Goal: Task Accomplishment & Management: Manage account settings

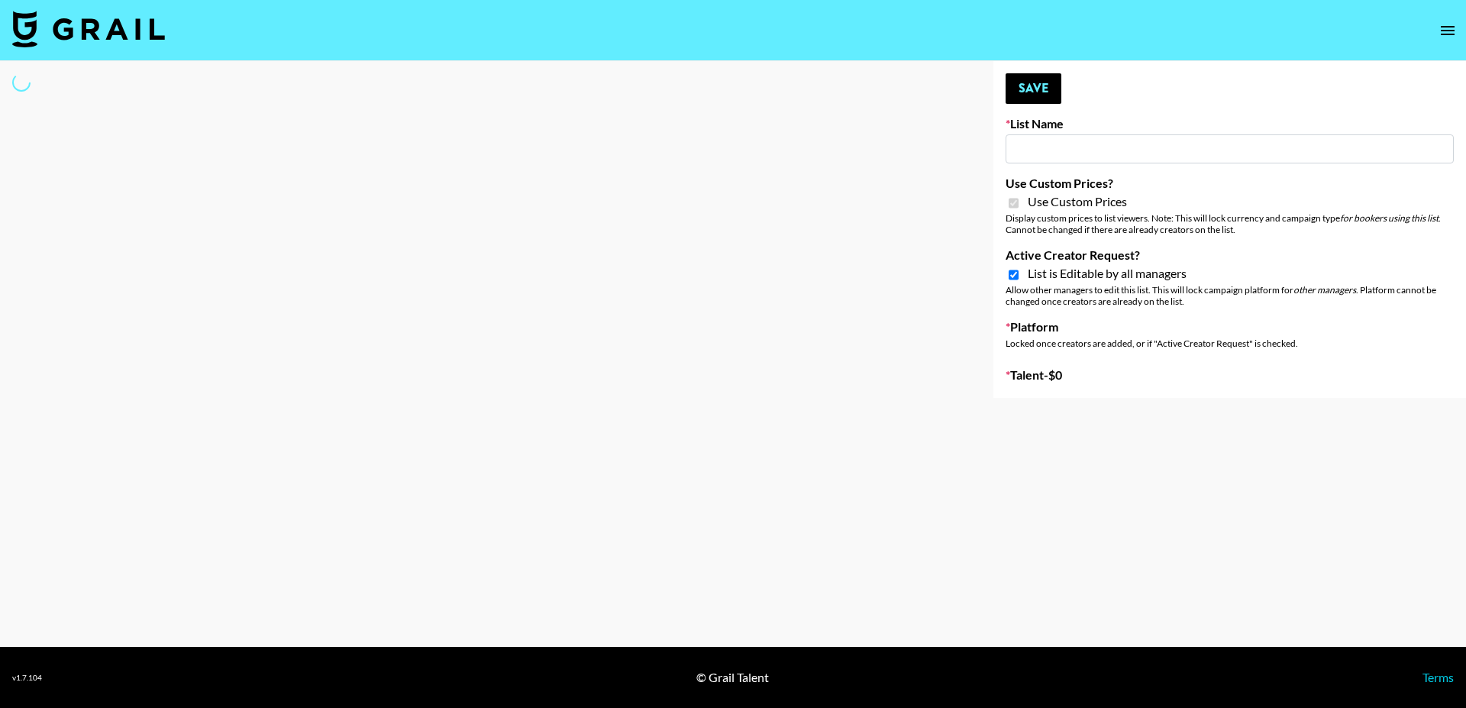
type input "Nourish"
checkbox input "true"
select select "Brand"
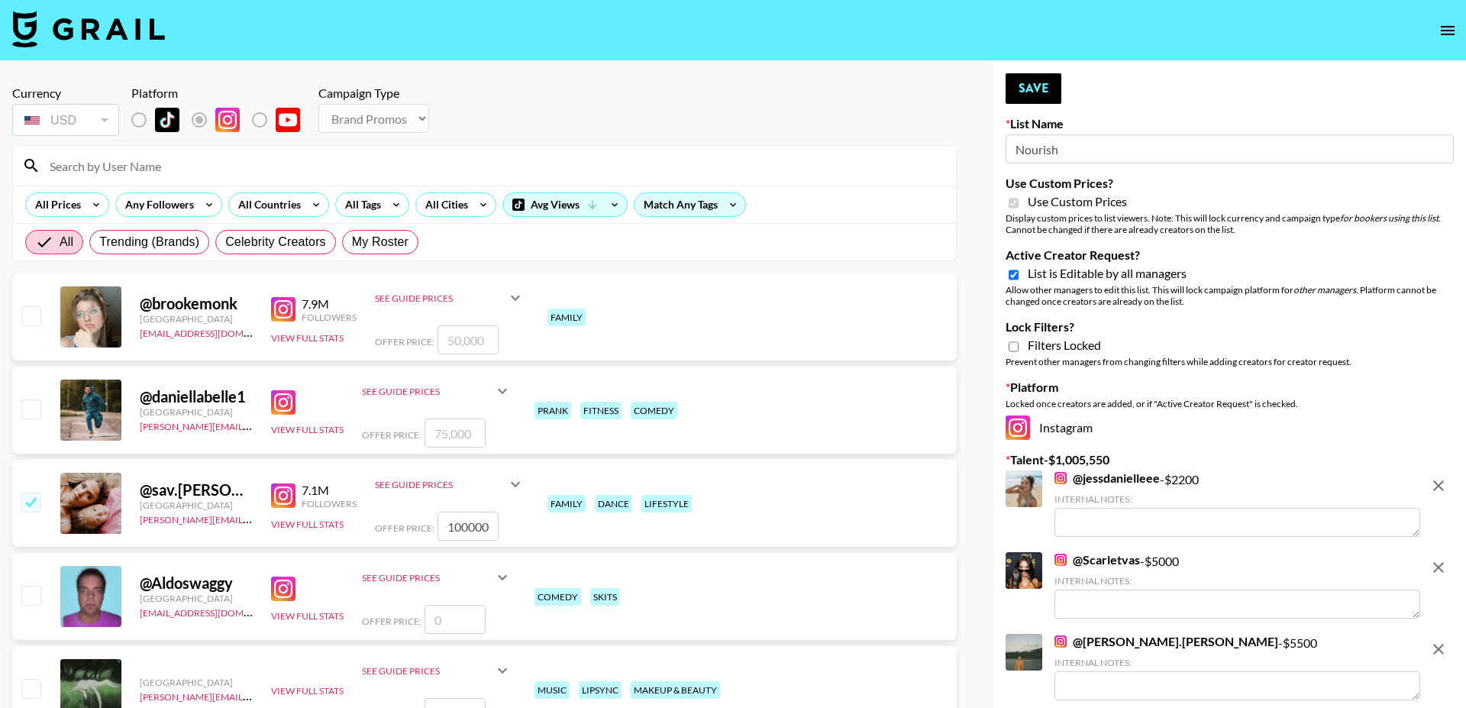
click at [1013, 278] on input "Active Creator Request?" at bounding box center [1014, 275] width 10 height 14
checkbox input "false"
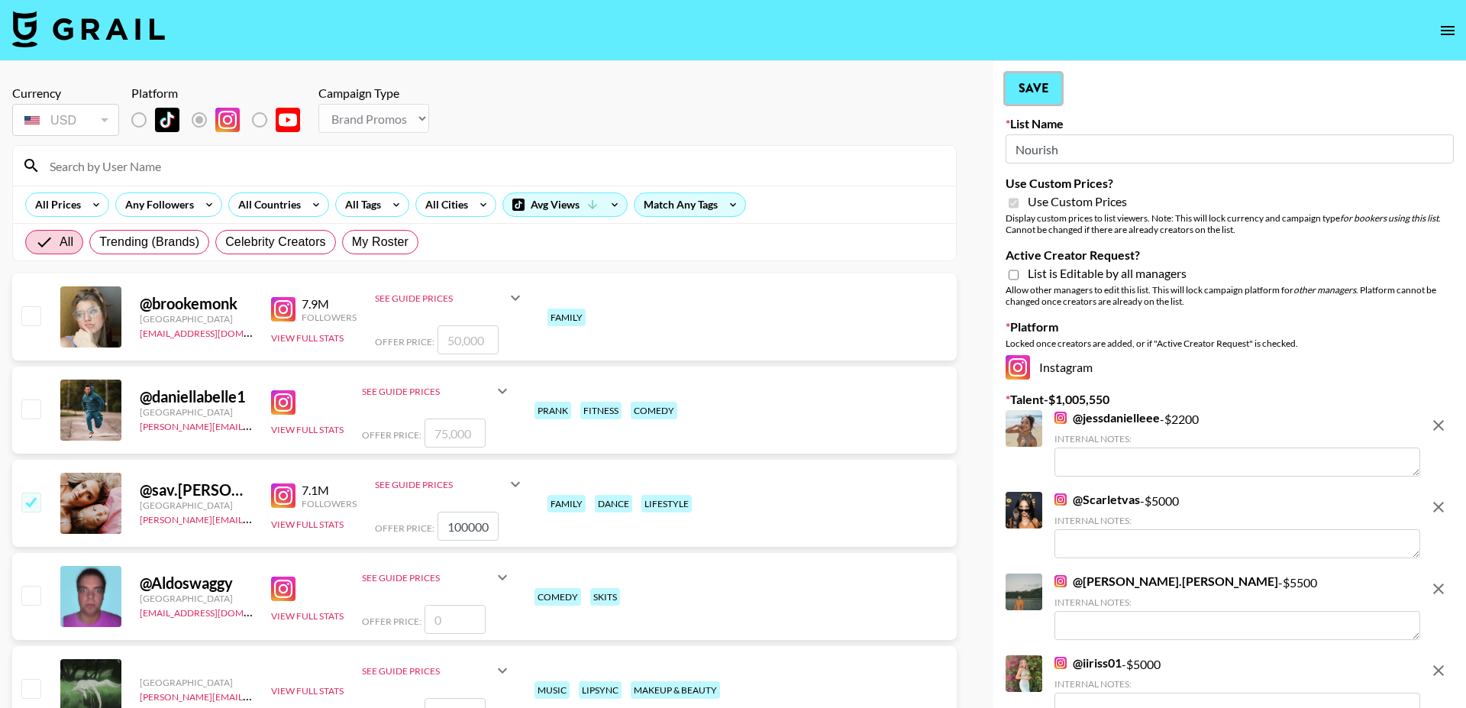
click at [1035, 95] on button "Save" at bounding box center [1034, 88] width 56 height 31
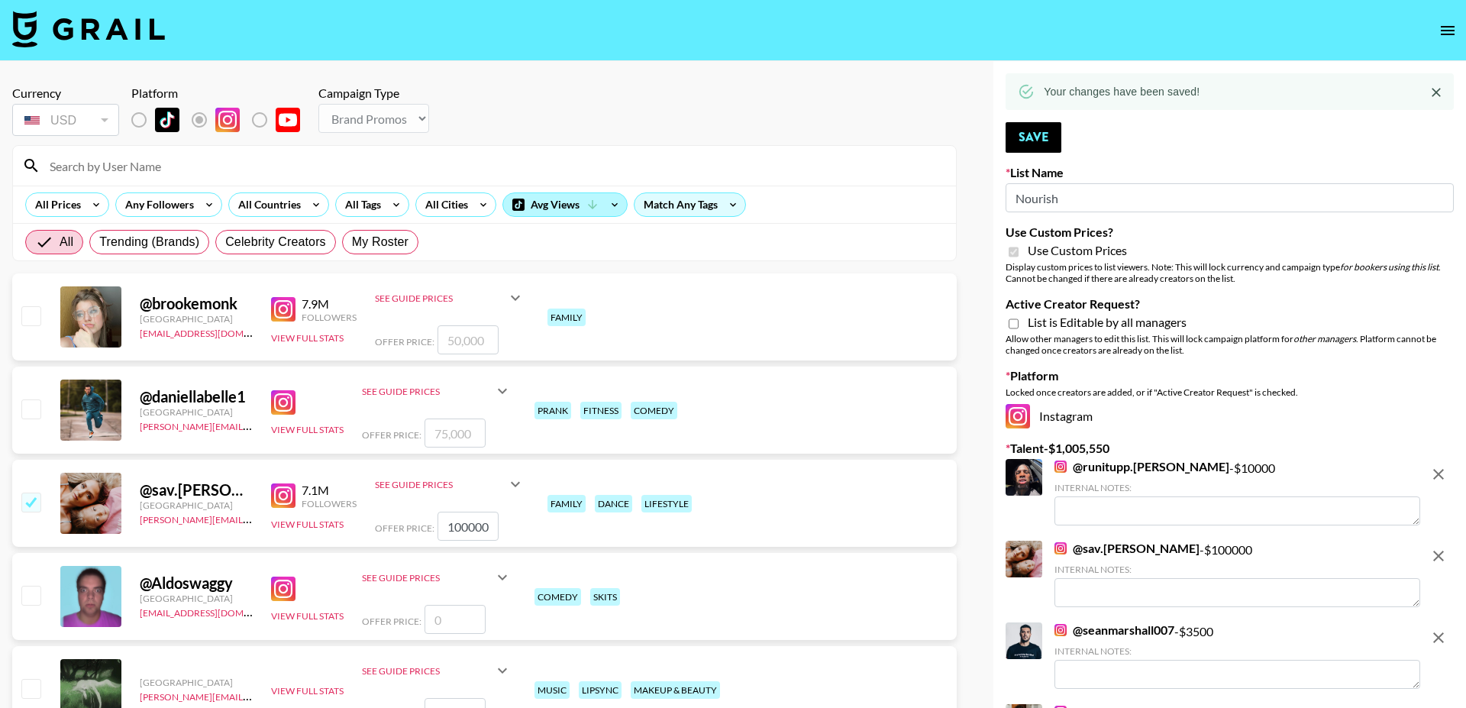
click at [561, 214] on div "Avg Views" at bounding box center [565, 204] width 124 height 23
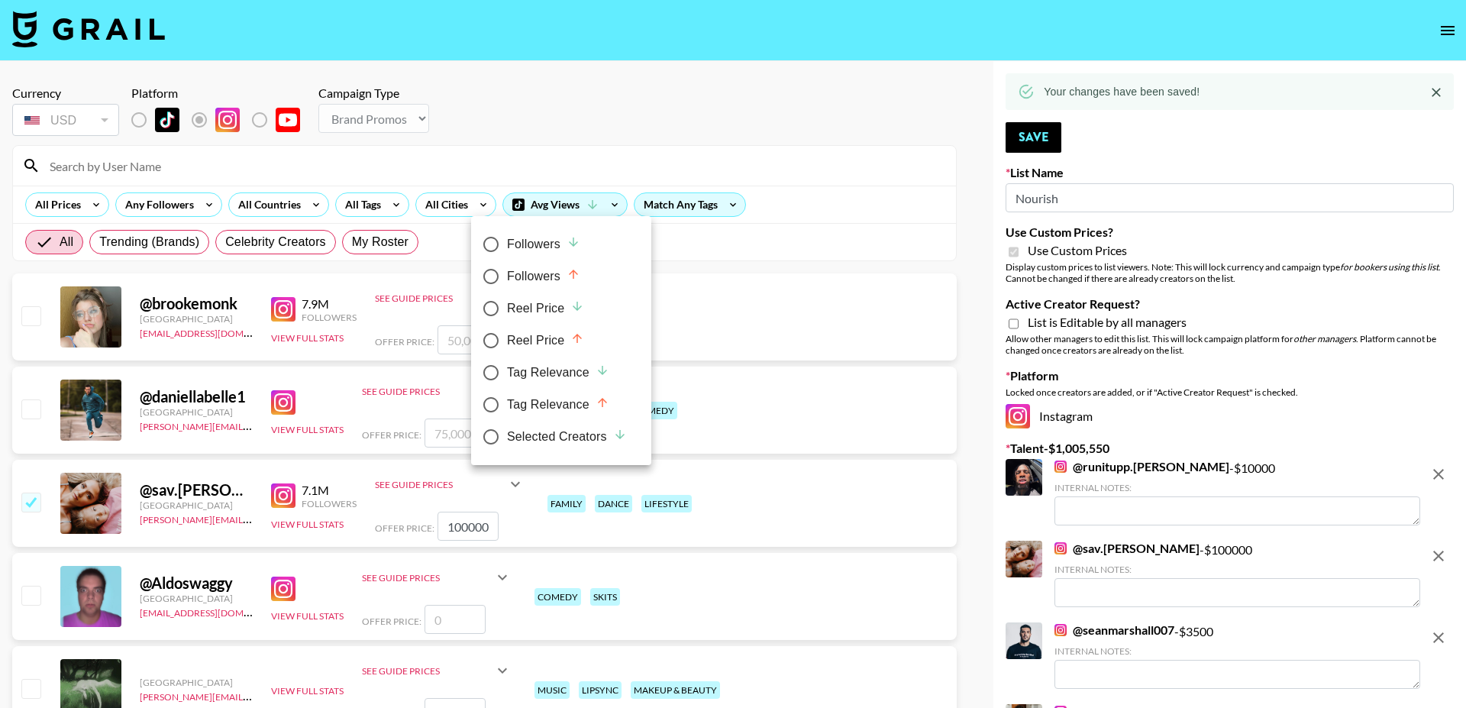
click at [573, 447] on label "Selected Creators" at bounding box center [551, 437] width 152 height 32
click at [507, 447] on input "Selected Creators" at bounding box center [491, 437] width 32 height 32
radio input "true"
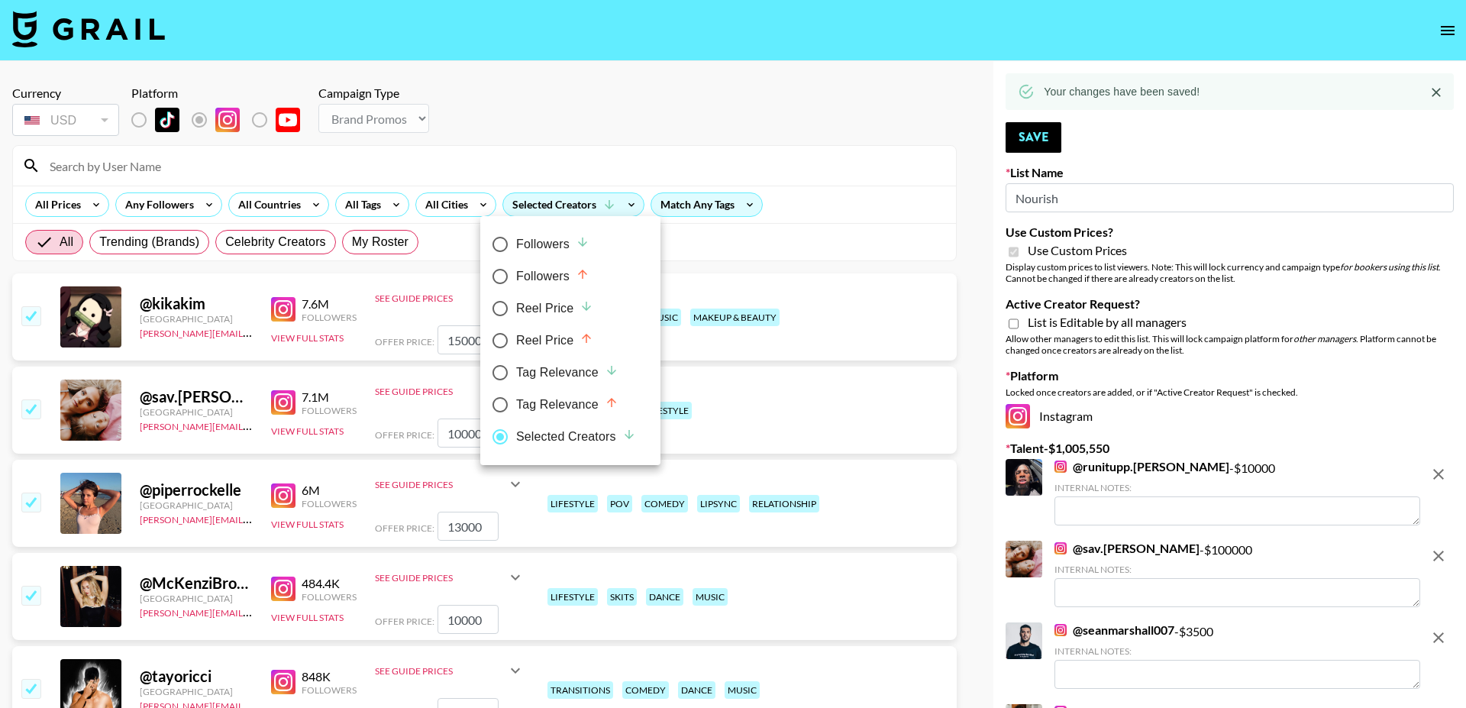
click at [554, 60] on div at bounding box center [733, 354] width 1466 height 708
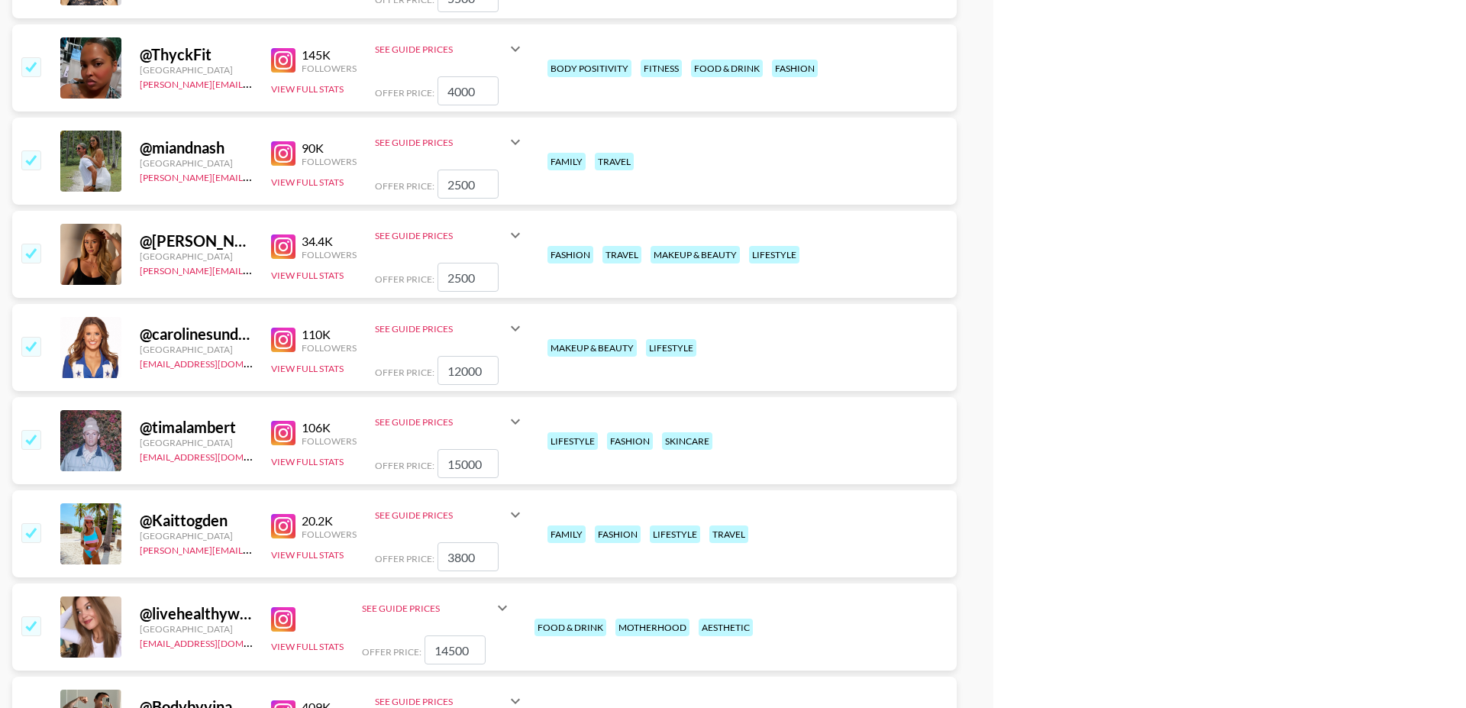
scroll to position [10921, 0]
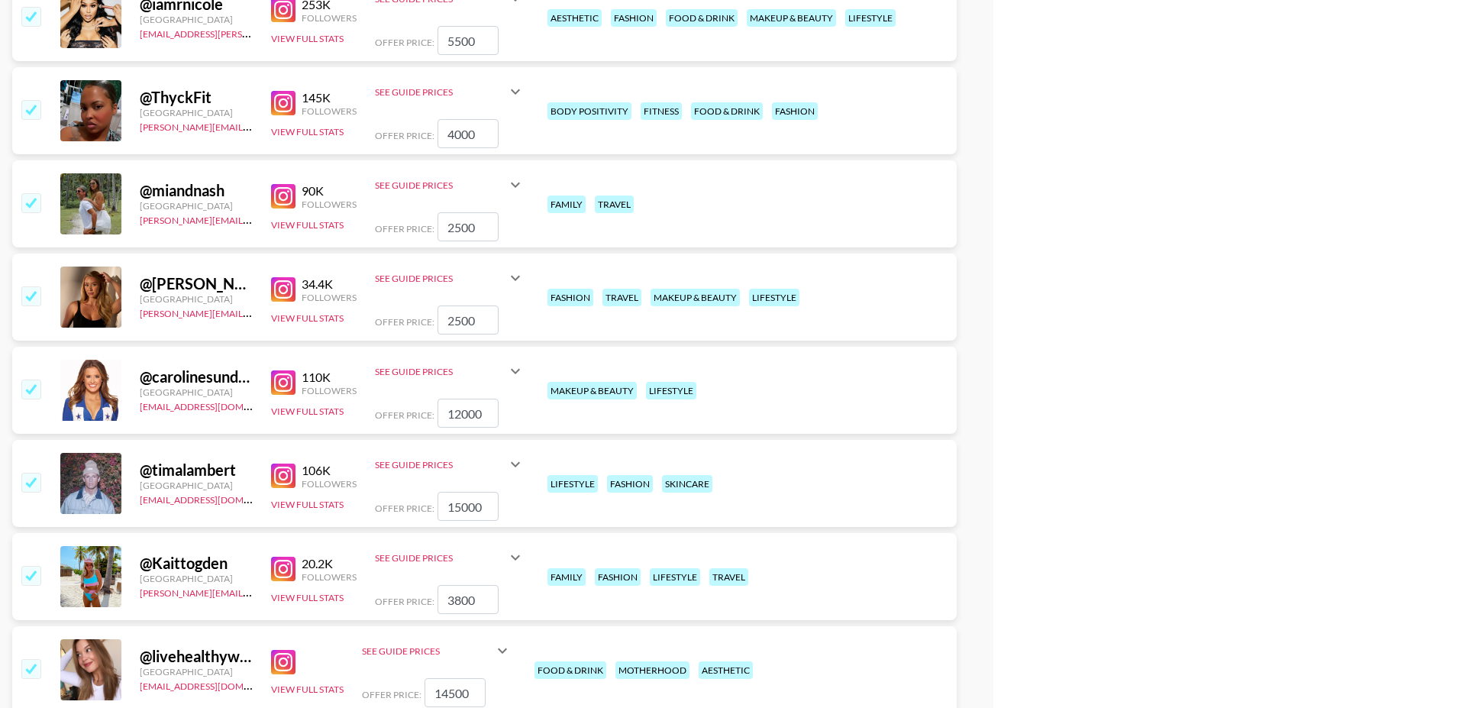
click at [29, 389] on input "checkbox" at bounding box center [30, 389] width 18 height 18
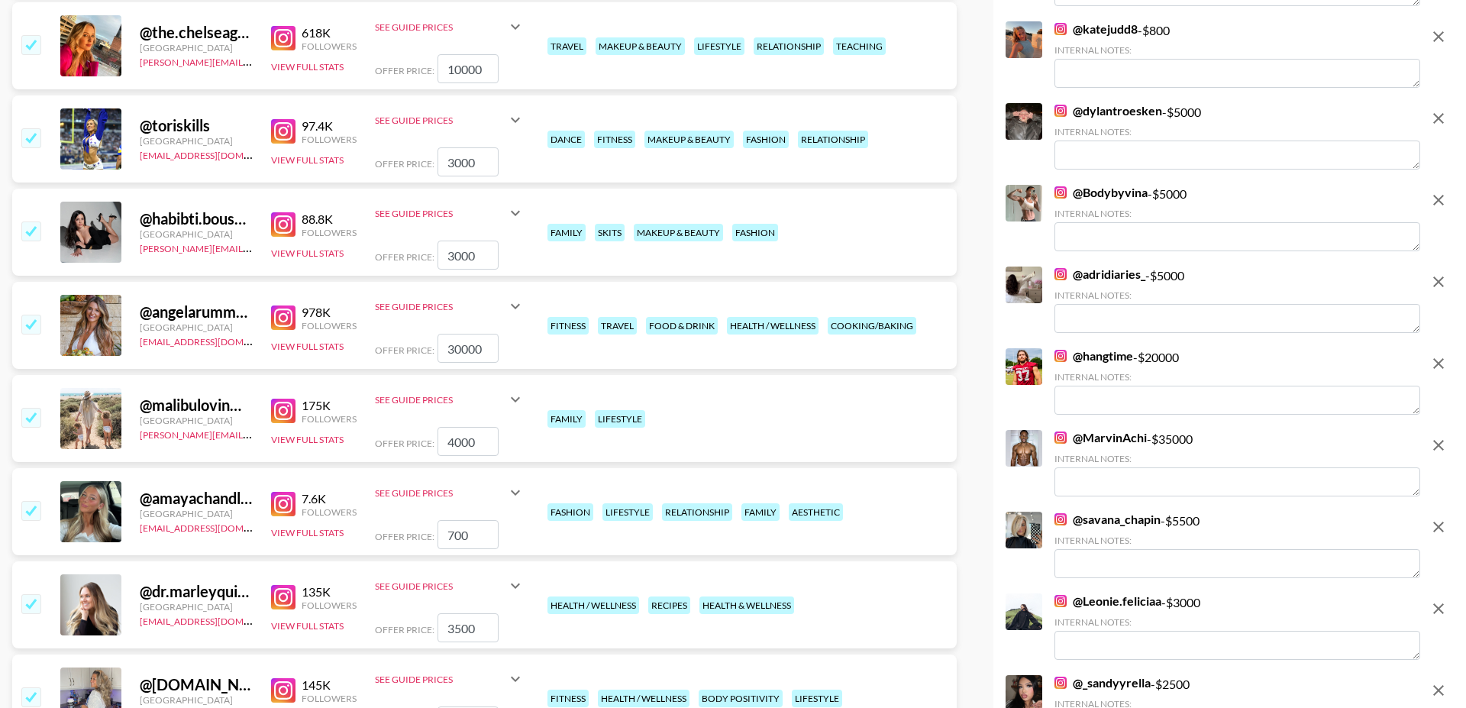
scroll to position [9877, 0]
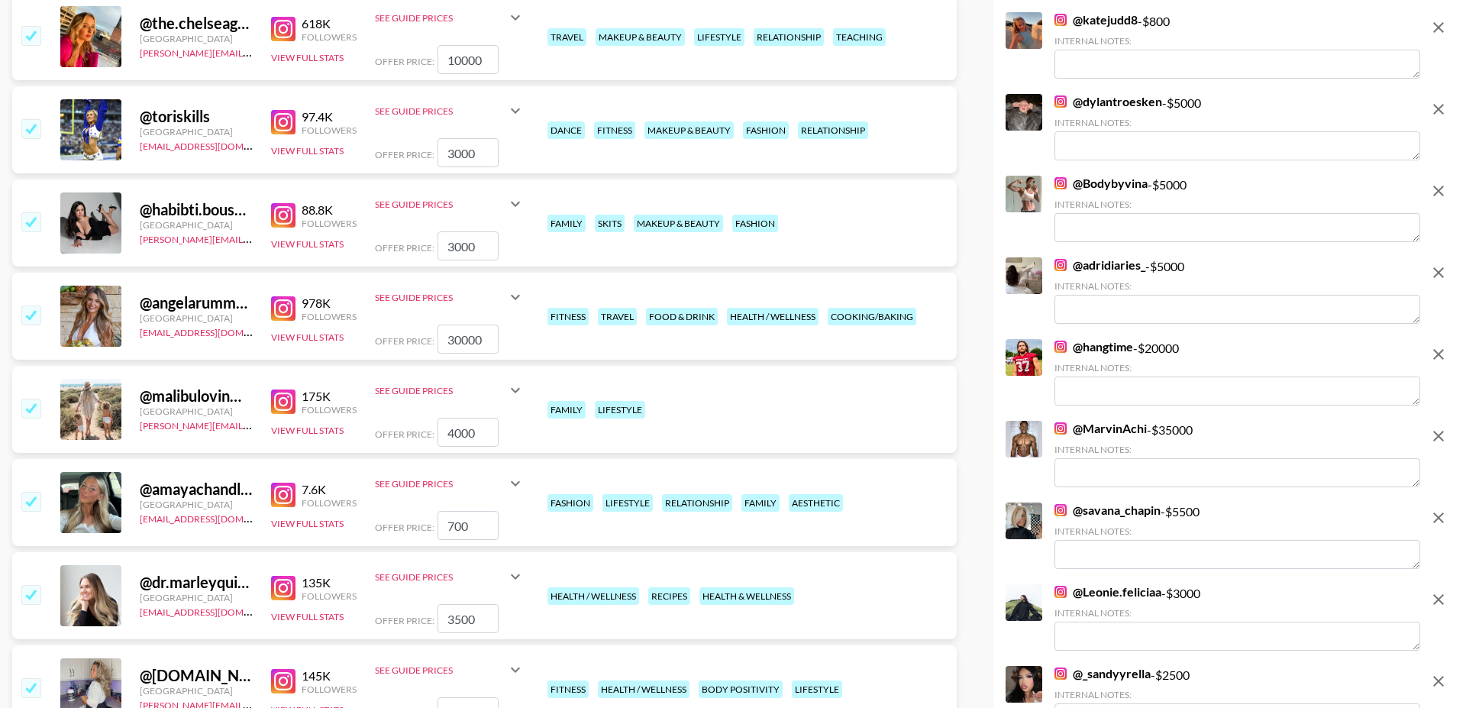
click at [284, 496] on img at bounding box center [283, 495] width 24 height 24
click at [35, 499] on input "checkbox" at bounding box center [30, 501] width 18 height 18
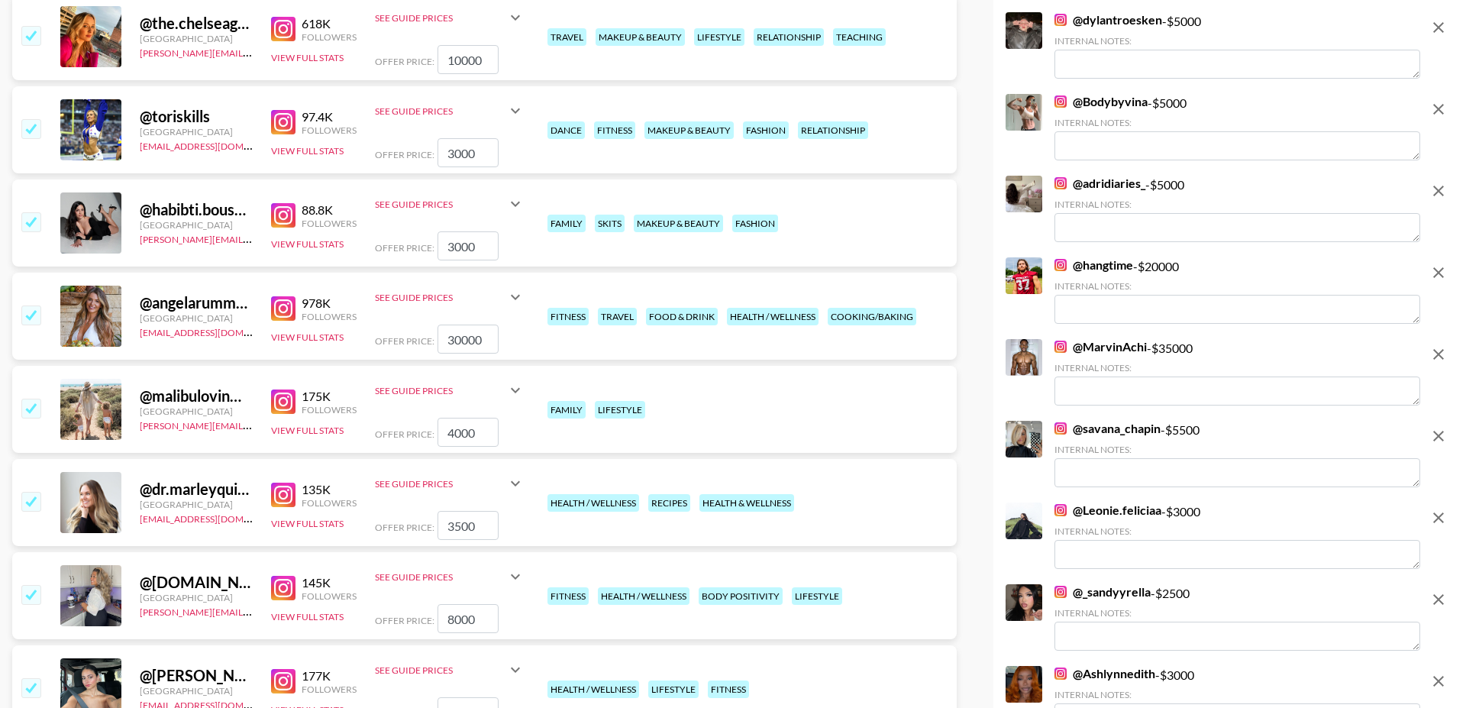
scroll to position [9830, 0]
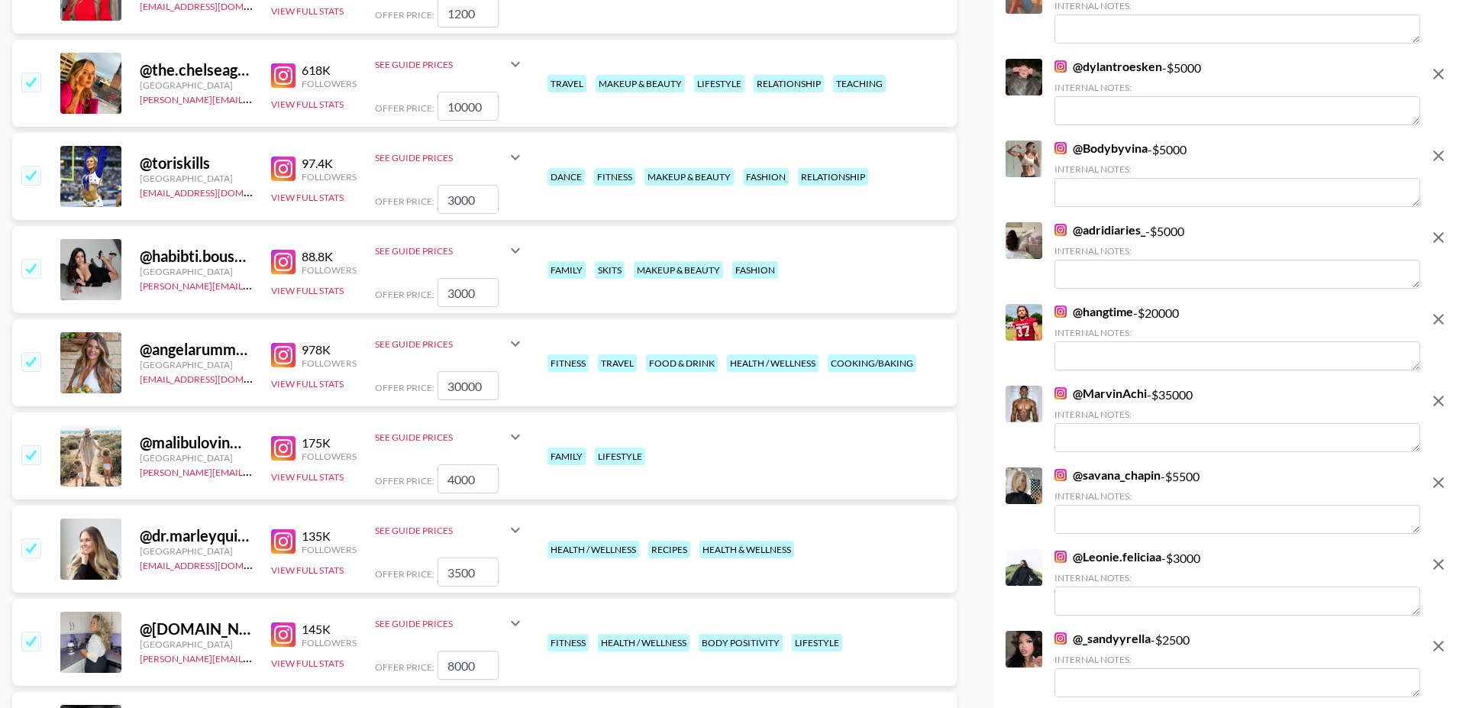
click at [29, 269] on input "checkbox" at bounding box center [30, 268] width 18 height 18
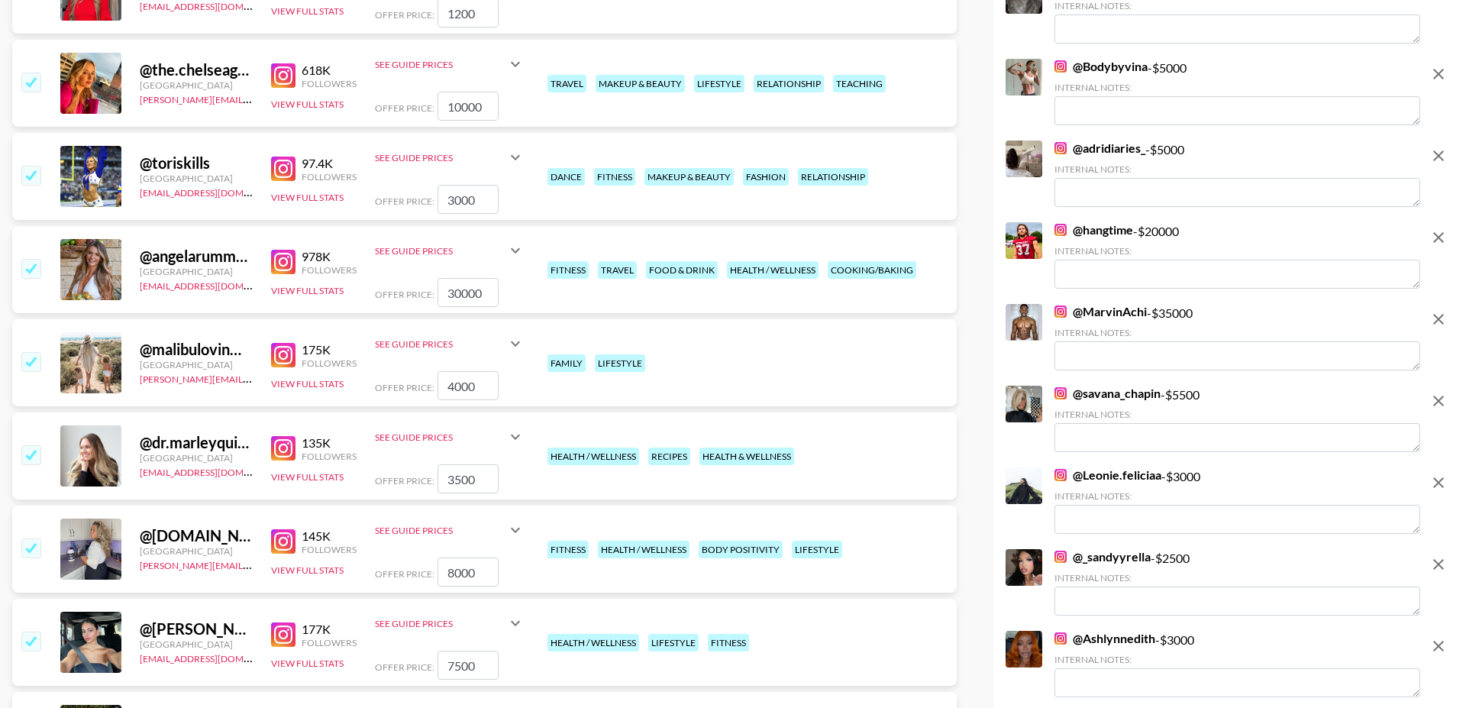
scroll to position [9812, 0]
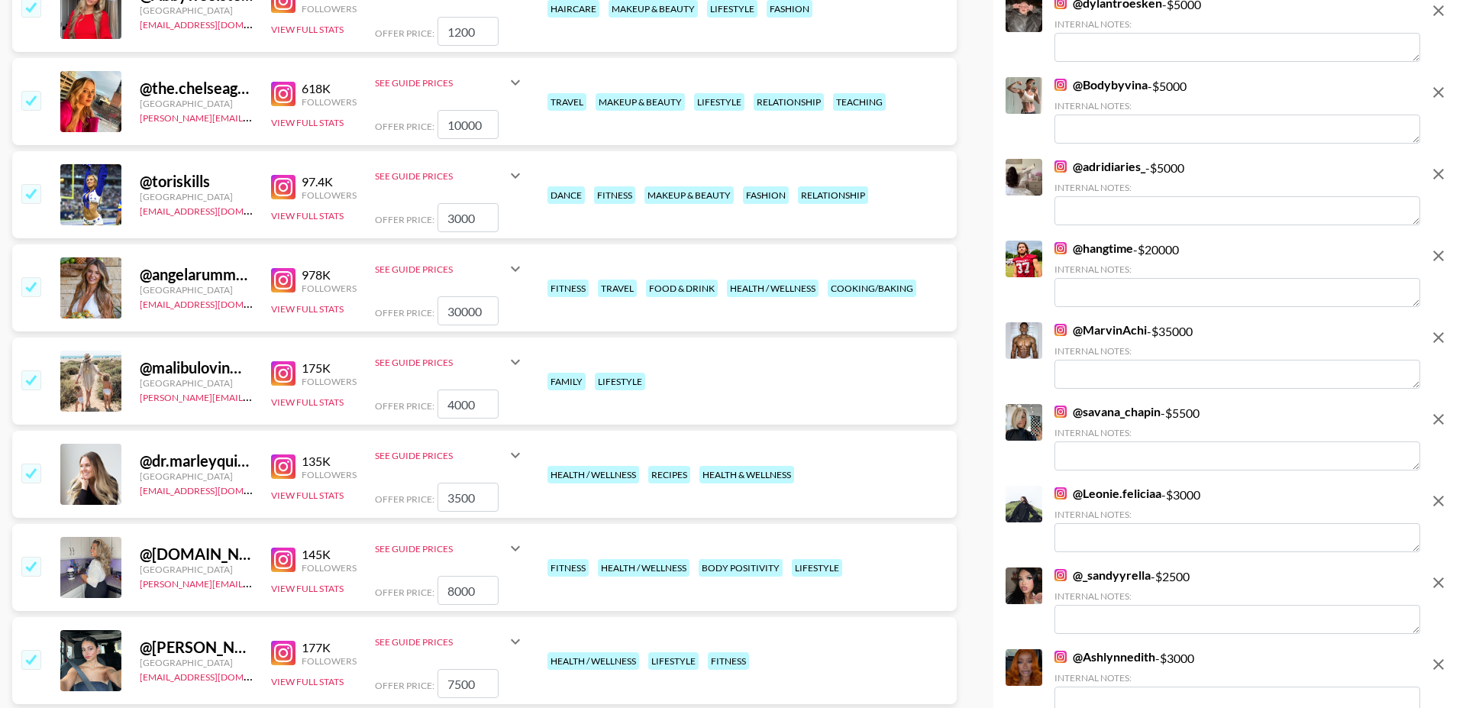
click at [32, 192] on input "checkbox" at bounding box center [30, 193] width 18 height 18
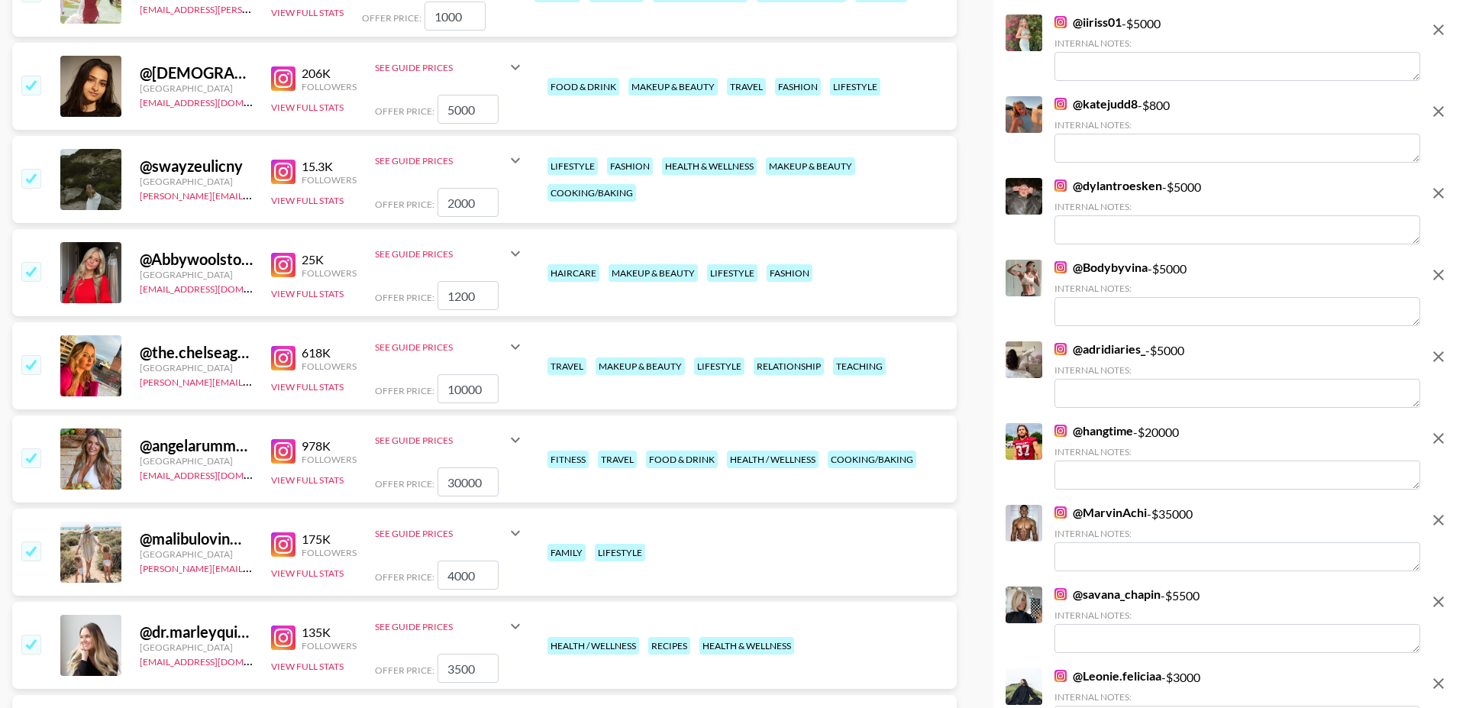
scroll to position [9526, 0]
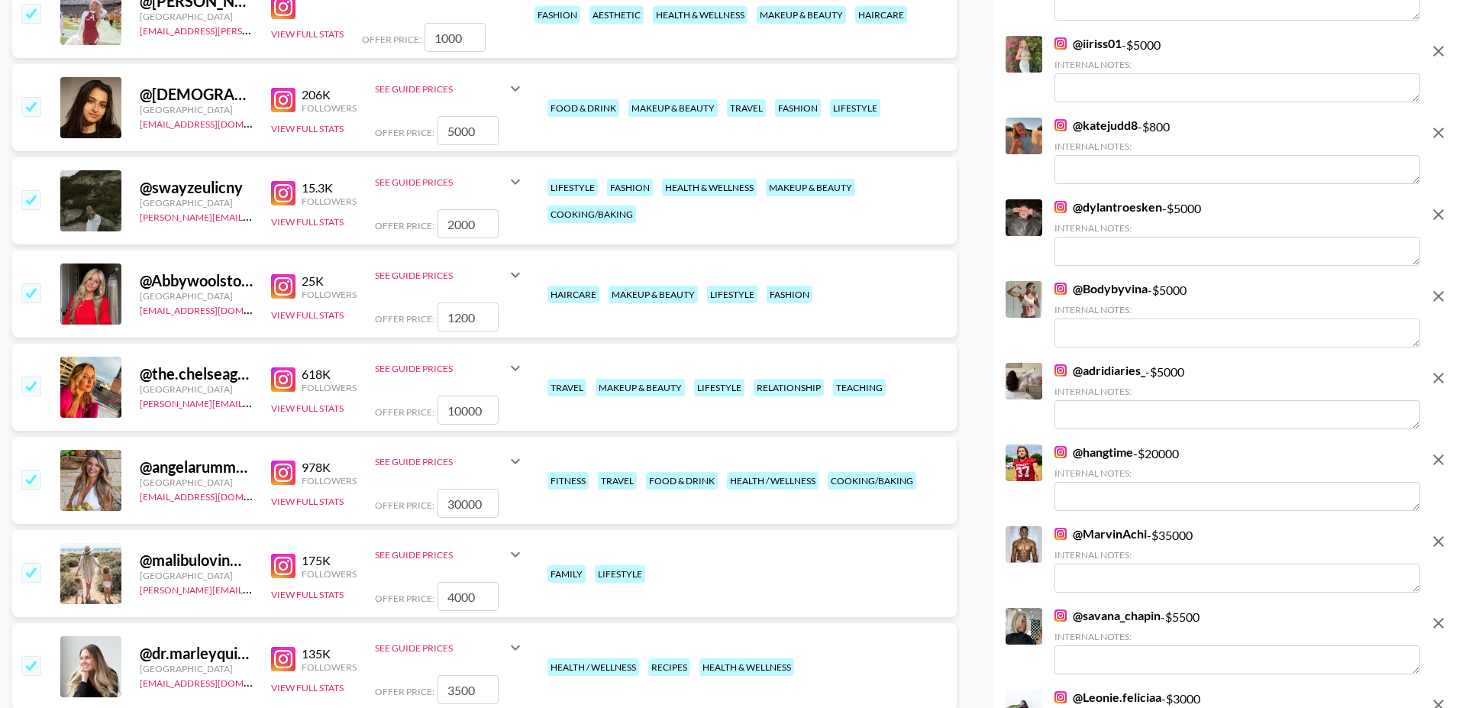
click at [31, 284] on input "checkbox" at bounding box center [30, 292] width 18 height 18
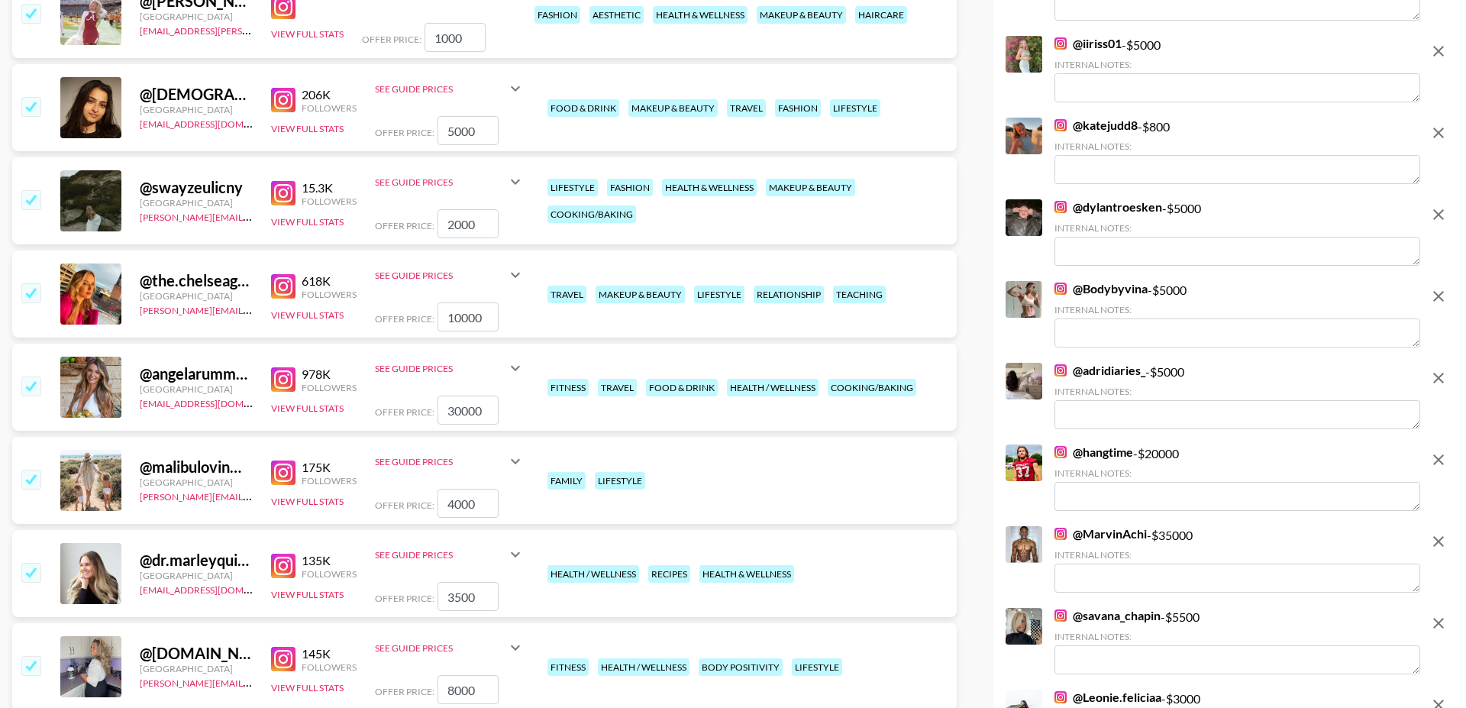
scroll to position [9471, 0]
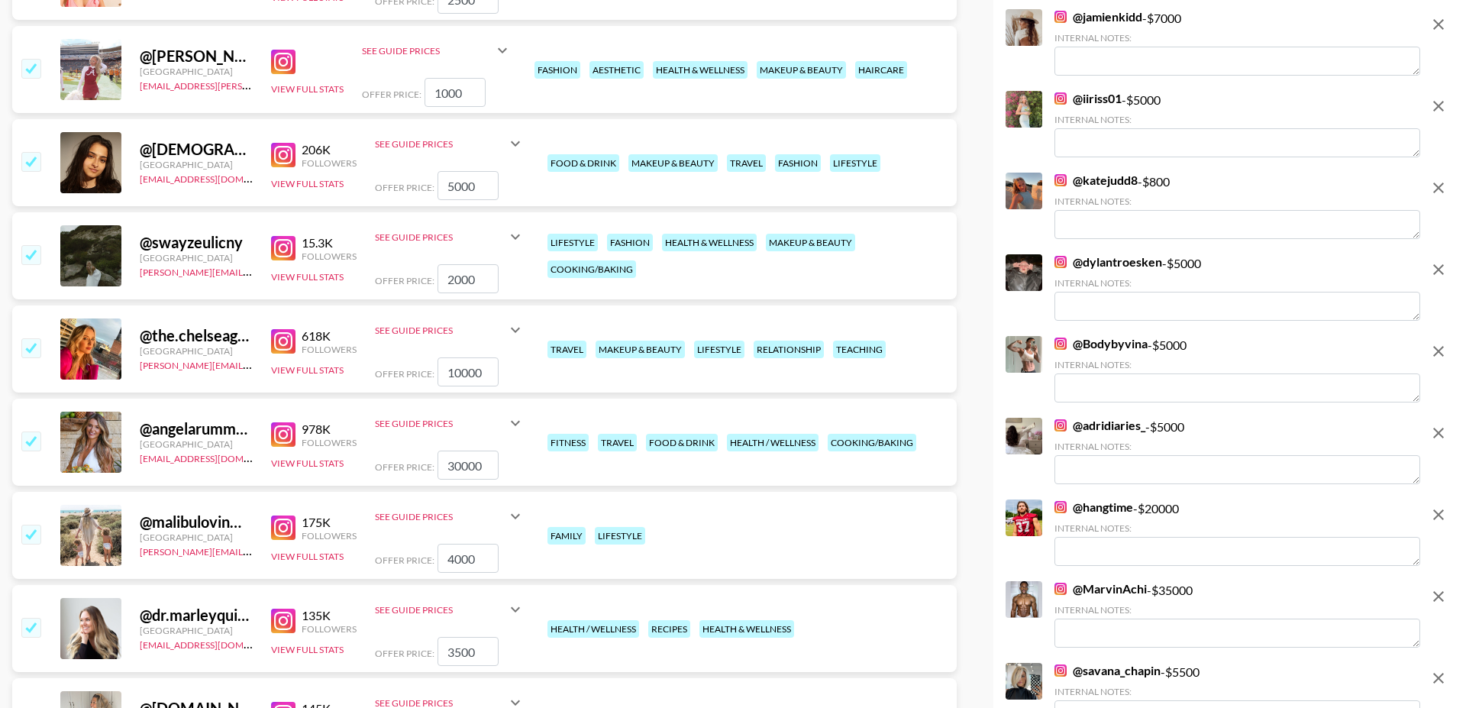
click at [30, 251] on input "checkbox" at bounding box center [30, 254] width 18 height 18
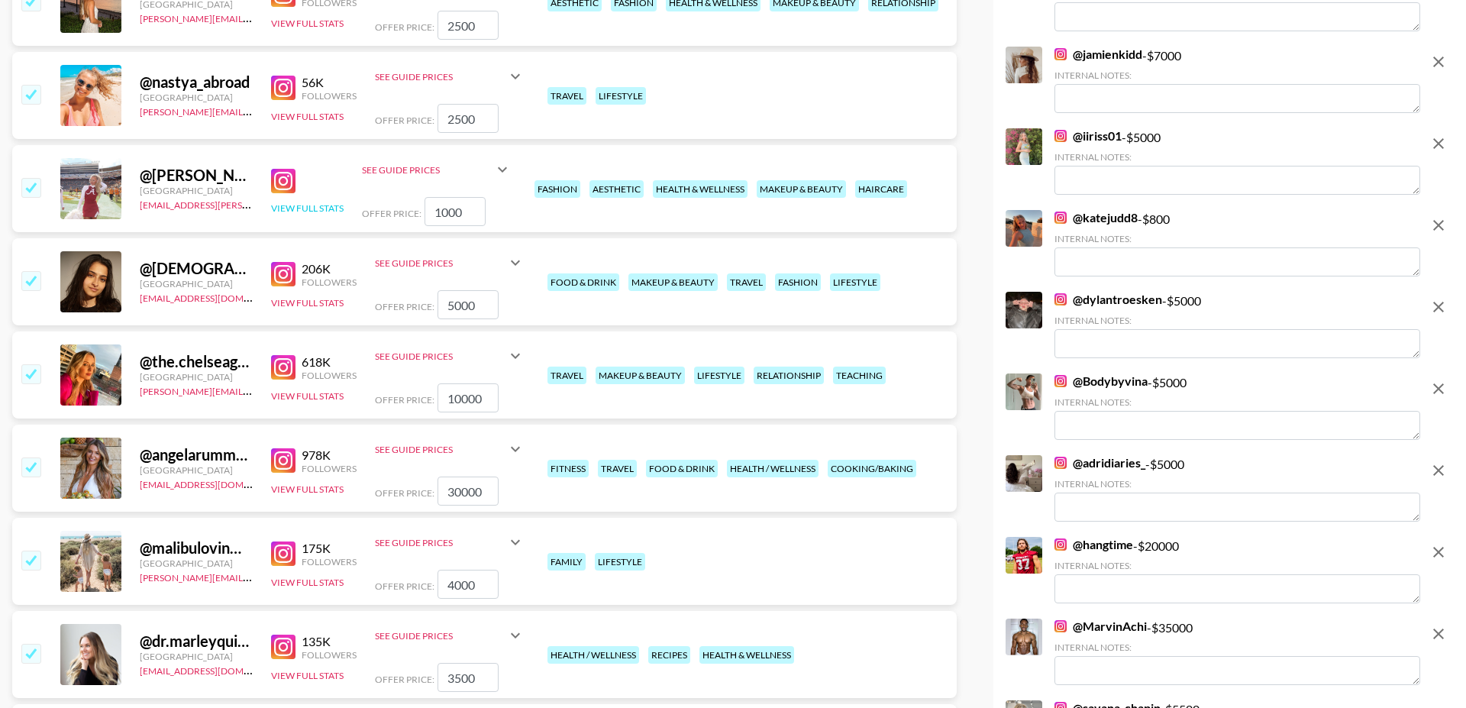
scroll to position [9318, 0]
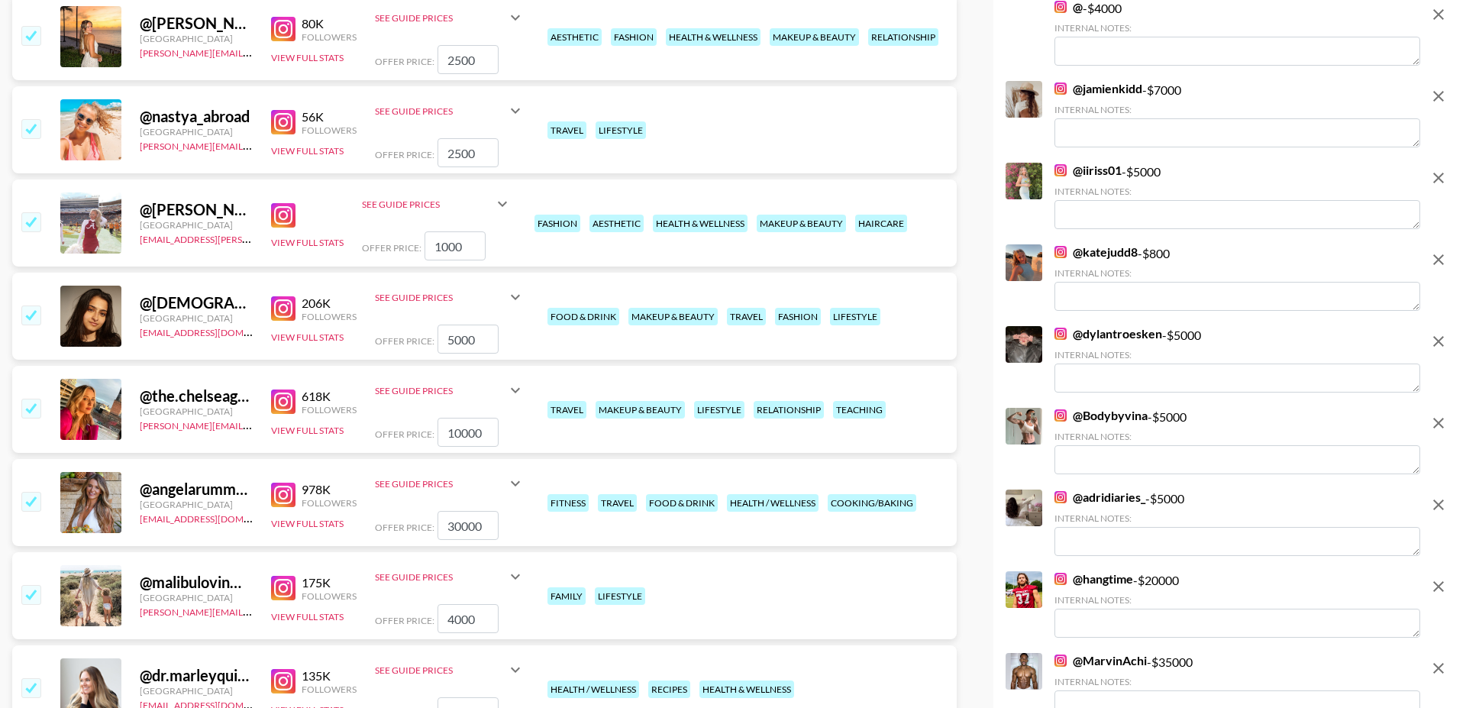
click at [21, 121] on input "checkbox" at bounding box center [30, 128] width 18 height 18
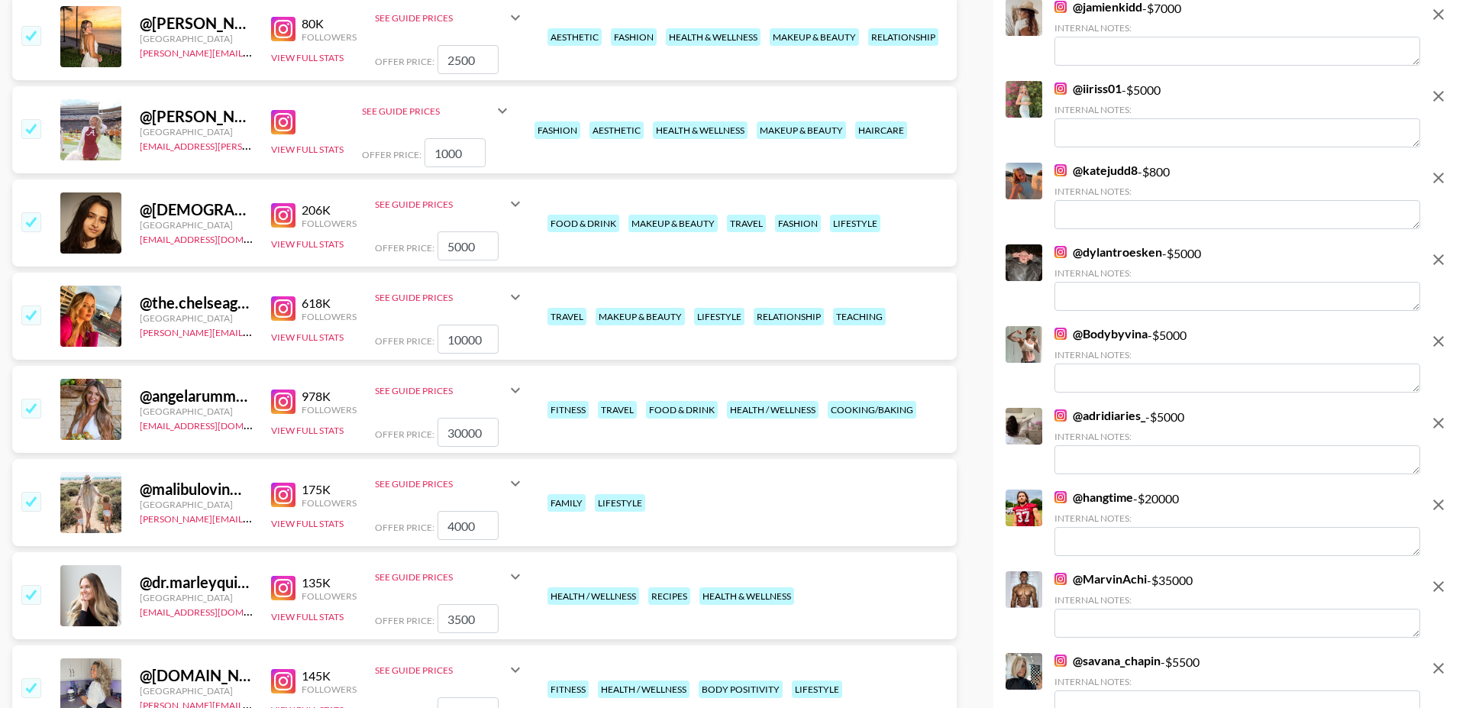
scroll to position [9213, 0]
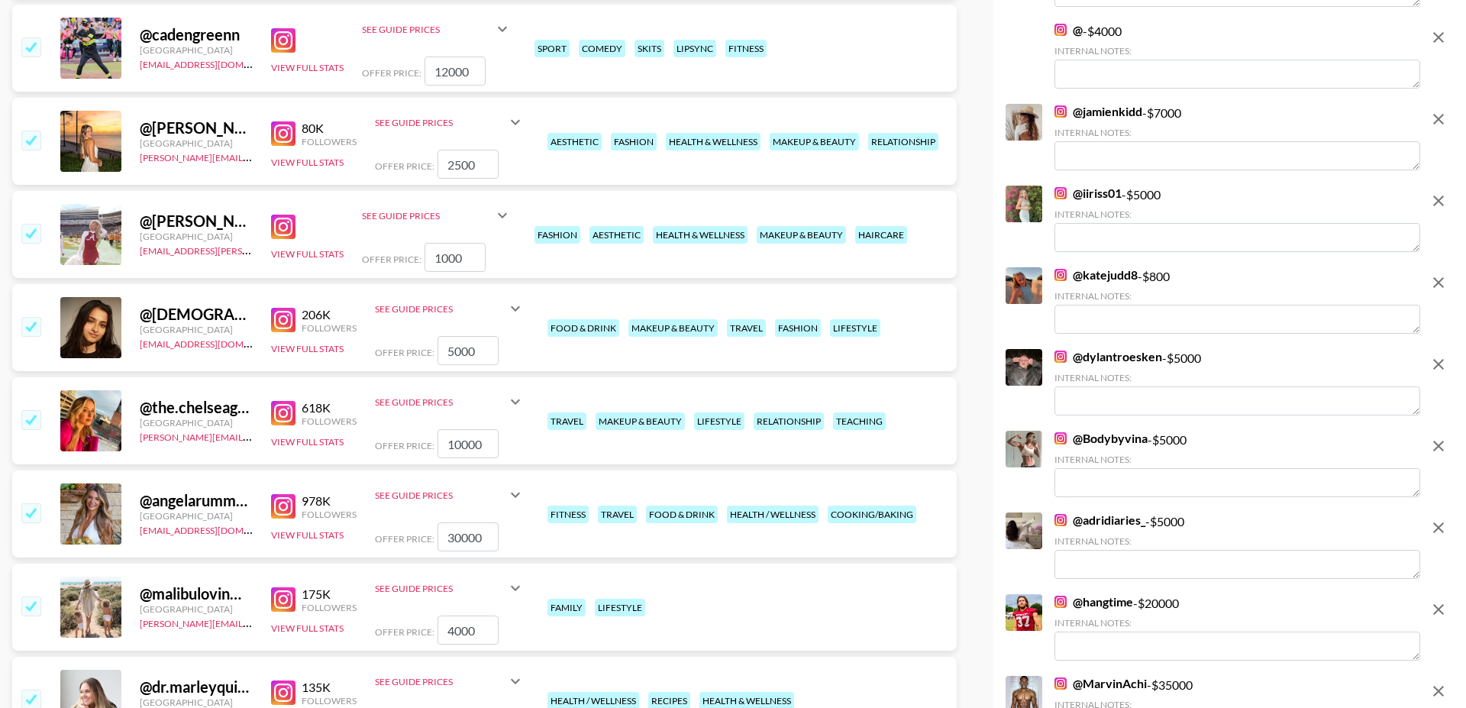
click at [38, 143] on input "checkbox" at bounding box center [30, 140] width 18 height 18
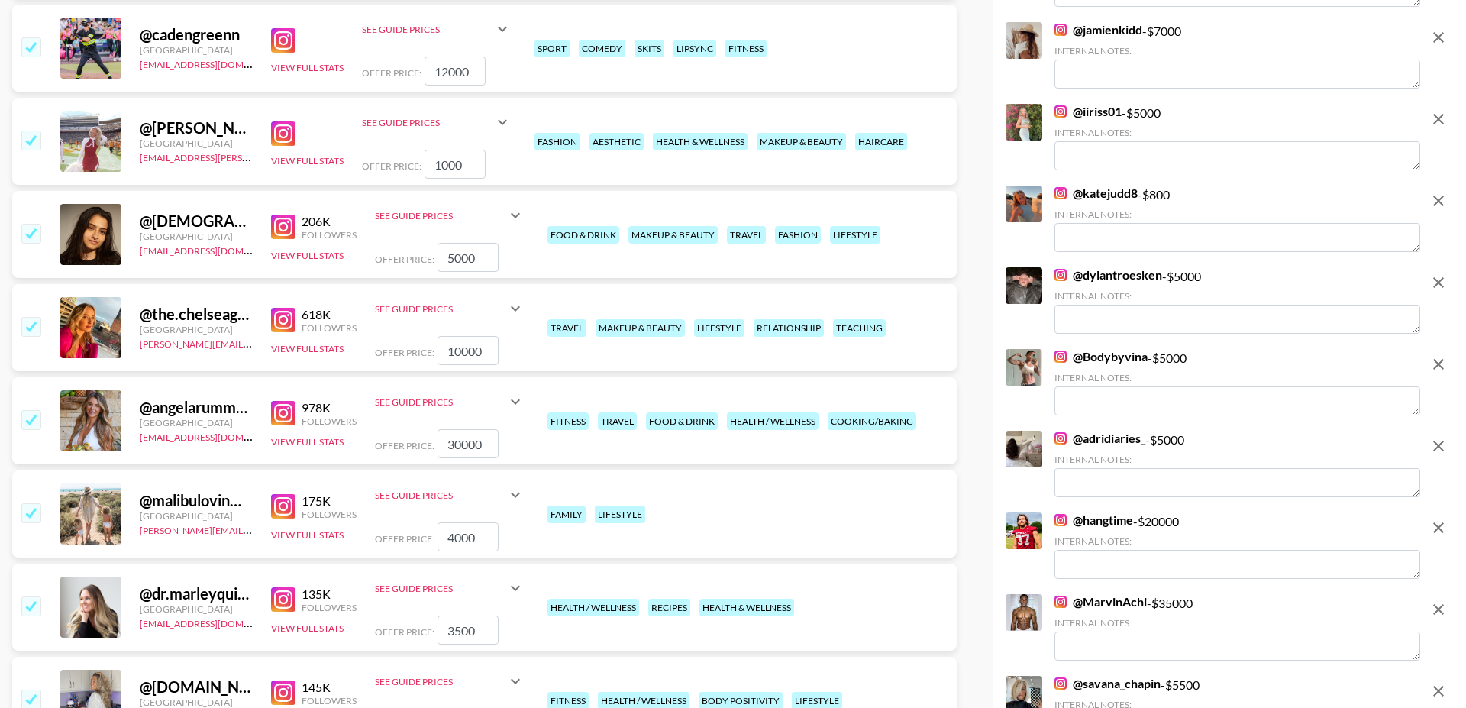
click at [281, 133] on img at bounding box center [283, 133] width 24 height 24
click at [37, 140] on input "checkbox" at bounding box center [30, 140] width 18 height 18
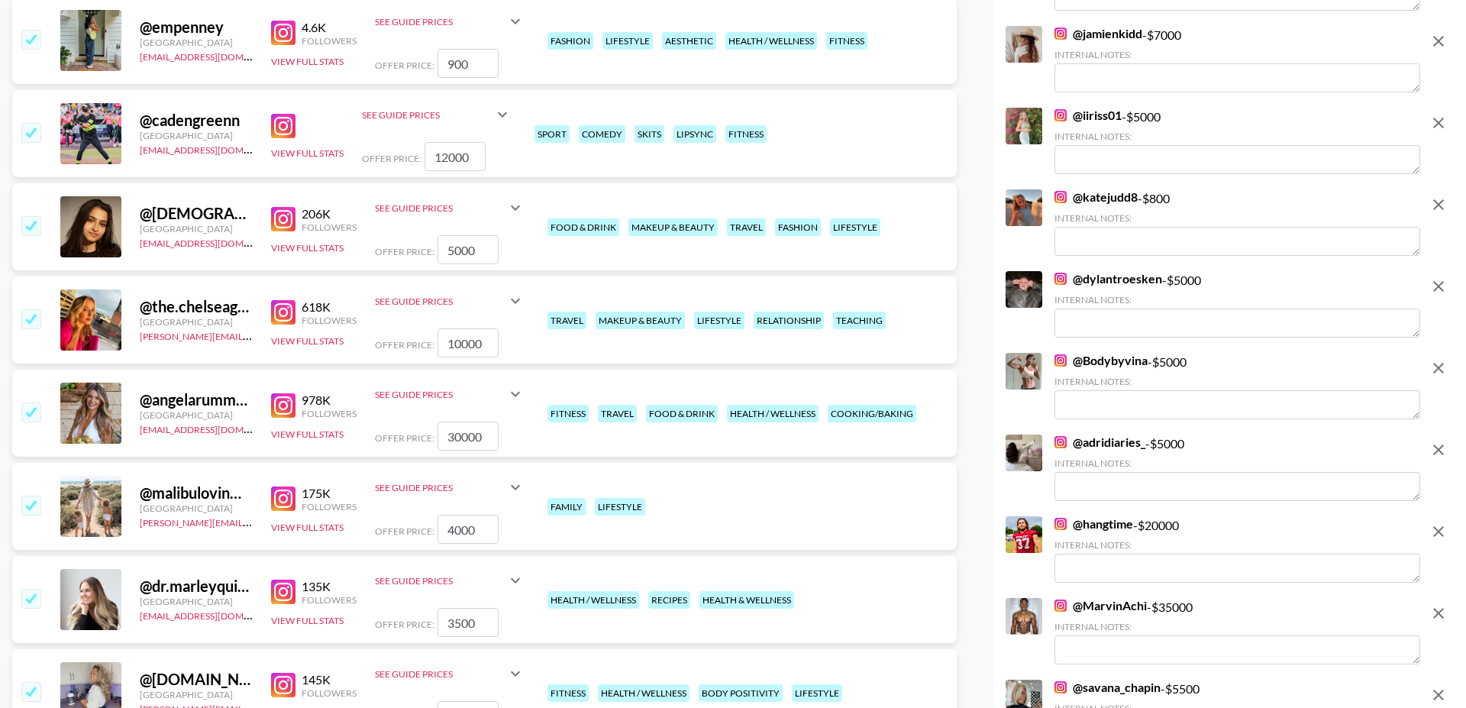
scroll to position [9063, 0]
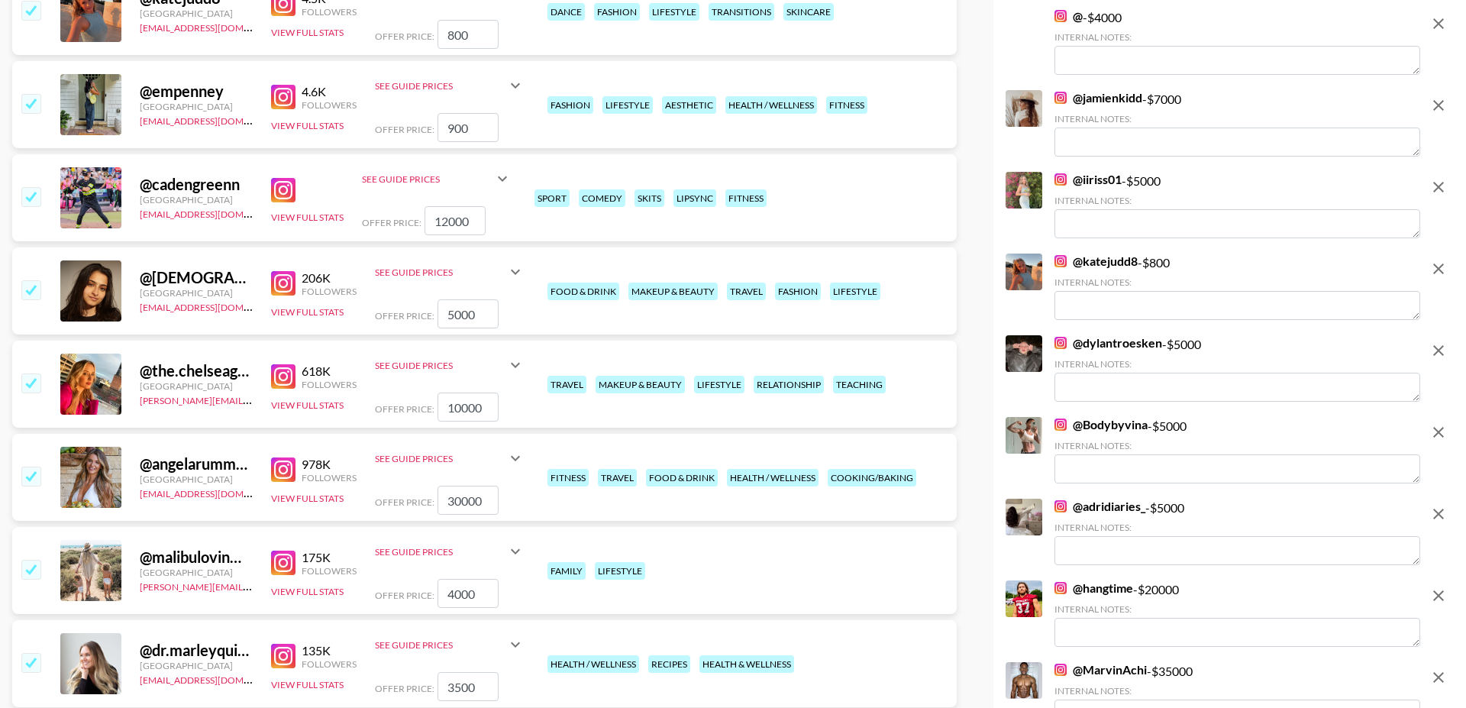
click at [282, 179] on img at bounding box center [283, 190] width 24 height 24
click at [31, 190] on input "checkbox" at bounding box center [30, 196] width 18 height 18
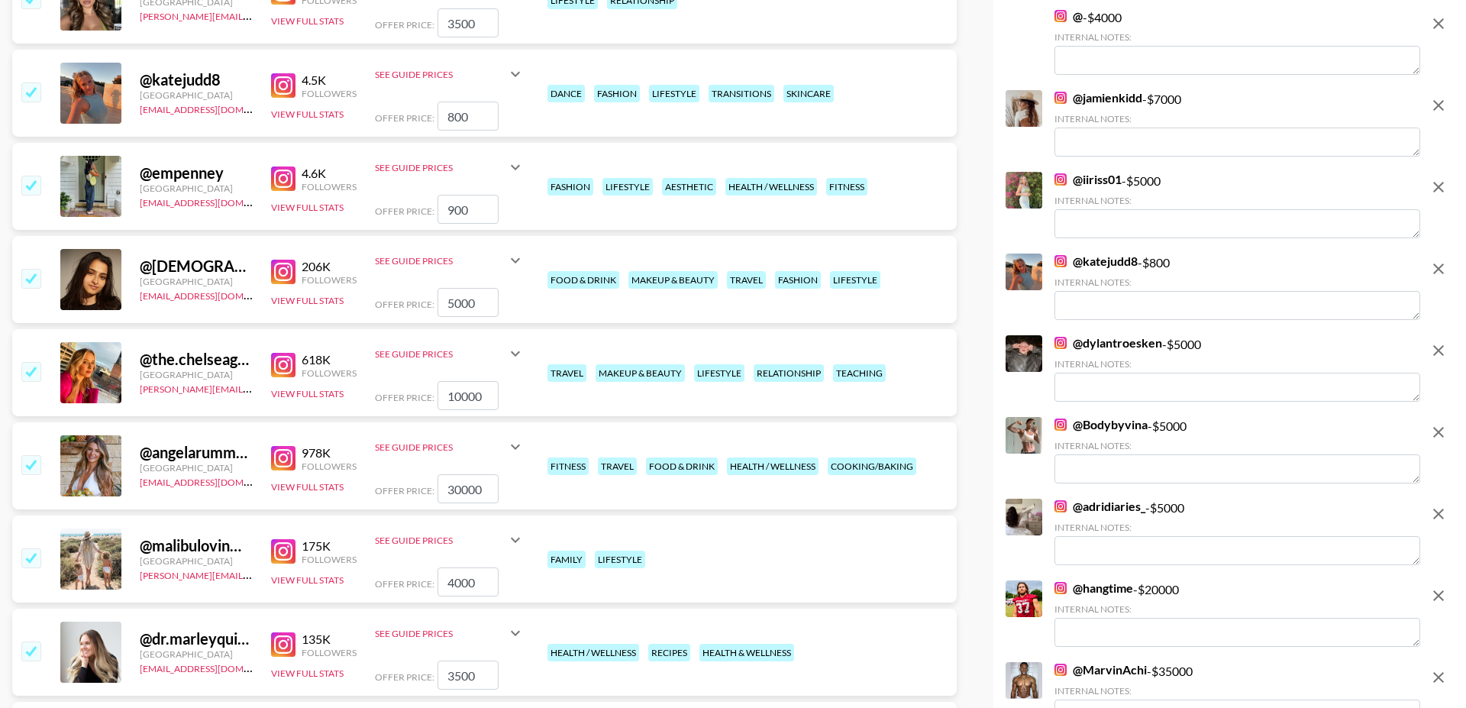
scroll to position [8969, 0]
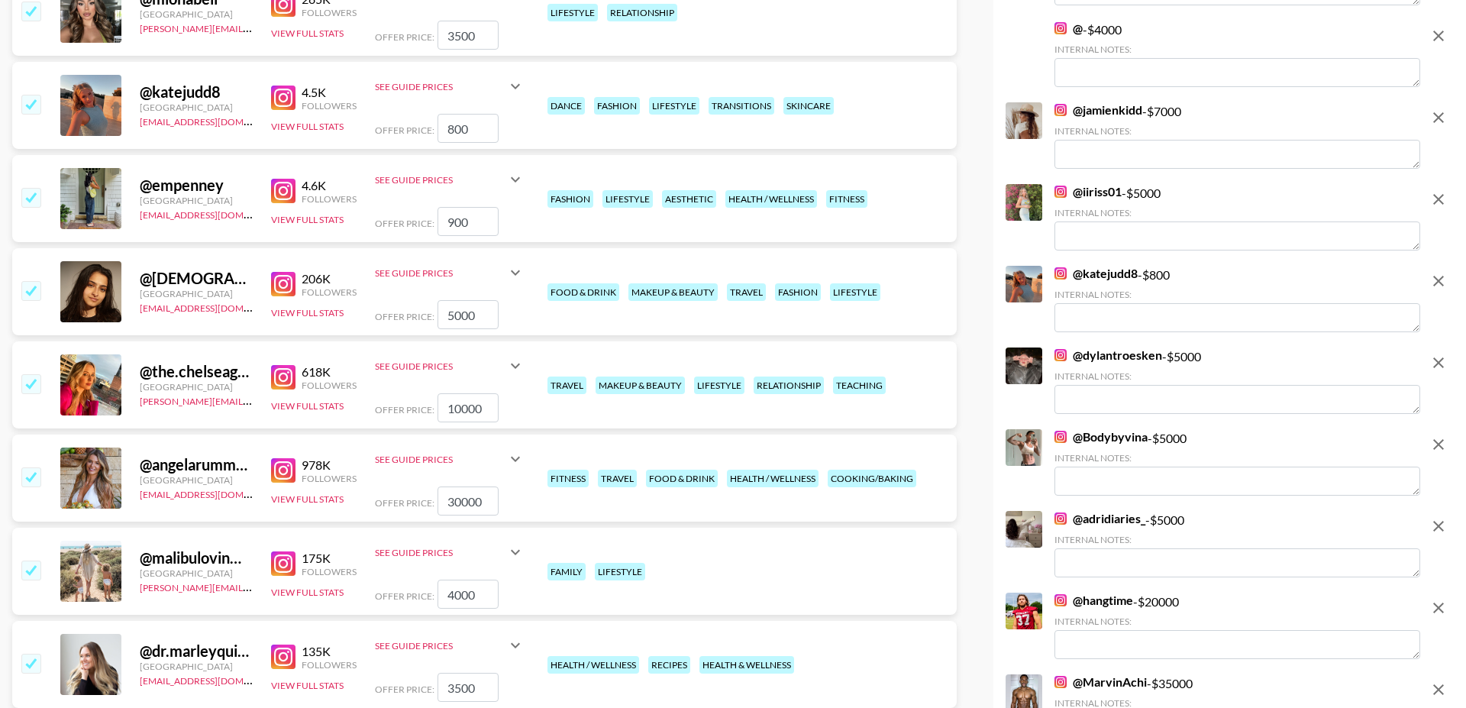
click at [35, 199] on input "checkbox" at bounding box center [30, 197] width 18 height 18
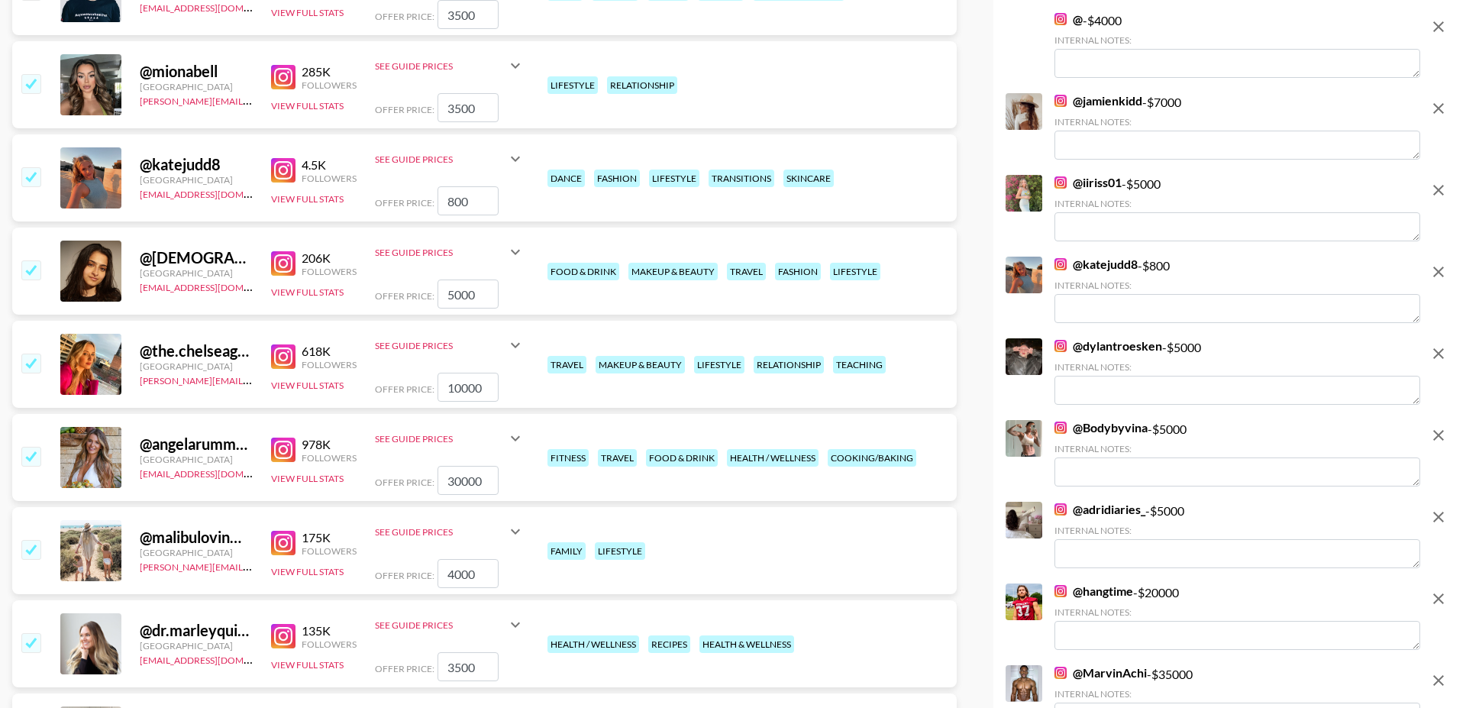
scroll to position [8889, 0]
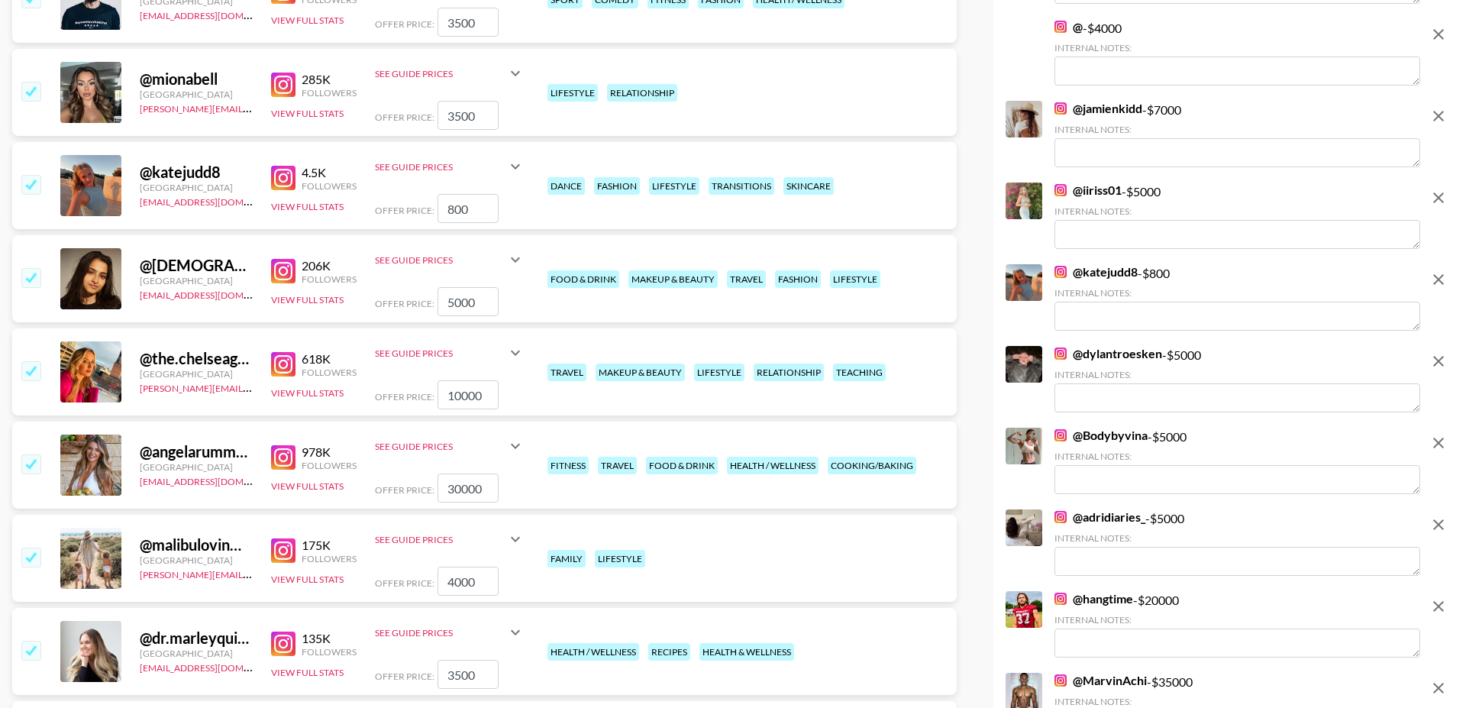
click at [31, 181] on input "checkbox" at bounding box center [30, 184] width 18 height 18
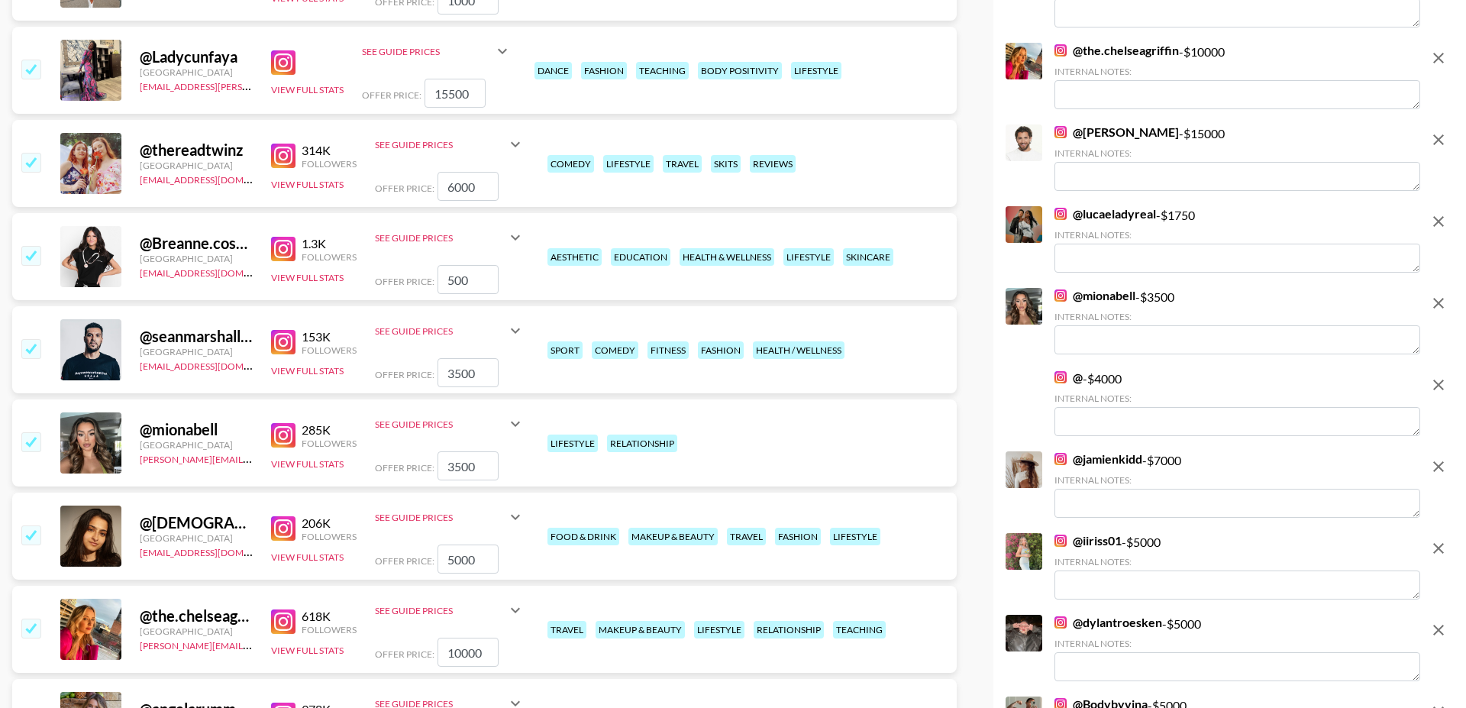
scroll to position [8530, 0]
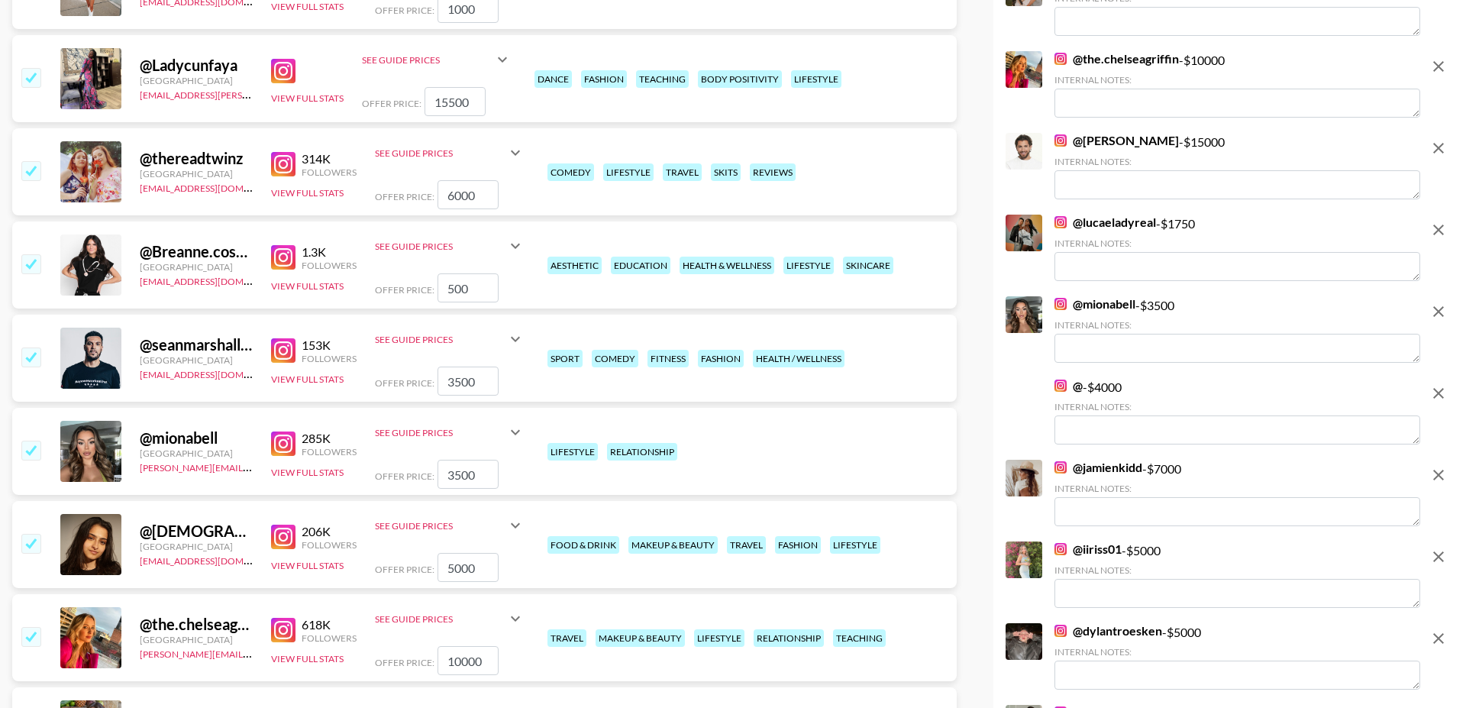
click at [27, 259] on input "checkbox" at bounding box center [30, 263] width 18 height 18
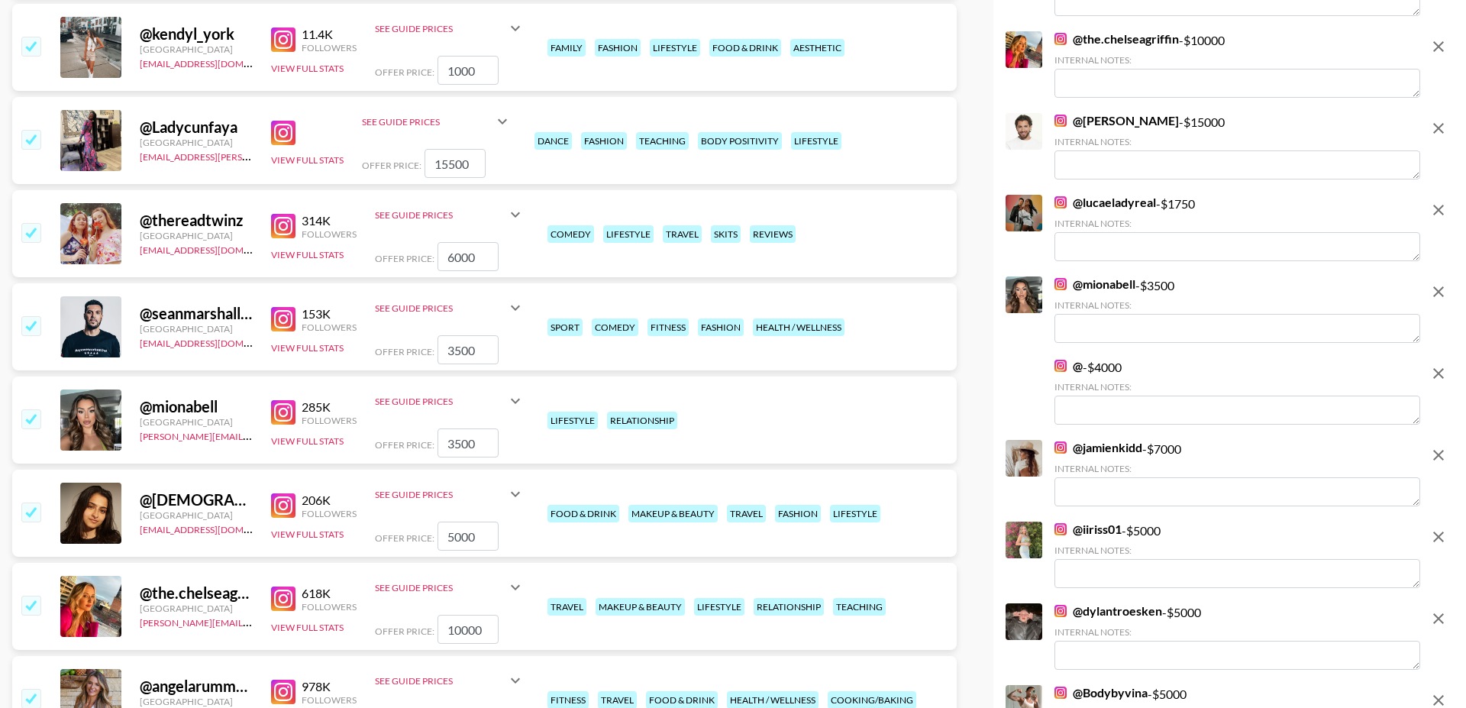
scroll to position [8443, 0]
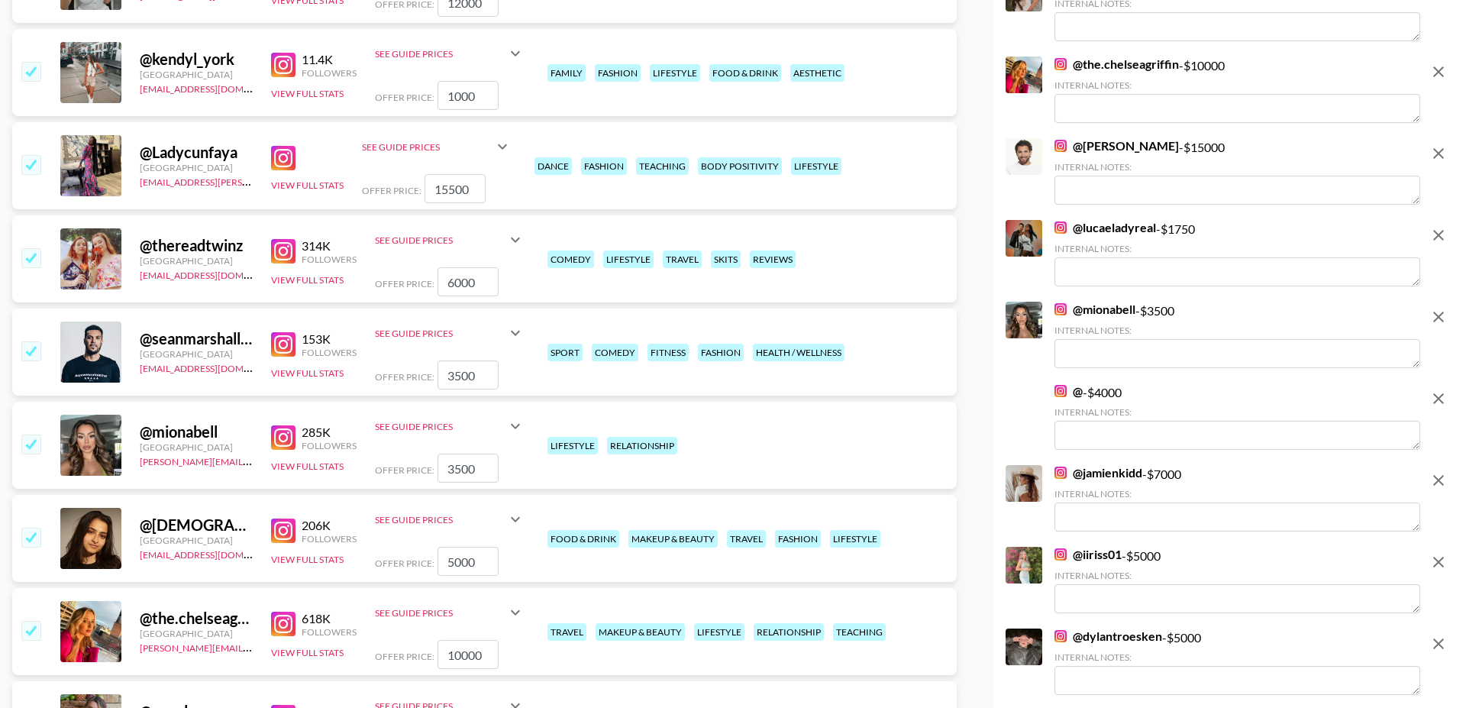
click at [283, 151] on img at bounding box center [283, 158] width 24 height 24
click at [34, 160] on input "checkbox" at bounding box center [30, 164] width 18 height 18
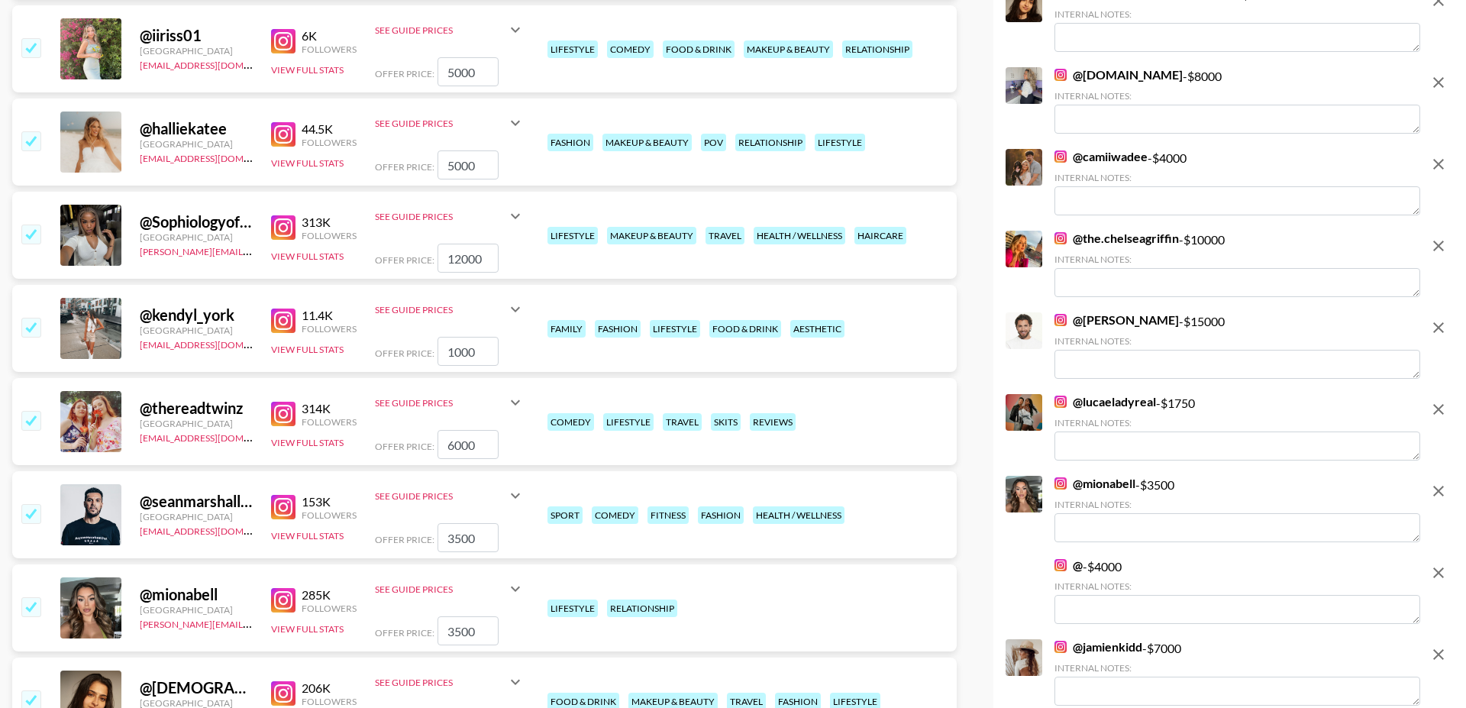
scroll to position [8181, 0]
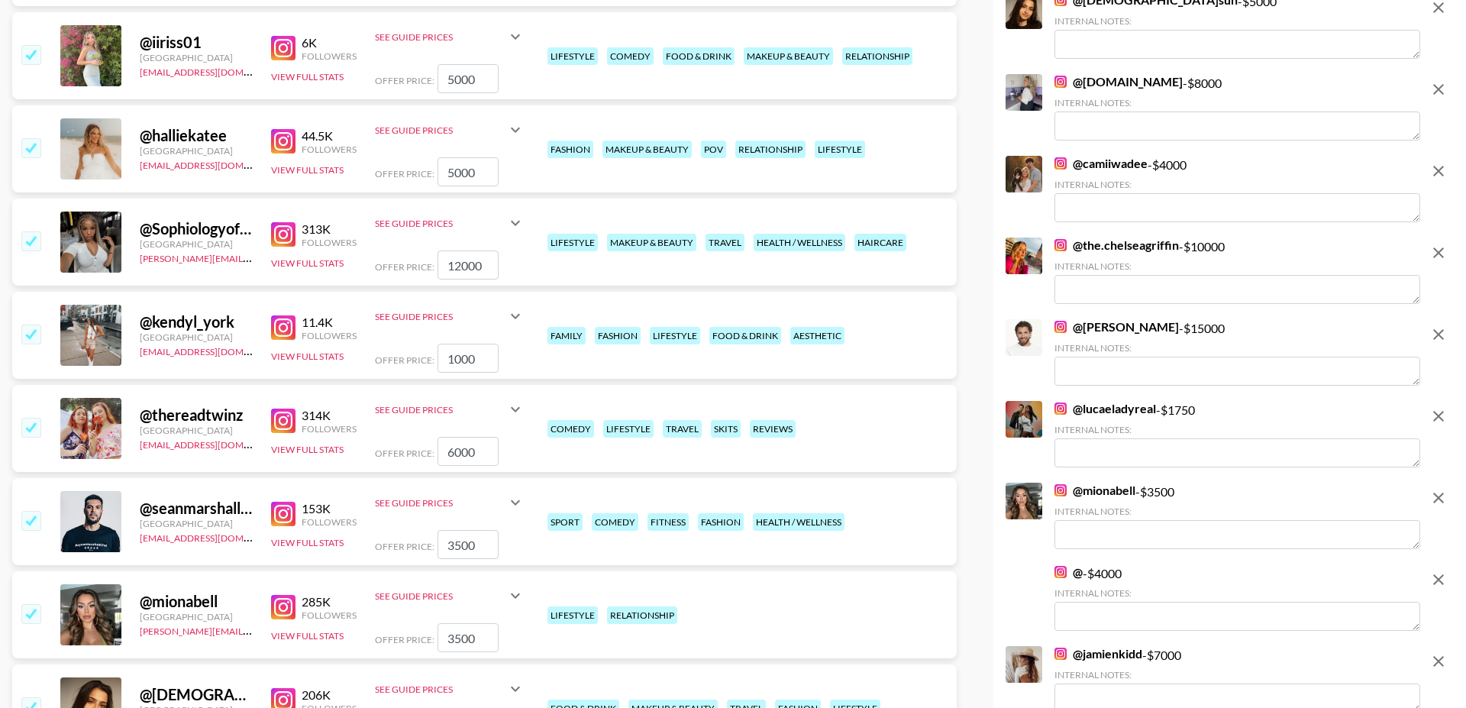
click at [31, 331] on input "checkbox" at bounding box center [30, 334] width 18 height 18
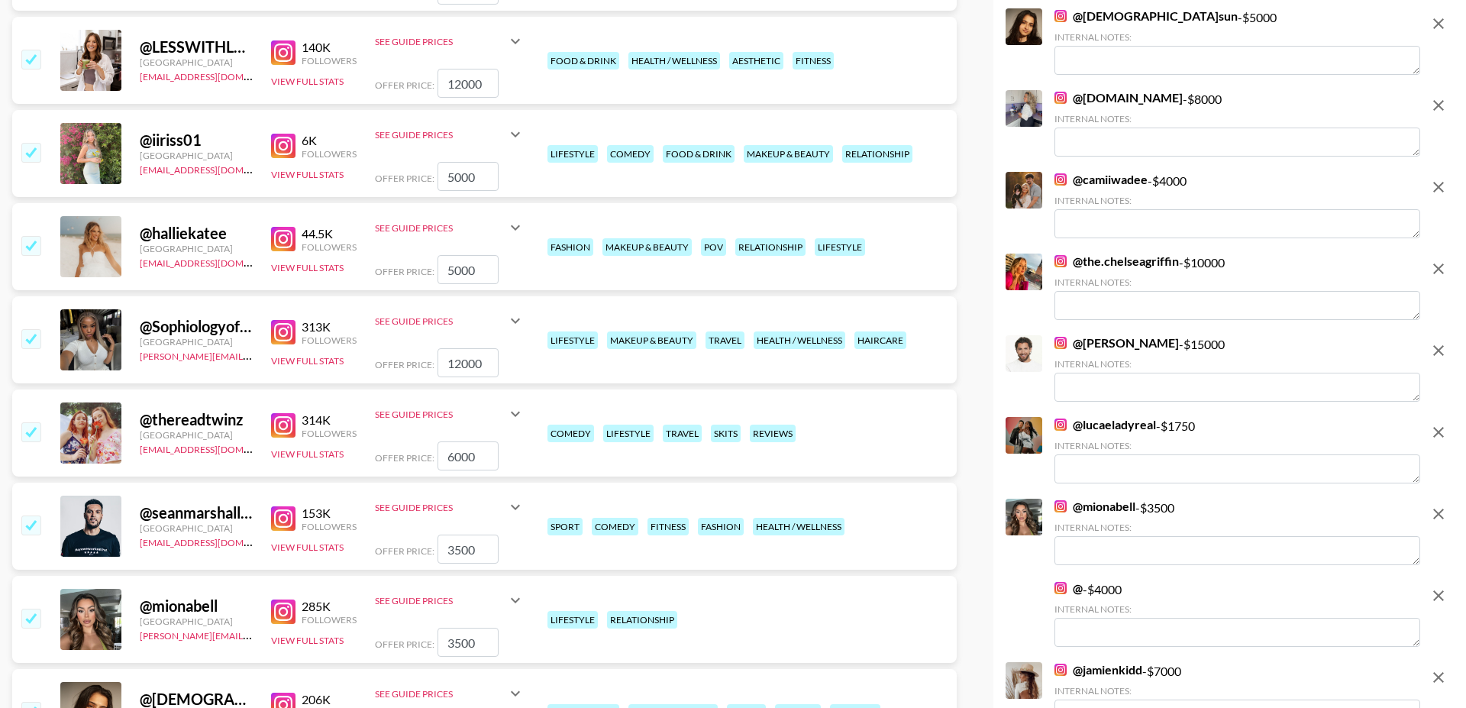
scroll to position [8047, 0]
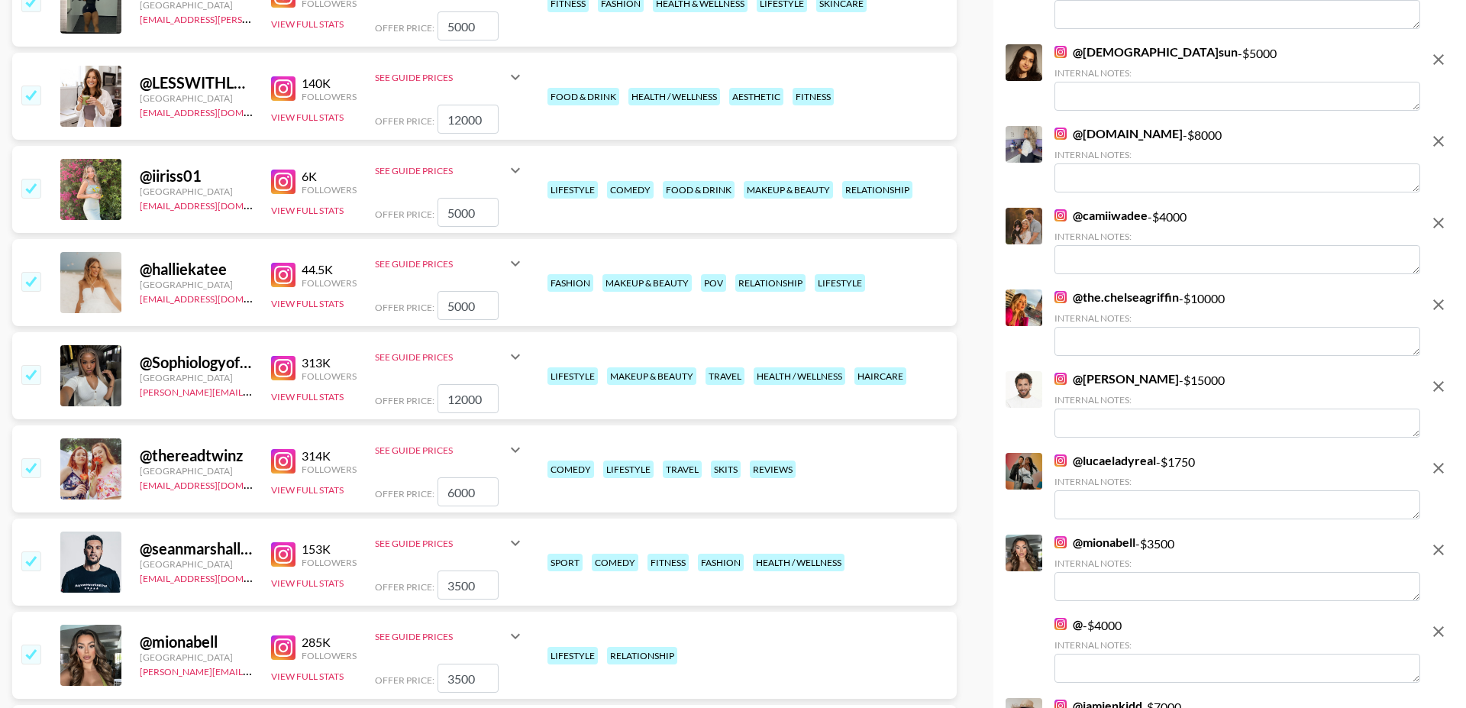
click at [30, 185] on input "checkbox" at bounding box center [30, 188] width 18 height 18
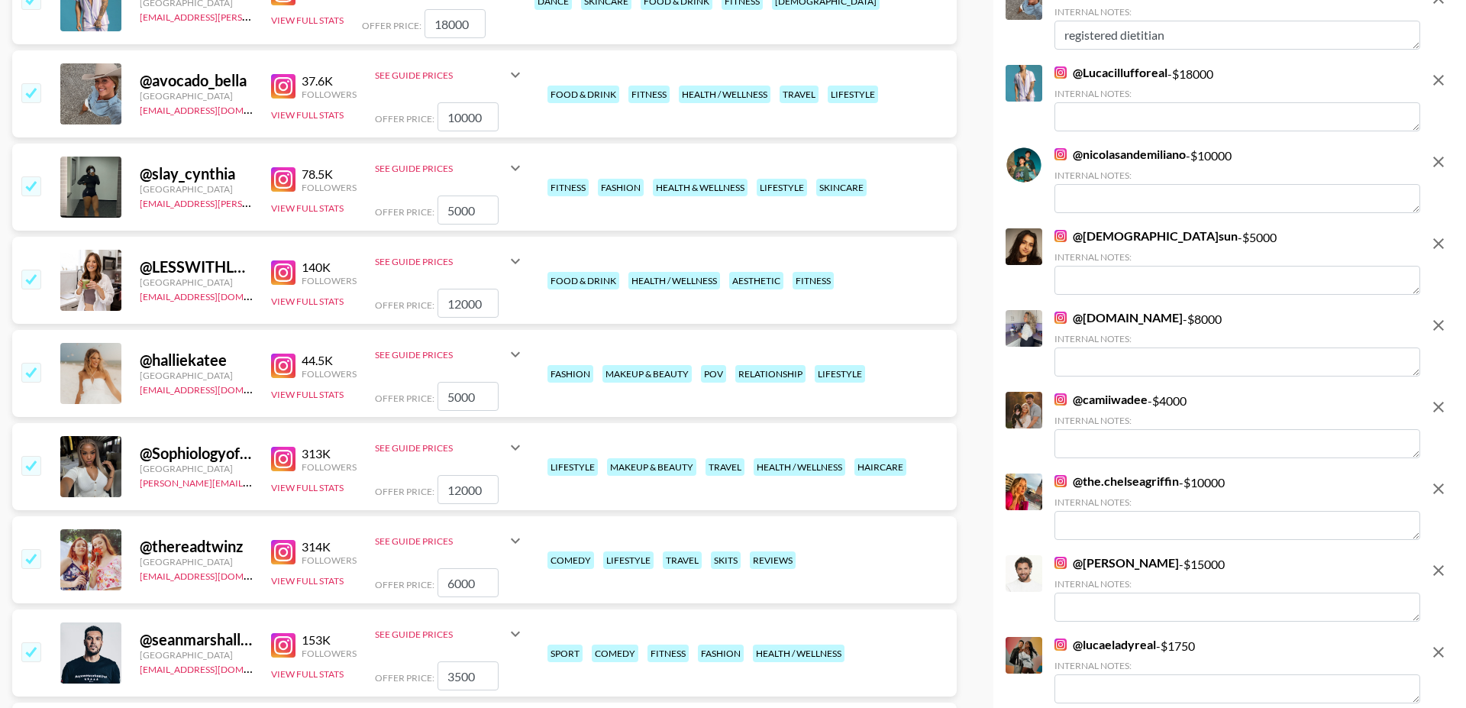
scroll to position [7846, 0]
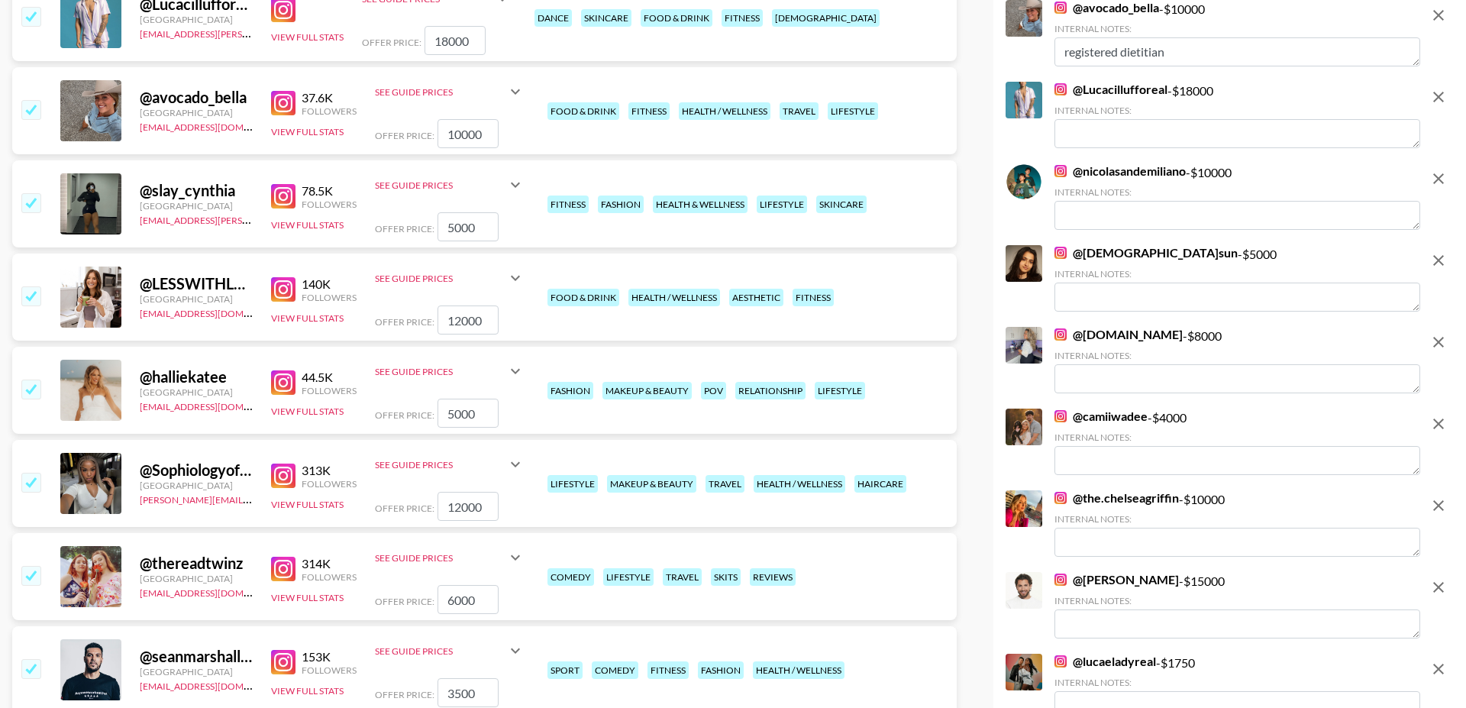
click at [37, 203] on input "checkbox" at bounding box center [30, 202] width 18 height 18
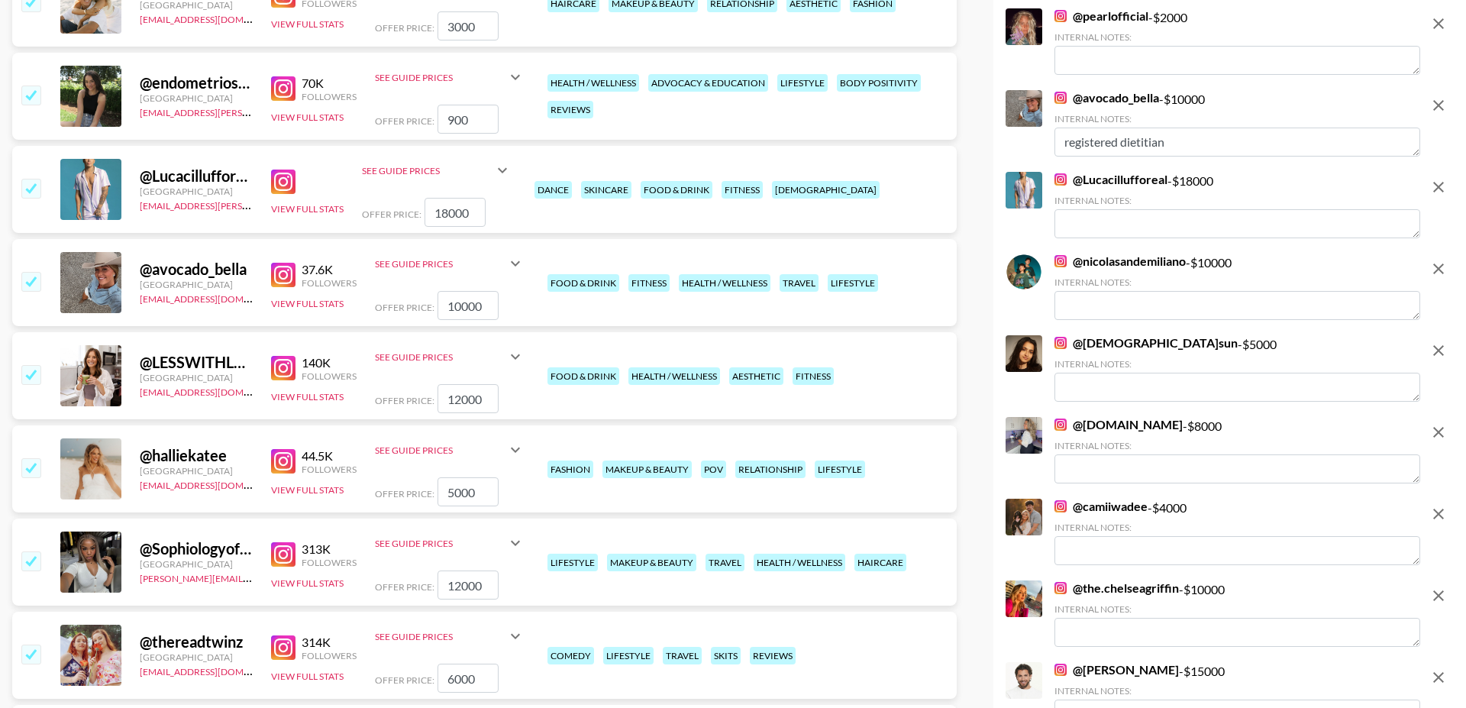
scroll to position [7668, 0]
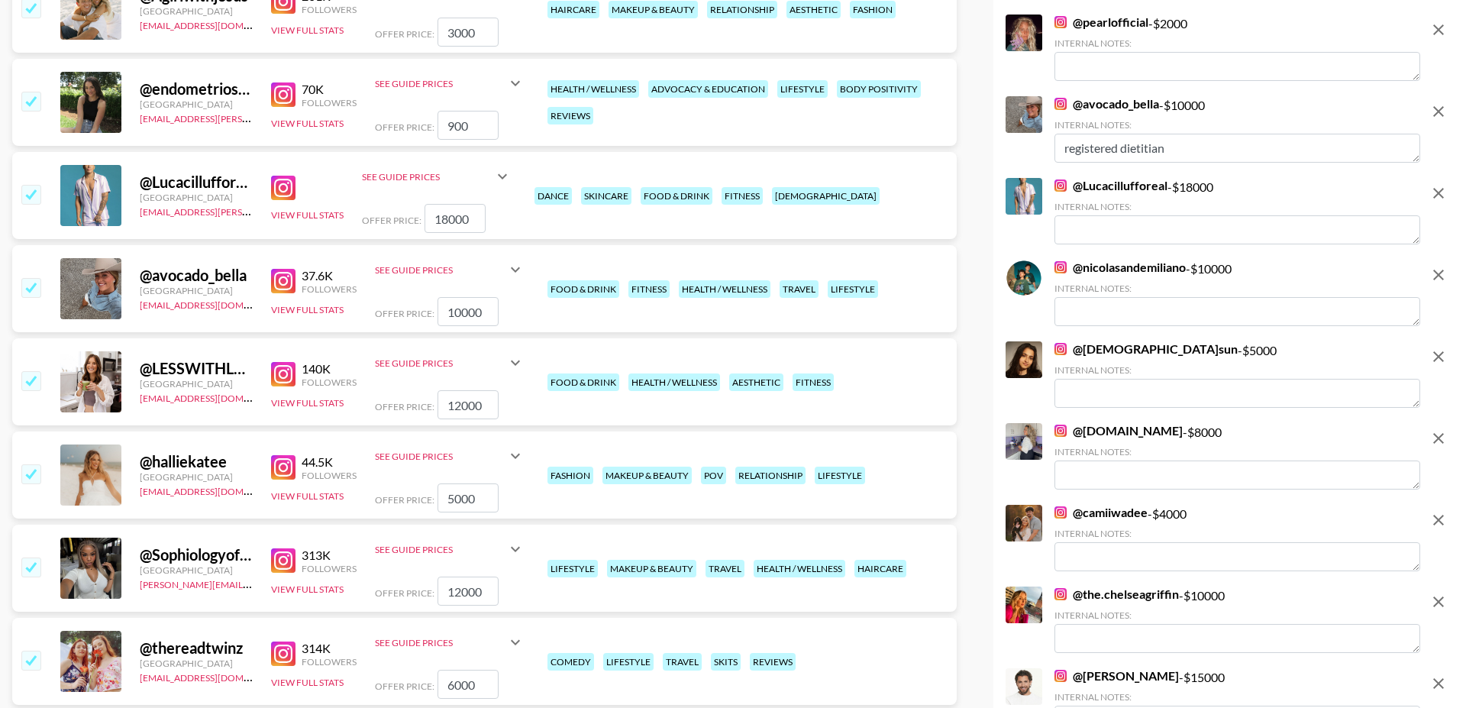
click at [29, 288] on input "checkbox" at bounding box center [30, 287] width 18 height 18
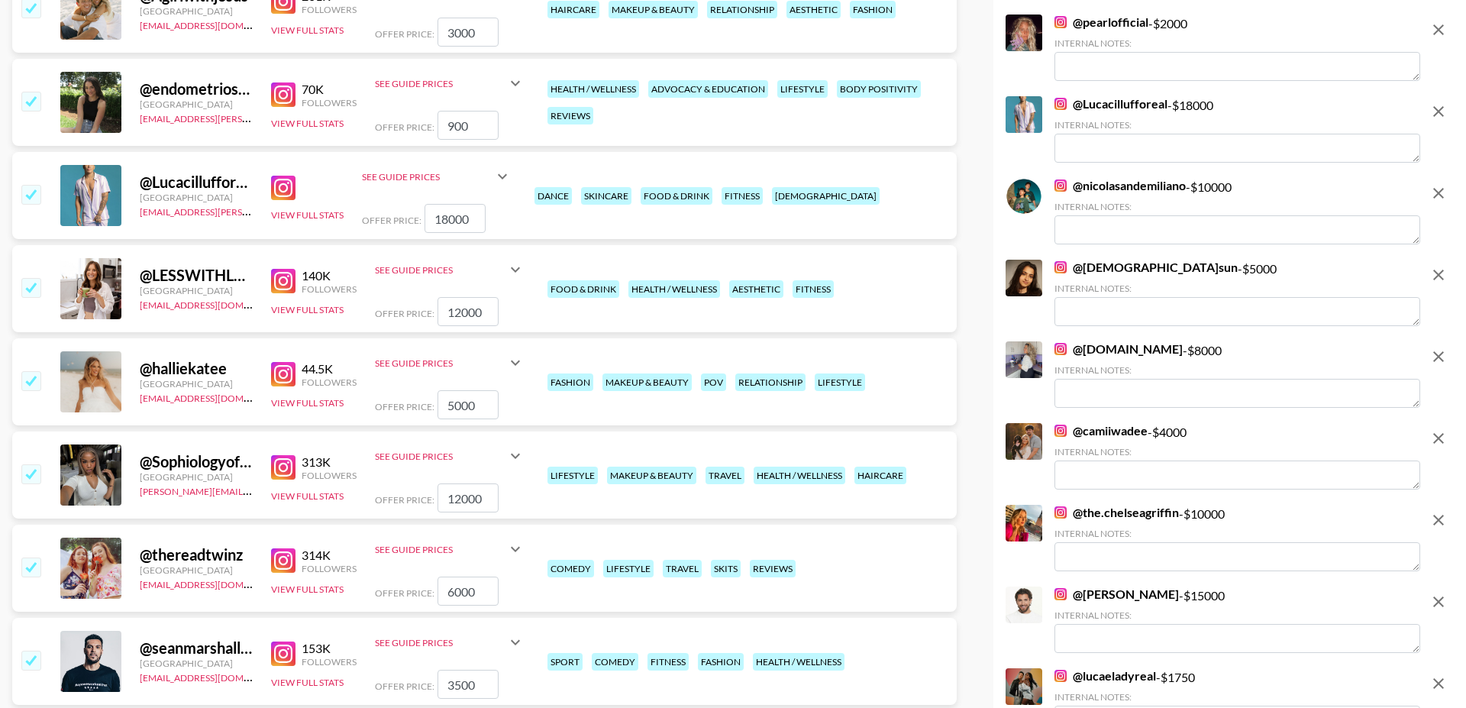
click at [31, 196] on input "checkbox" at bounding box center [30, 194] width 18 height 18
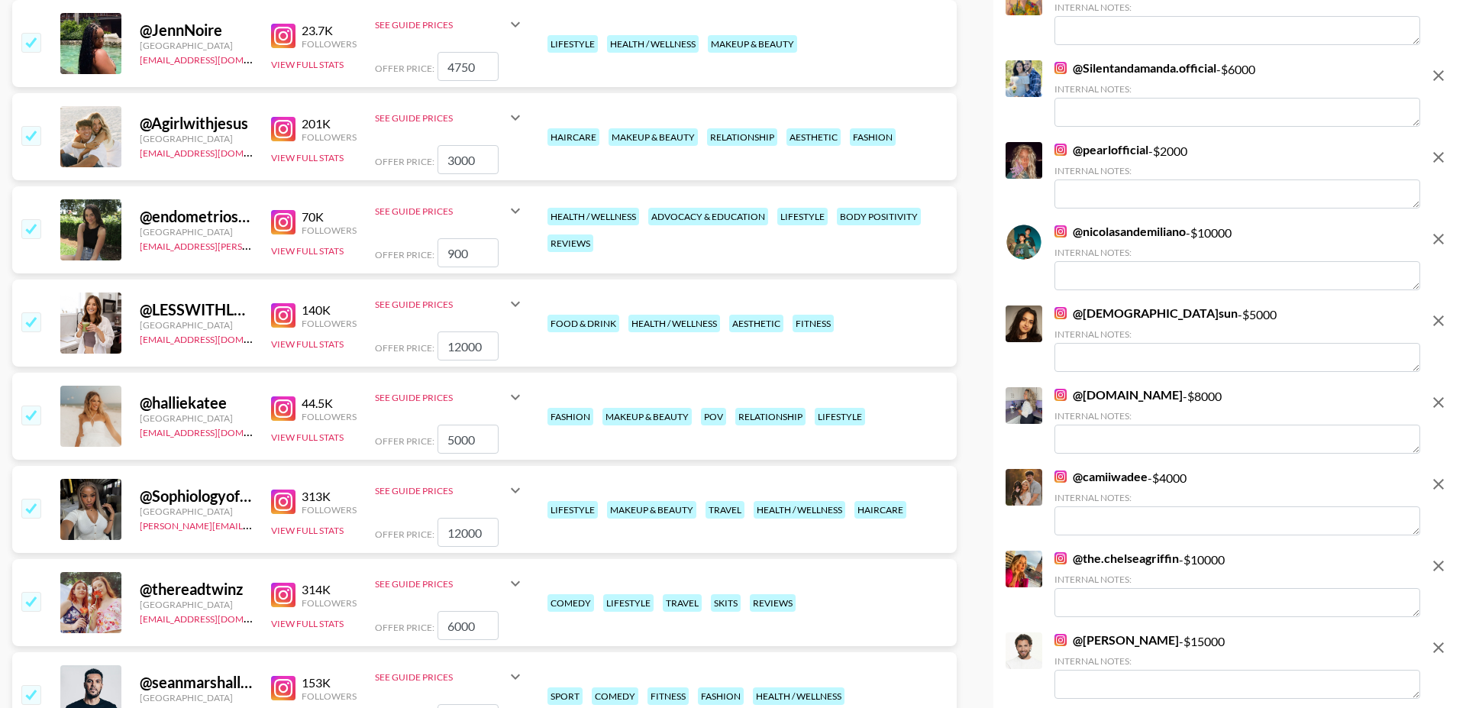
scroll to position [7534, 0]
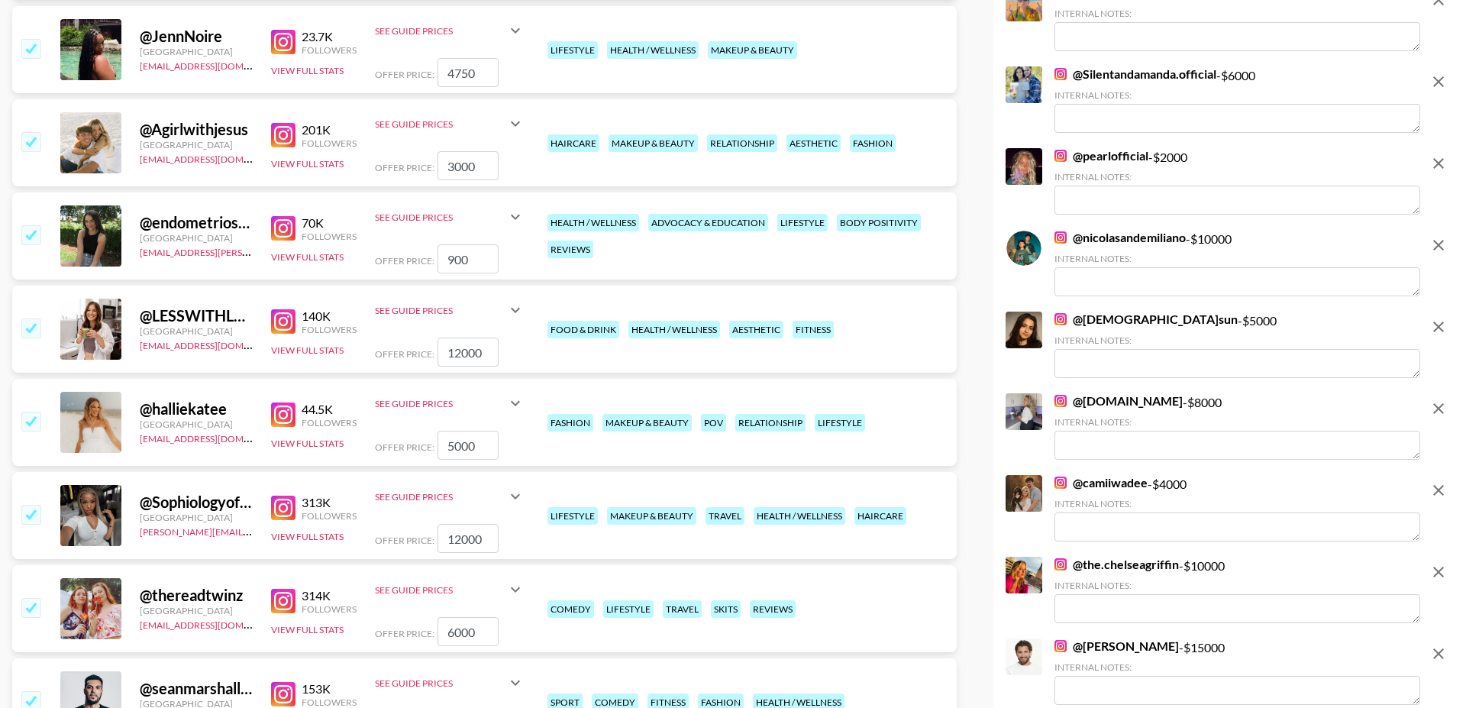
click at [288, 230] on img at bounding box center [283, 228] width 24 height 24
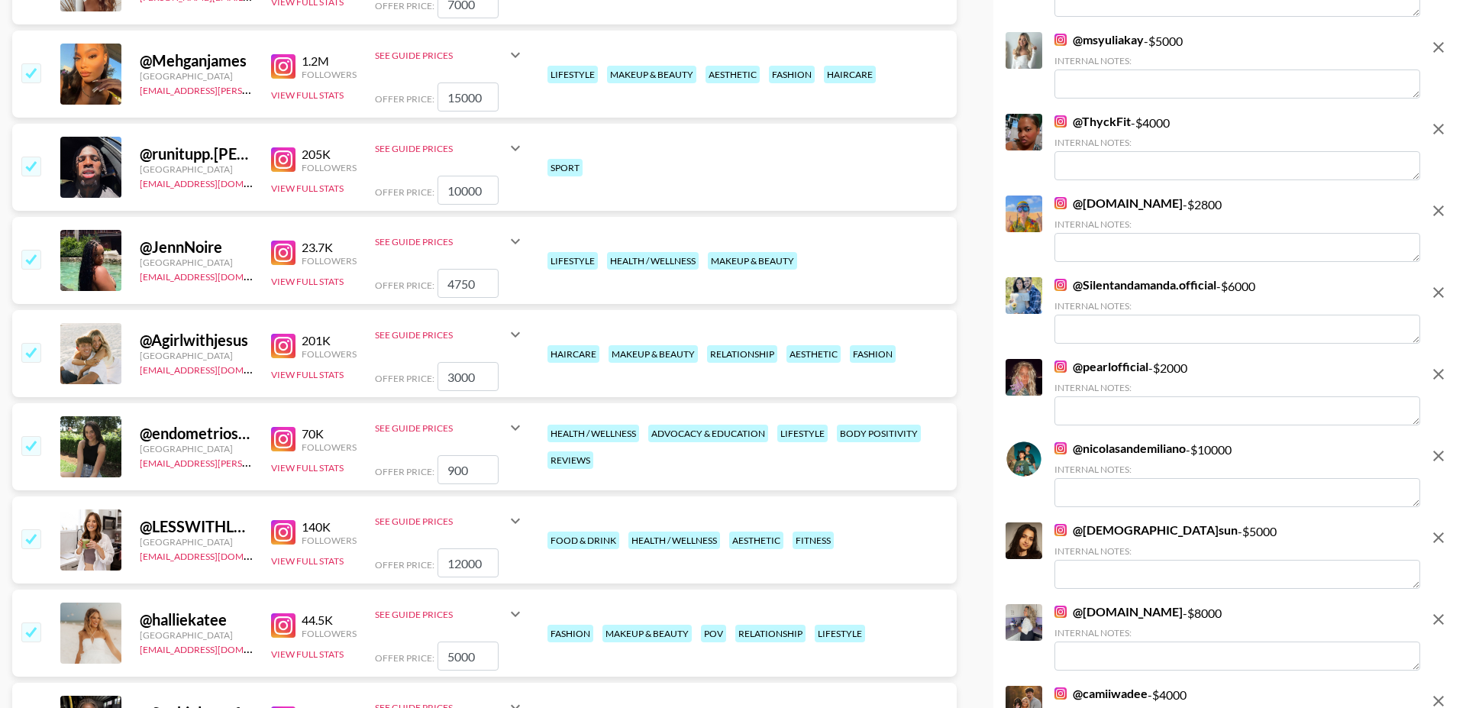
scroll to position [7318, 0]
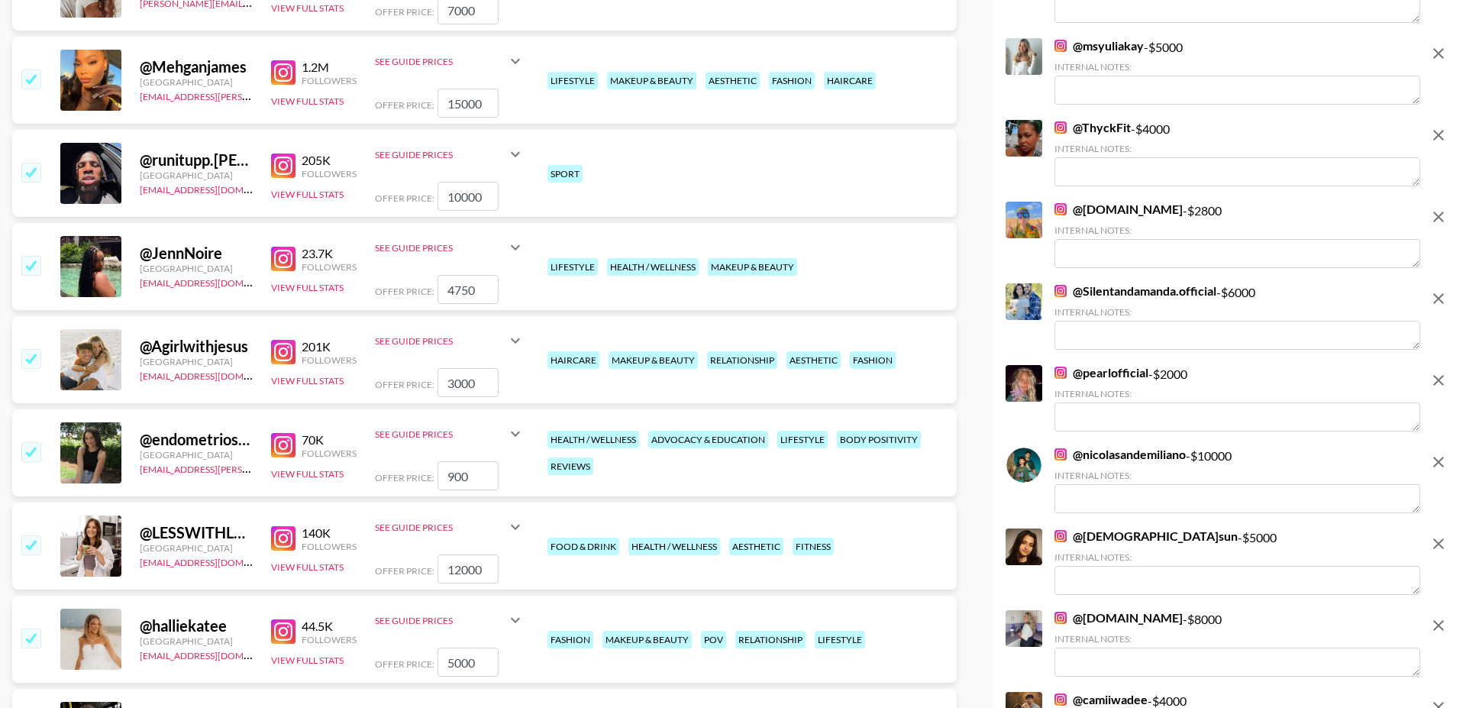
click at [283, 257] on img at bounding box center [283, 259] width 24 height 24
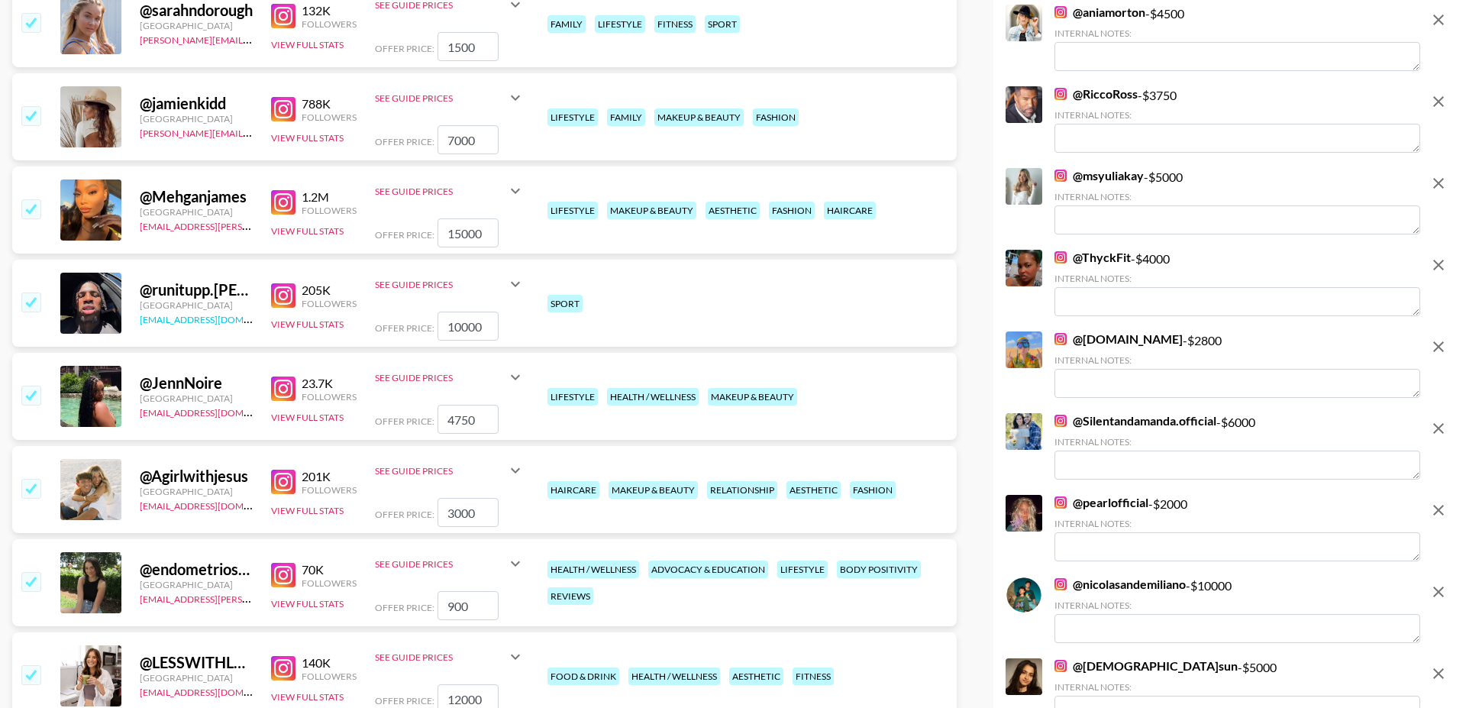
scroll to position [7176, 0]
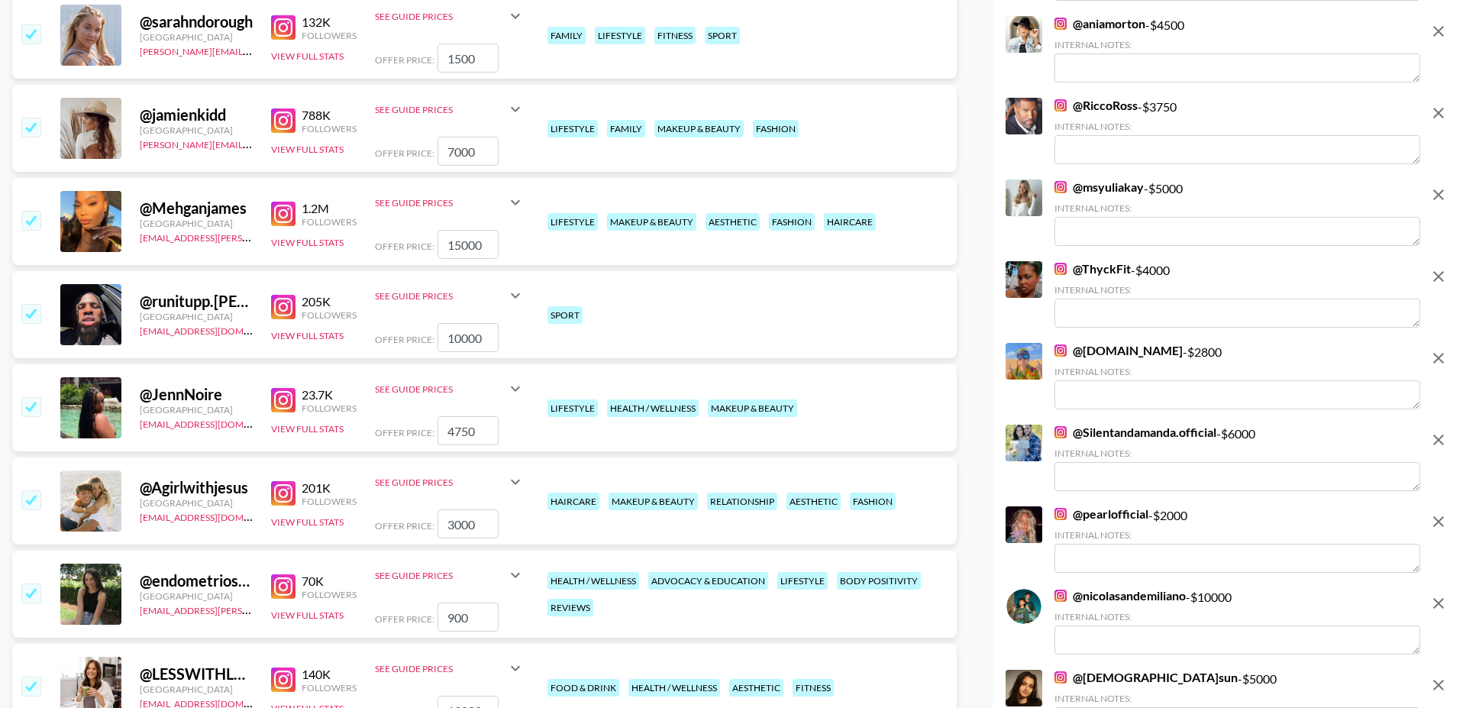
click at [284, 304] on img at bounding box center [283, 307] width 24 height 24
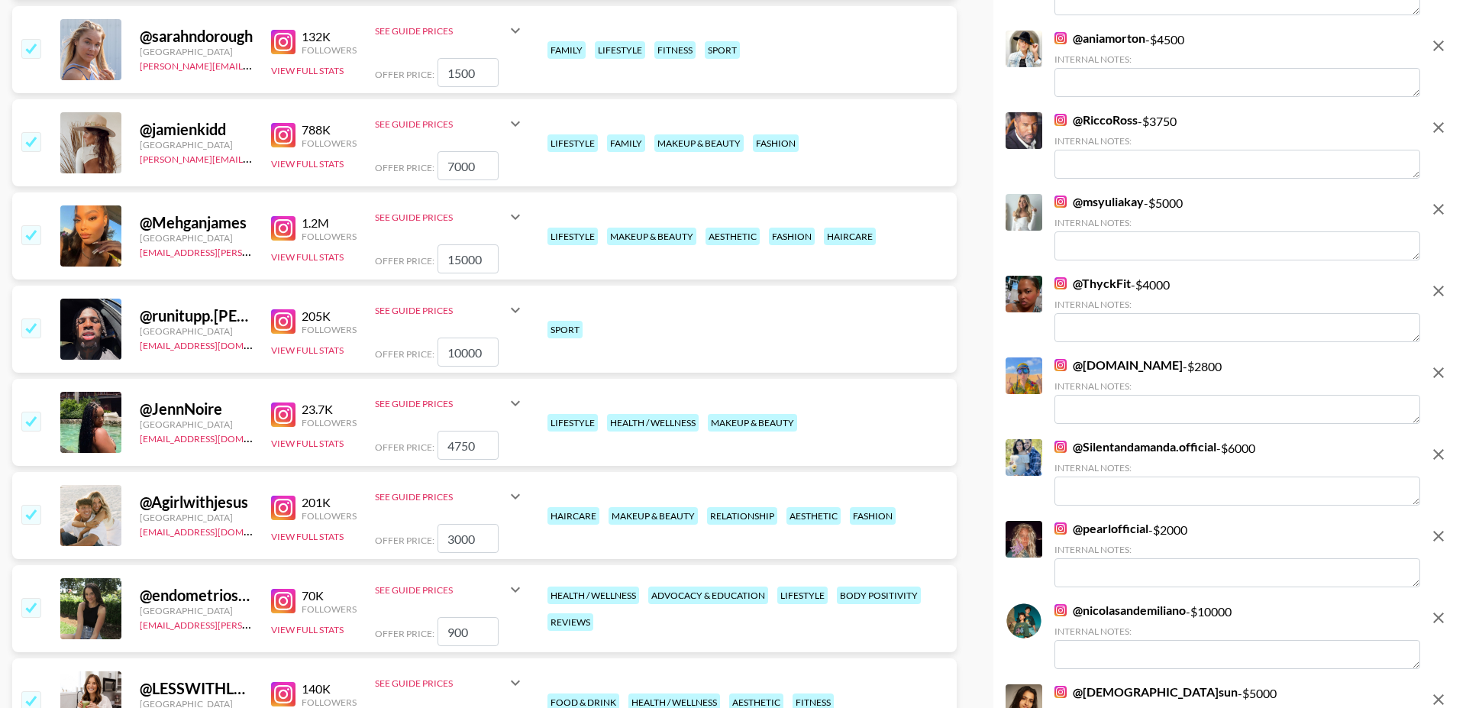
click at [37, 329] on input "checkbox" at bounding box center [30, 327] width 18 height 18
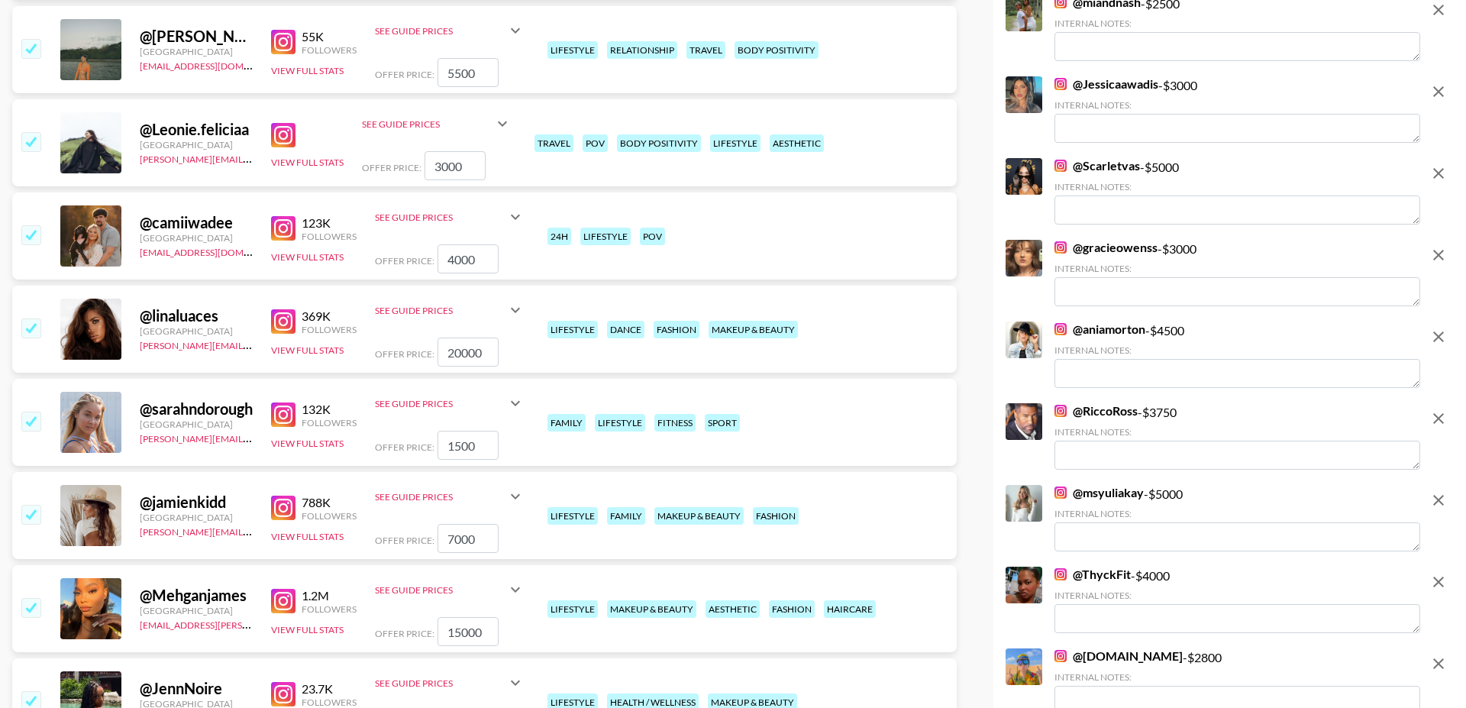
scroll to position [6726, 0]
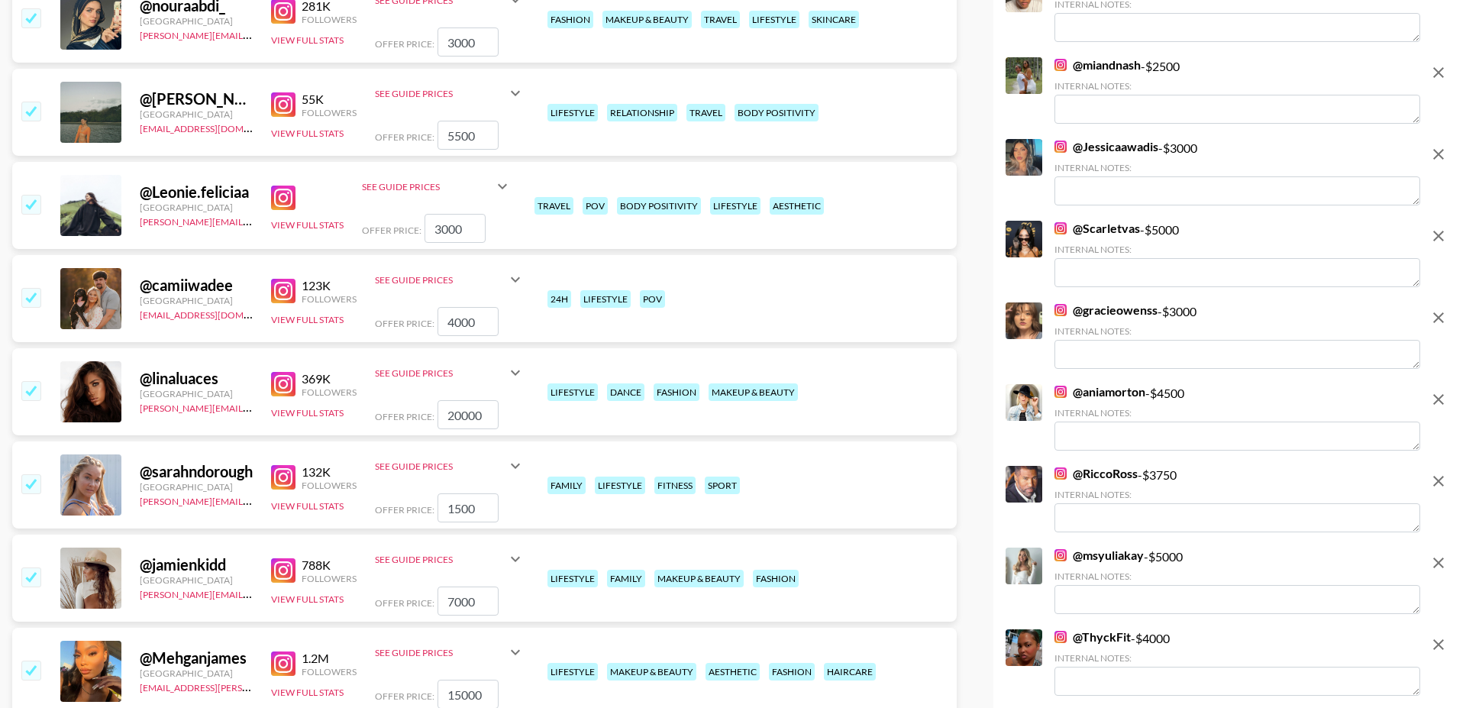
click at [31, 300] on input "checkbox" at bounding box center [30, 297] width 18 height 18
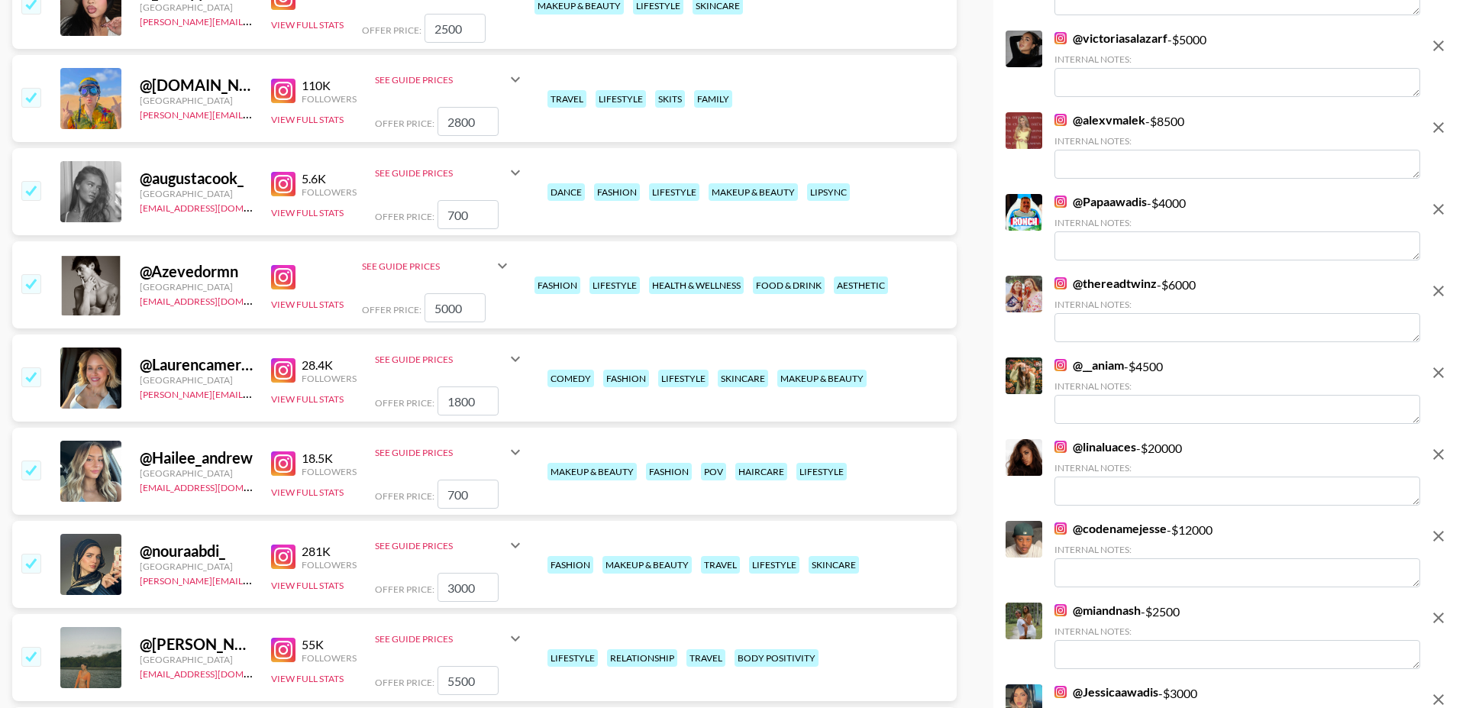
scroll to position [5966, 0]
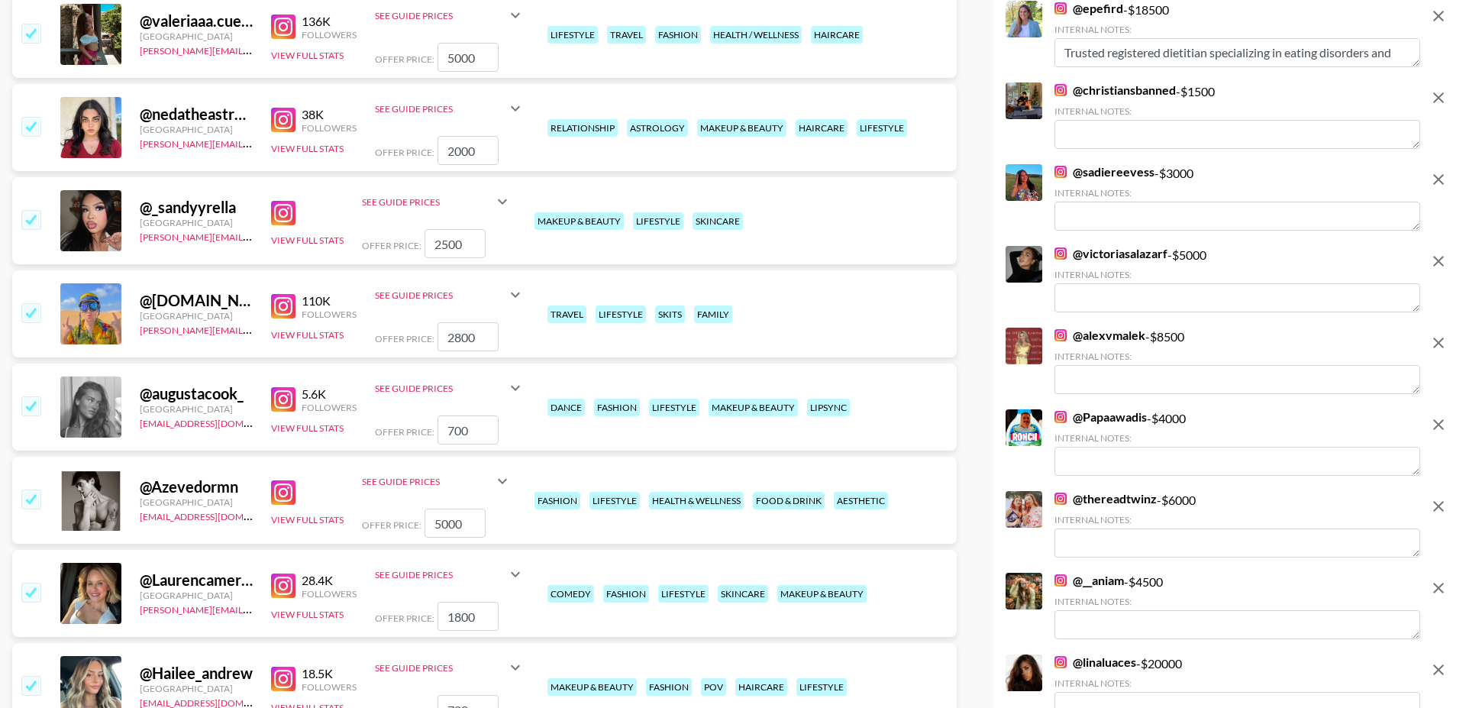
click at [34, 315] on input "checkbox" at bounding box center [30, 312] width 18 height 18
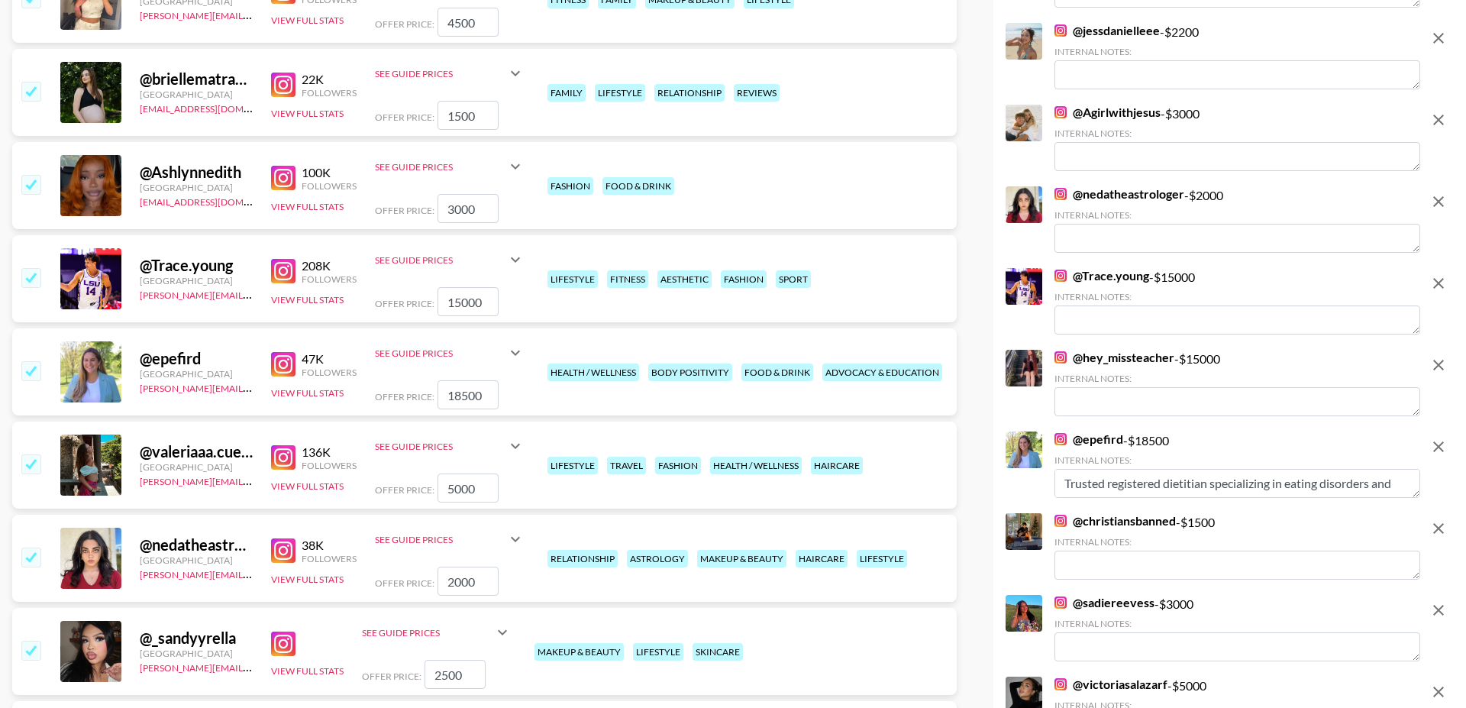
scroll to position [5529, 0]
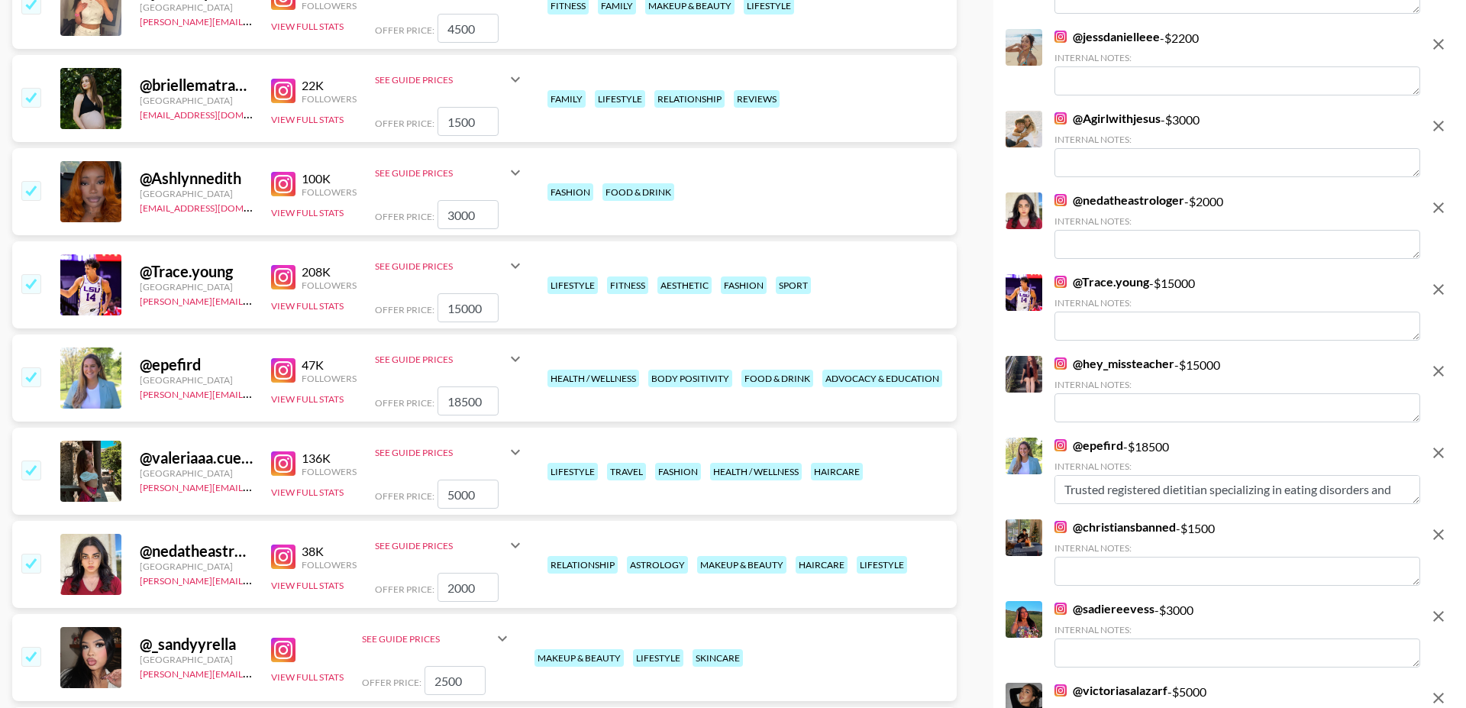
click at [28, 284] on input "checkbox" at bounding box center [30, 283] width 18 height 18
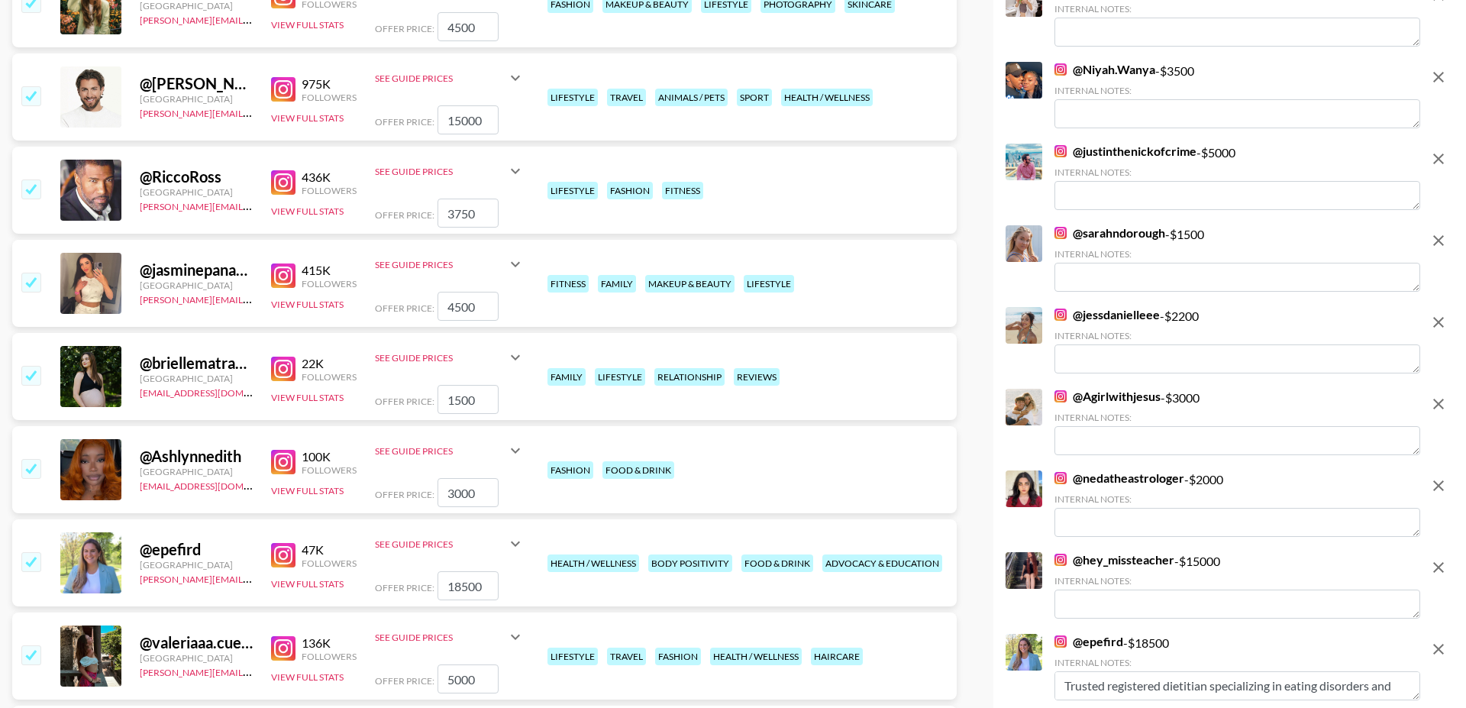
scroll to position [5246, 0]
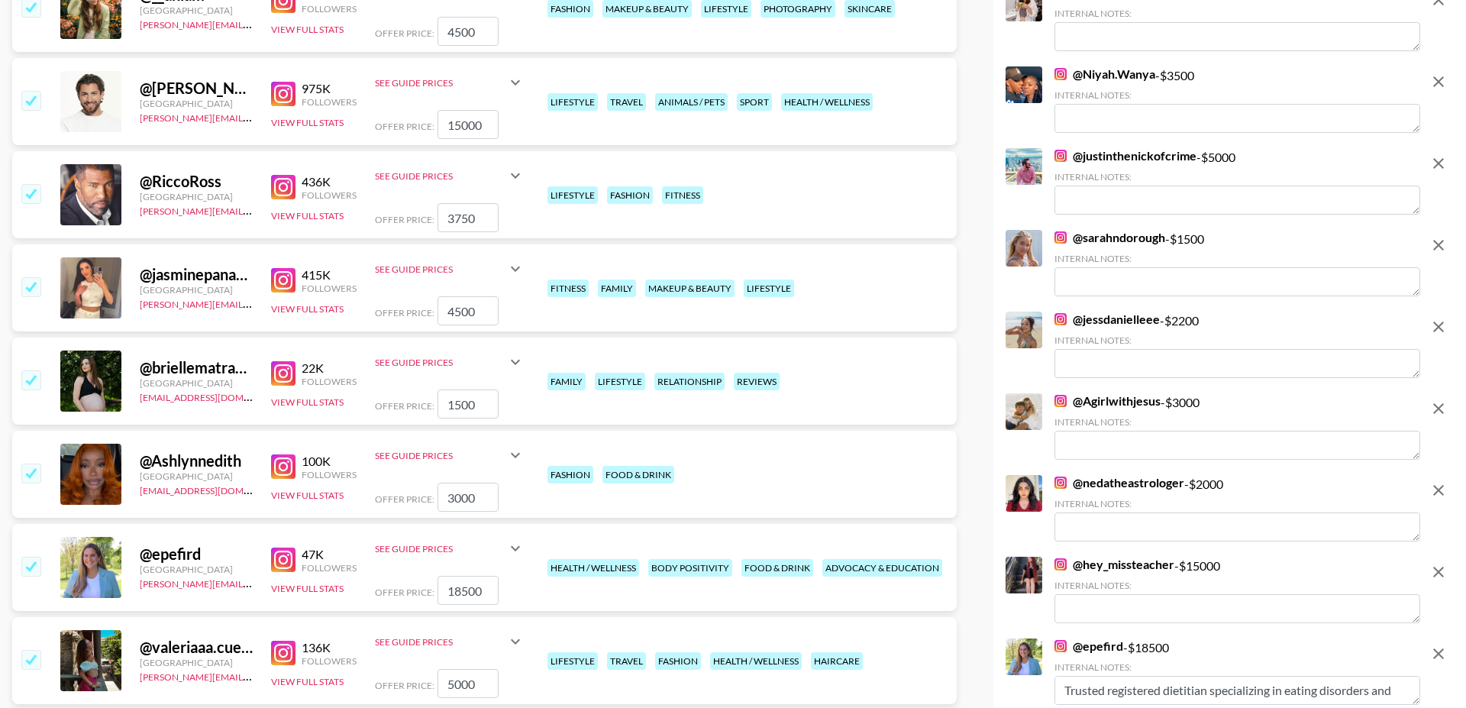
click at [28, 189] on input "checkbox" at bounding box center [30, 193] width 18 height 18
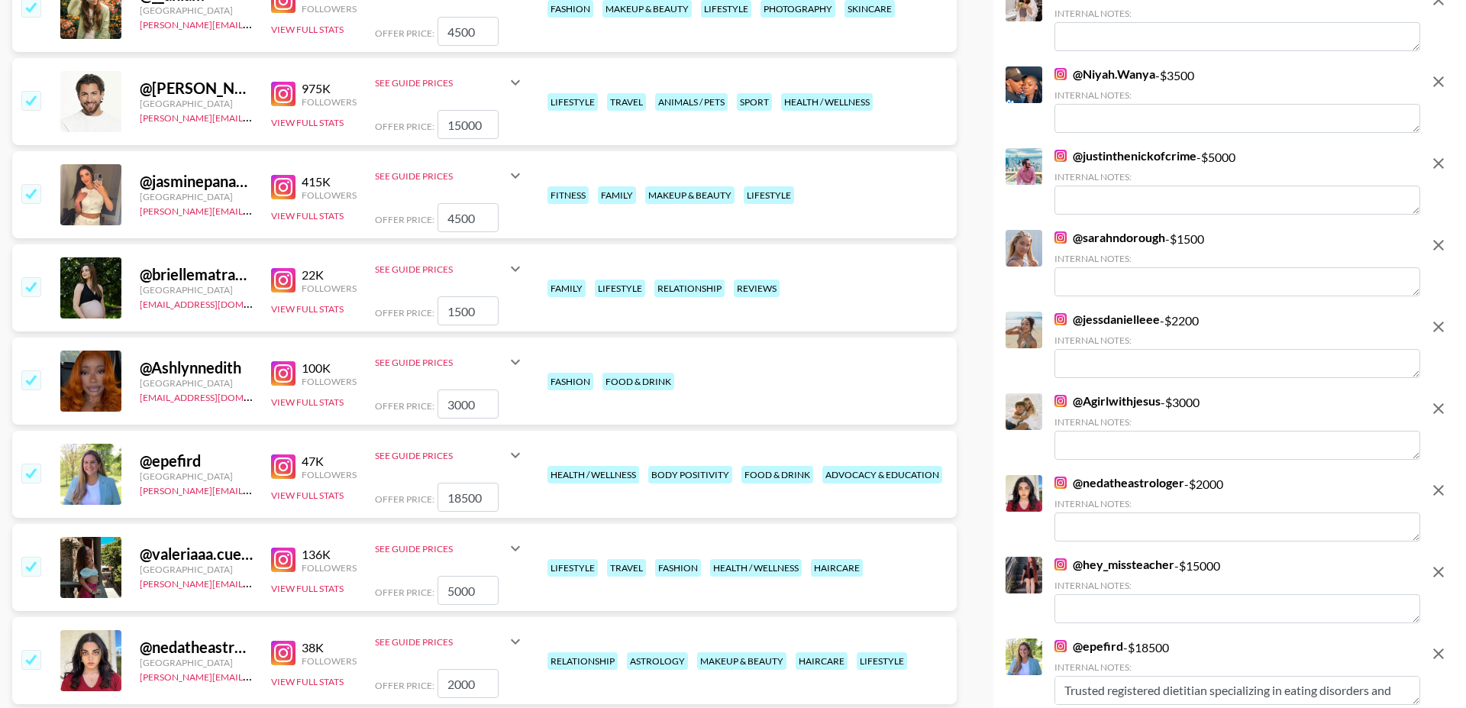
scroll to position [5153, 0]
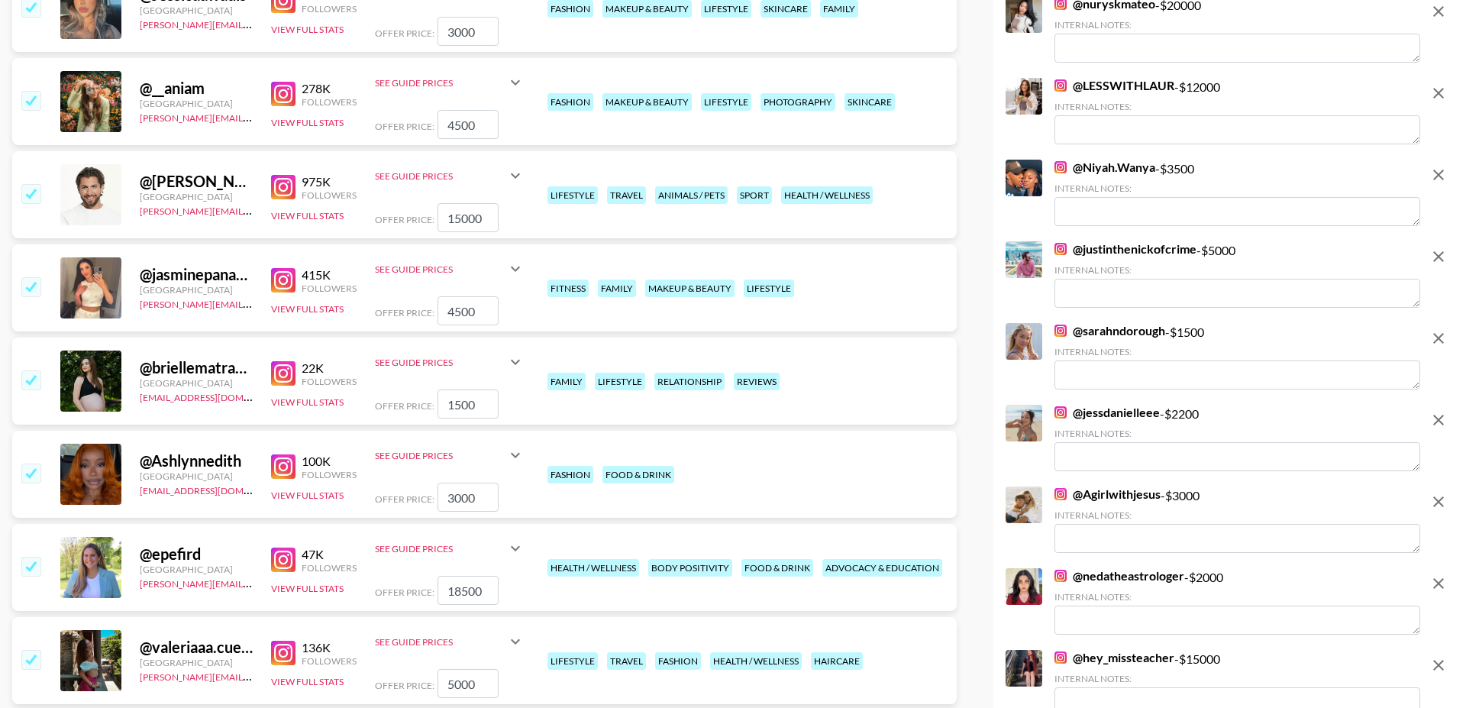
click at [31, 193] on input "checkbox" at bounding box center [30, 193] width 18 height 18
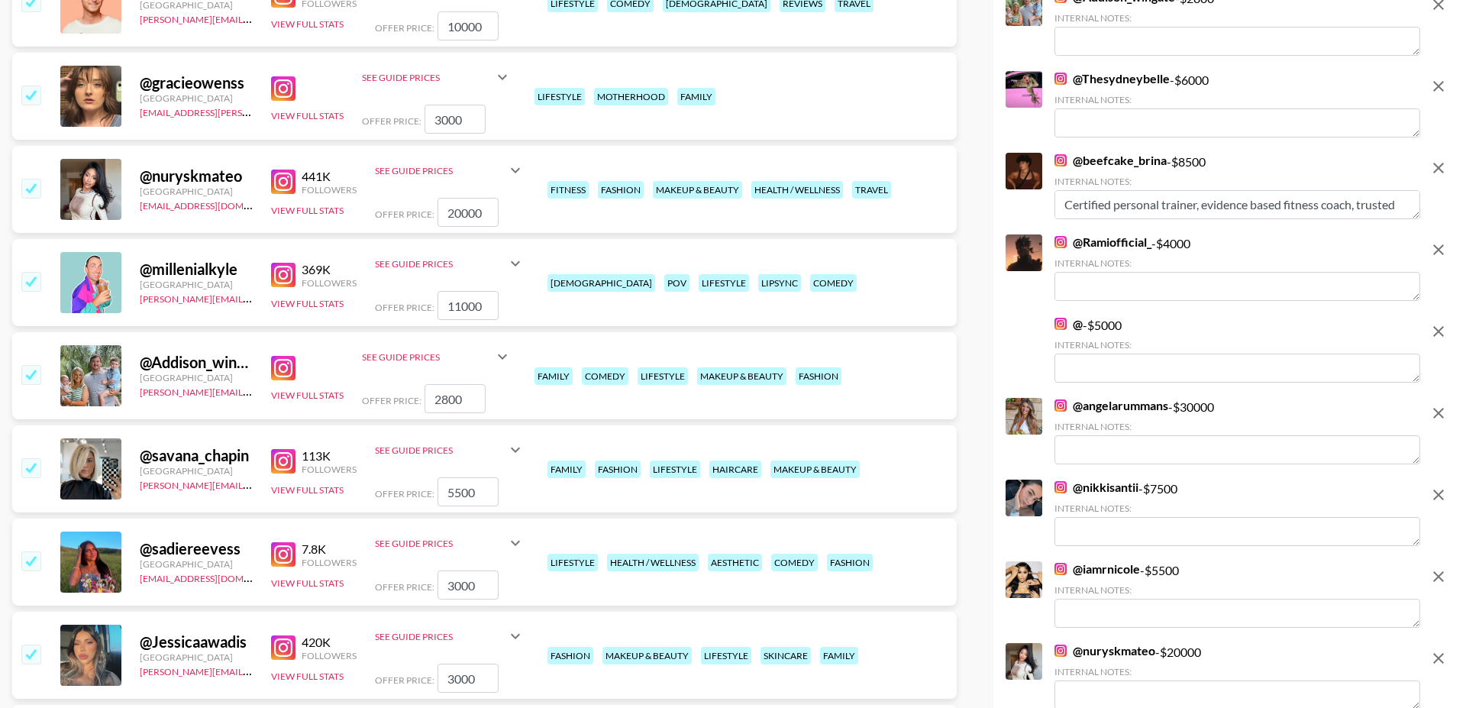
scroll to position [4493, 0]
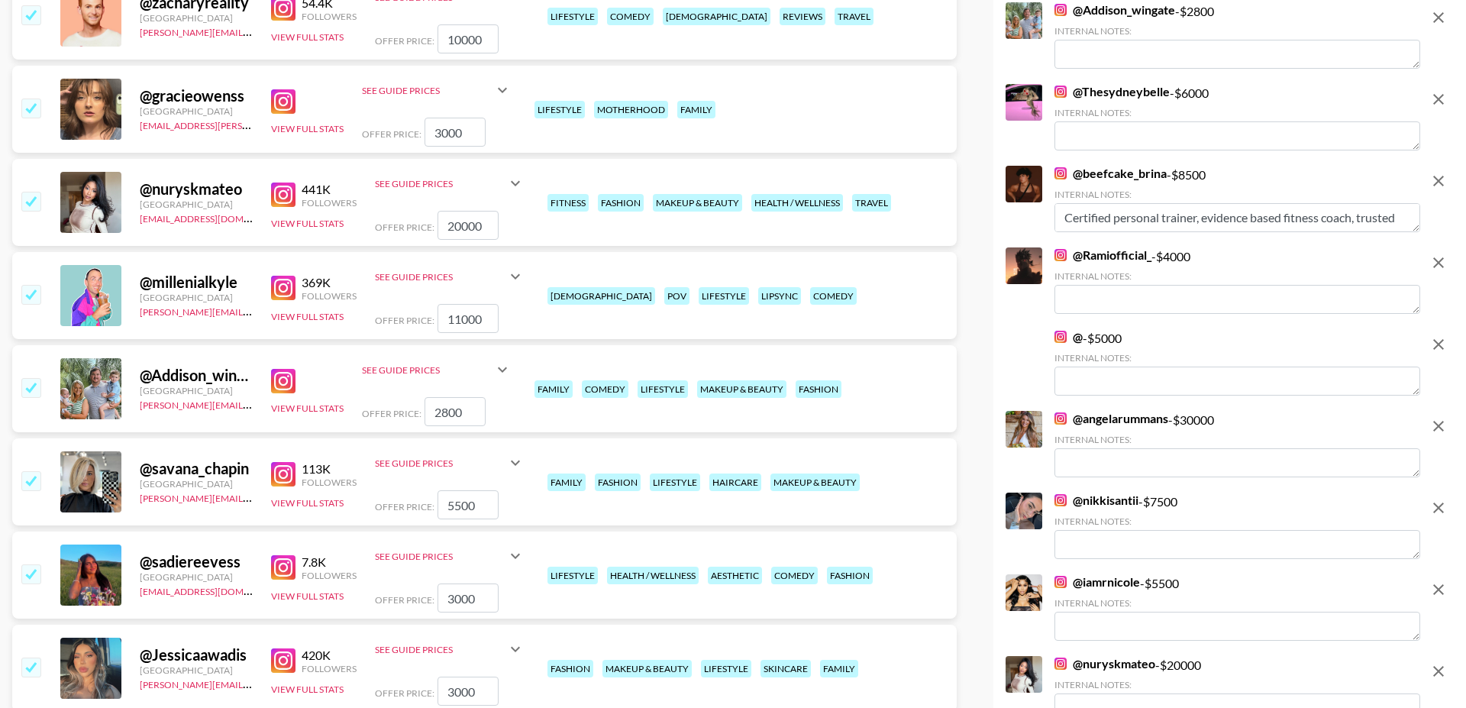
click at [30, 291] on input "checkbox" at bounding box center [30, 294] width 18 height 18
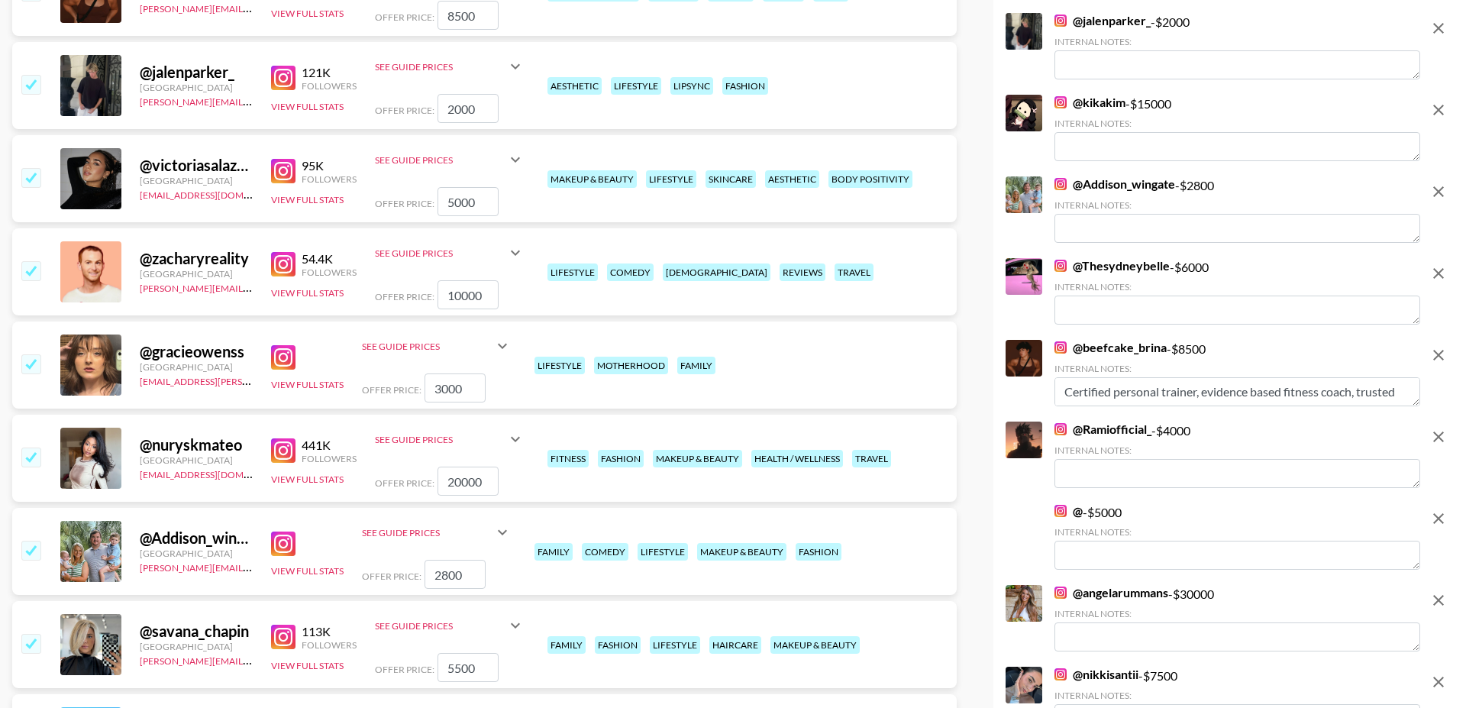
scroll to position [4222, 0]
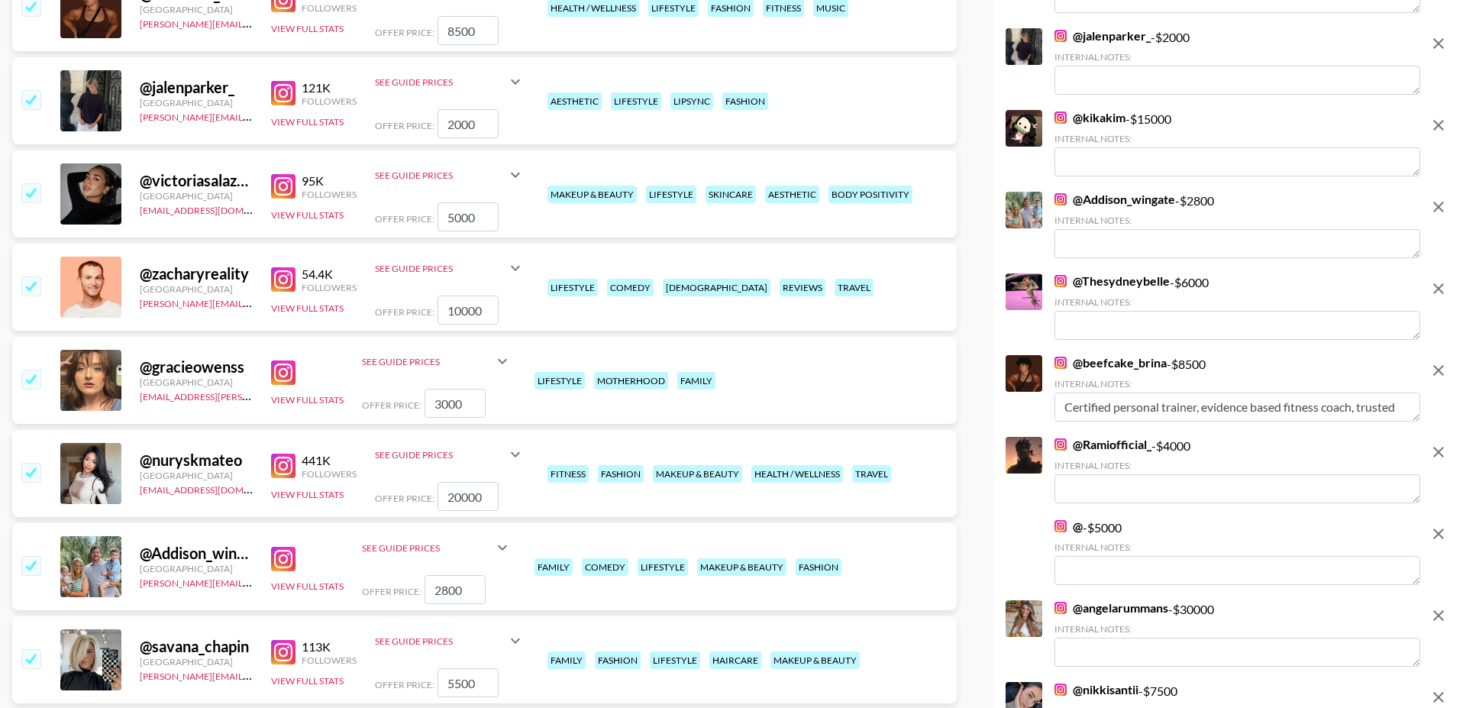
click at [33, 284] on input "checkbox" at bounding box center [30, 285] width 18 height 18
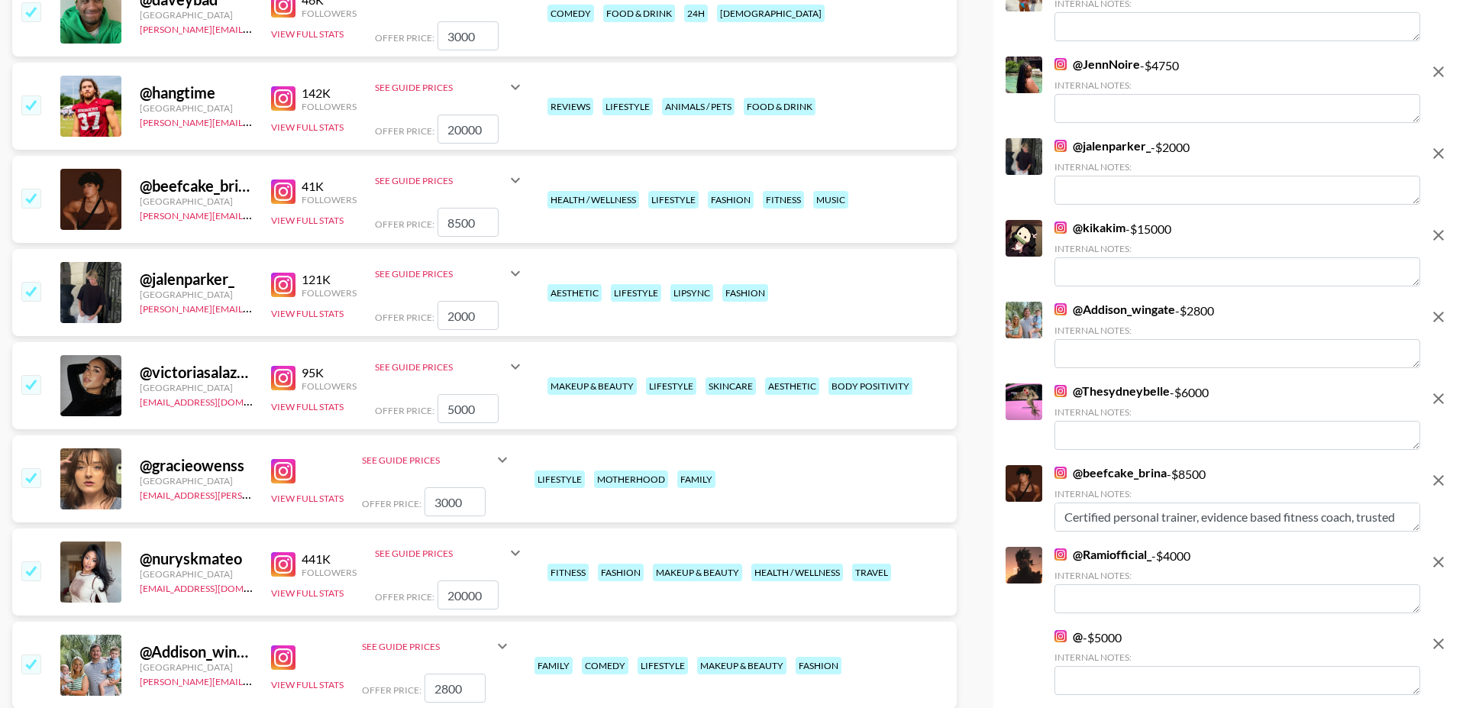
click at [33, 291] on input "checkbox" at bounding box center [30, 291] width 18 height 18
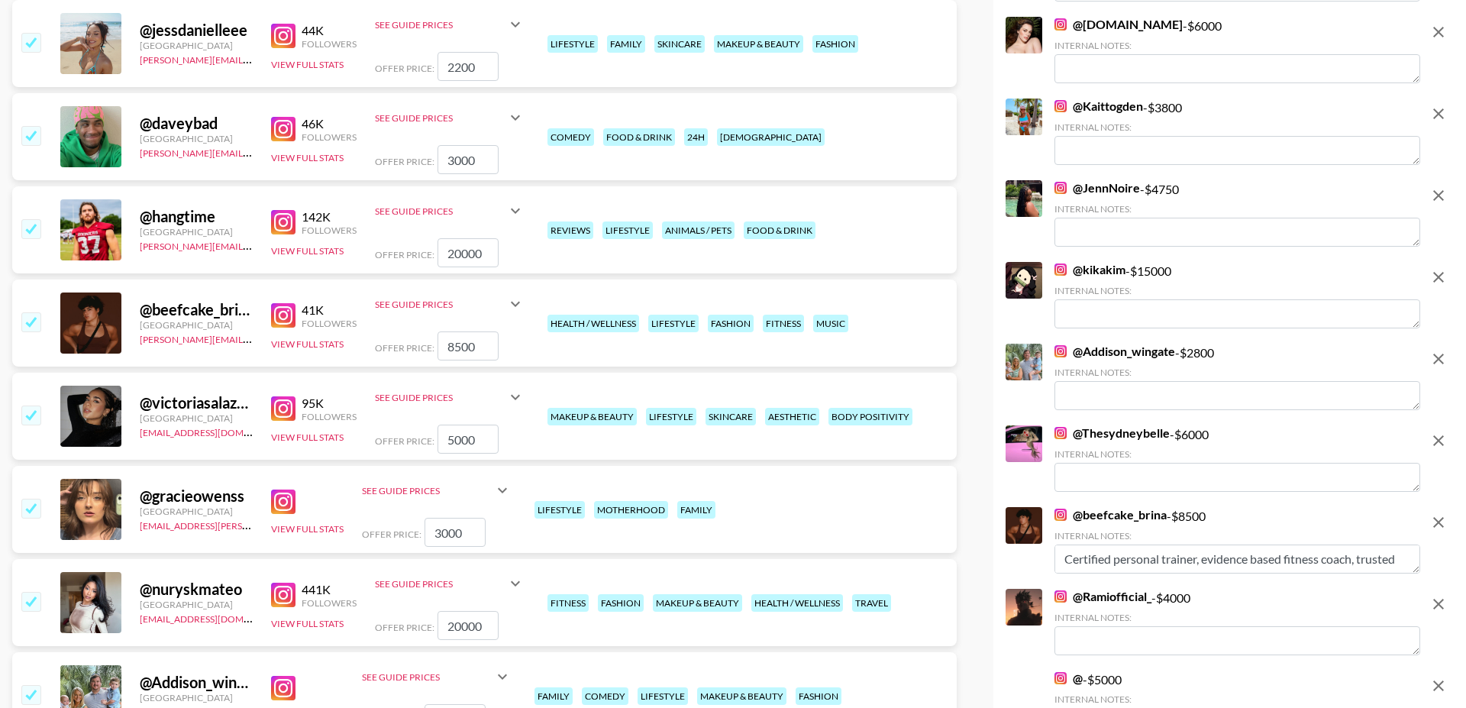
scroll to position [3892, 0]
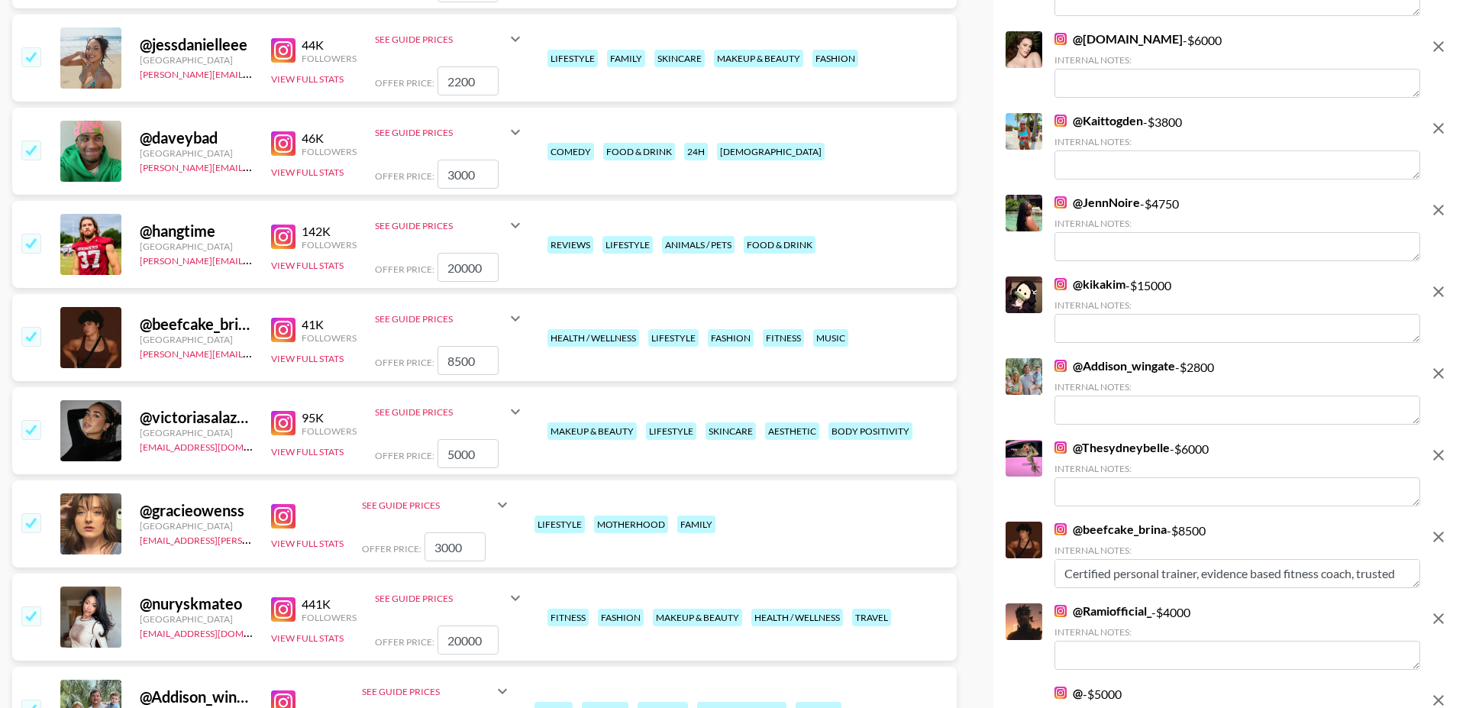
click at [30, 245] on input "checkbox" at bounding box center [30, 243] width 18 height 18
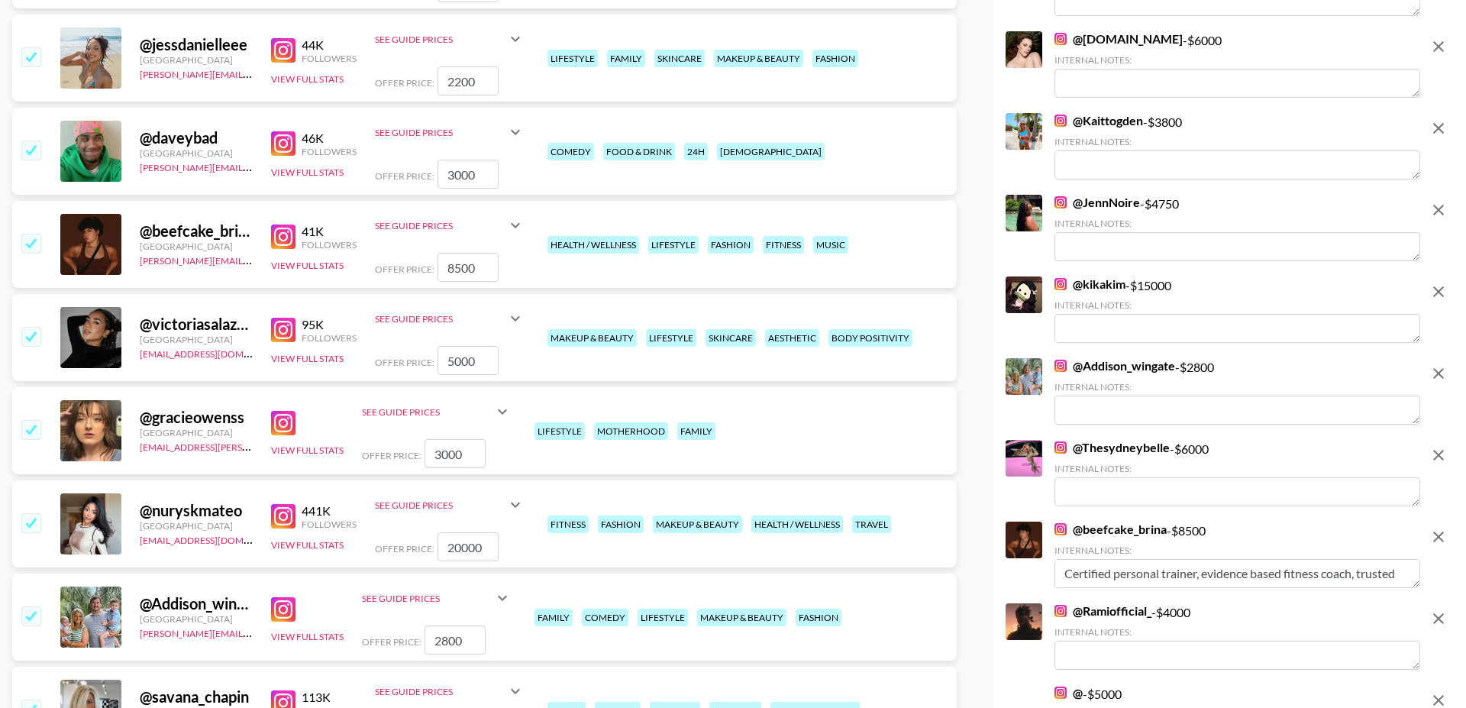
click at [31, 144] on input "checkbox" at bounding box center [30, 150] width 18 height 18
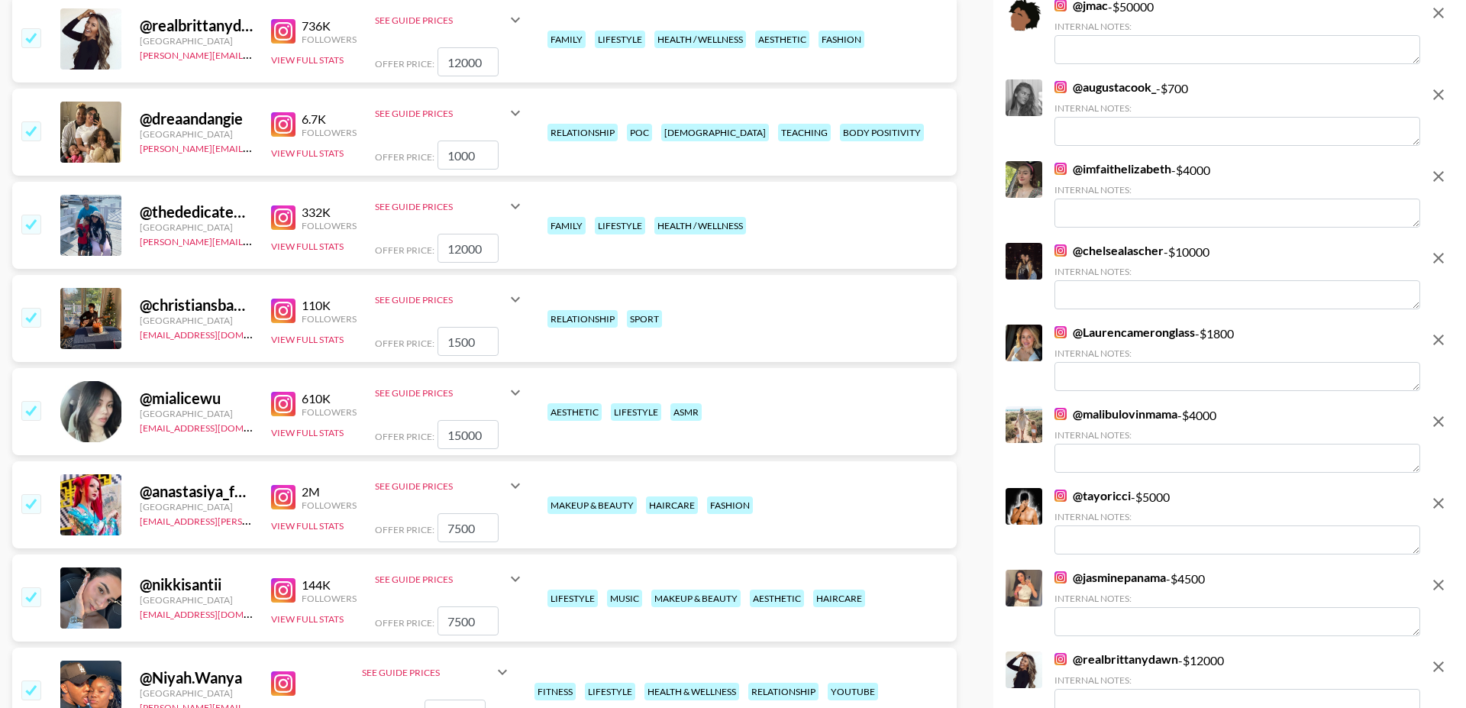
scroll to position [2689, 0]
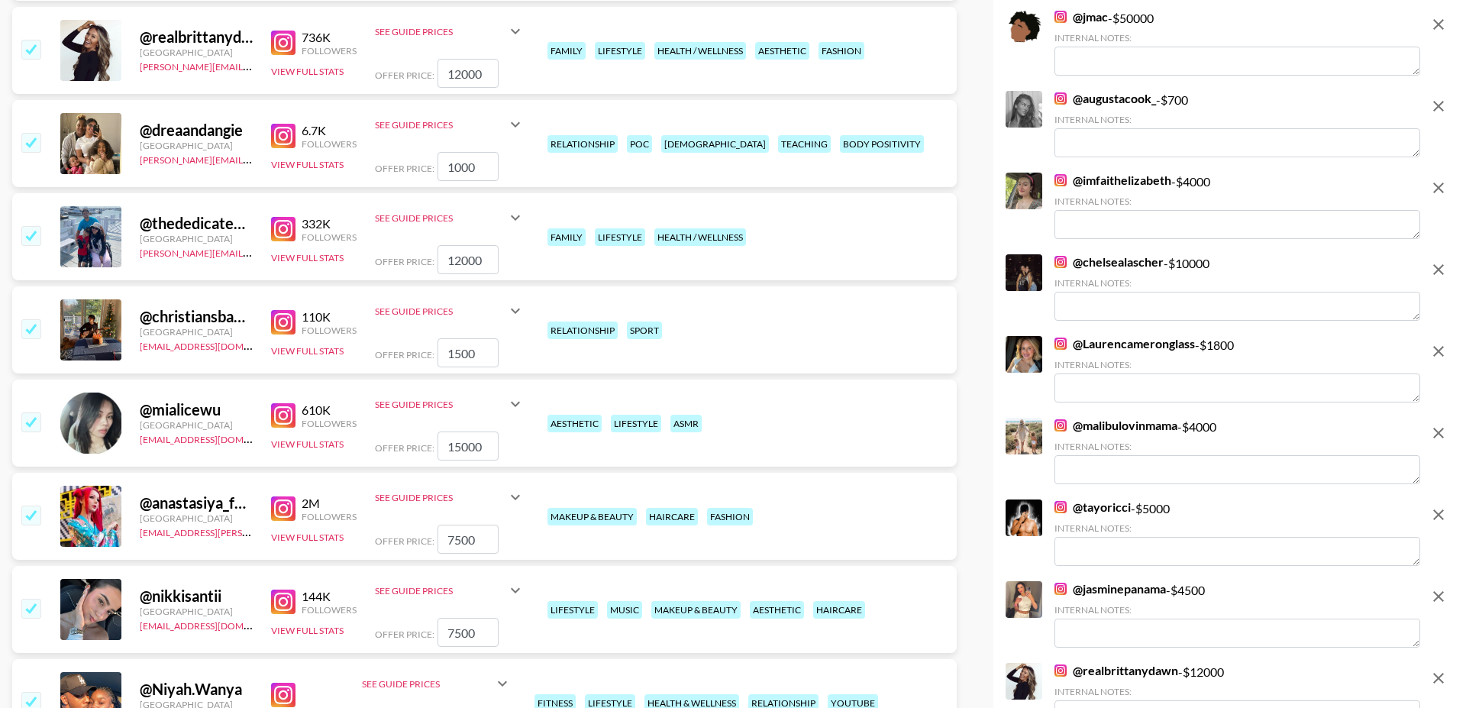
click at [32, 331] on input "checkbox" at bounding box center [30, 328] width 18 height 18
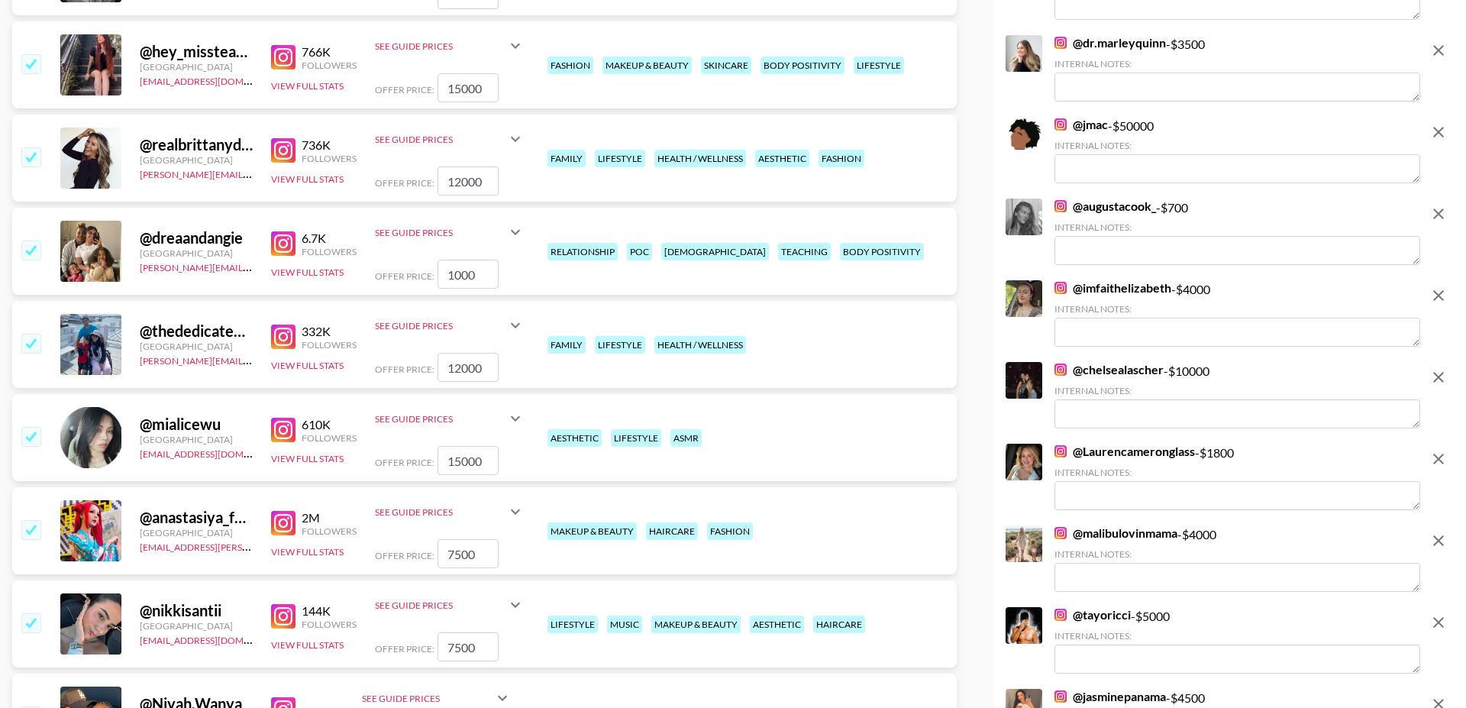
scroll to position [2545, 0]
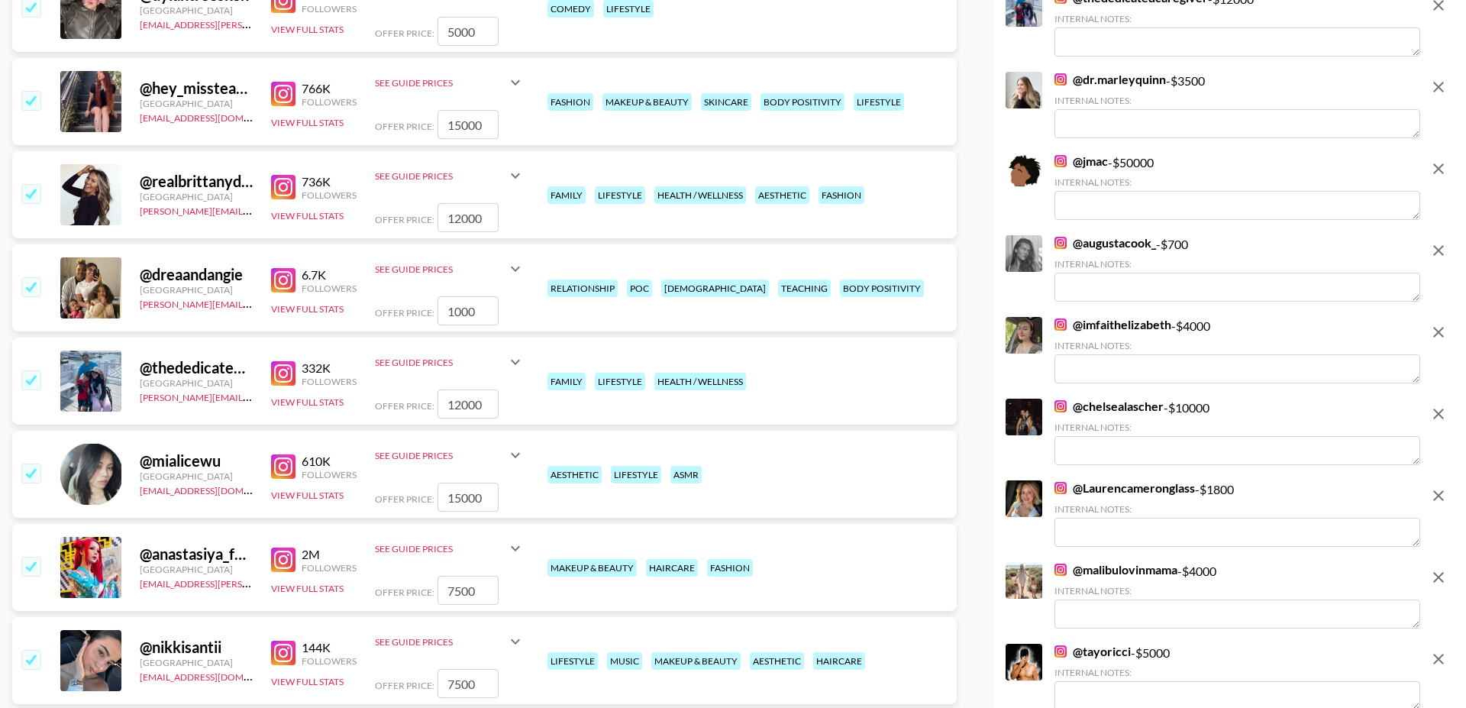
click at [30, 285] on input "checkbox" at bounding box center [30, 286] width 18 height 18
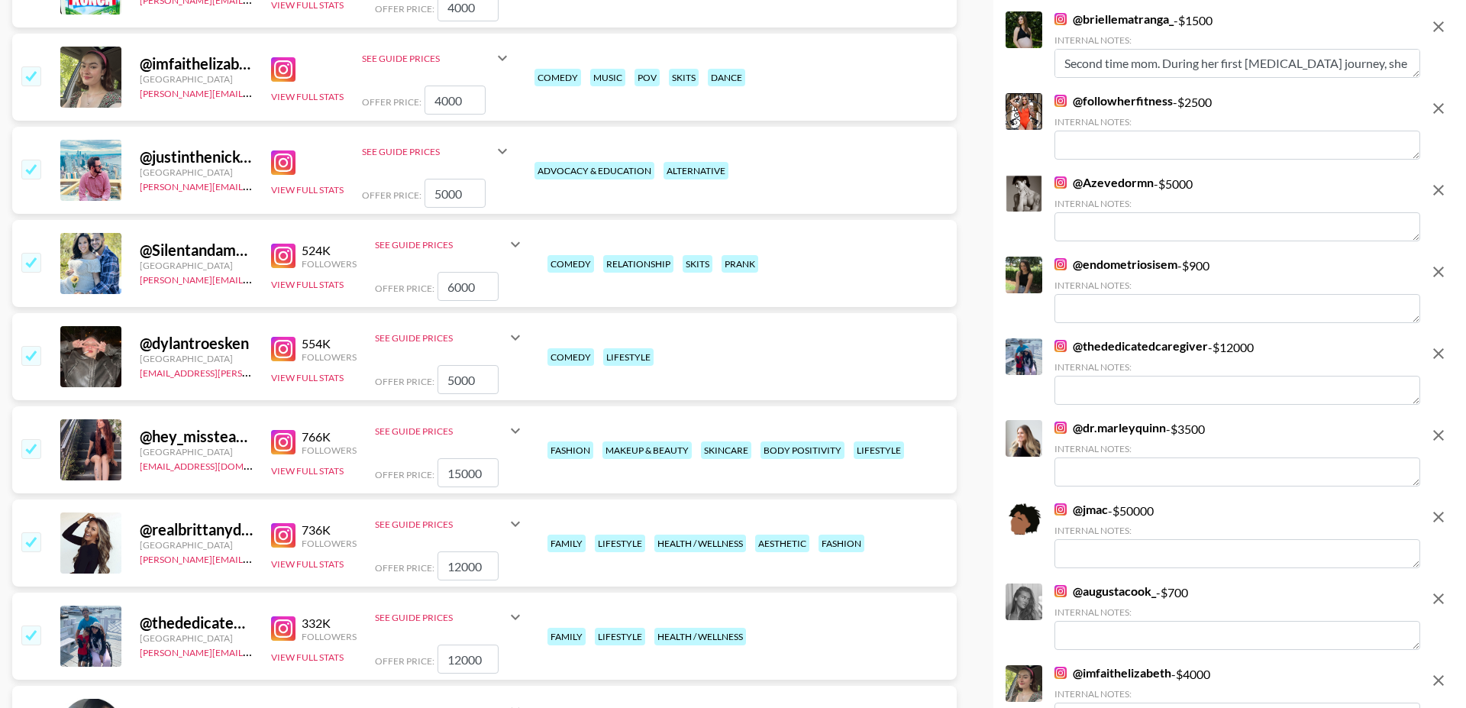
scroll to position [2195, 0]
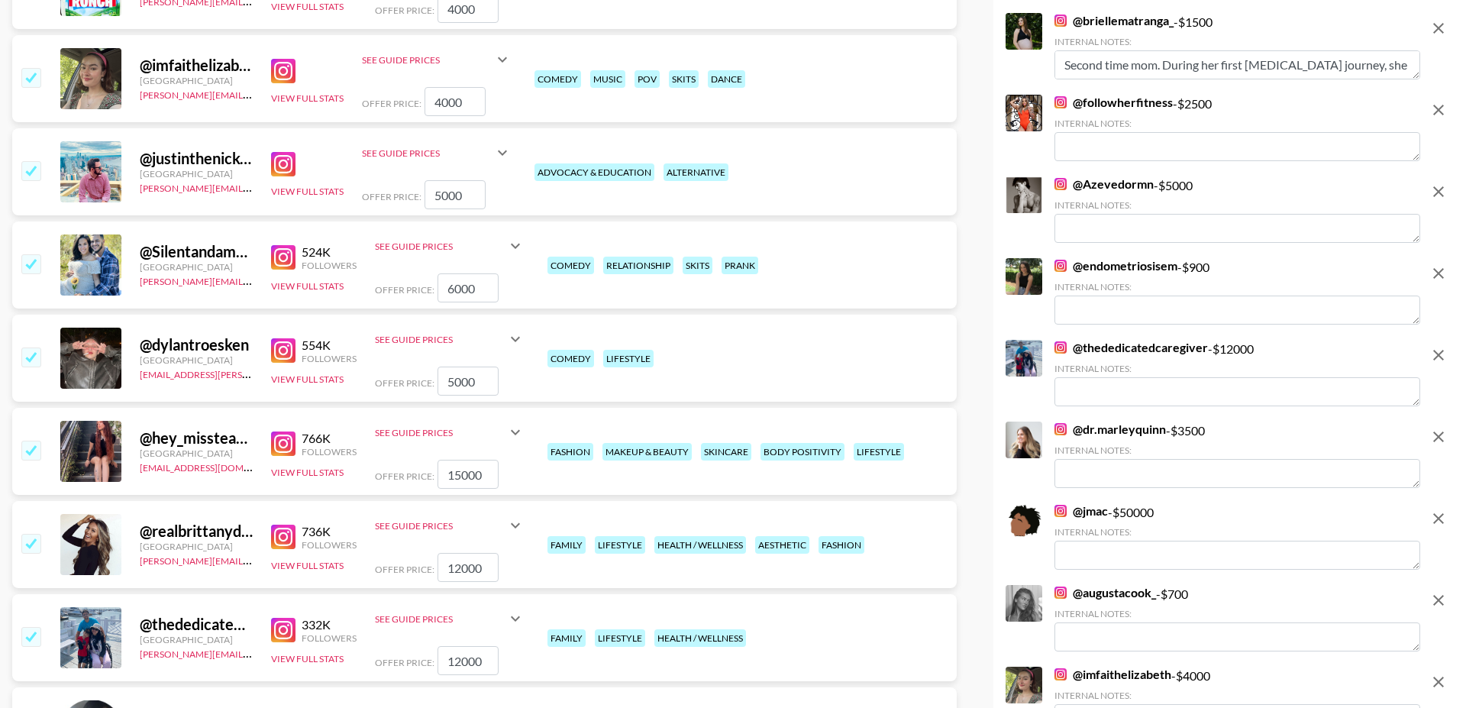
click at [31, 445] on input "checkbox" at bounding box center [30, 450] width 18 height 18
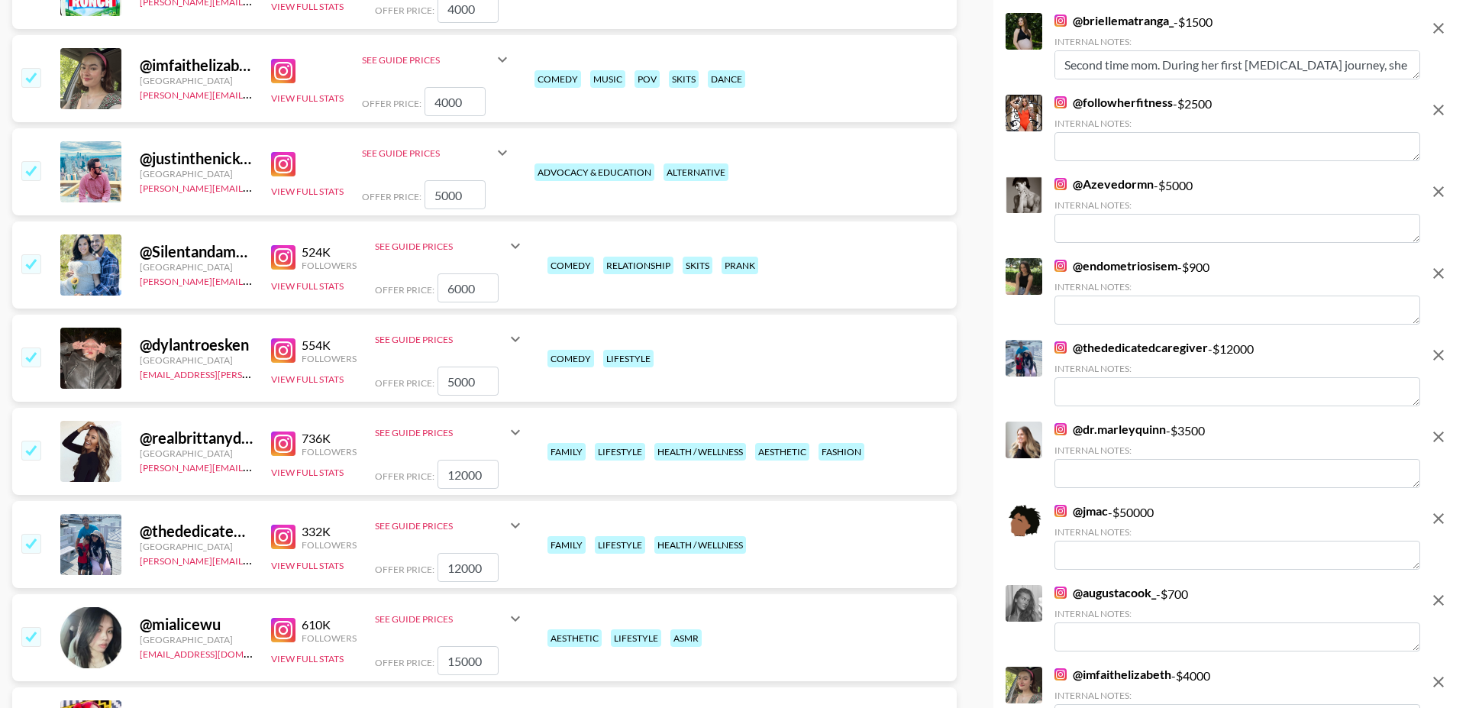
click at [30, 357] on input "checkbox" at bounding box center [30, 356] width 18 height 18
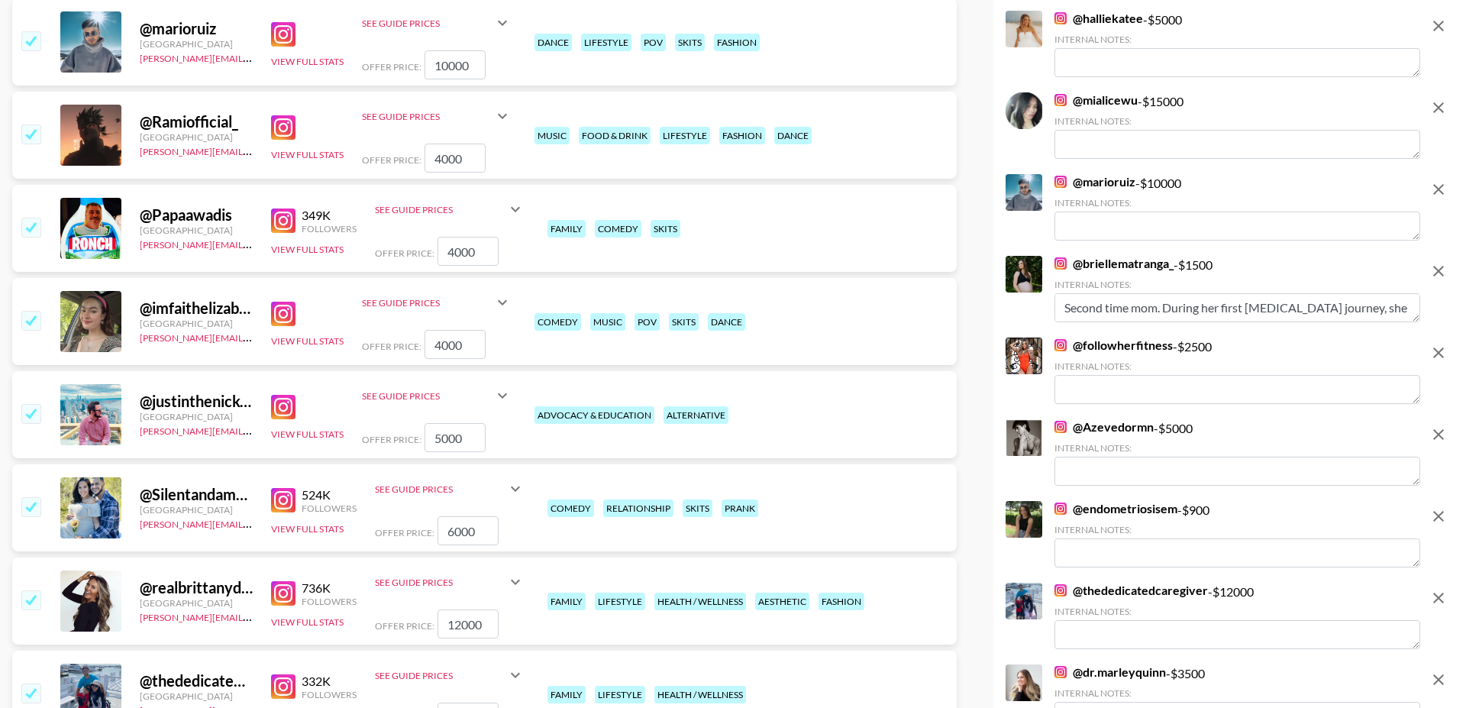
scroll to position [1912, 0]
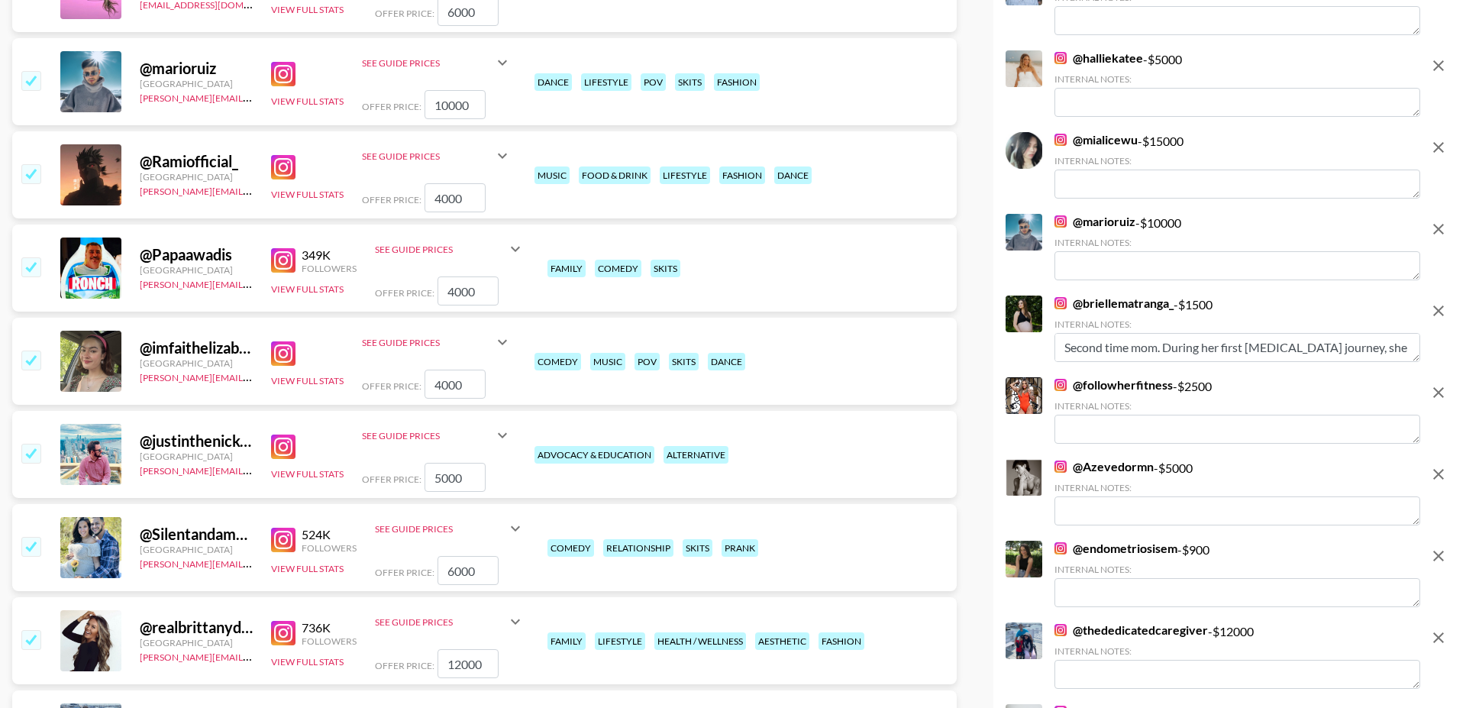
click at [30, 267] on input "checkbox" at bounding box center [30, 266] width 18 height 18
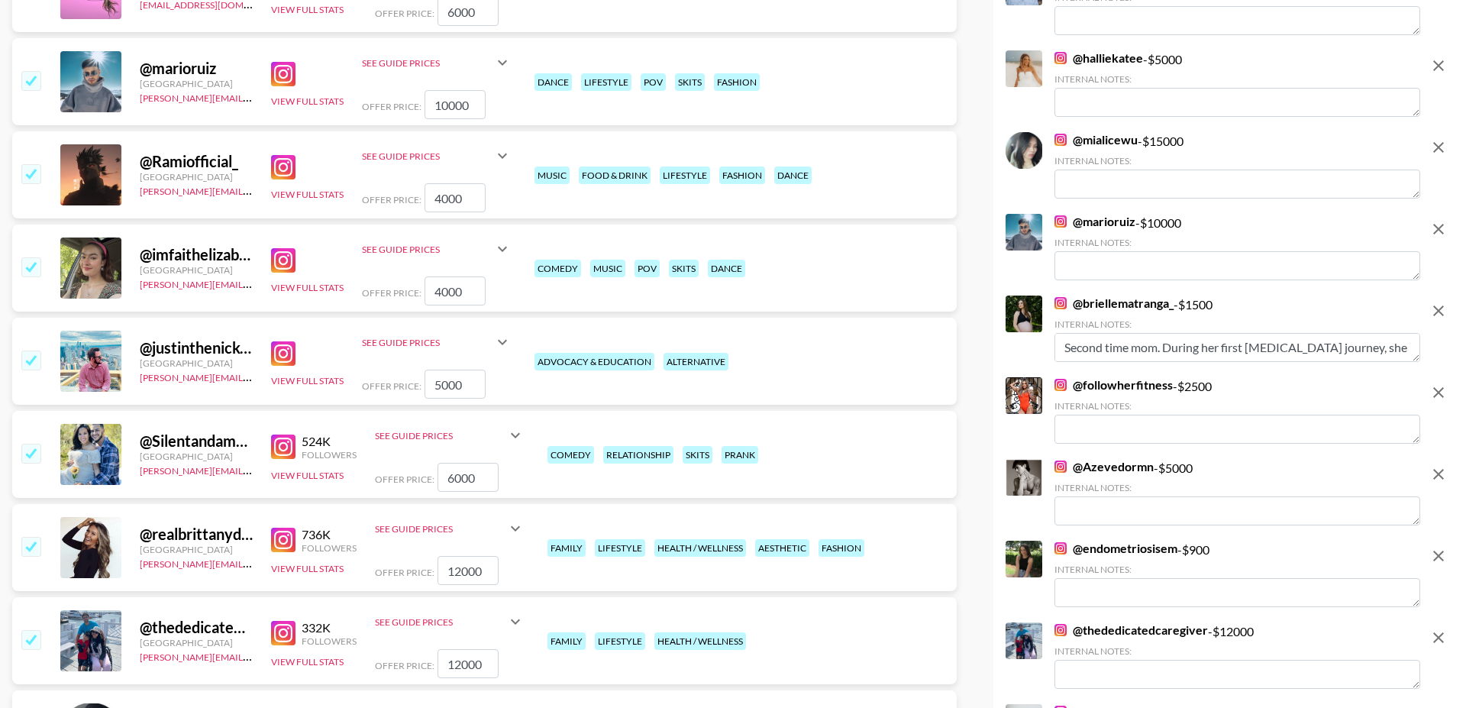
click at [33, 171] on input "checkbox" at bounding box center [30, 173] width 18 height 18
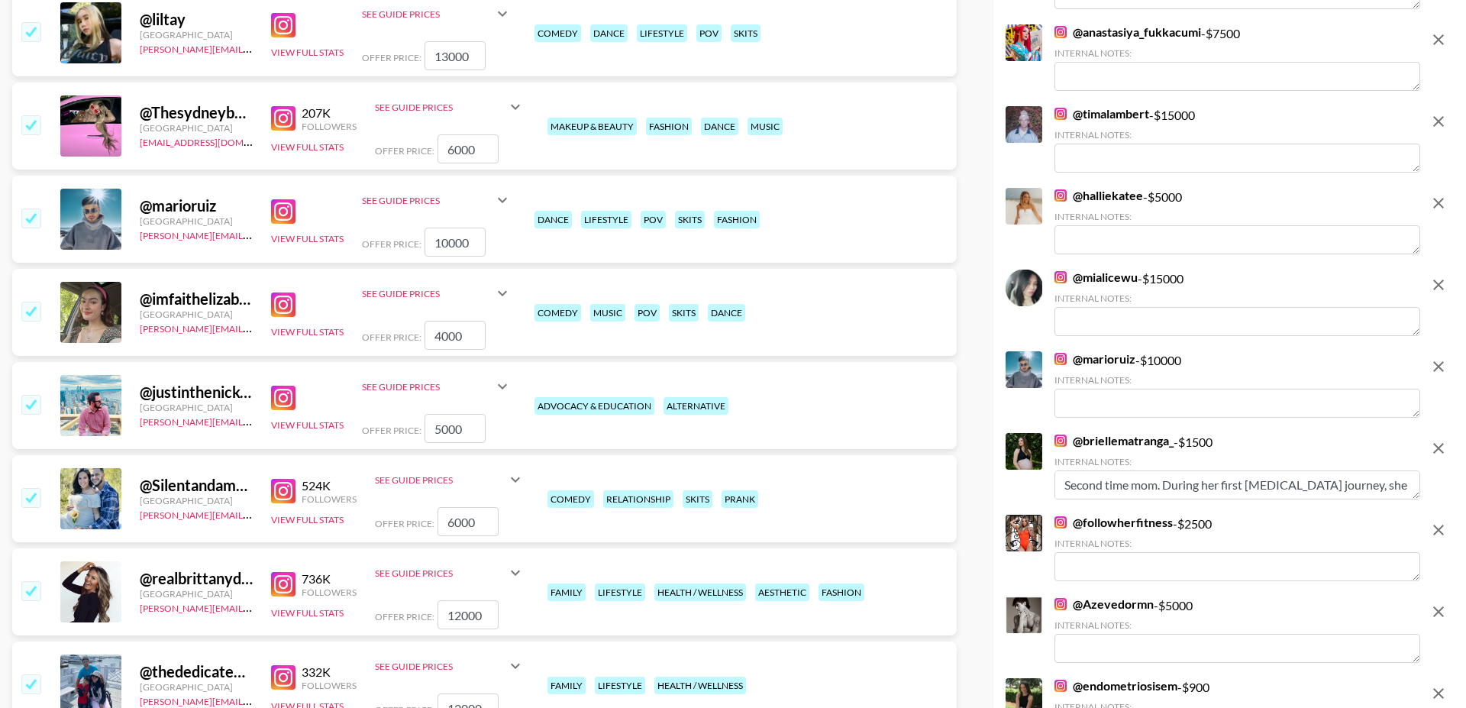
click at [35, 221] on input "checkbox" at bounding box center [30, 217] width 18 height 18
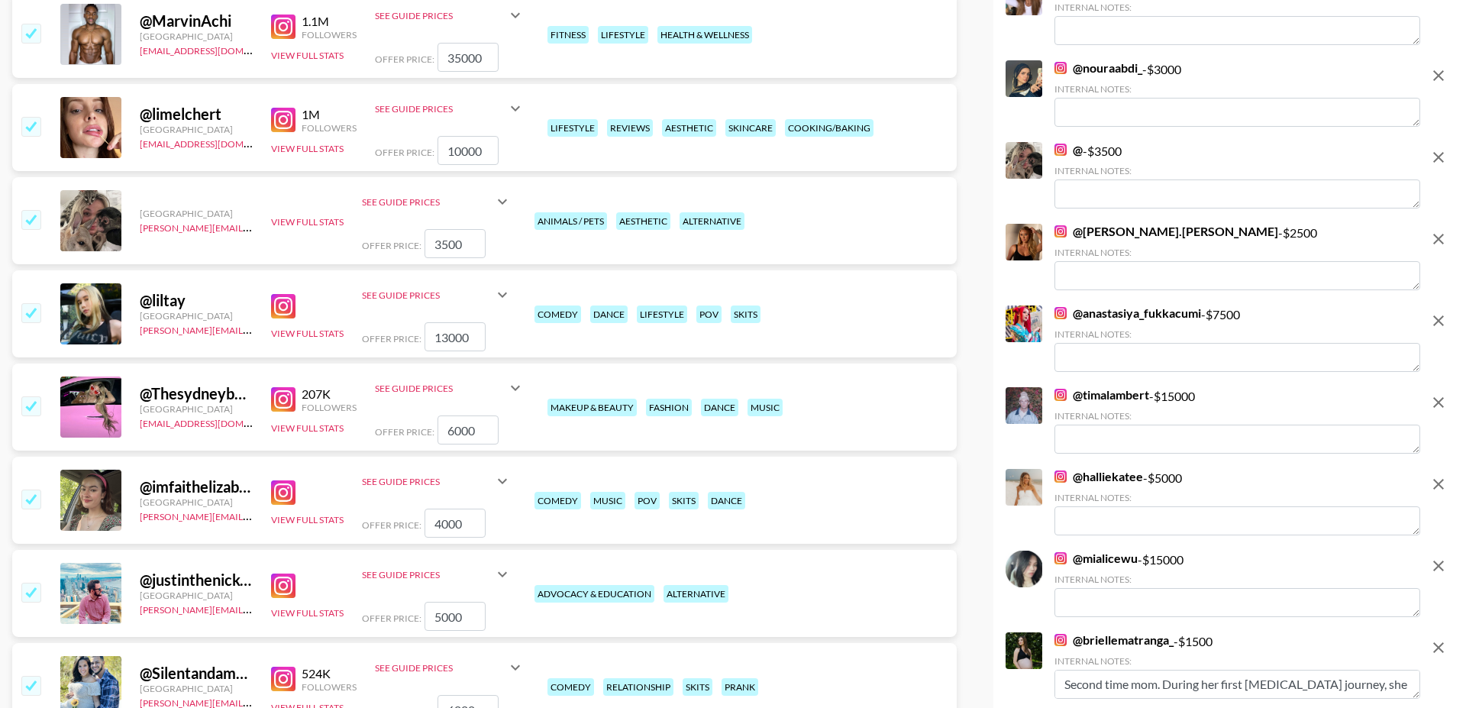
scroll to position [1486, 0]
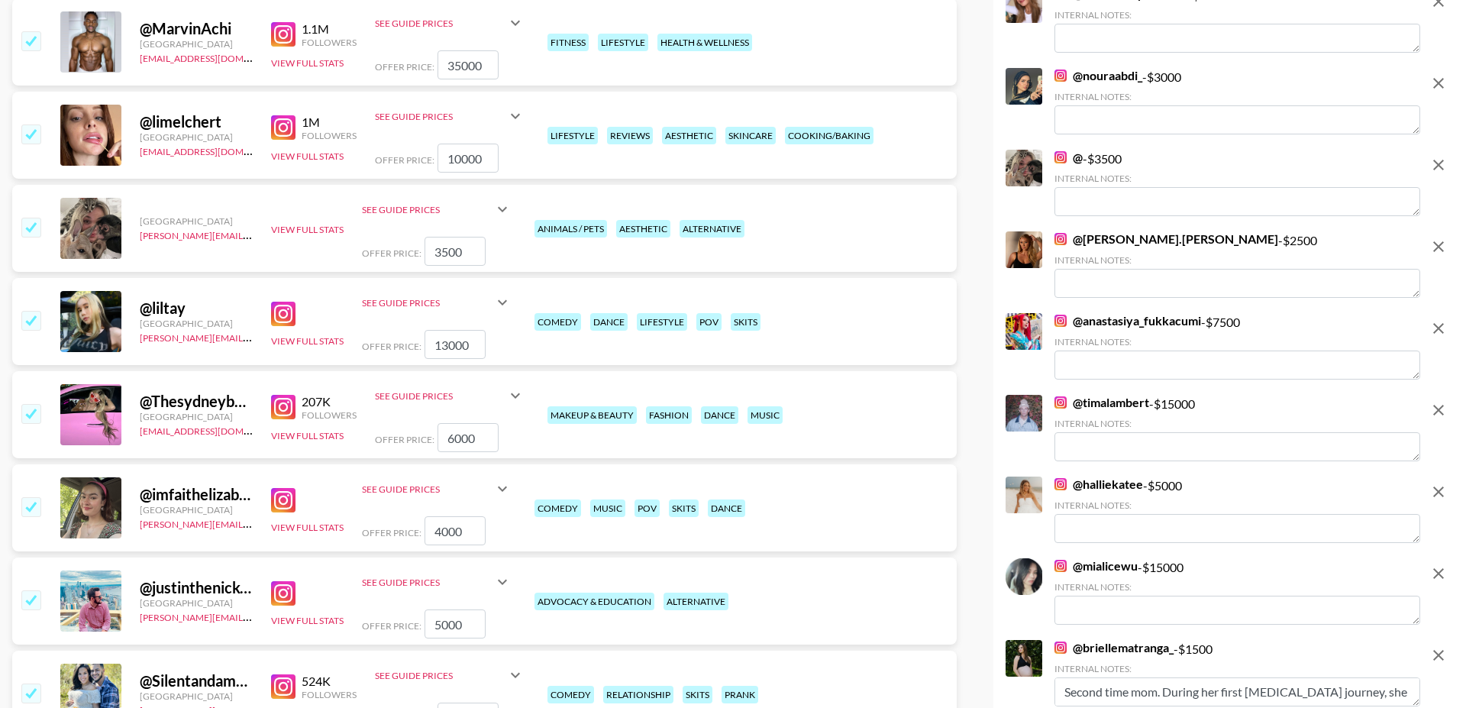
click at [30, 223] on input "checkbox" at bounding box center [30, 227] width 18 height 18
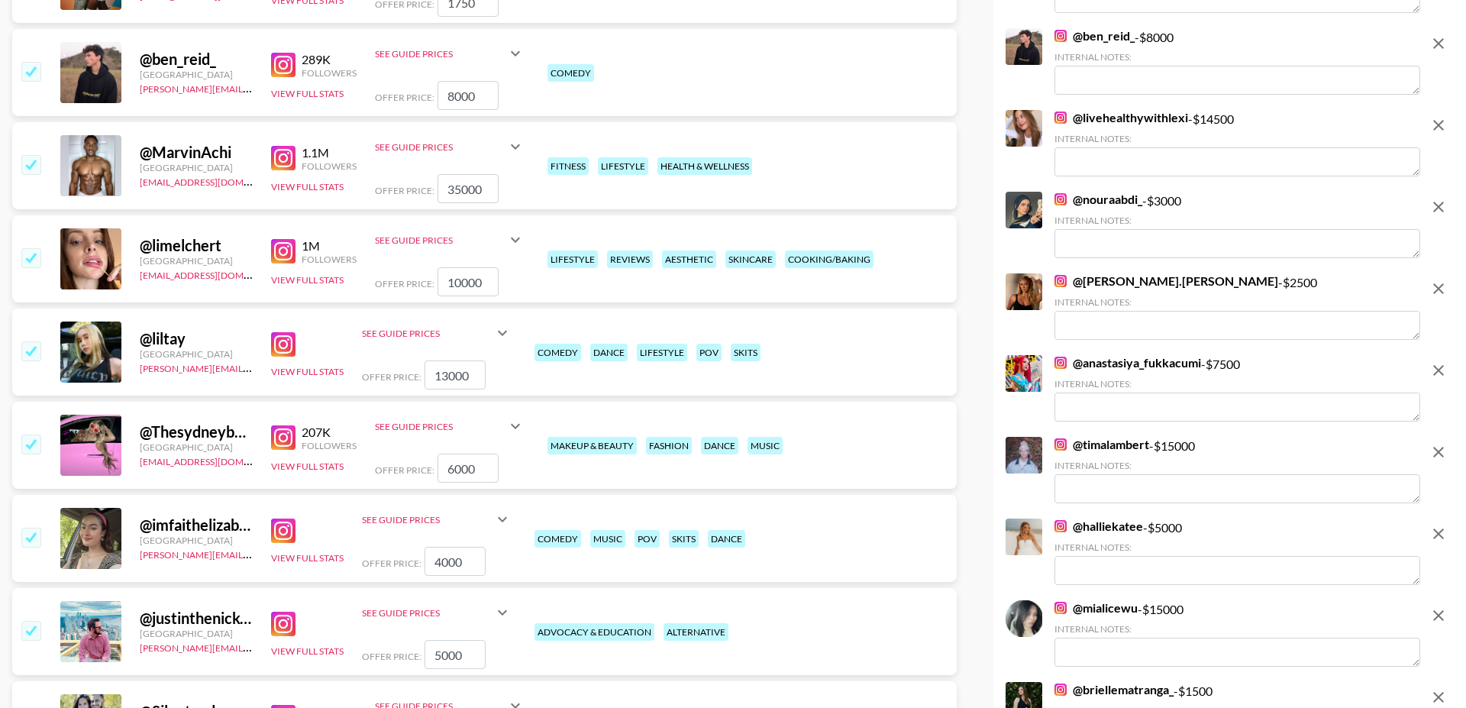
click at [31, 163] on input "checkbox" at bounding box center [30, 164] width 18 height 18
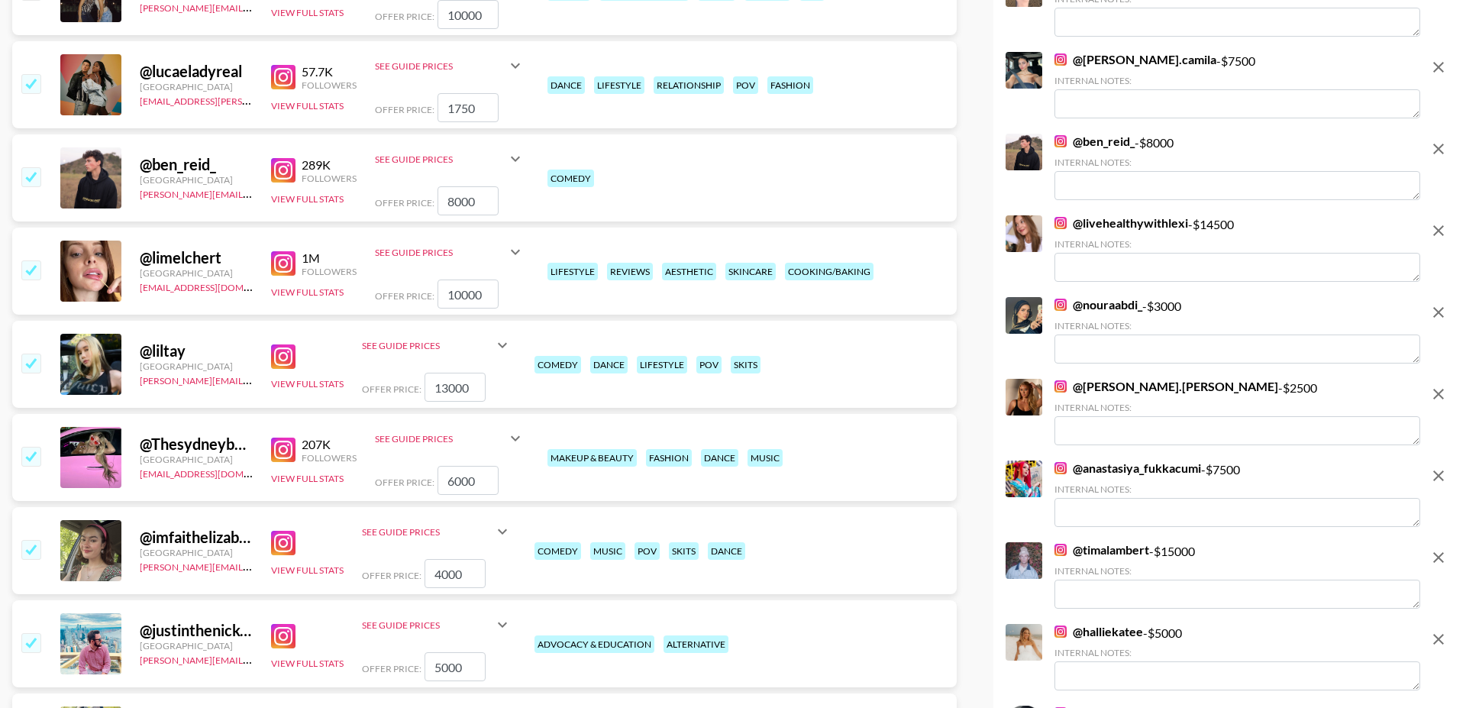
scroll to position [1222, 0]
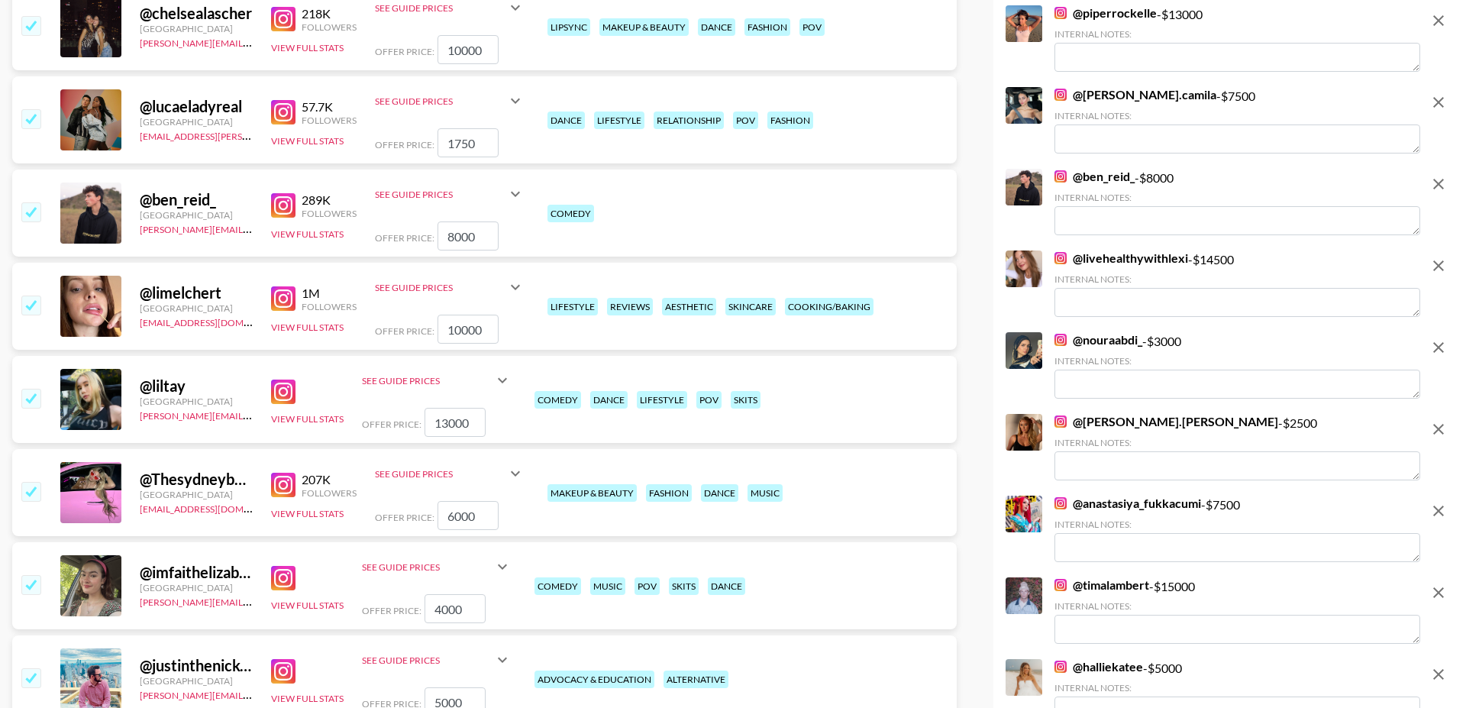
click at [31, 214] on input "checkbox" at bounding box center [30, 211] width 18 height 18
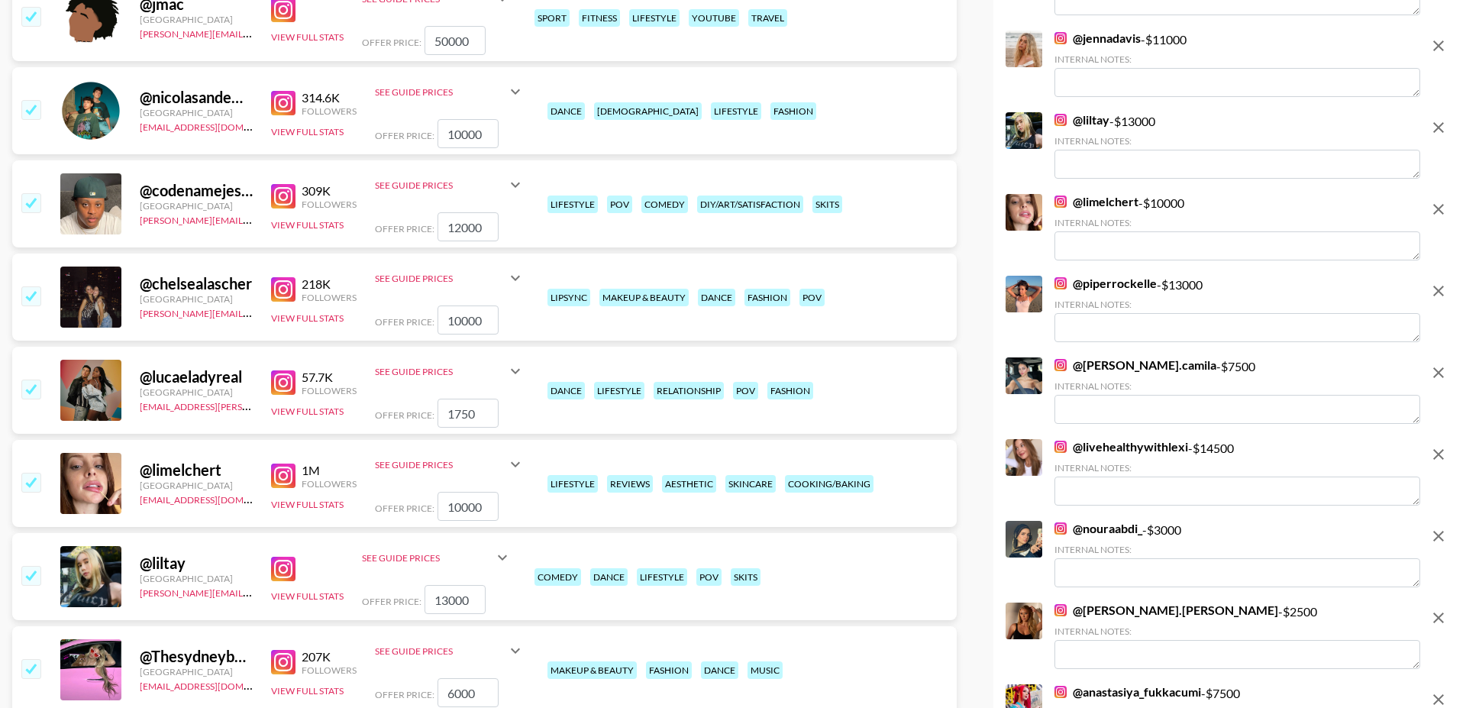
scroll to position [864, 0]
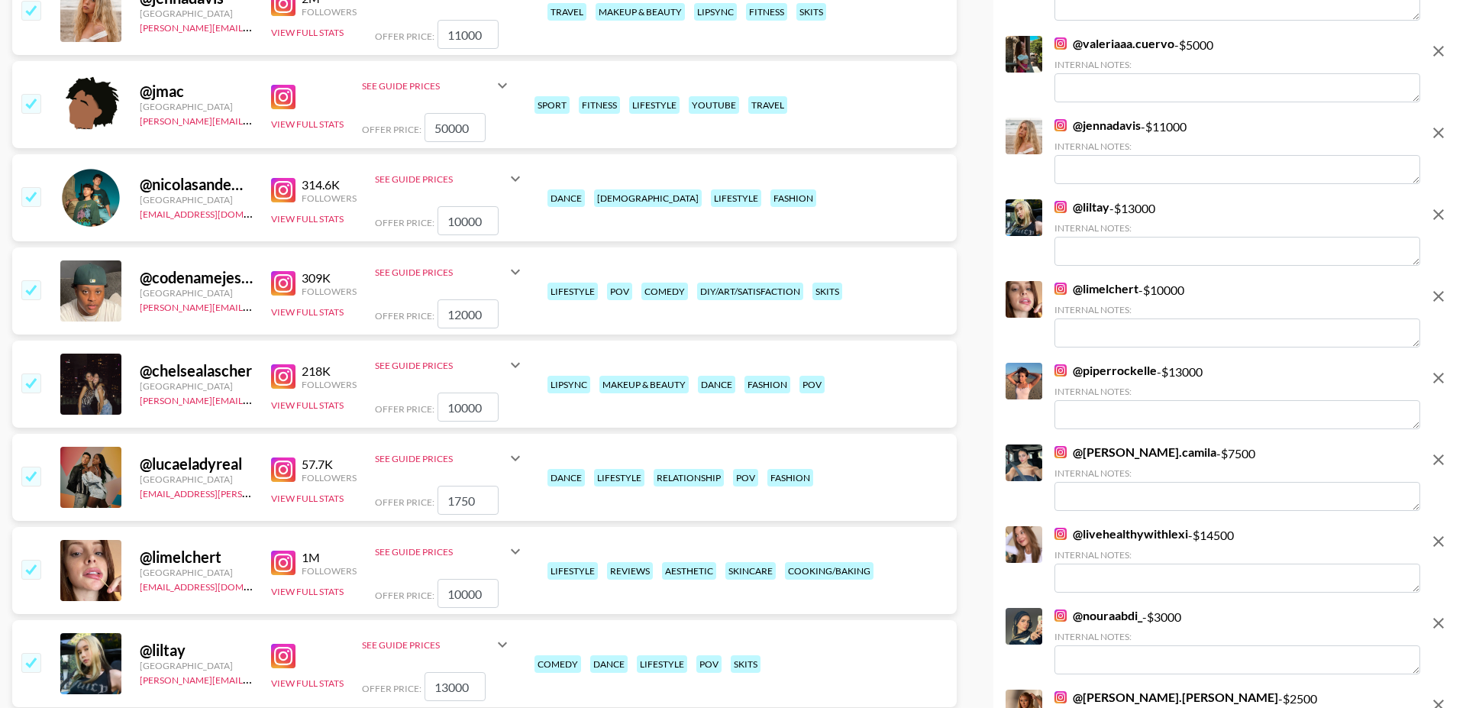
click at [31, 292] on input "checkbox" at bounding box center [30, 289] width 18 height 18
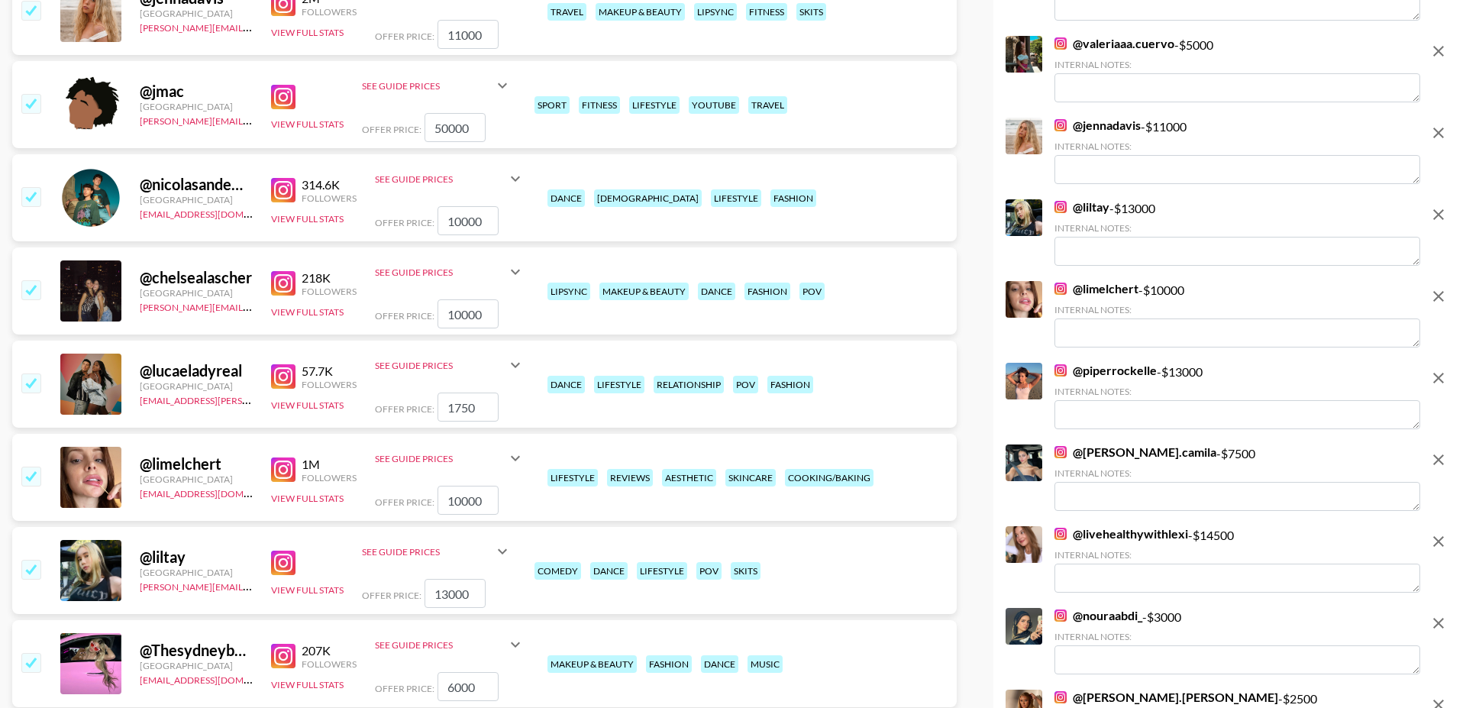
click at [28, 193] on input "checkbox" at bounding box center [30, 196] width 18 height 18
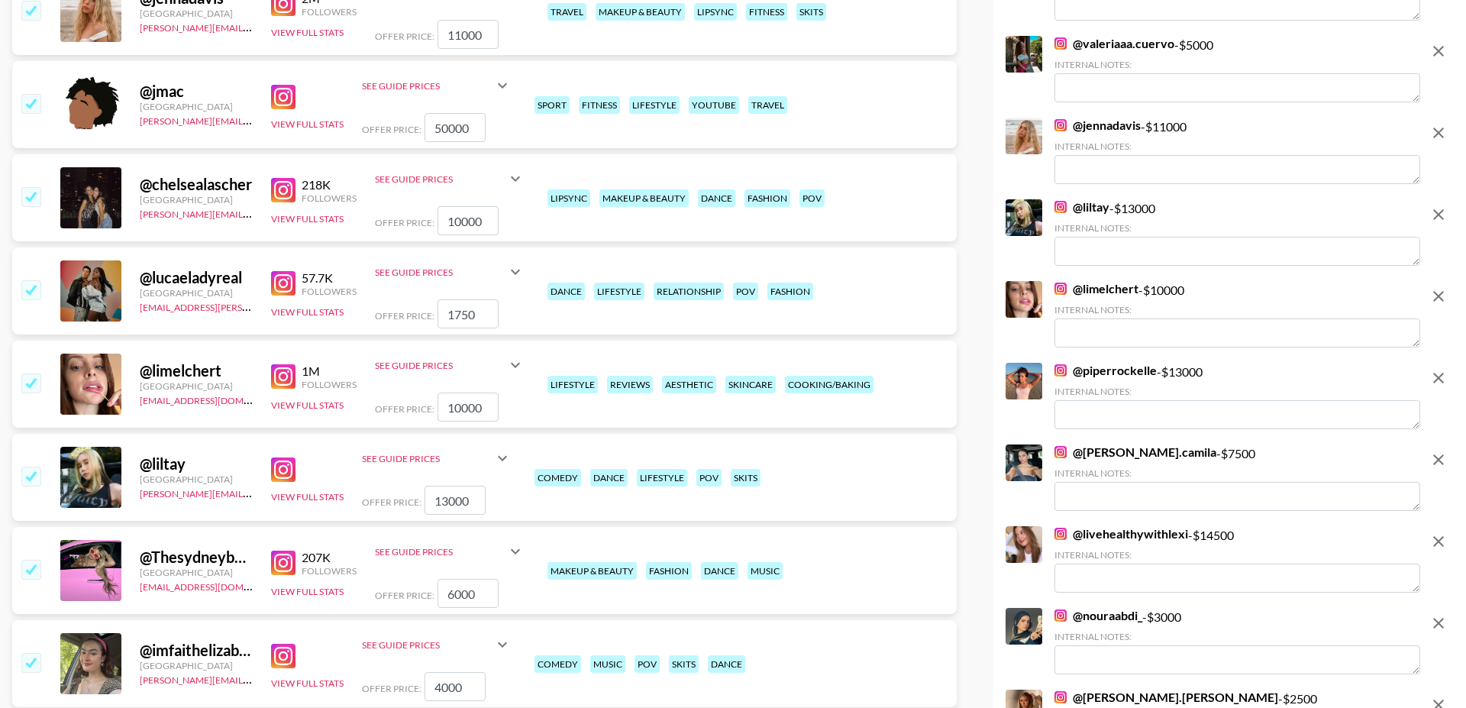
click at [30, 103] on input "checkbox" at bounding box center [30, 103] width 18 height 18
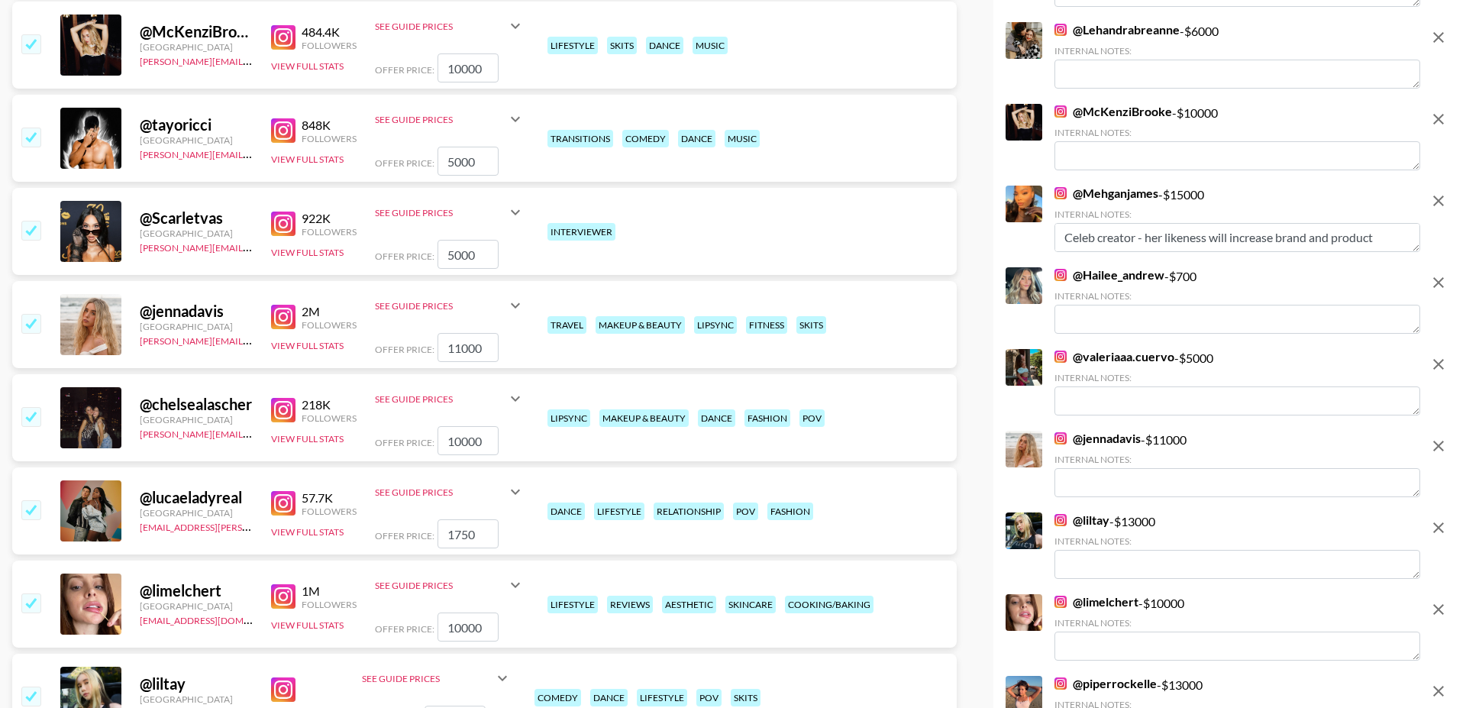
scroll to position [511, 0]
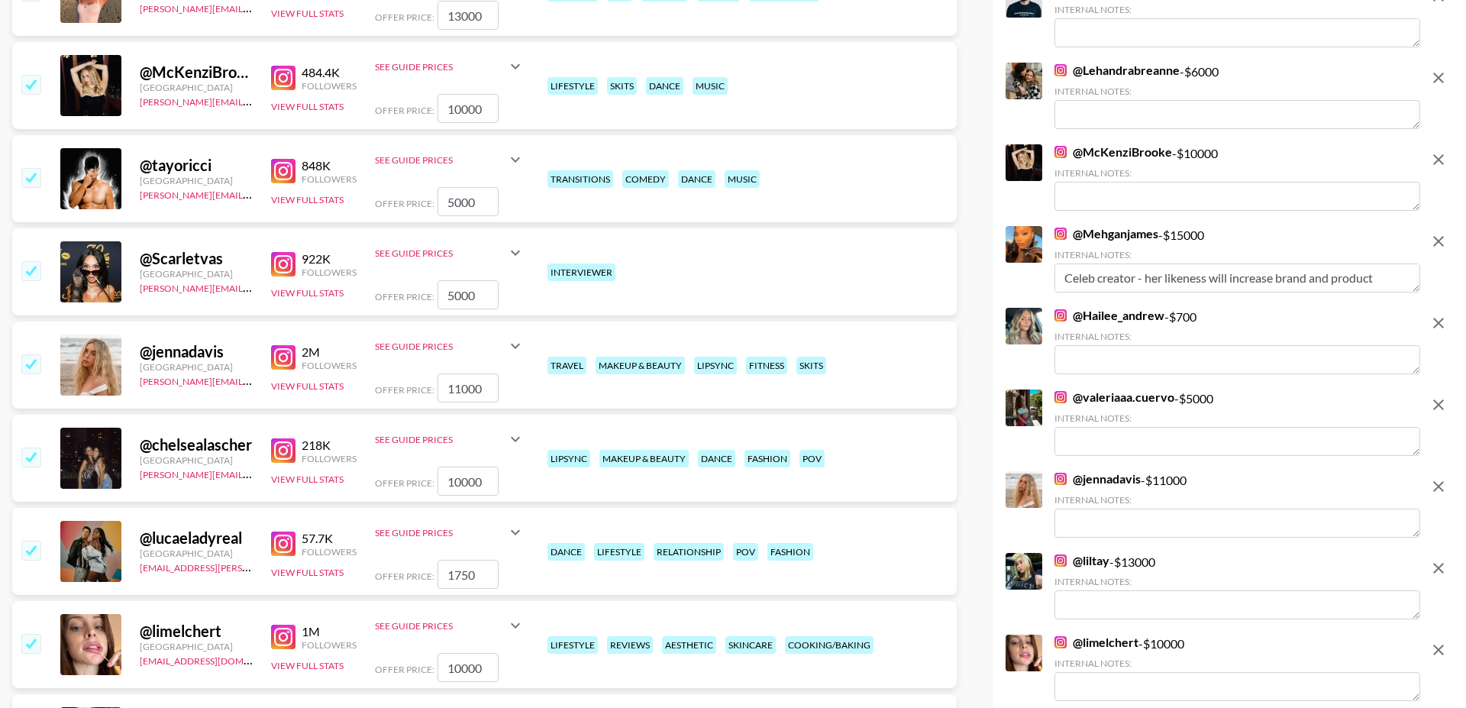
click at [31, 270] on input "checkbox" at bounding box center [30, 270] width 18 height 18
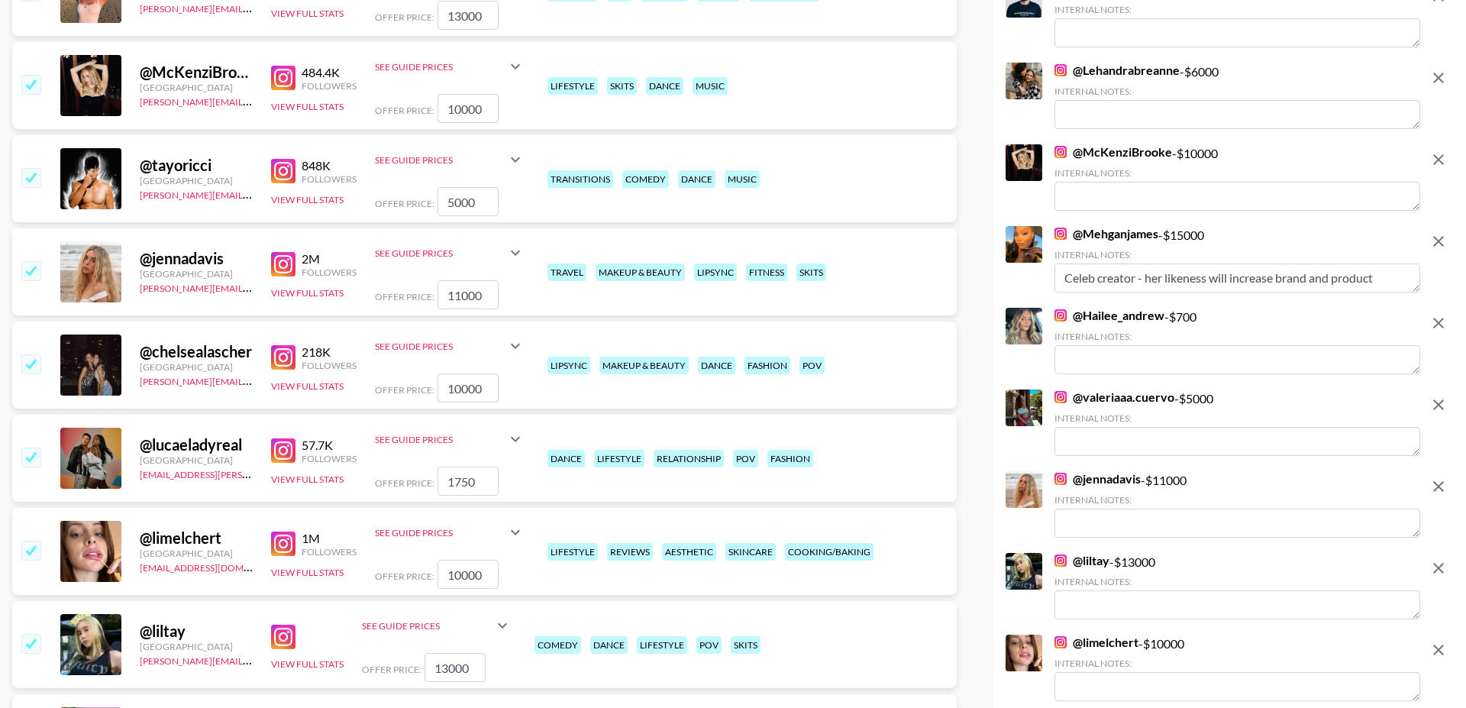
click at [31, 178] on input "checkbox" at bounding box center [30, 177] width 18 height 18
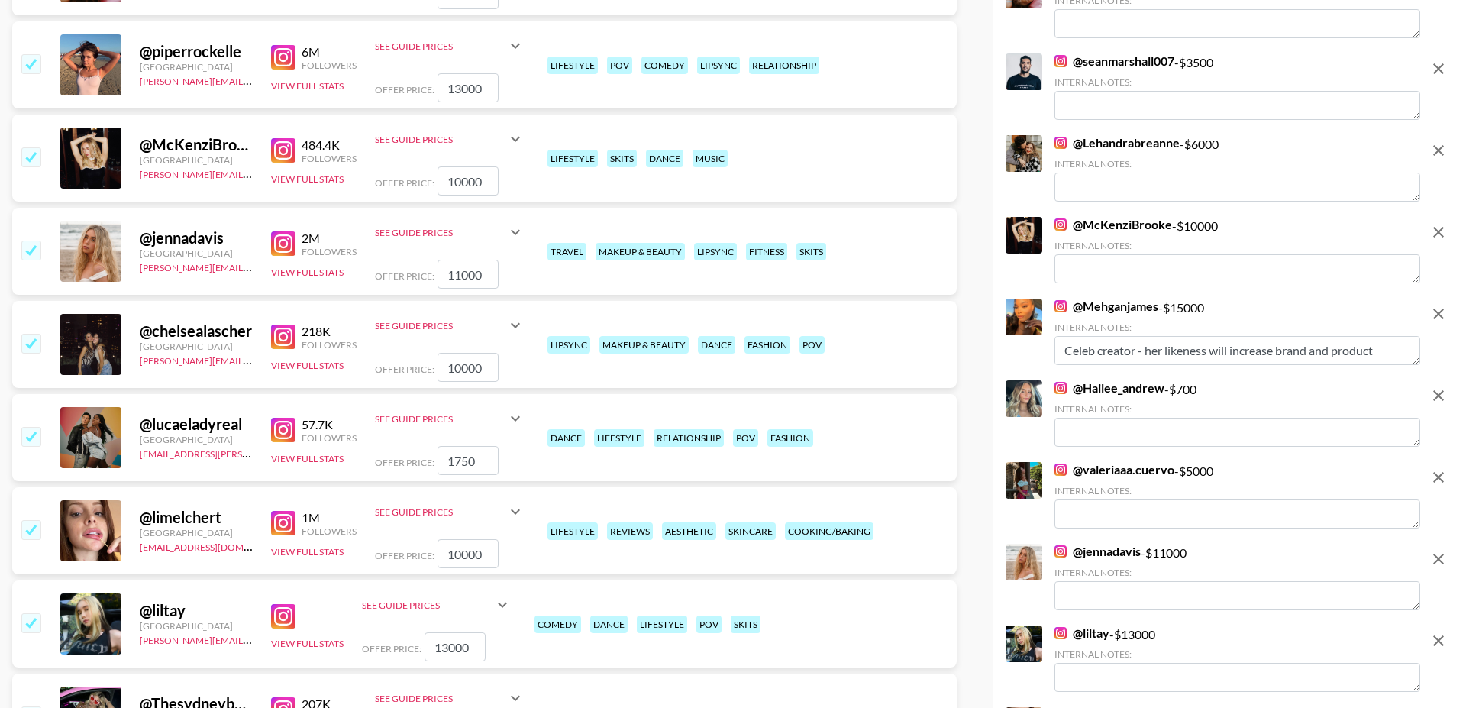
scroll to position [386, 0]
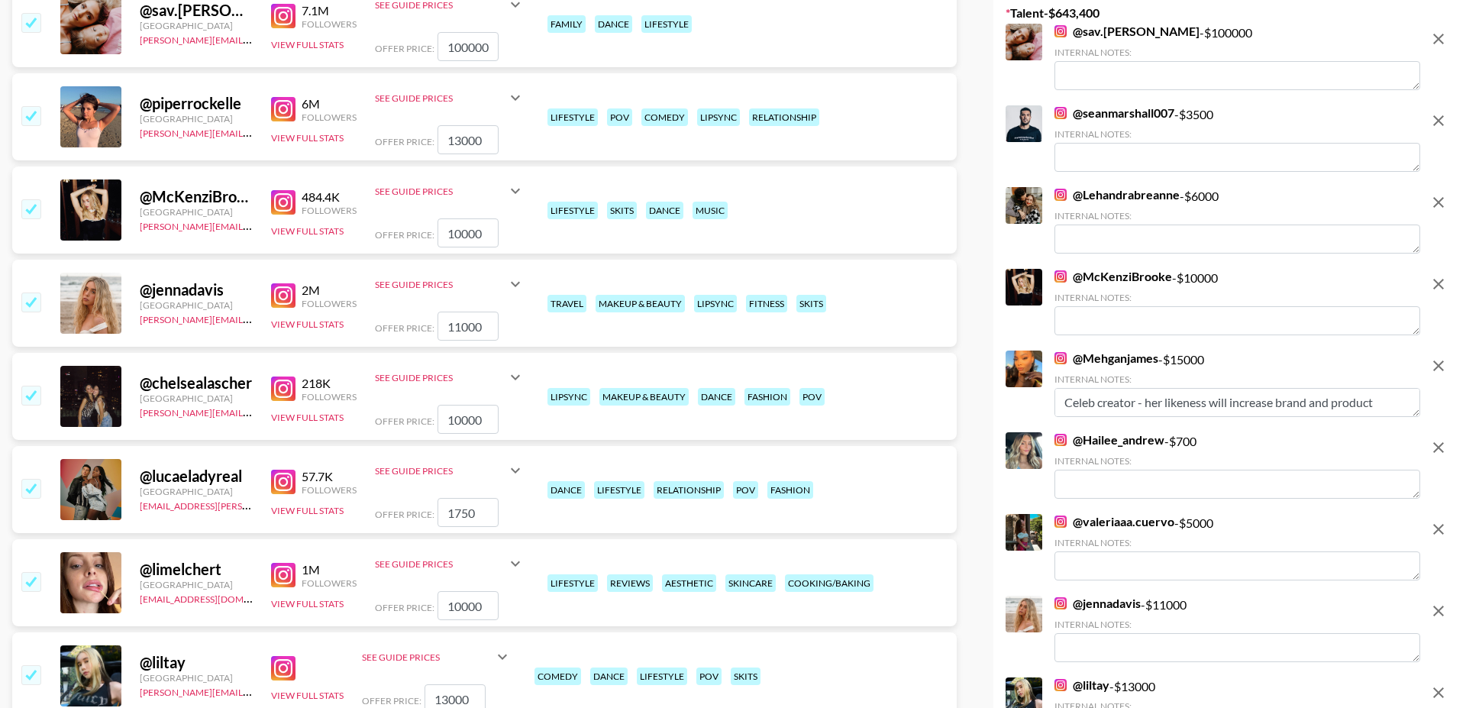
click at [32, 205] on input "checkbox" at bounding box center [30, 208] width 18 height 18
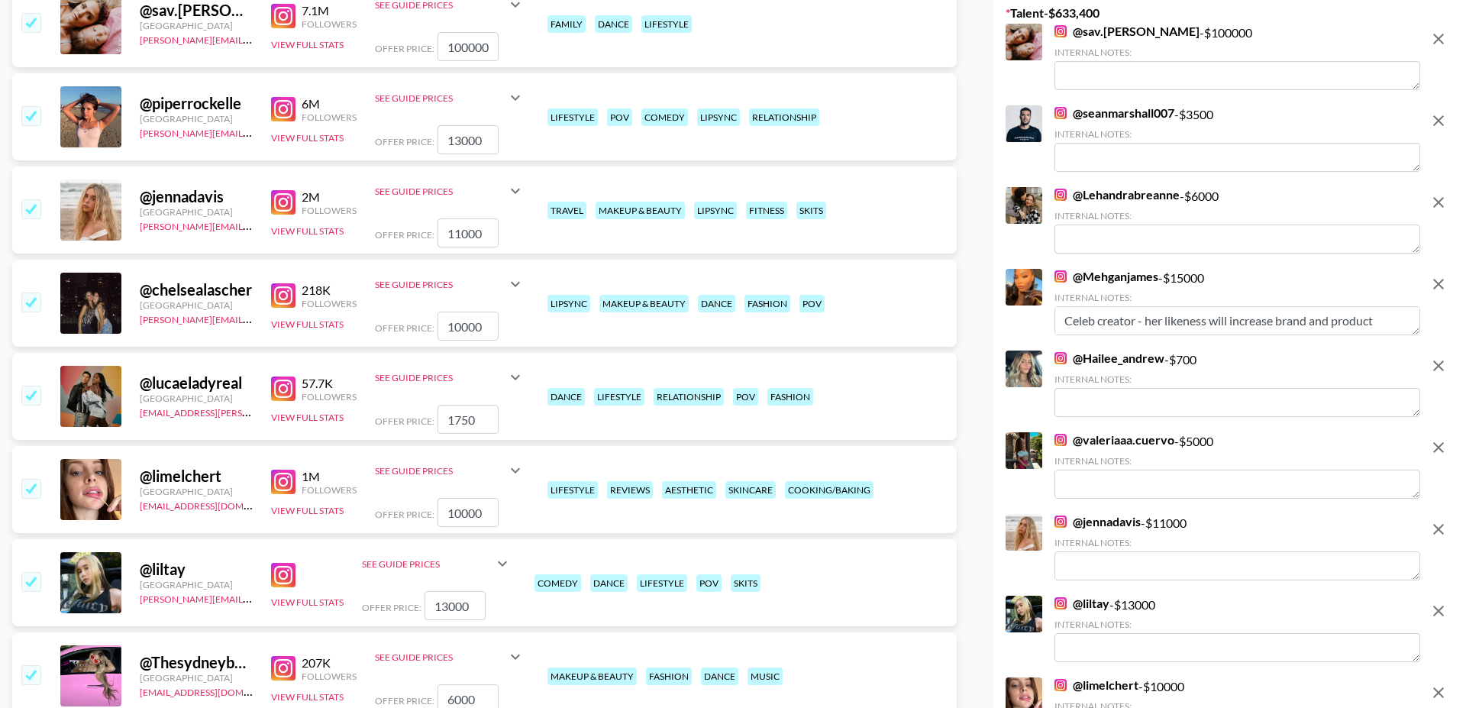
click at [32, 112] on input "checkbox" at bounding box center [30, 115] width 18 height 18
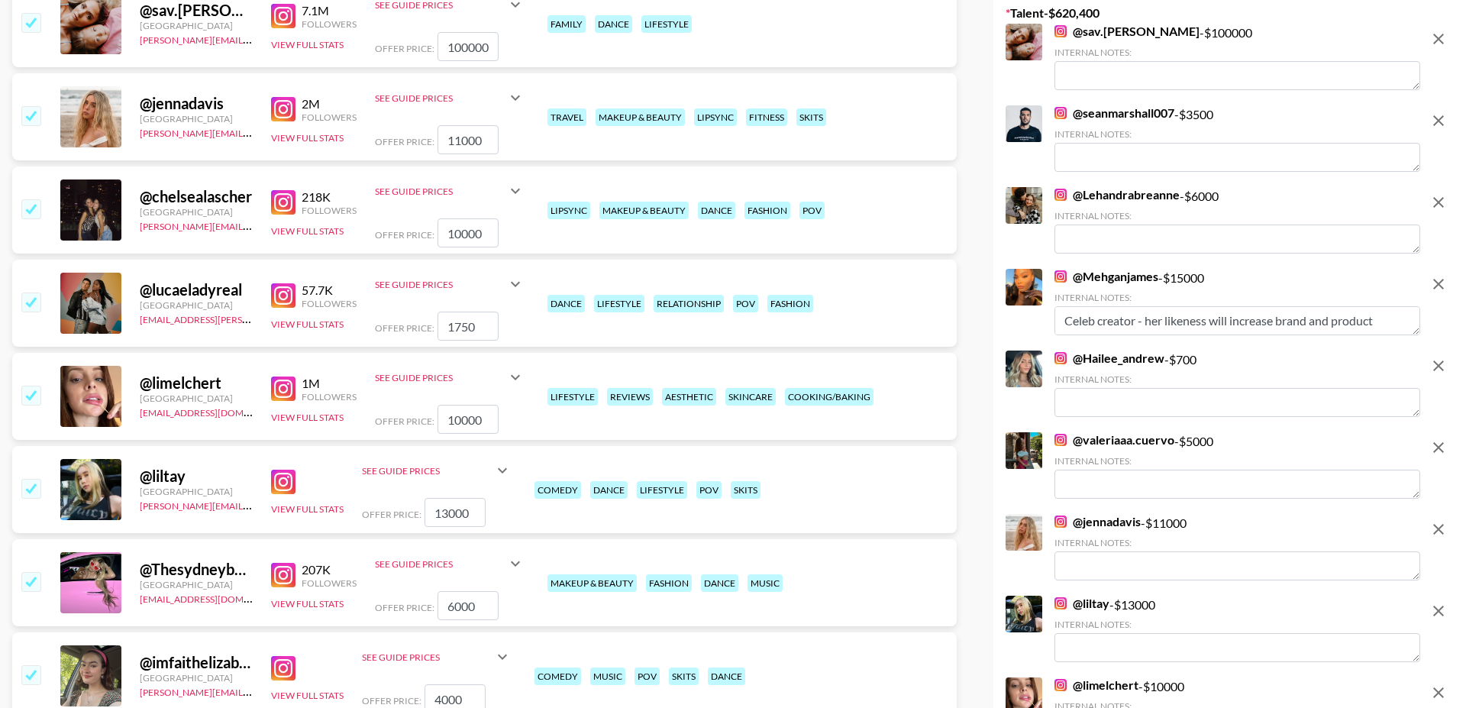
scroll to position [212, 0]
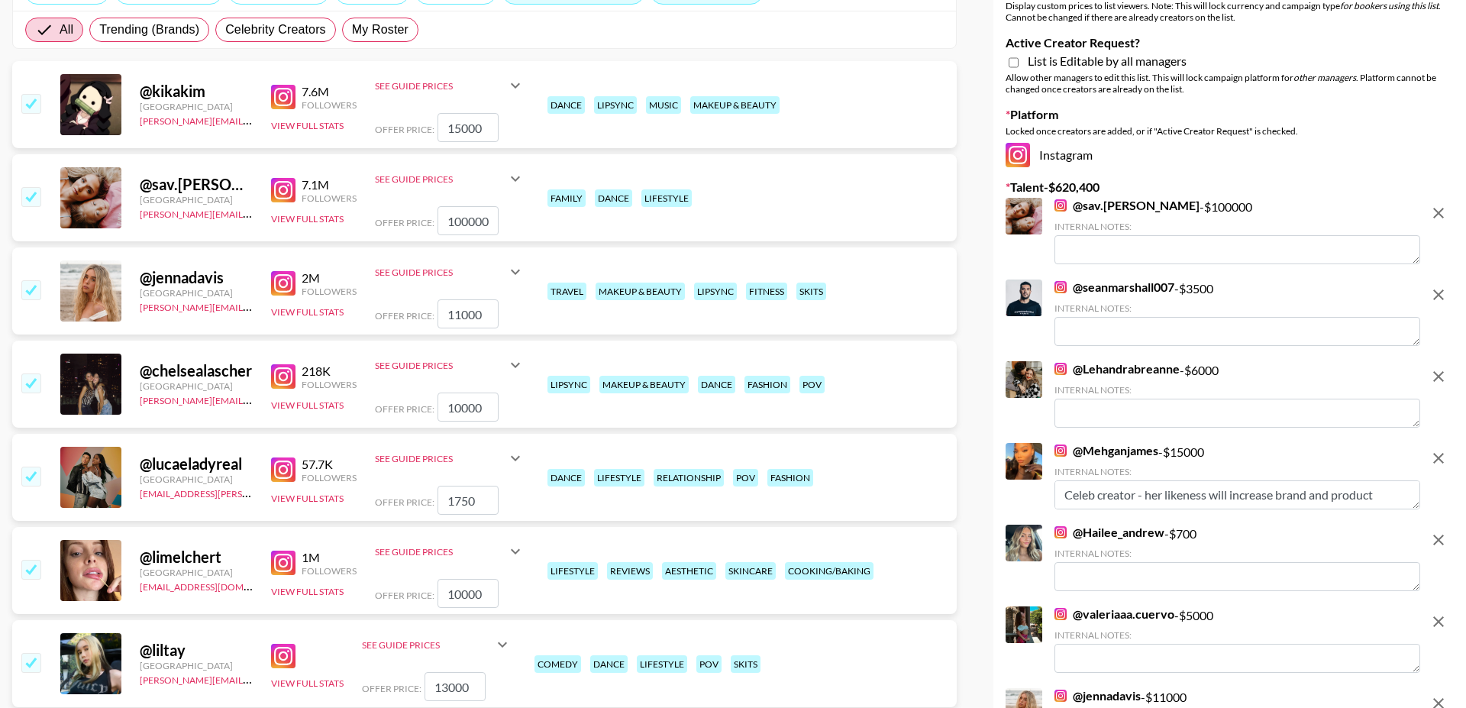
click at [278, 189] on img at bounding box center [283, 190] width 24 height 24
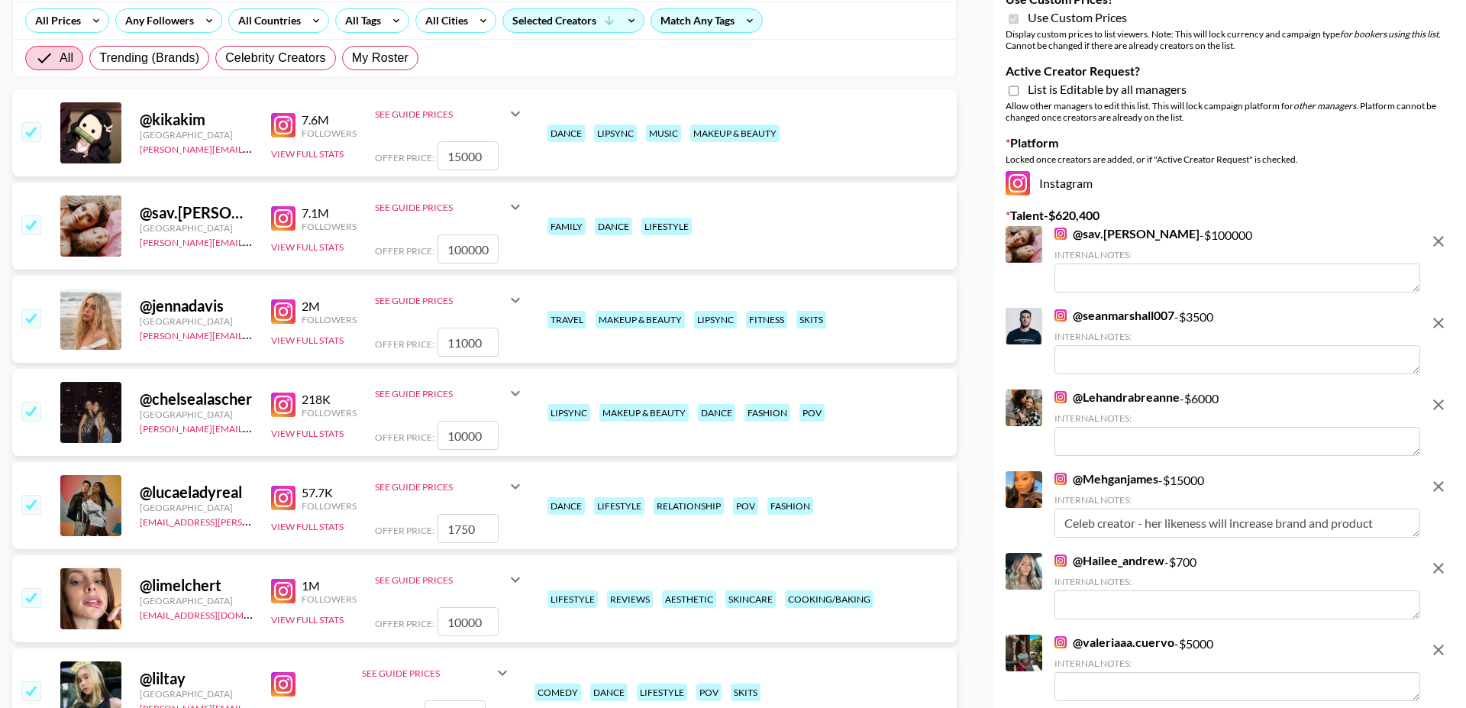
scroll to position [160, 0]
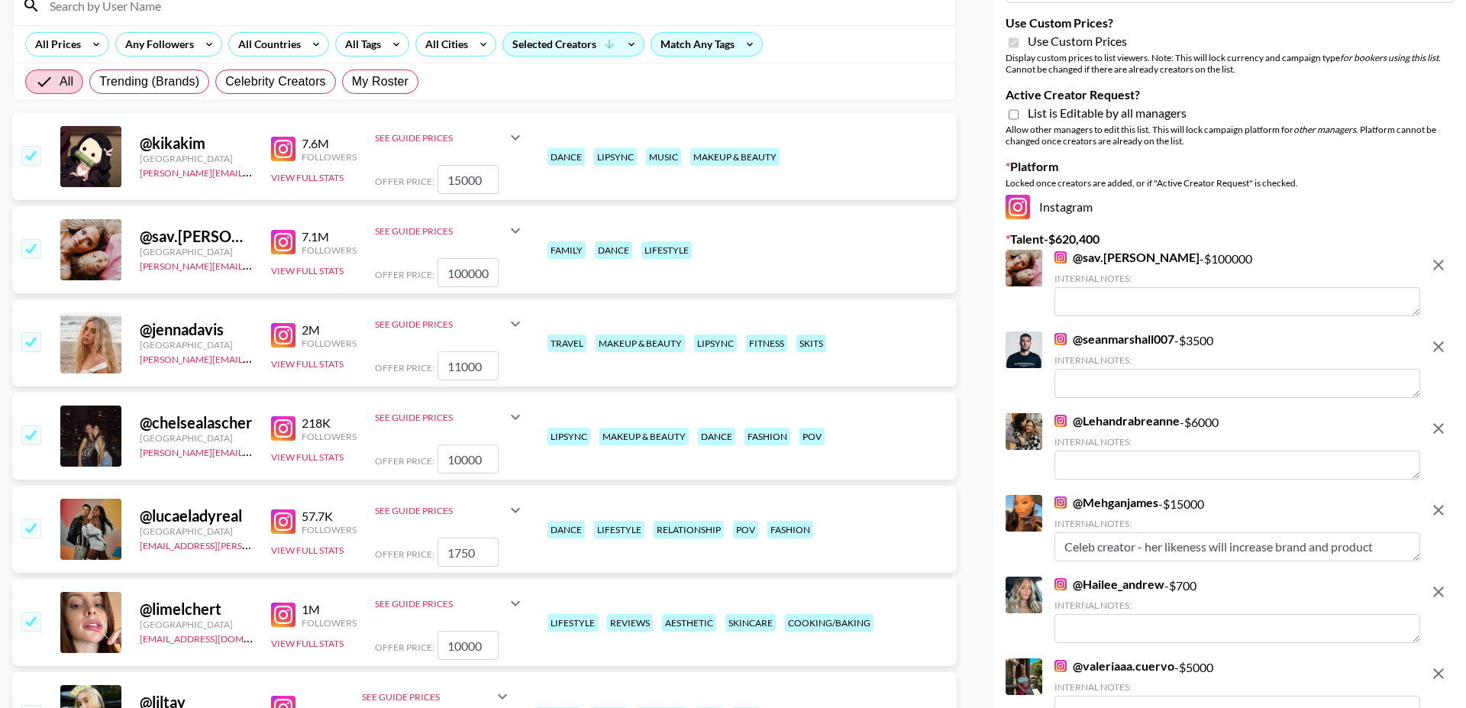
click at [39, 340] on input "checkbox" at bounding box center [30, 341] width 18 height 18
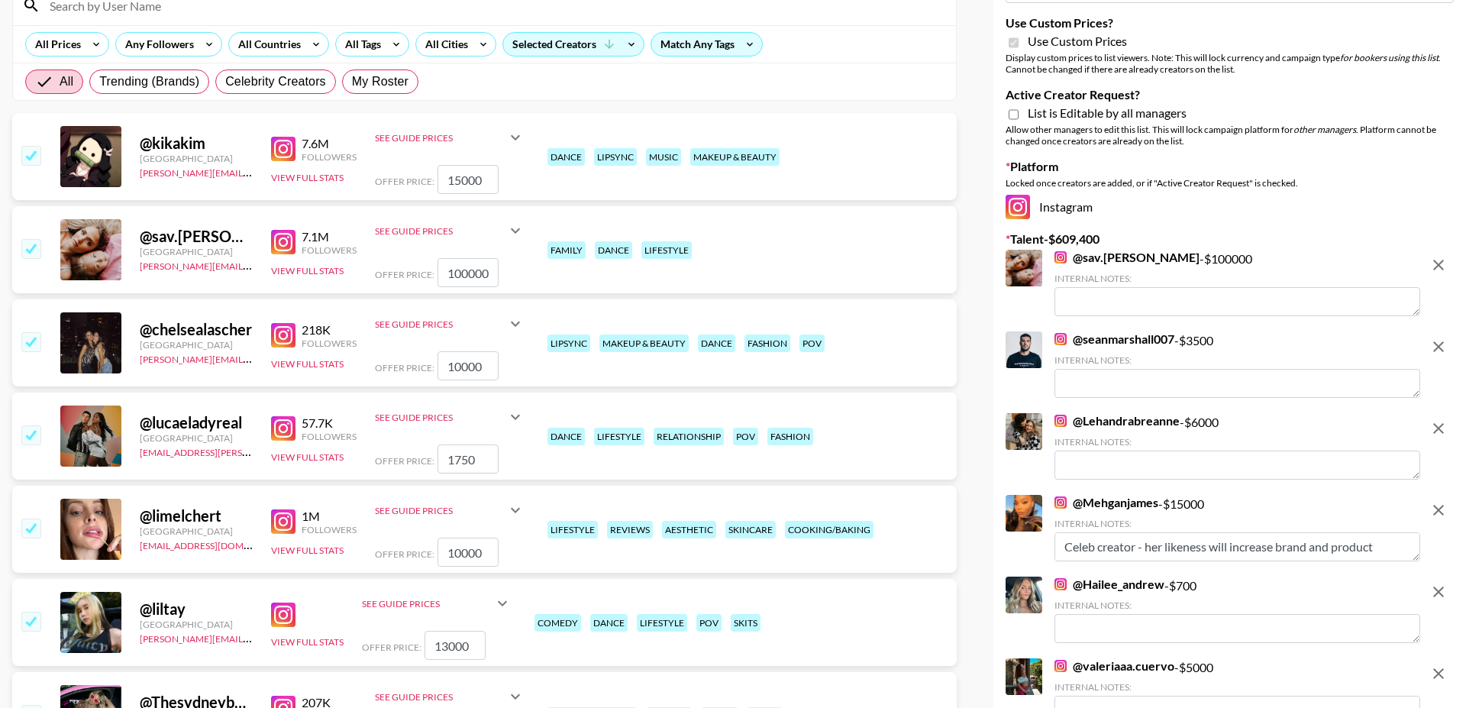
click at [35, 155] on input "checkbox" at bounding box center [30, 155] width 18 height 18
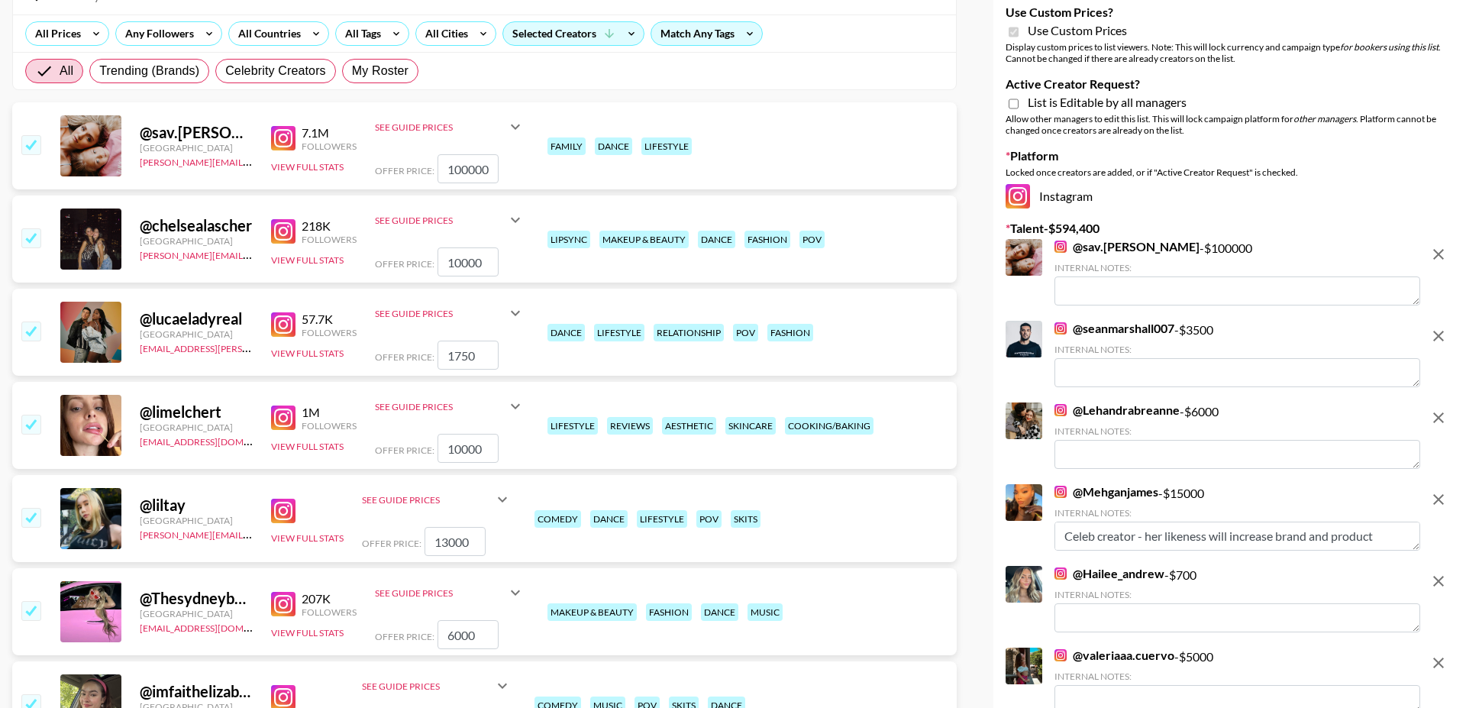
scroll to position [180, 0]
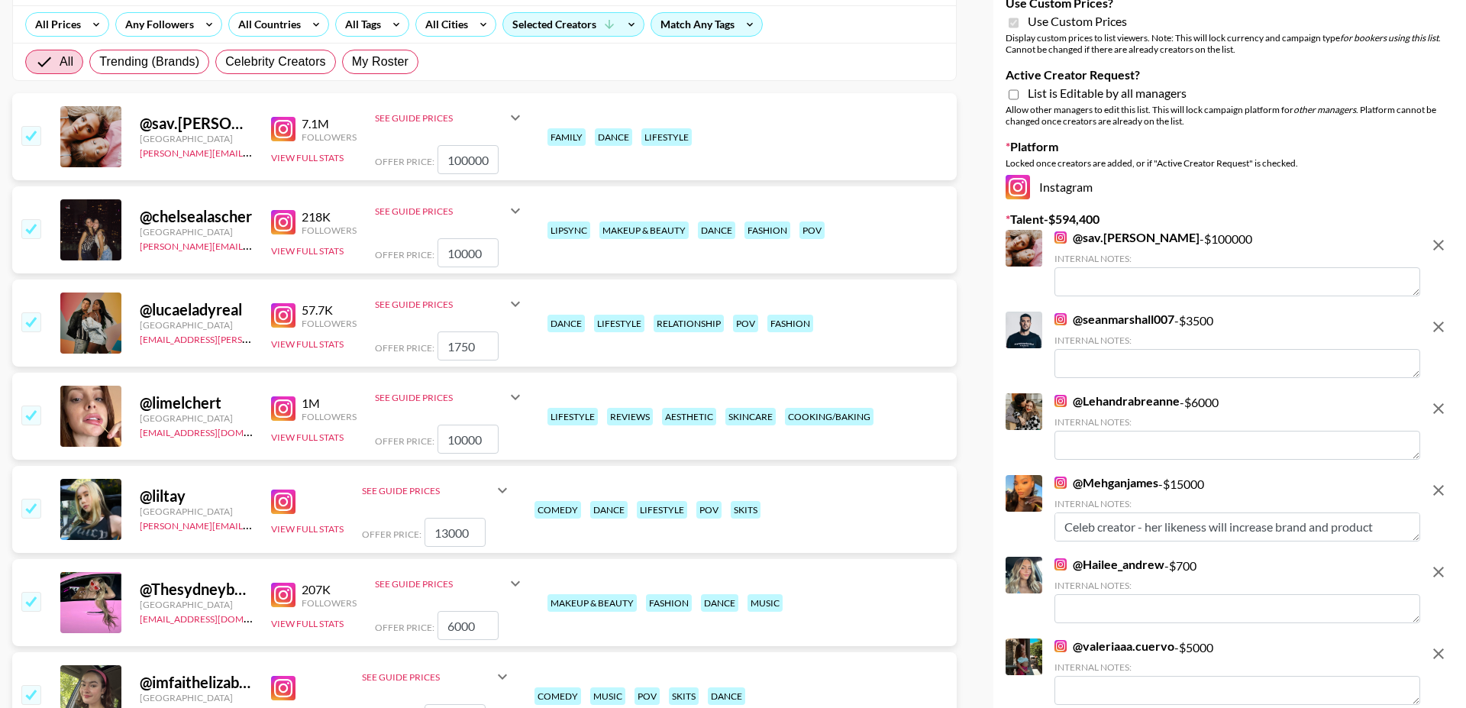
click at [286, 218] on img at bounding box center [283, 222] width 24 height 24
click at [30, 225] on input "checkbox" at bounding box center [30, 228] width 18 height 18
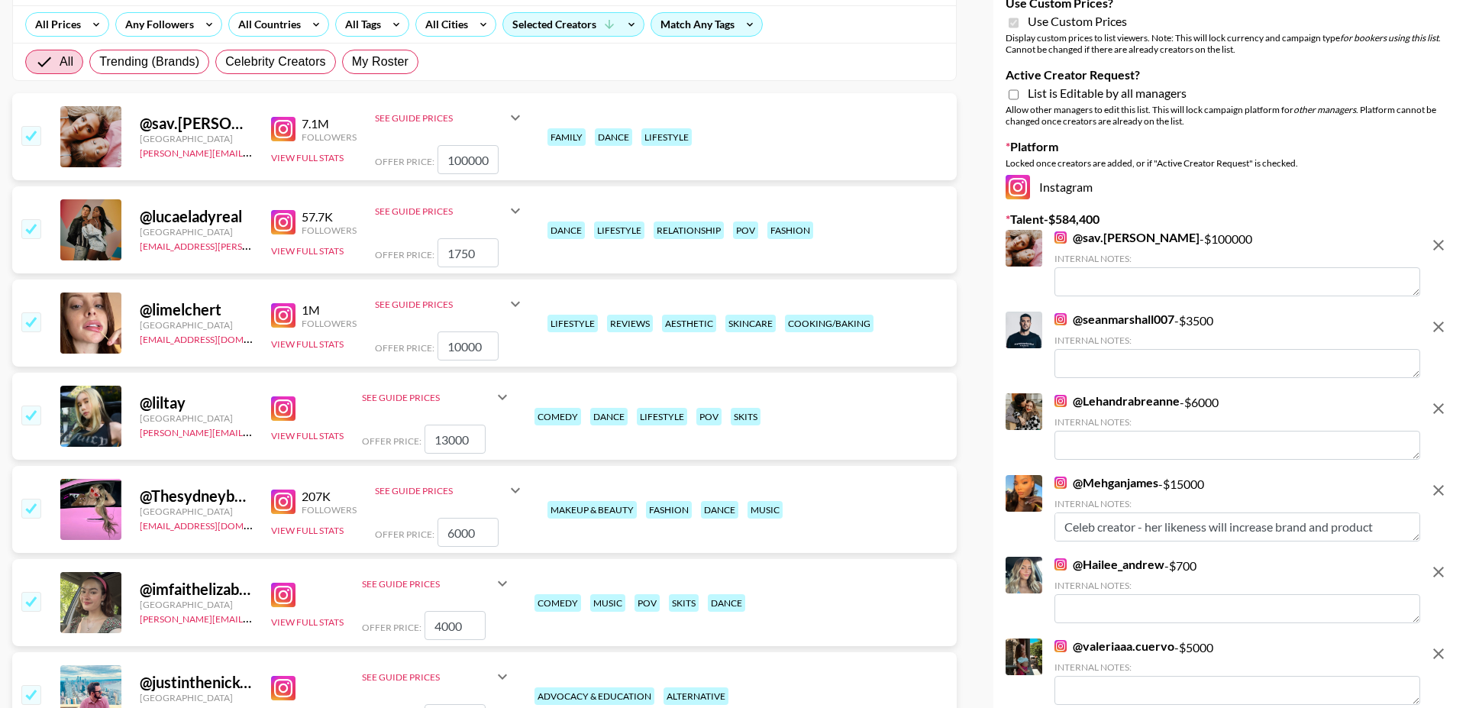
click at [30, 225] on input "checkbox" at bounding box center [30, 228] width 18 height 18
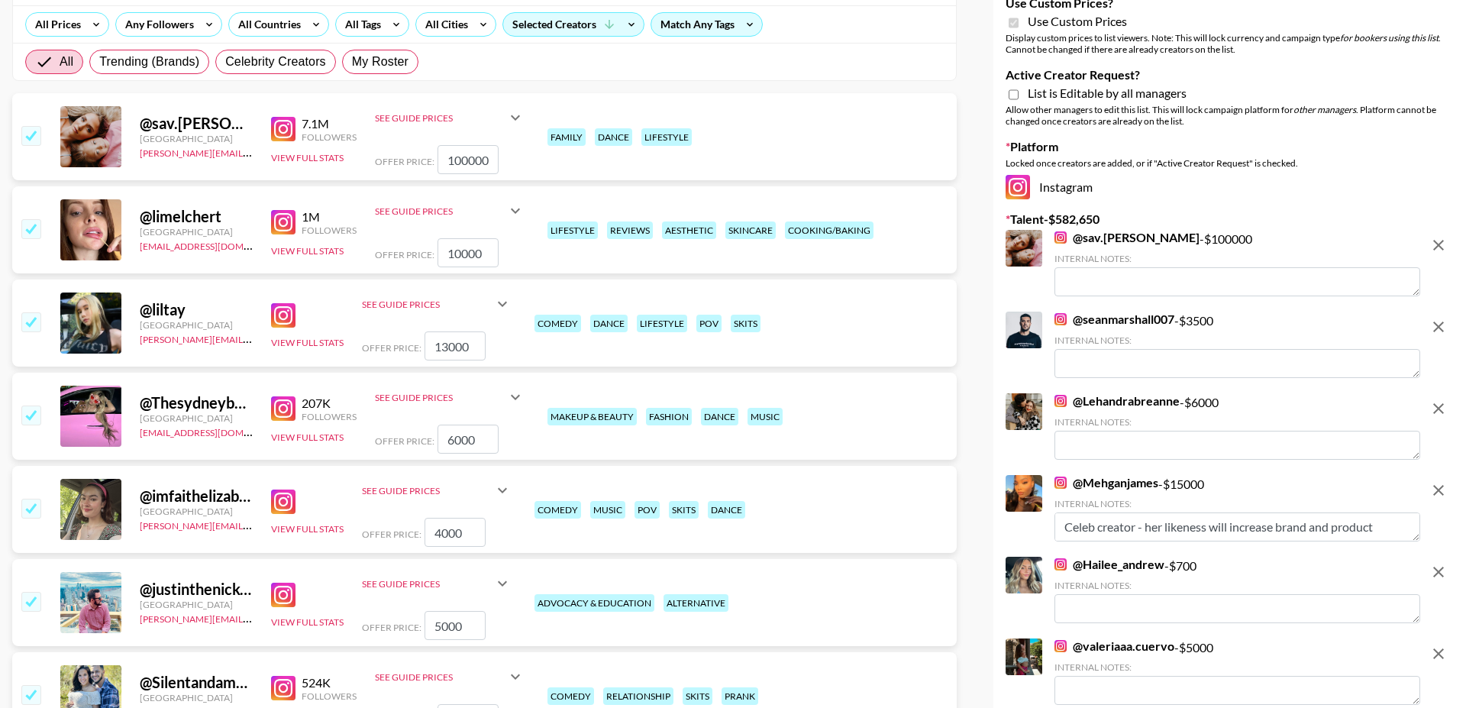
click at [286, 222] on img at bounding box center [283, 222] width 24 height 24
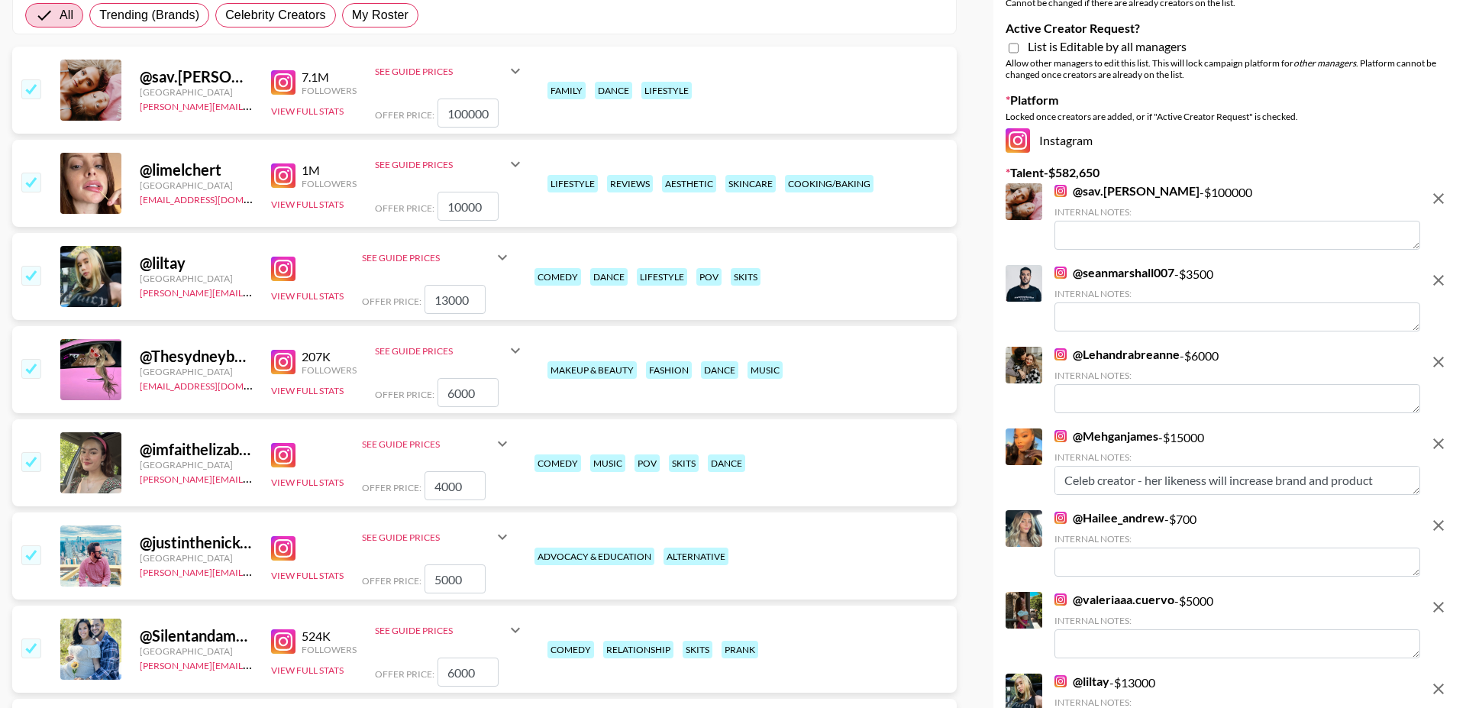
scroll to position [229, 0]
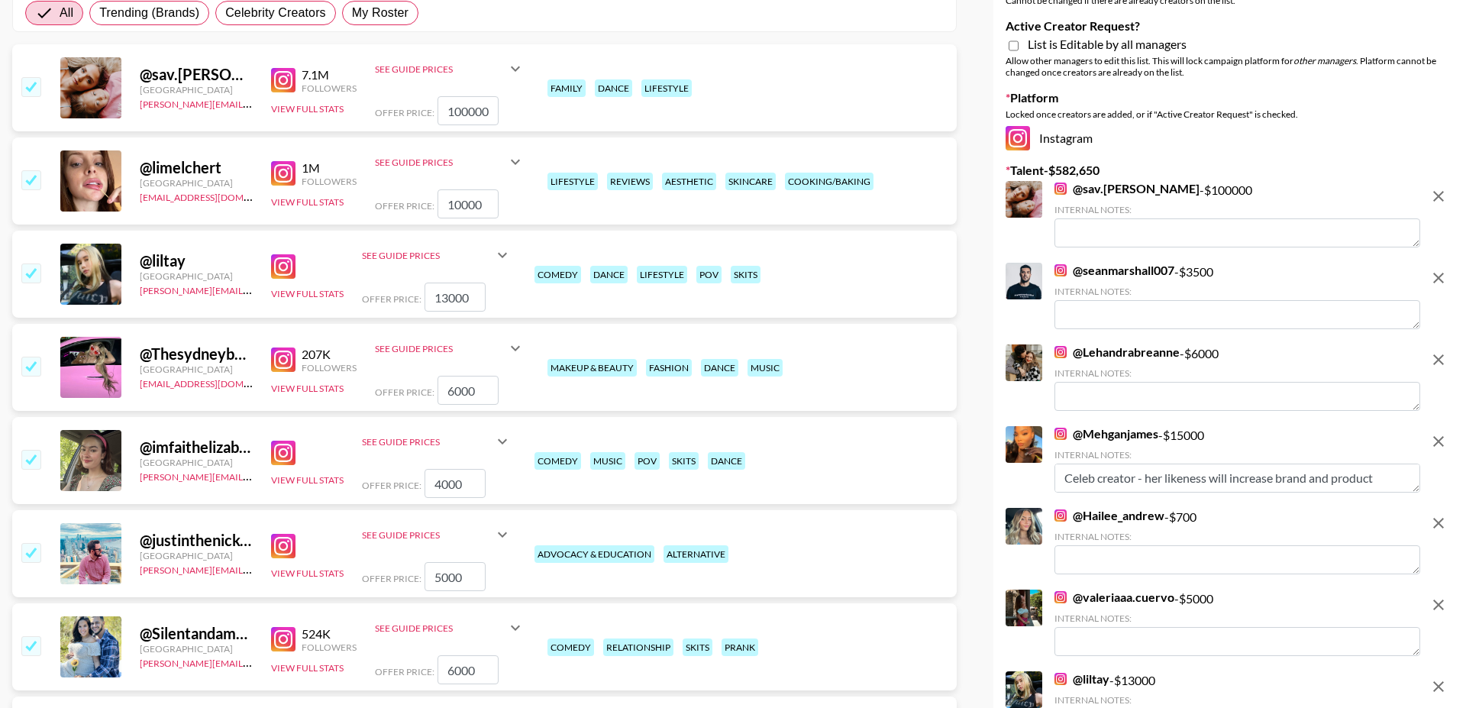
click at [460, 113] on input "100000" at bounding box center [468, 110] width 61 height 29
type input "10000"
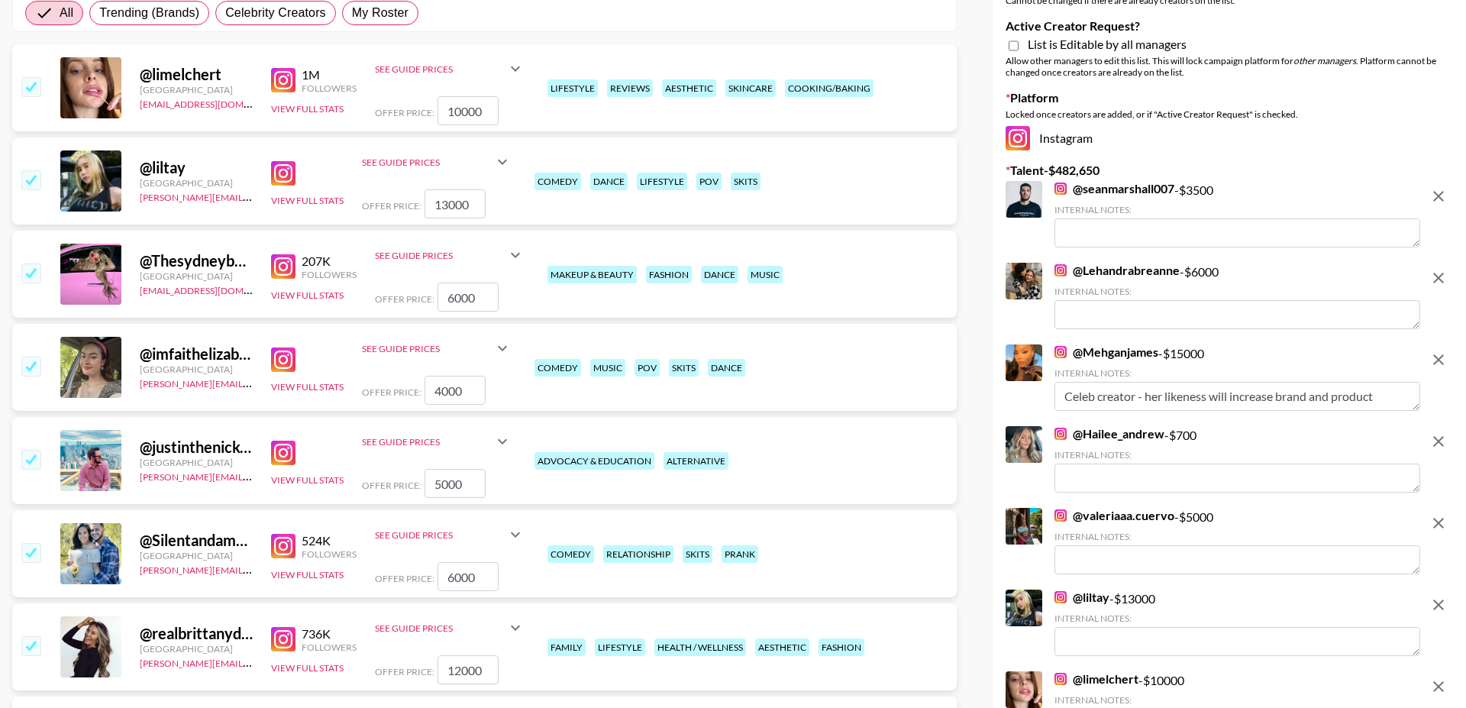
scroll to position [156, 0]
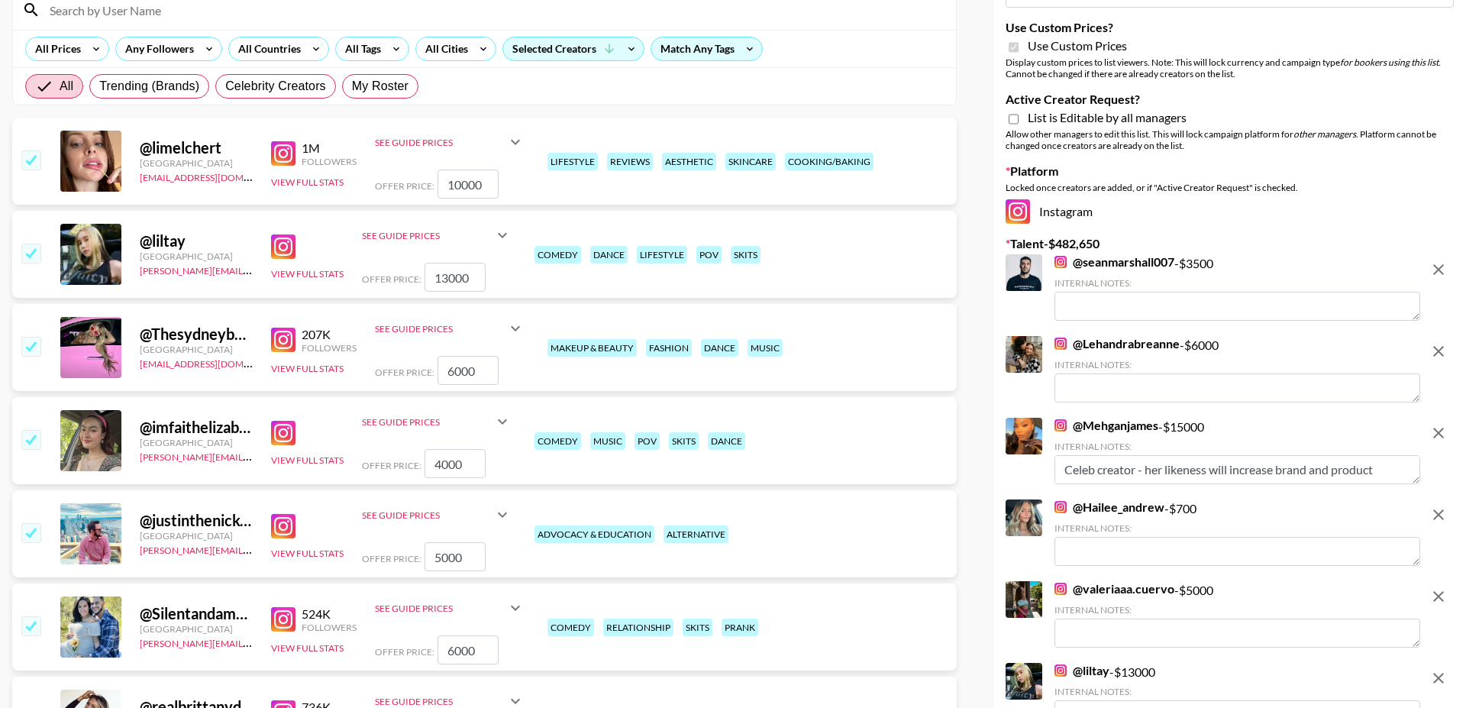
click at [285, 243] on img at bounding box center [283, 246] width 24 height 24
click at [24, 248] on input "checkbox" at bounding box center [30, 253] width 18 height 18
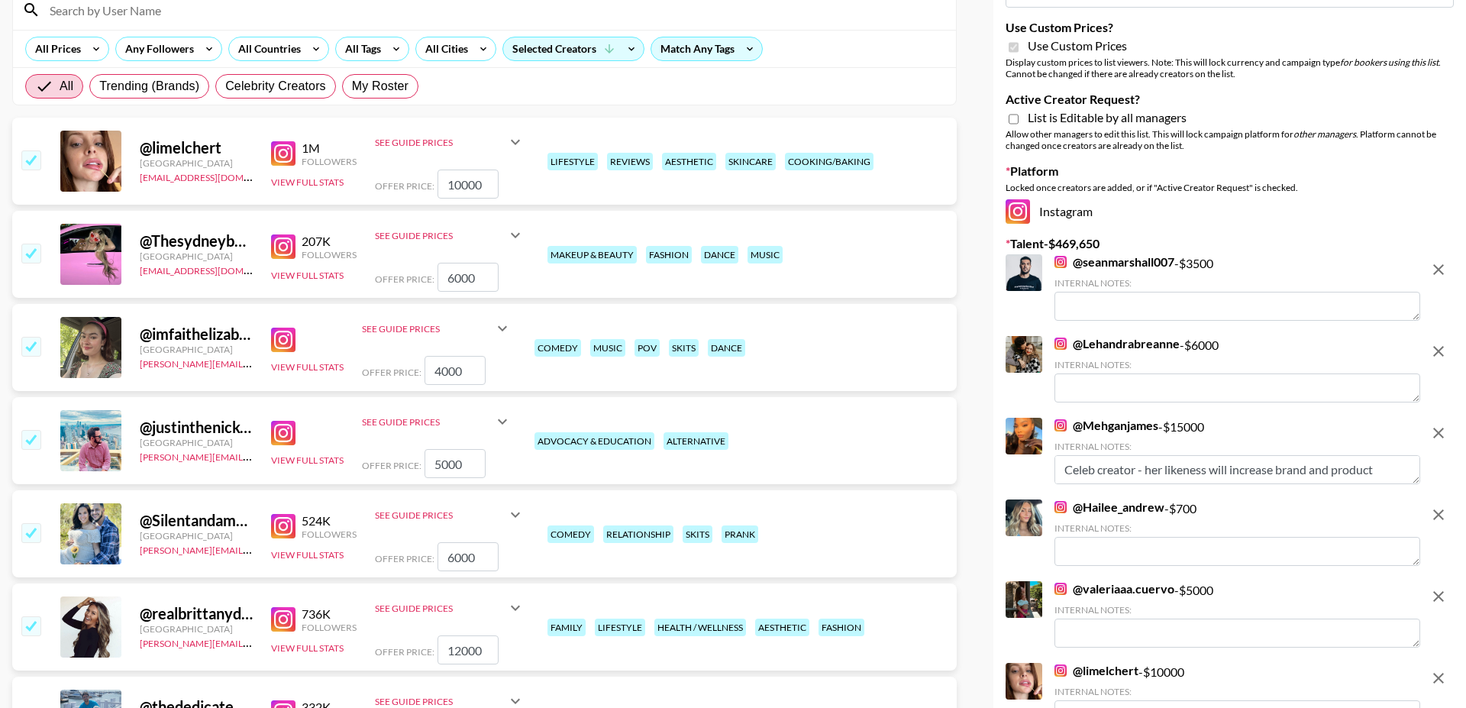
click at [24, 248] on input "checkbox" at bounding box center [30, 253] width 18 height 18
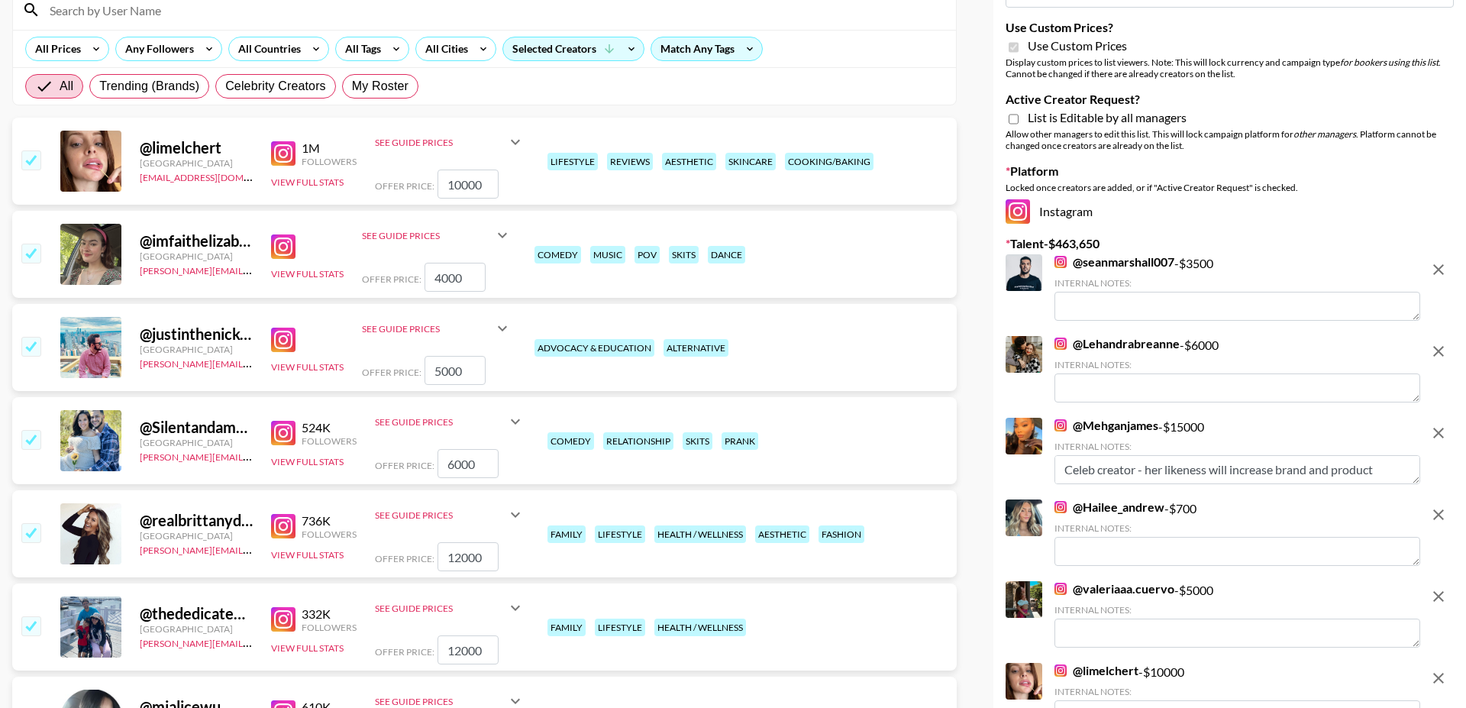
scroll to position [193, 0]
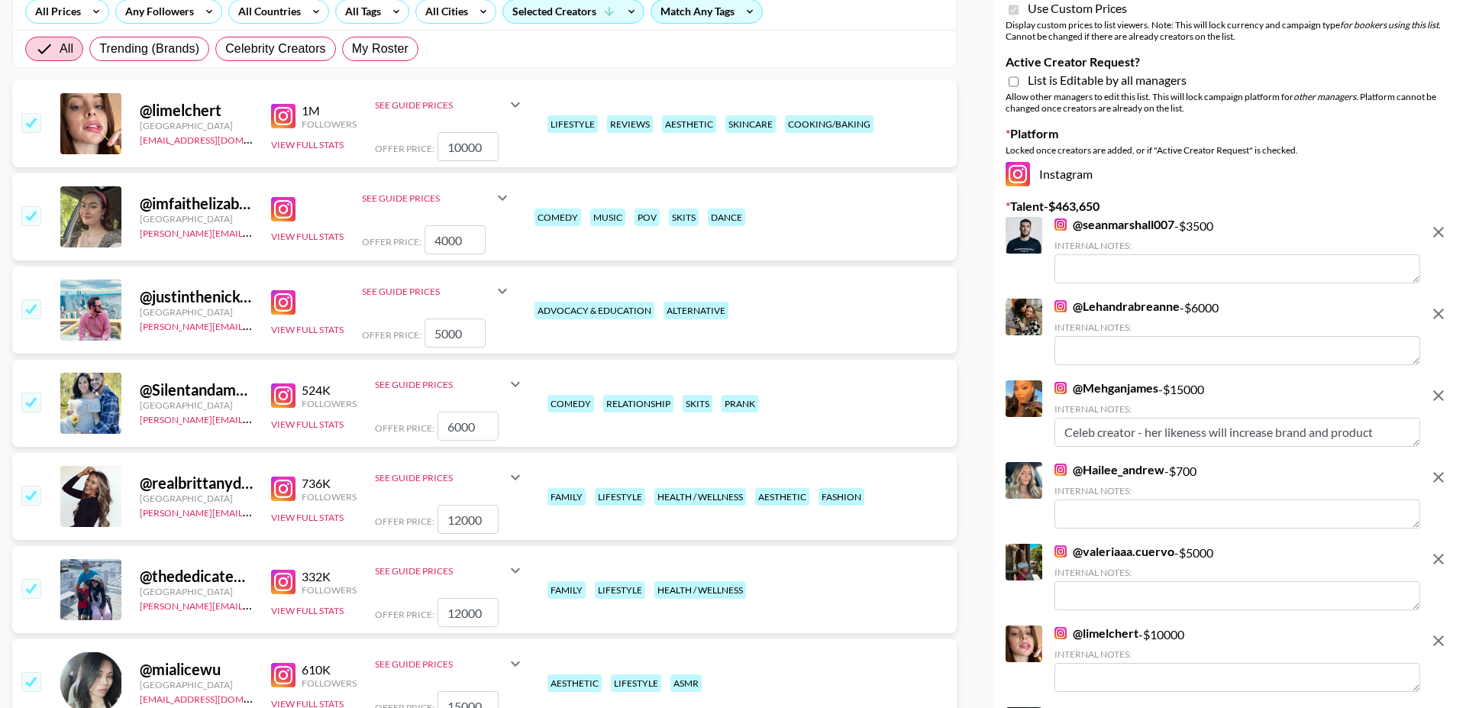
click at [283, 200] on img at bounding box center [283, 209] width 24 height 24
click at [34, 214] on input "checkbox" at bounding box center [30, 215] width 18 height 18
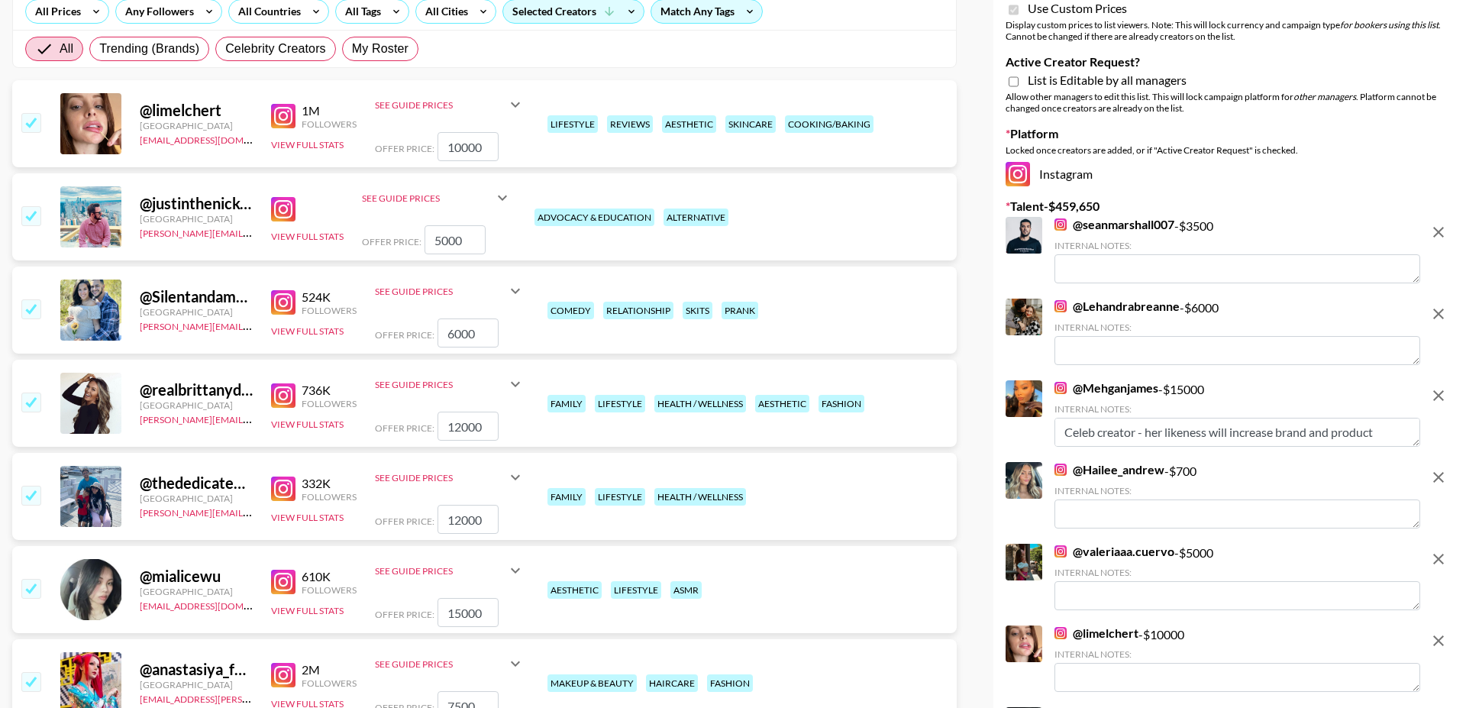
click at [34, 214] on input "checkbox" at bounding box center [30, 215] width 18 height 18
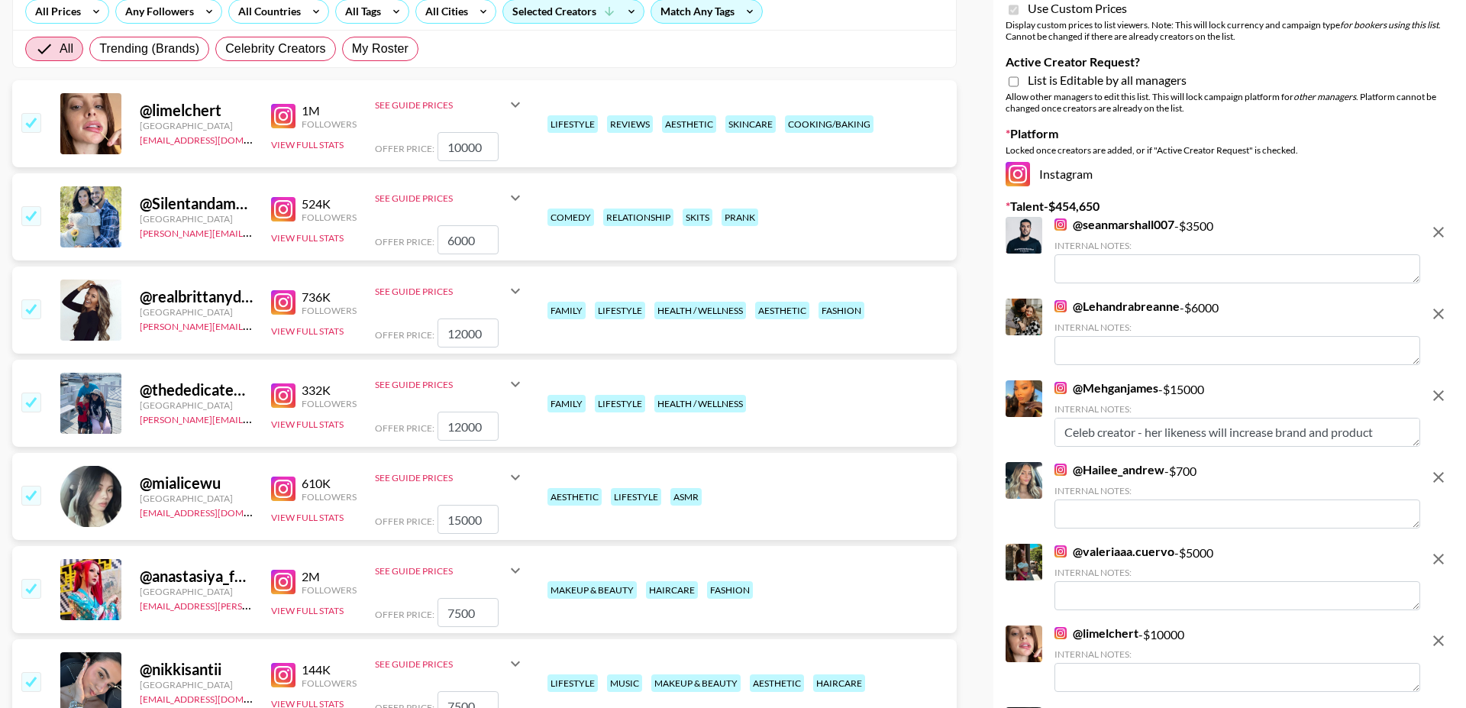
click at [276, 212] on img at bounding box center [283, 209] width 24 height 24
click at [31, 212] on input "checkbox" at bounding box center [30, 215] width 18 height 18
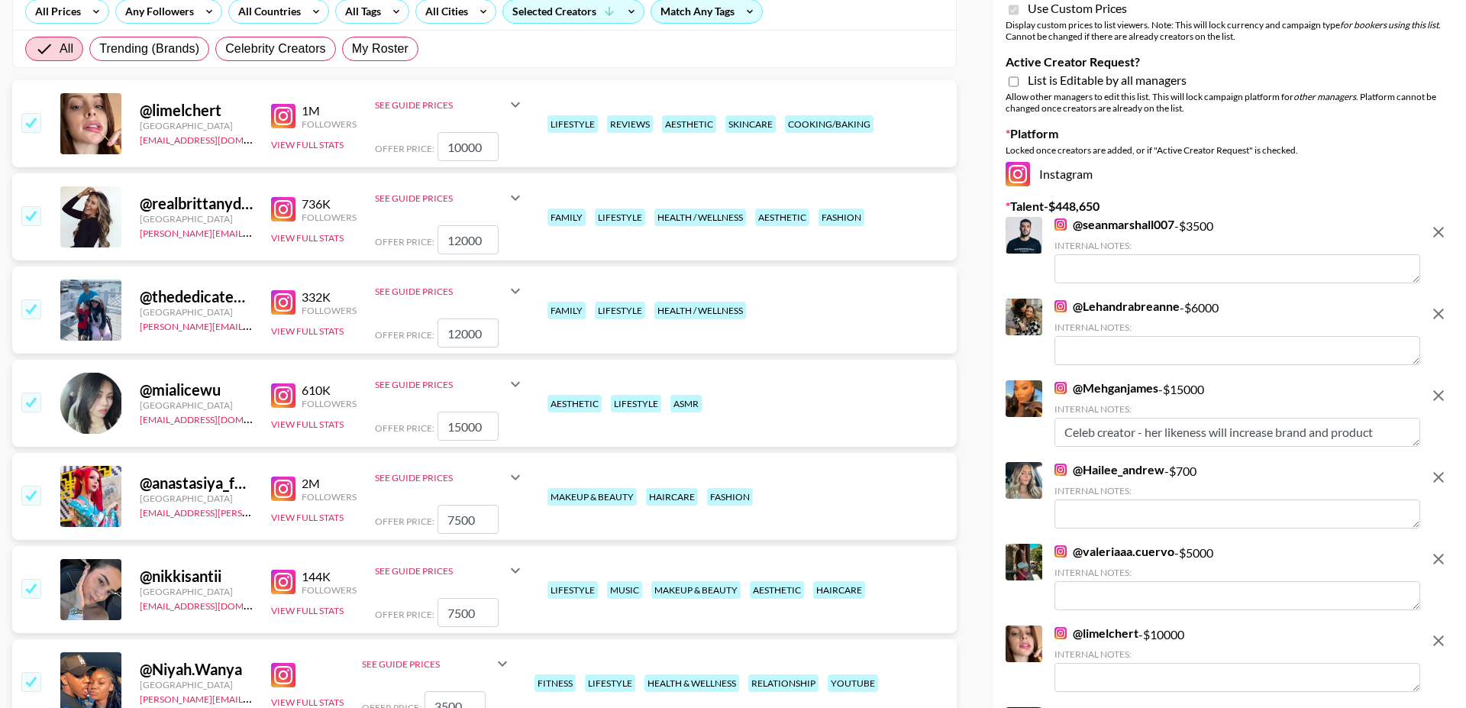
click at [293, 208] on img at bounding box center [283, 209] width 24 height 24
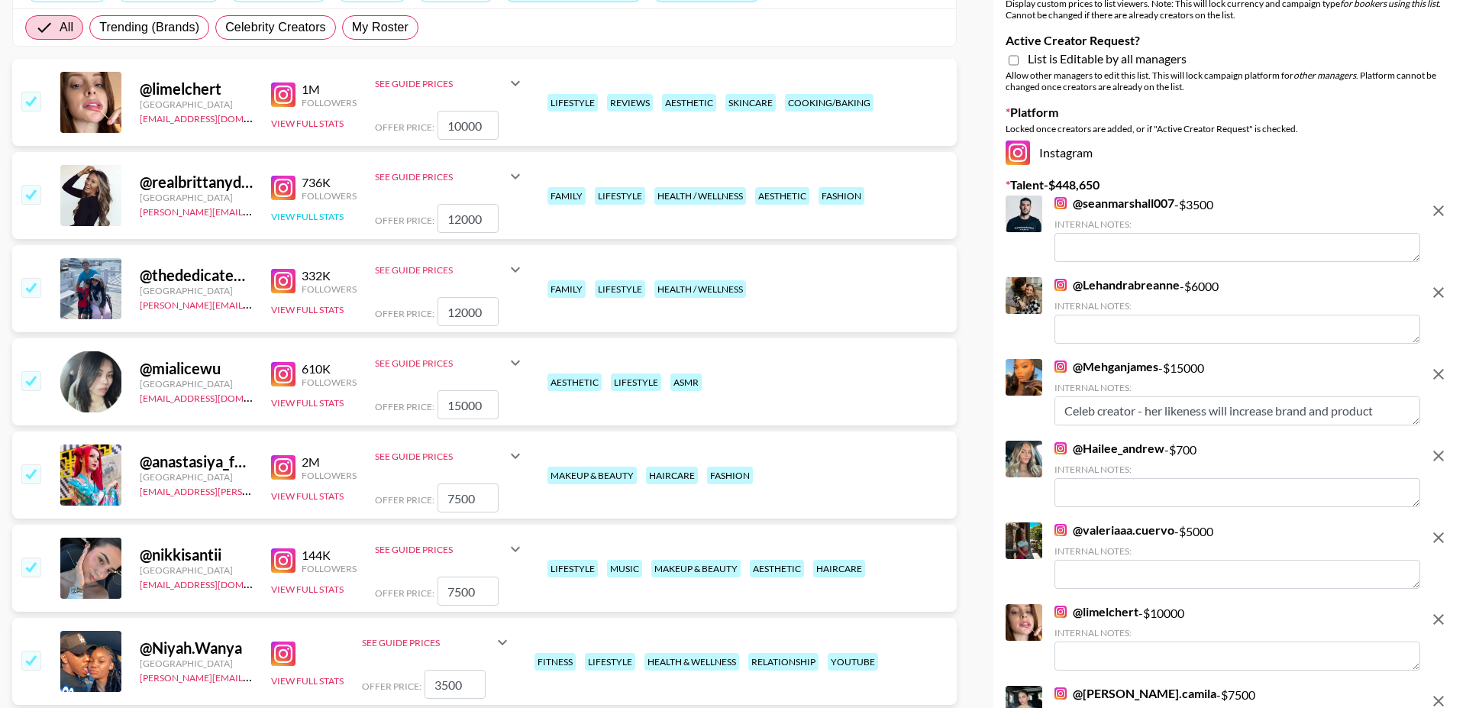
click at [322, 212] on button "View Full Stats" at bounding box center [307, 216] width 73 height 11
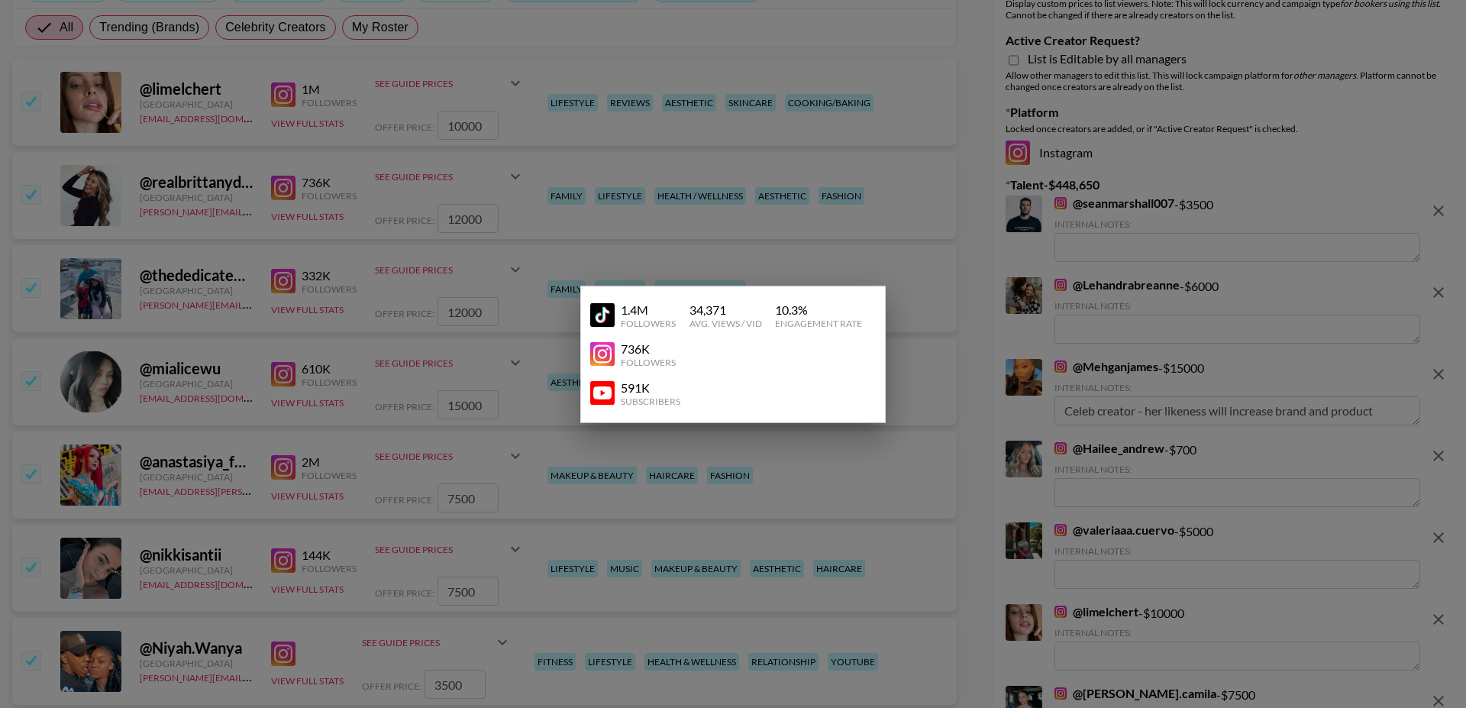
click at [334, 203] on div at bounding box center [733, 354] width 1466 height 708
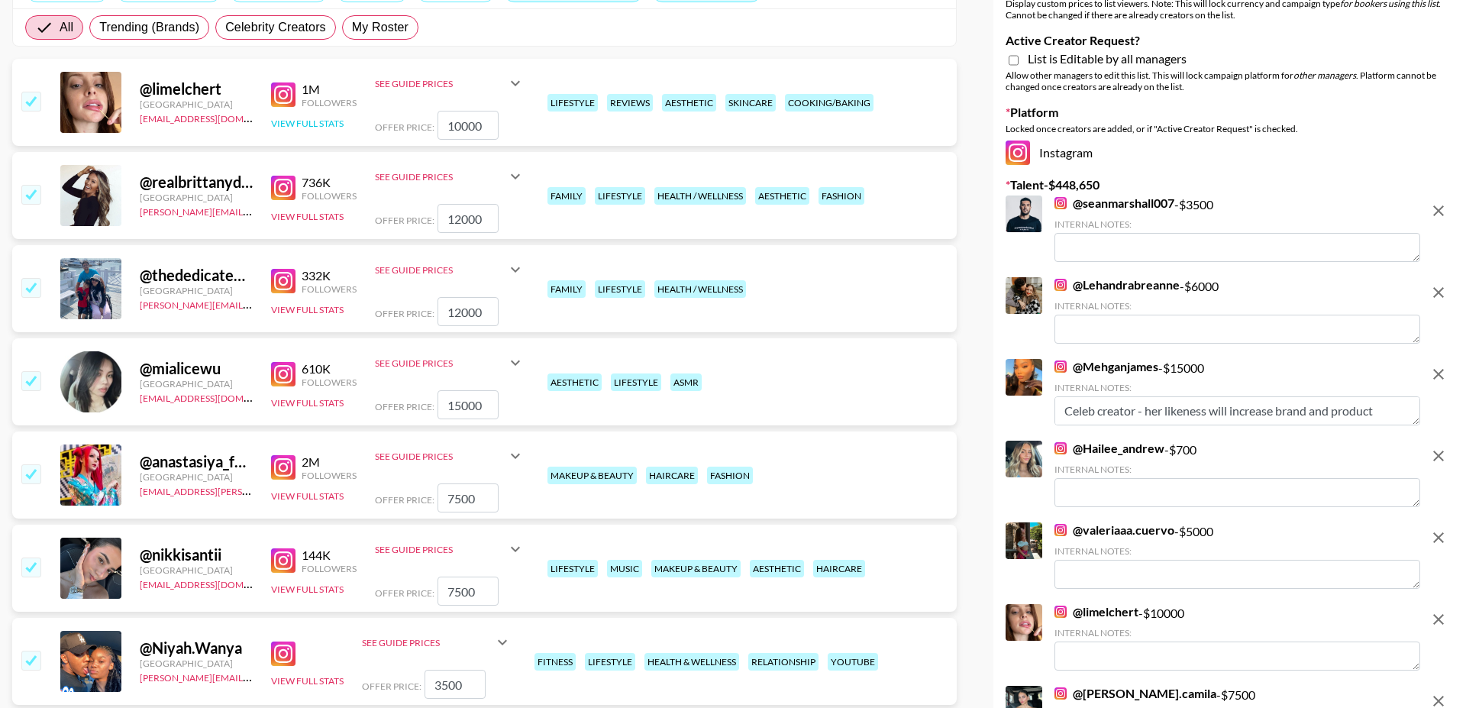
click at [309, 121] on button "View Full Stats" at bounding box center [307, 123] width 73 height 11
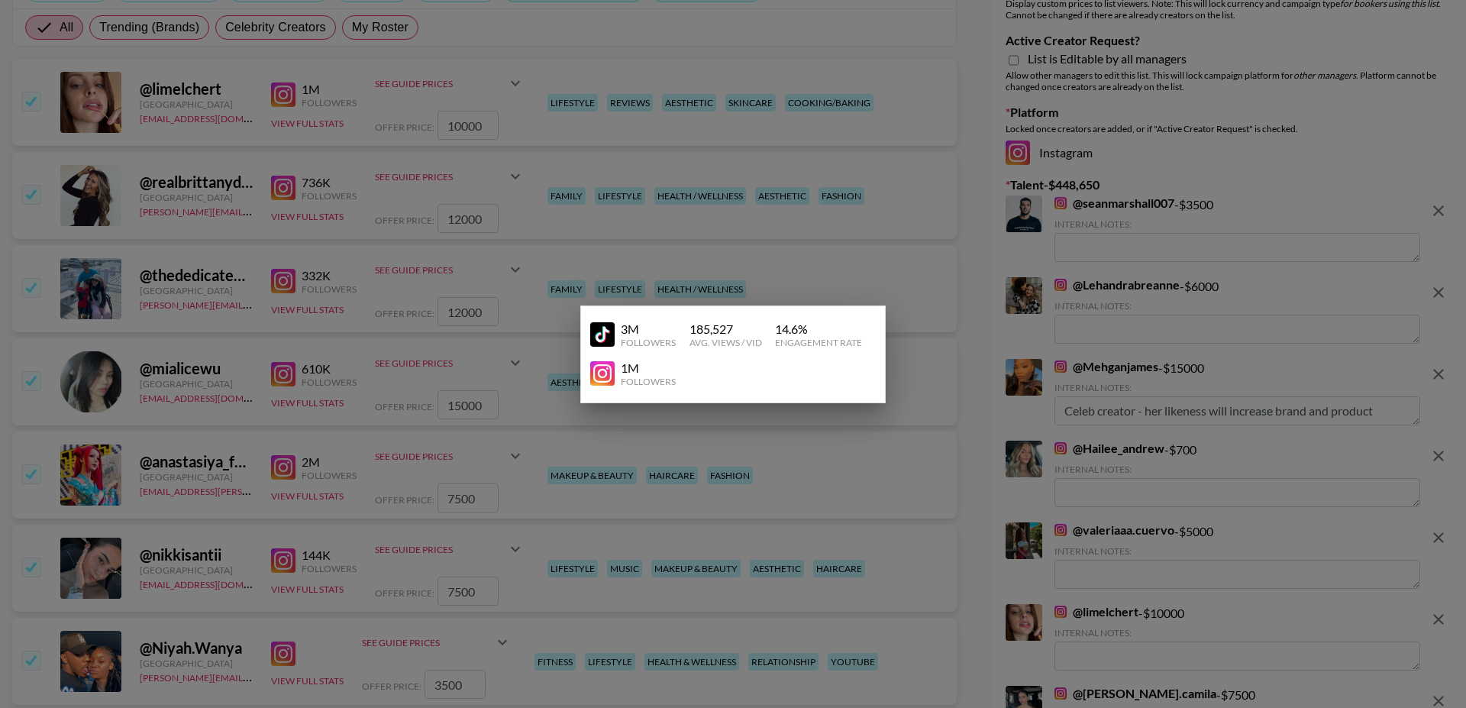
click at [292, 157] on div at bounding box center [733, 354] width 1466 height 708
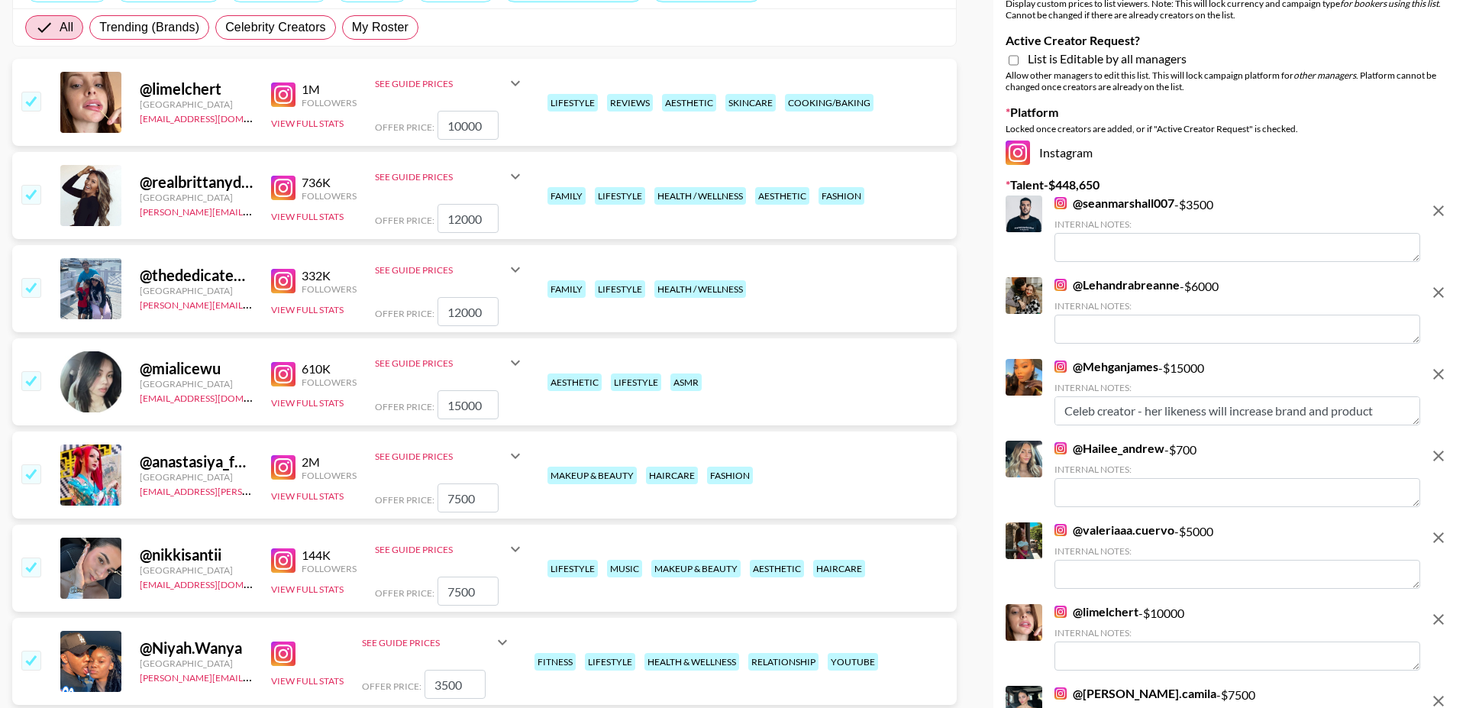
click at [283, 280] on img at bounding box center [283, 281] width 24 height 24
click at [307, 305] on button "View Full Stats" at bounding box center [307, 309] width 73 height 11
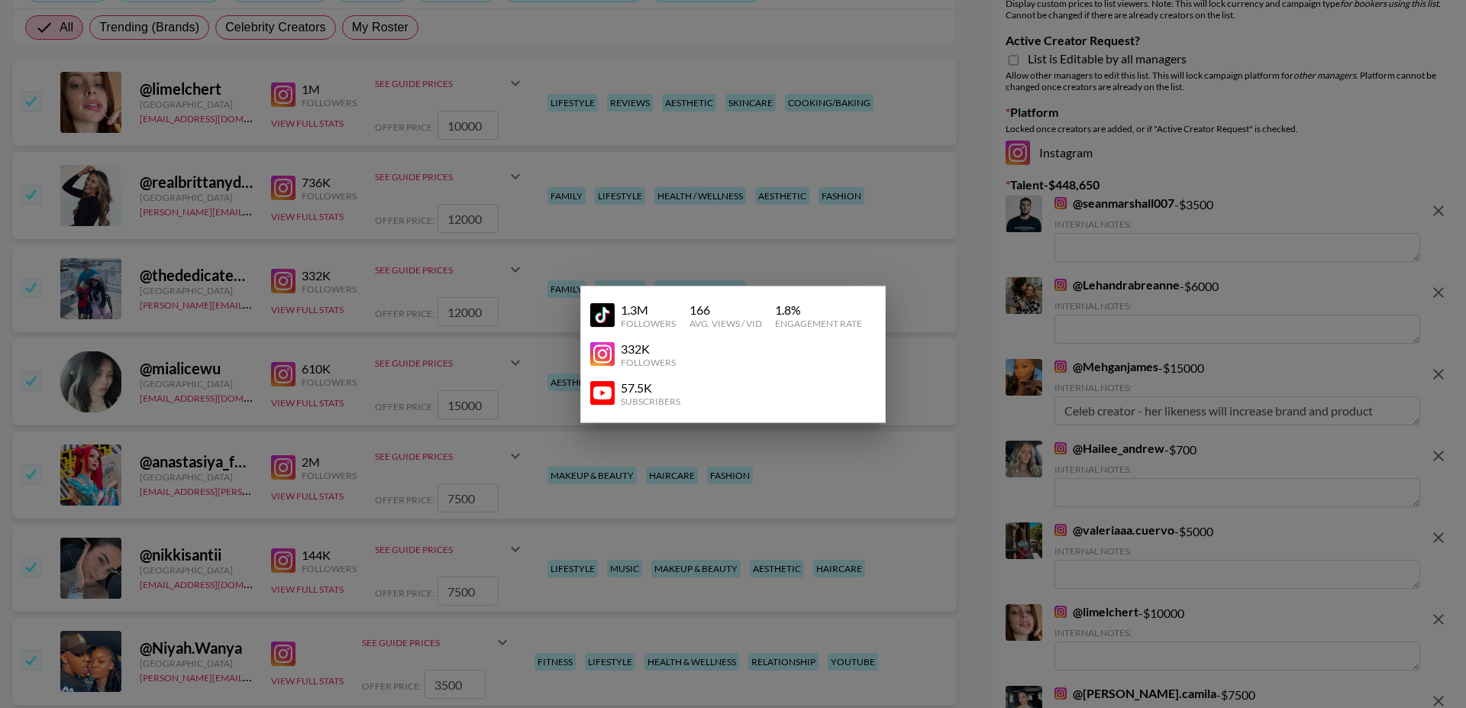
click at [238, 279] on div at bounding box center [733, 354] width 1466 height 708
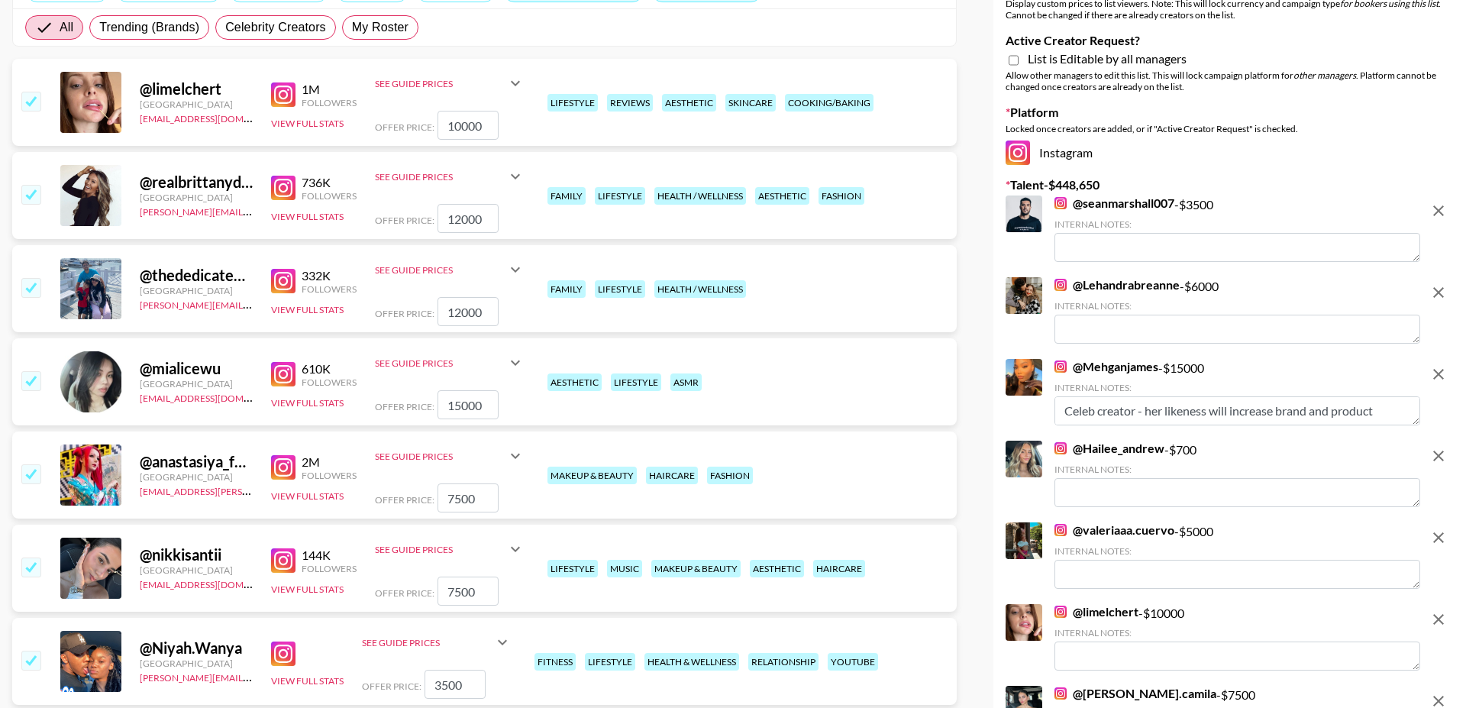
click at [32, 286] on input "checkbox" at bounding box center [30, 287] width 18 height 18
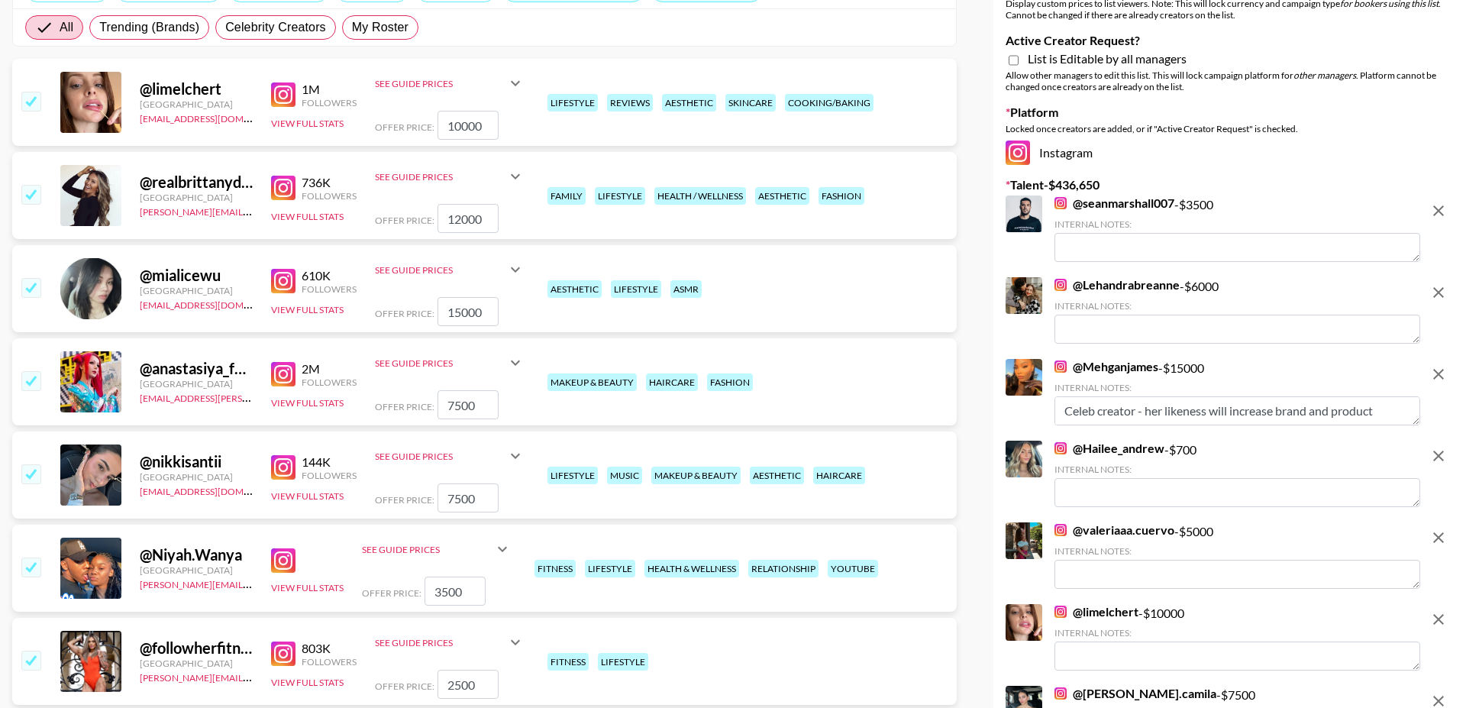
click at [31, 286] on input "checkbox" at bounding box center [30, 287] width 18 height 18
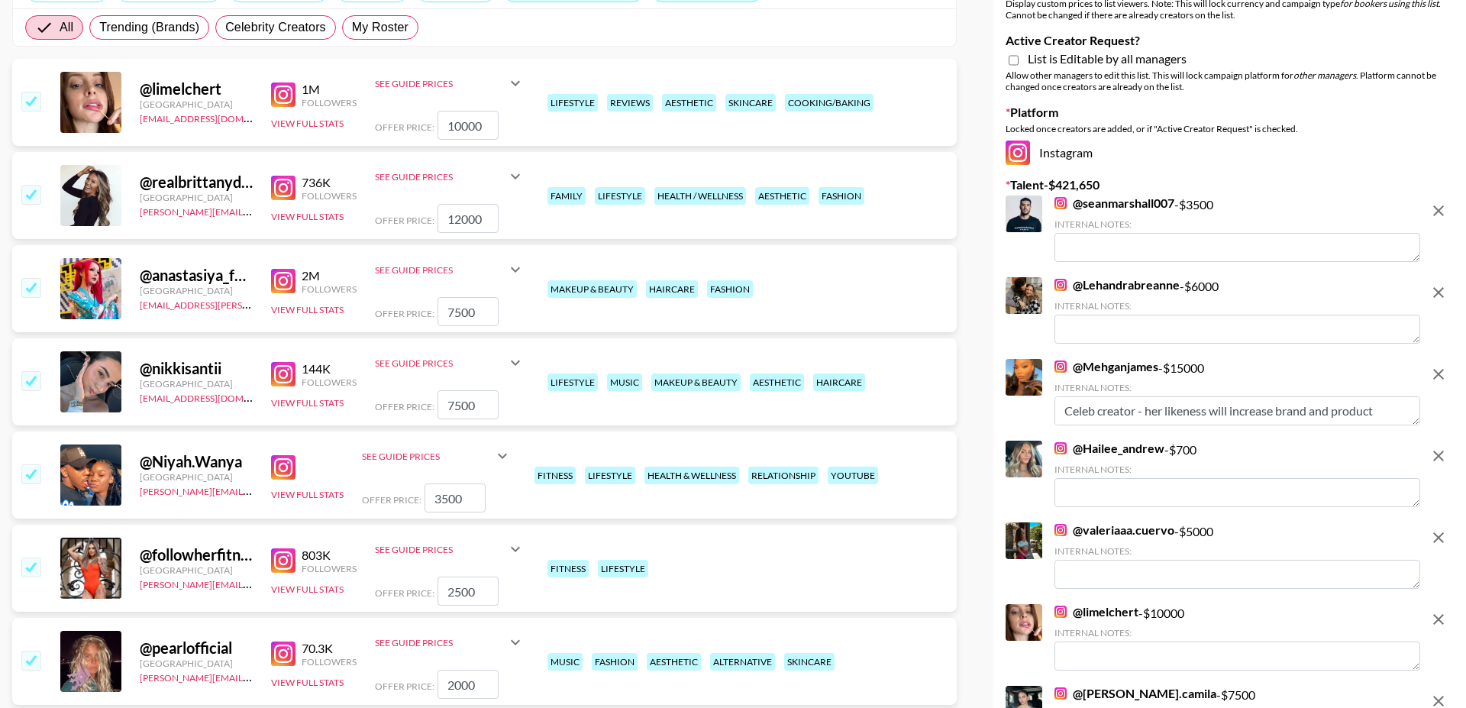
click at [31, 286] on input "checkbox" at bounding box center [30, 287] width 18 height 18
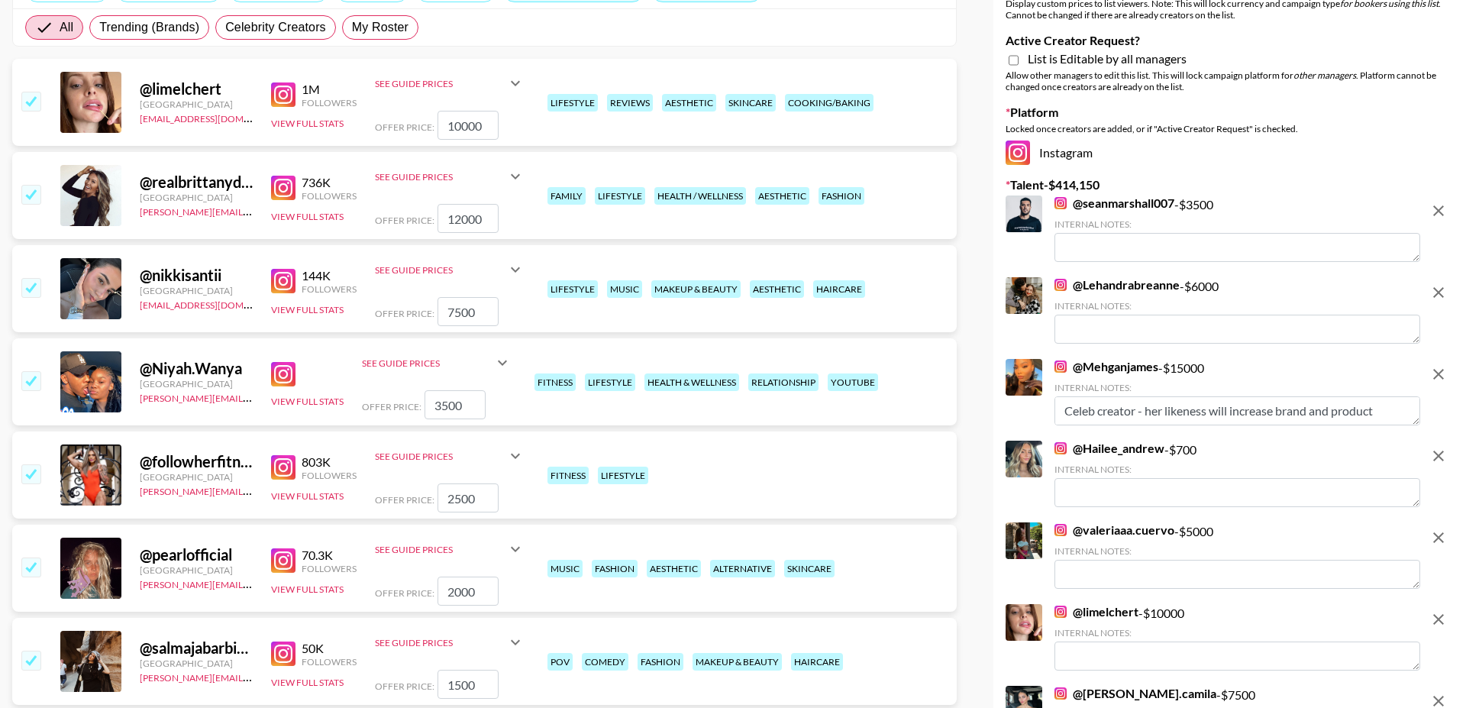
click at [296, 300] on div "144K Followers View Full Stats" at bounding box center [314, 289] width 86 height 54
click at [286, 307] on button "View Full Stats" at bounding box center [307, 309] width 73 height 11
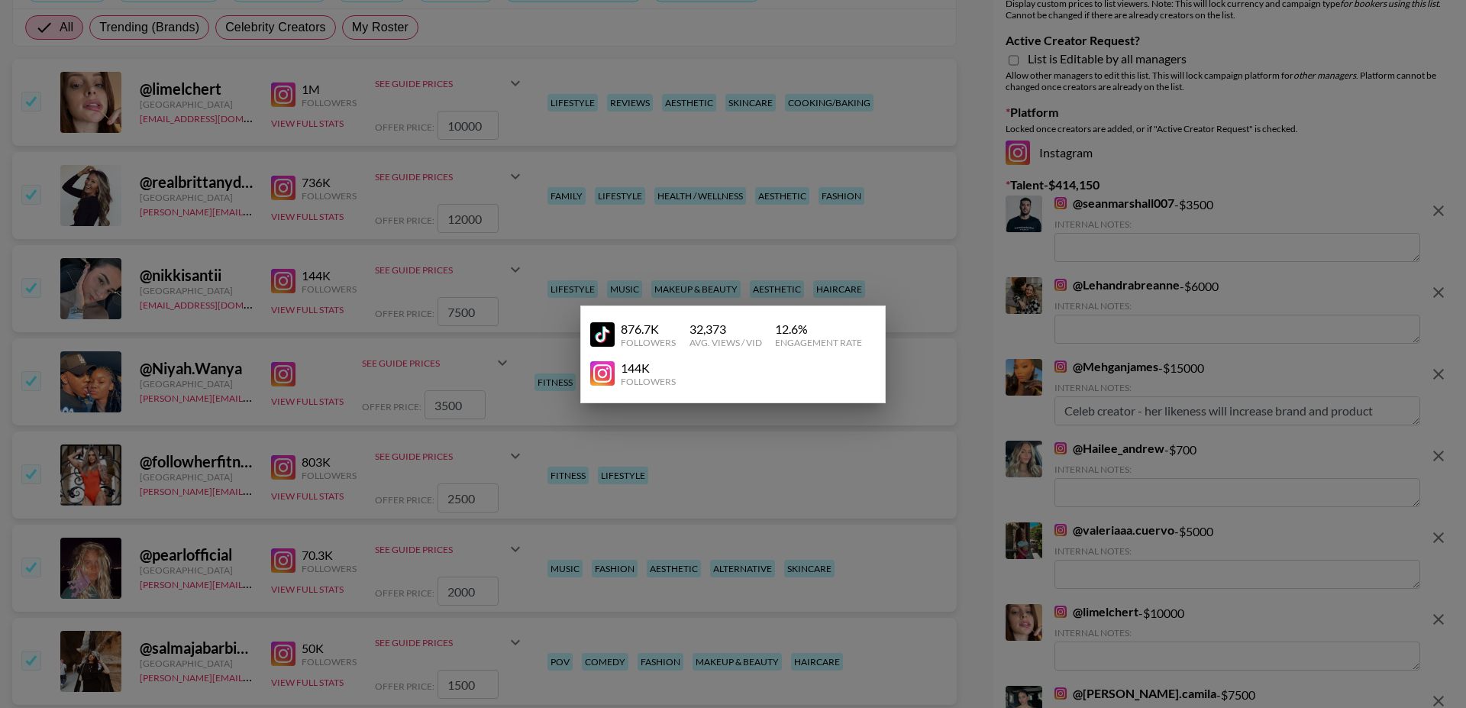
click at [240, 300] on div at bounding box center [733, 354] width 1466 height 708
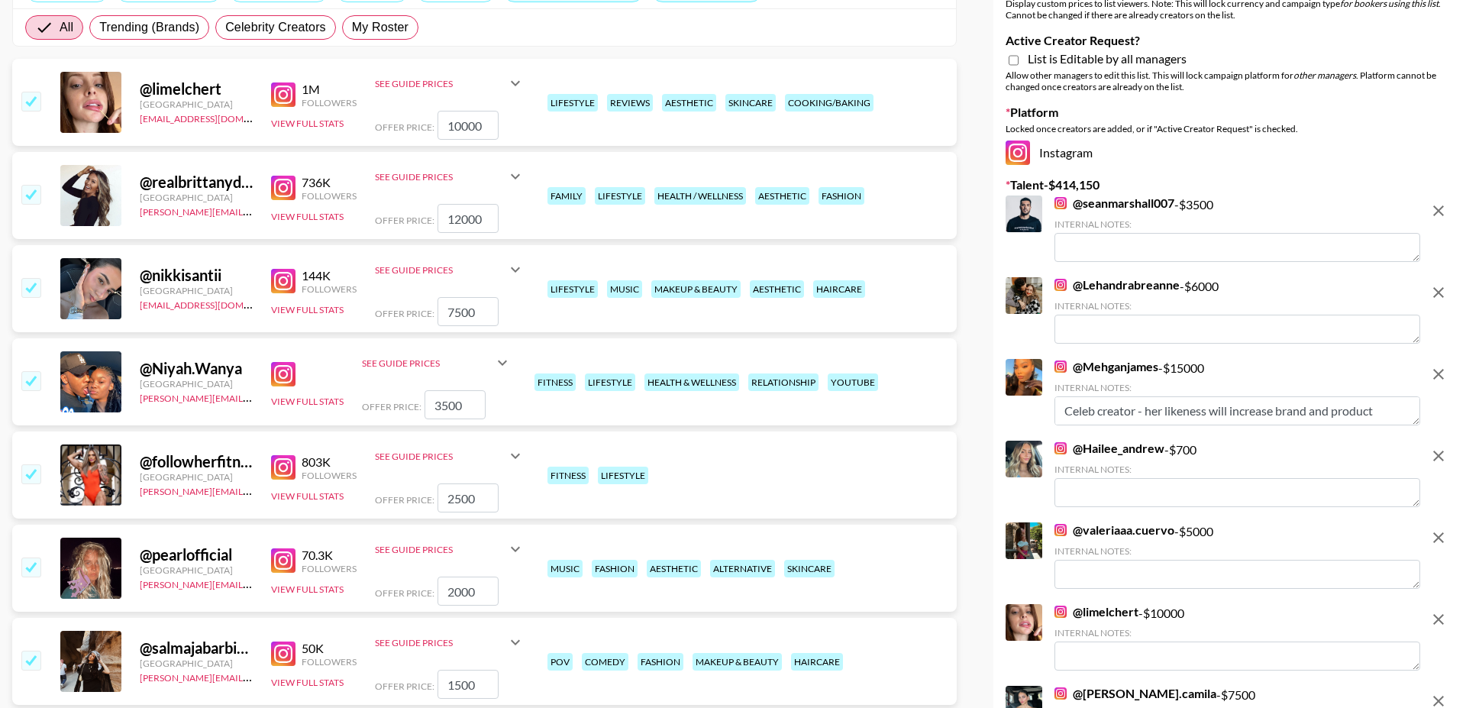
click at [289, 282] on img at bounding box center [283, 281] width 24 height 24
click at [36, 280] on input "checkbox" at bounding box center [30, 287] width 18 height 18
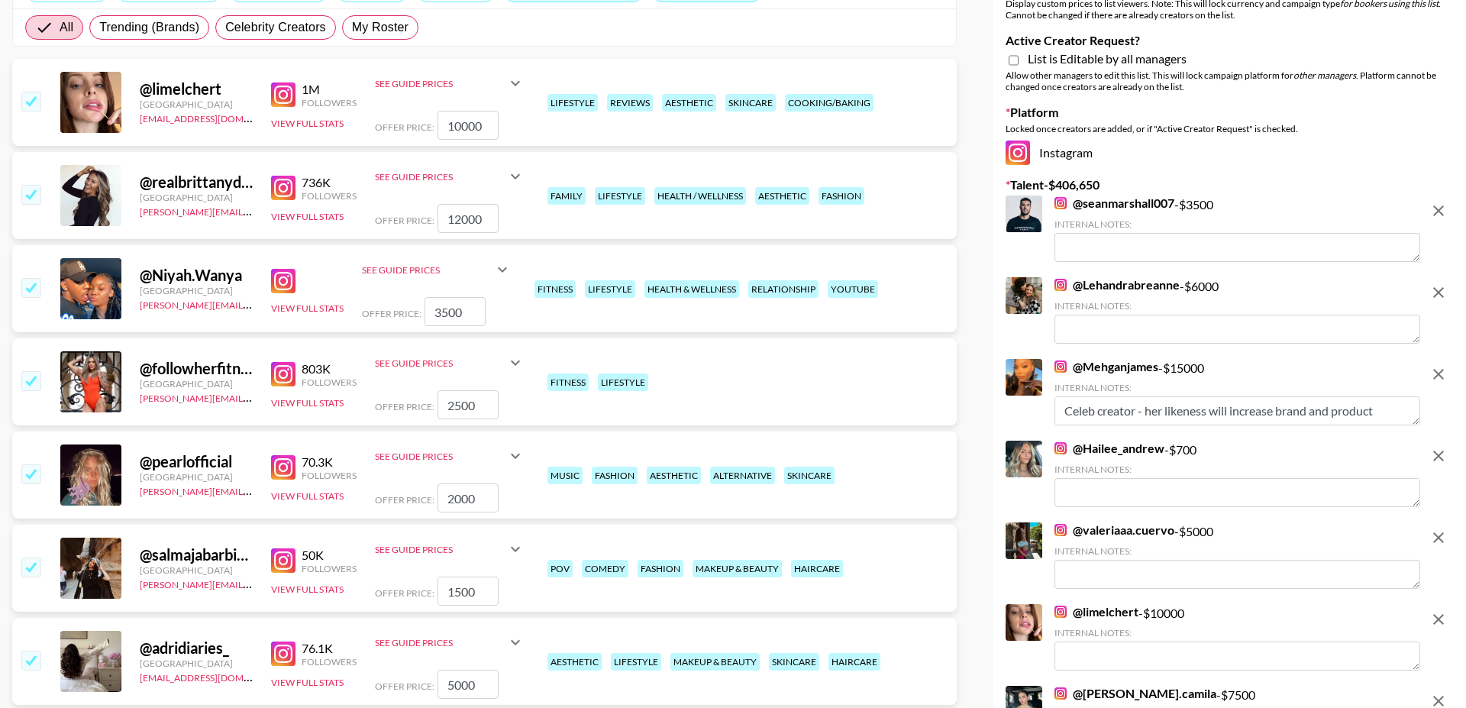
click at [36, 292] on input "checkbox" at bounding box center [30, 287] width 18 height 18
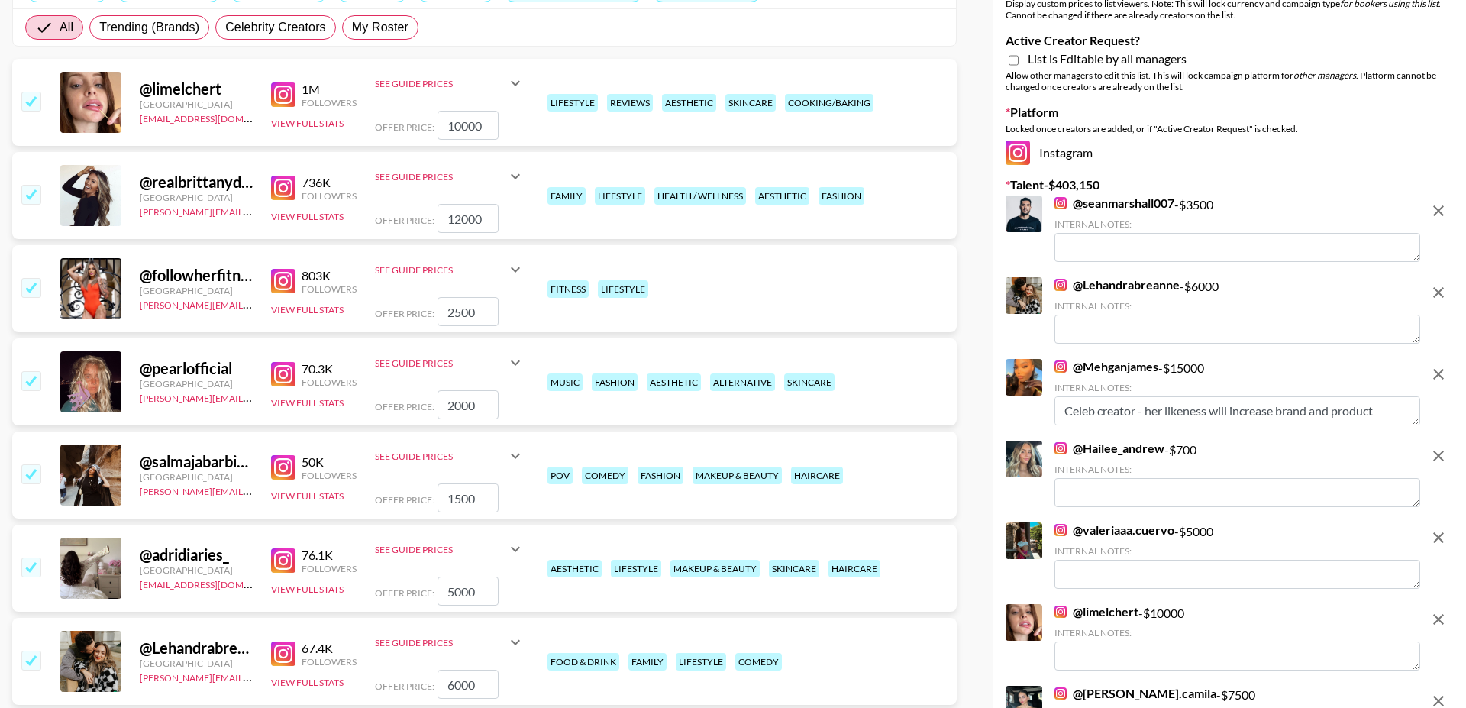
click at [277, 278] on img at bounding box center [283, 281] width 24 height 24
click at [34, 280] on input "checkbox" at bounding box center [30, 287] width 18 height 18
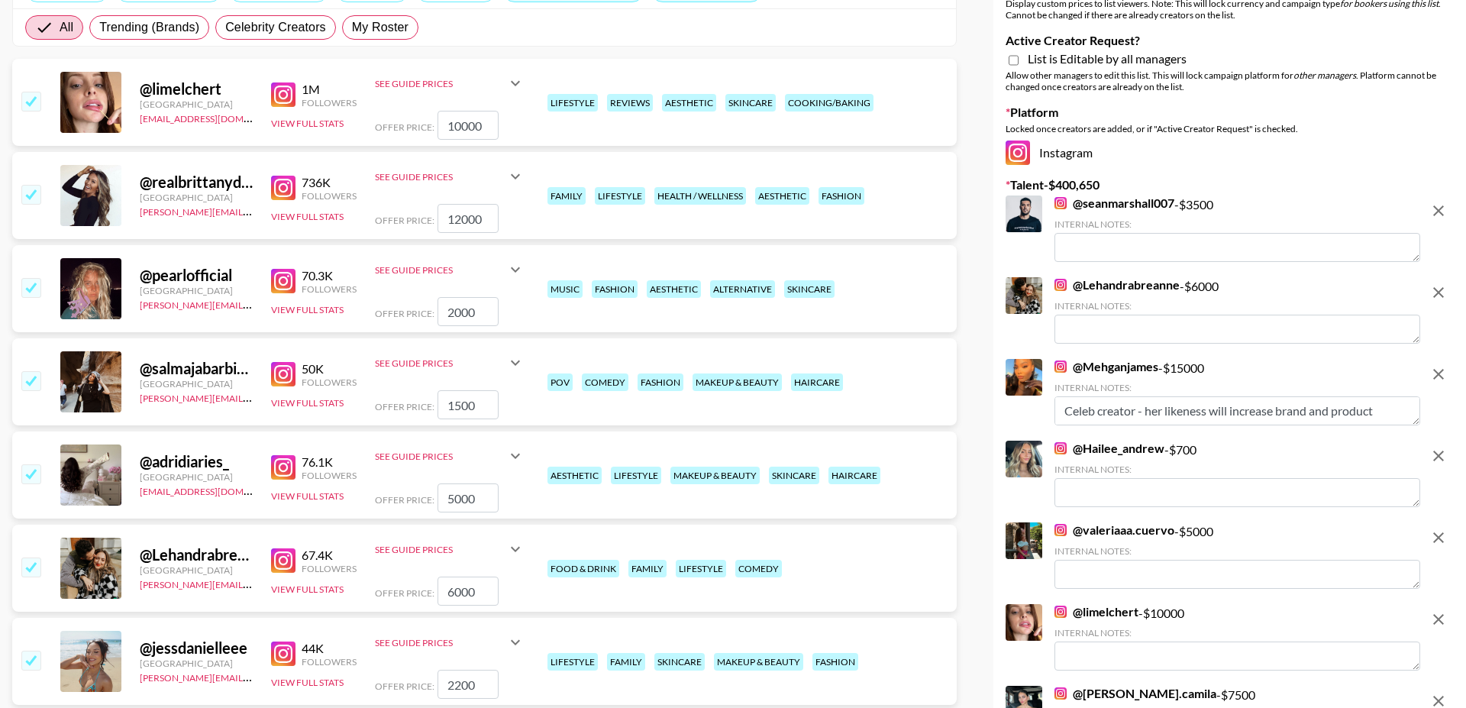
click at [33, 285] on input "checkbox" at bounding box center [30, 287] width 18 height 18
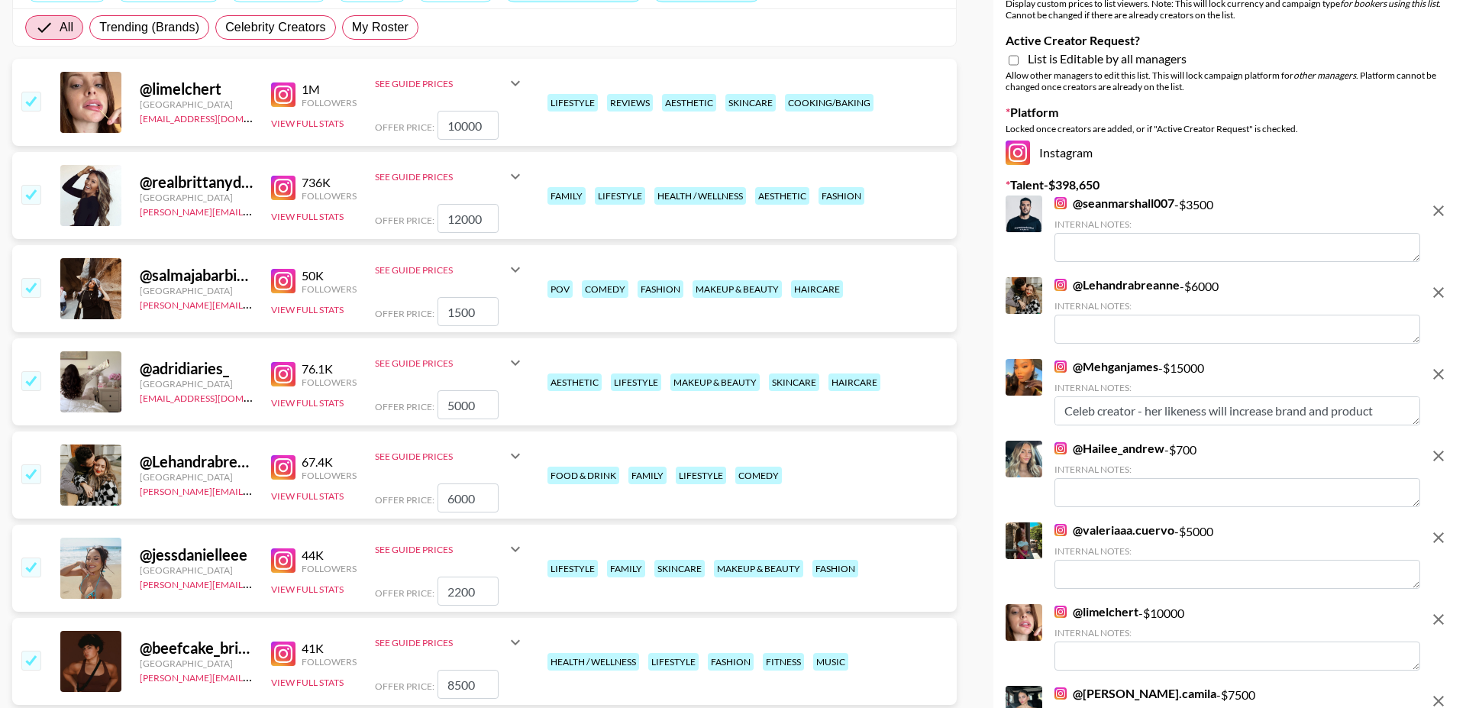
click at [285, 272] on img at bounding box center [283, 281] width 24 height 24
click at [31, 283] on input "checkbox" at bounding box center [30, 287] width 18 height 18
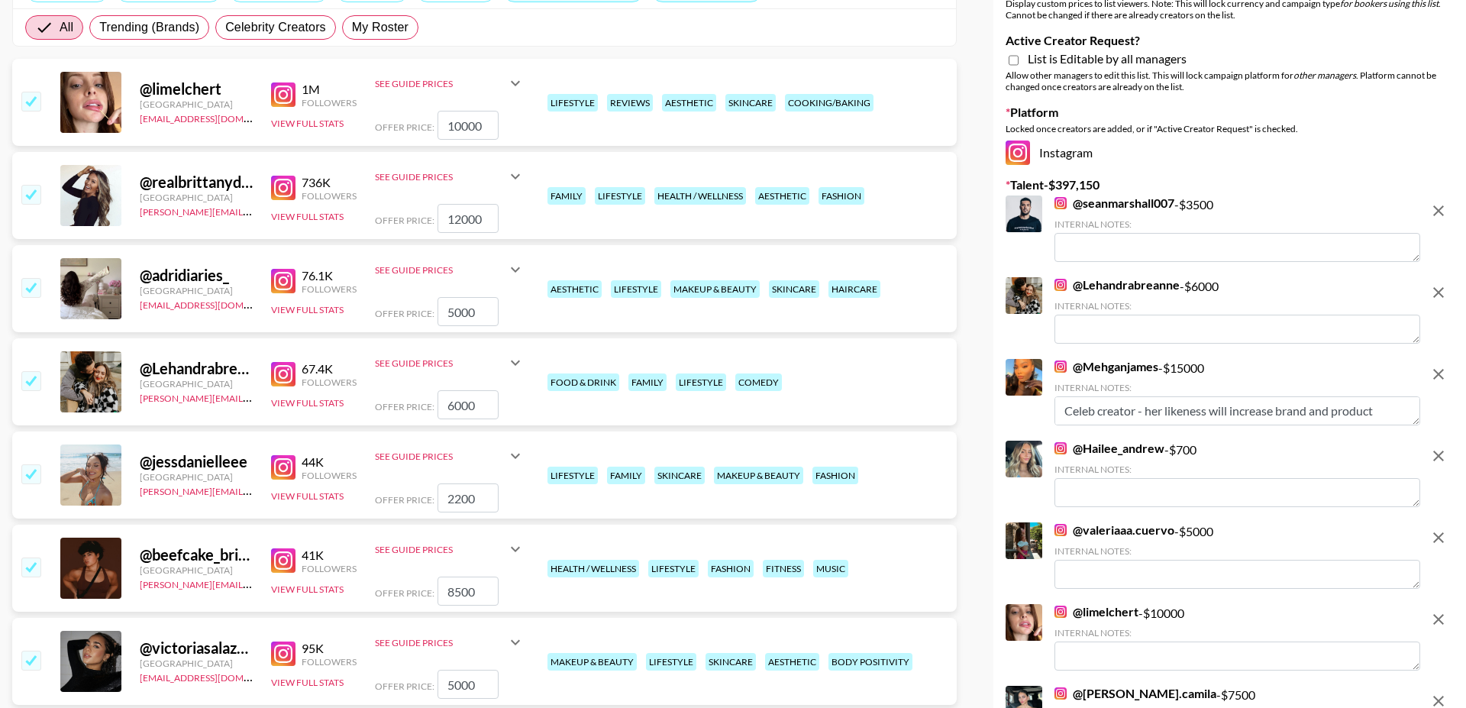
click at [31, 285] on input "checkbox" at bounding box center [30, 287] width 18 height 18
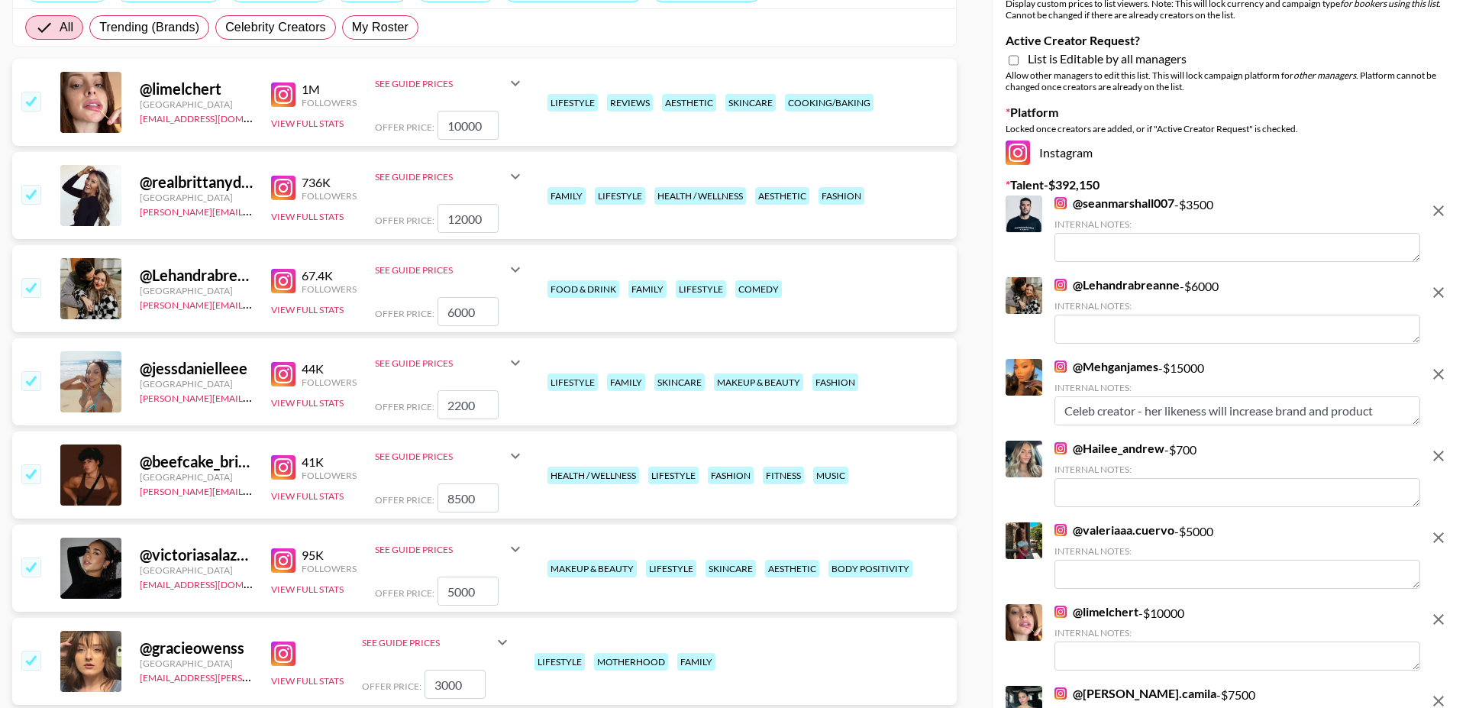
click at [283, 281] on img at bounding box center [283, 281] width 24 height 24
click at [34, 285] on input "checkbox" at bounding box center [30, 287] width 18 height 18
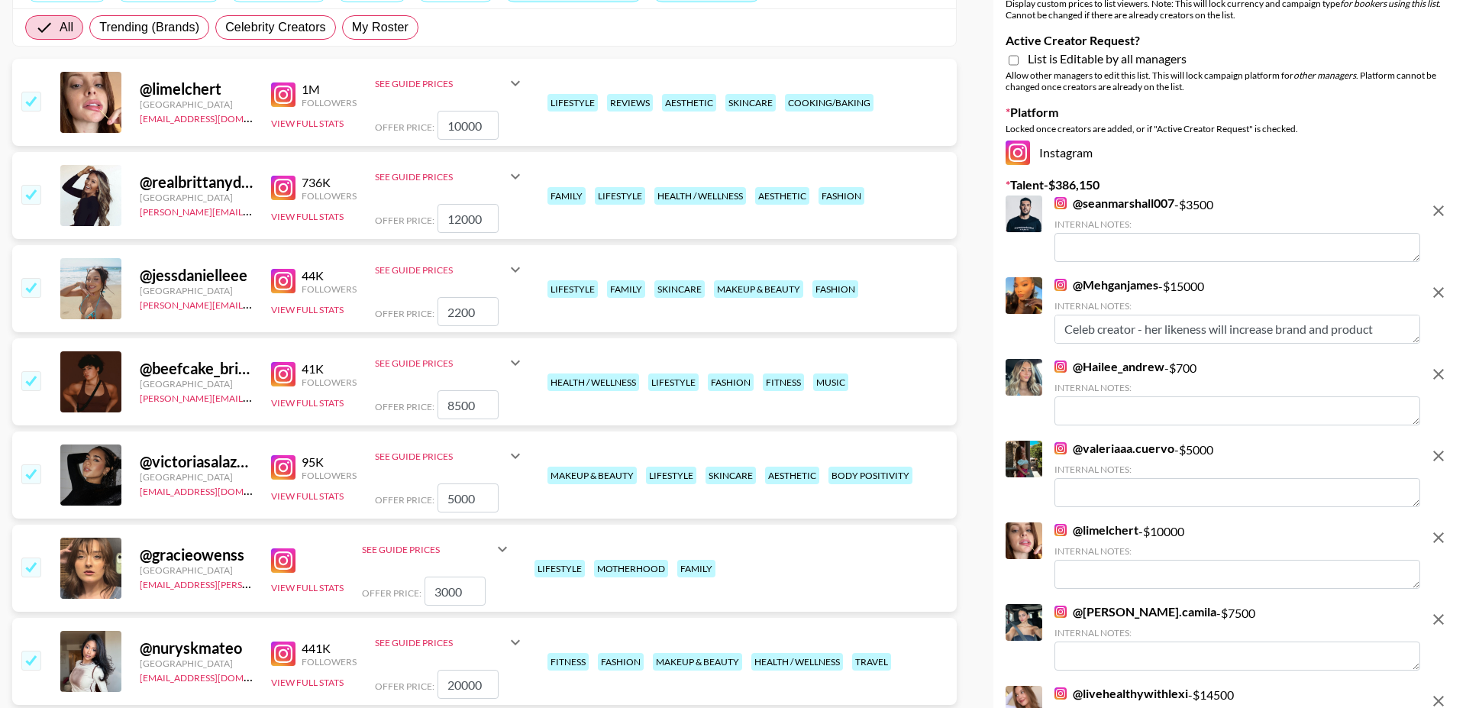
click at [31, 286] on input "checkbox" at bounding box center [30, 287] width 18 height 18
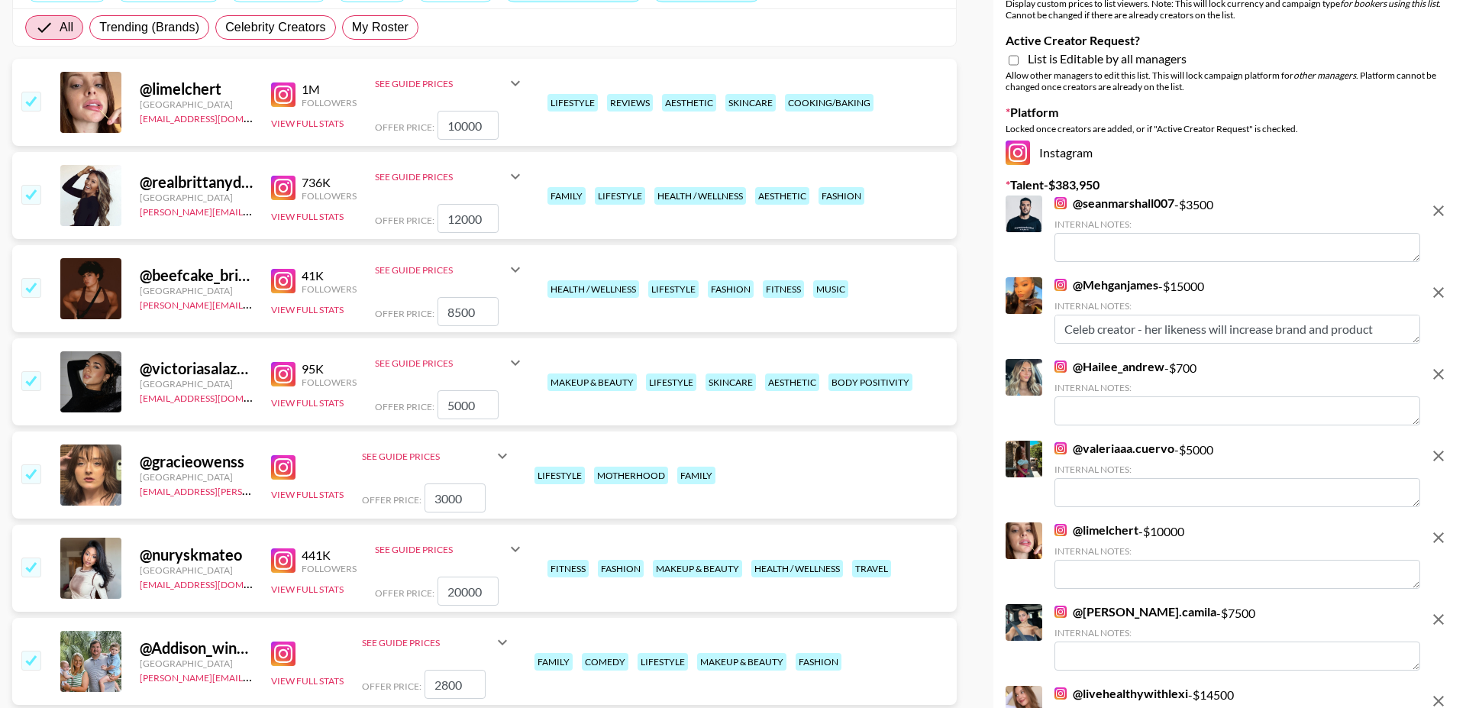
click at [31, 286] on input "checkbox" at bounding box center [30, 287] width 18 height 18
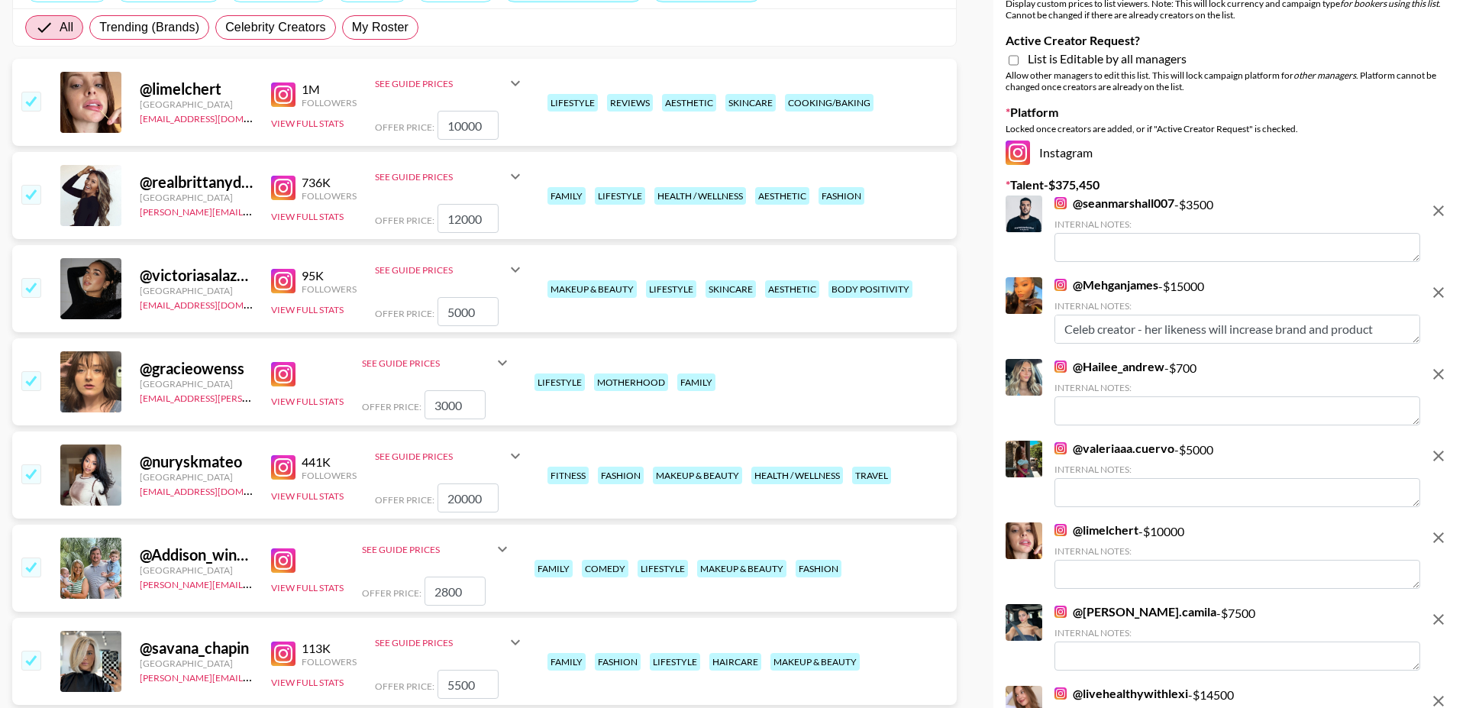
click at [27, 283] on input "checkbox" at bounding box center [30, 287] width 18 height 18
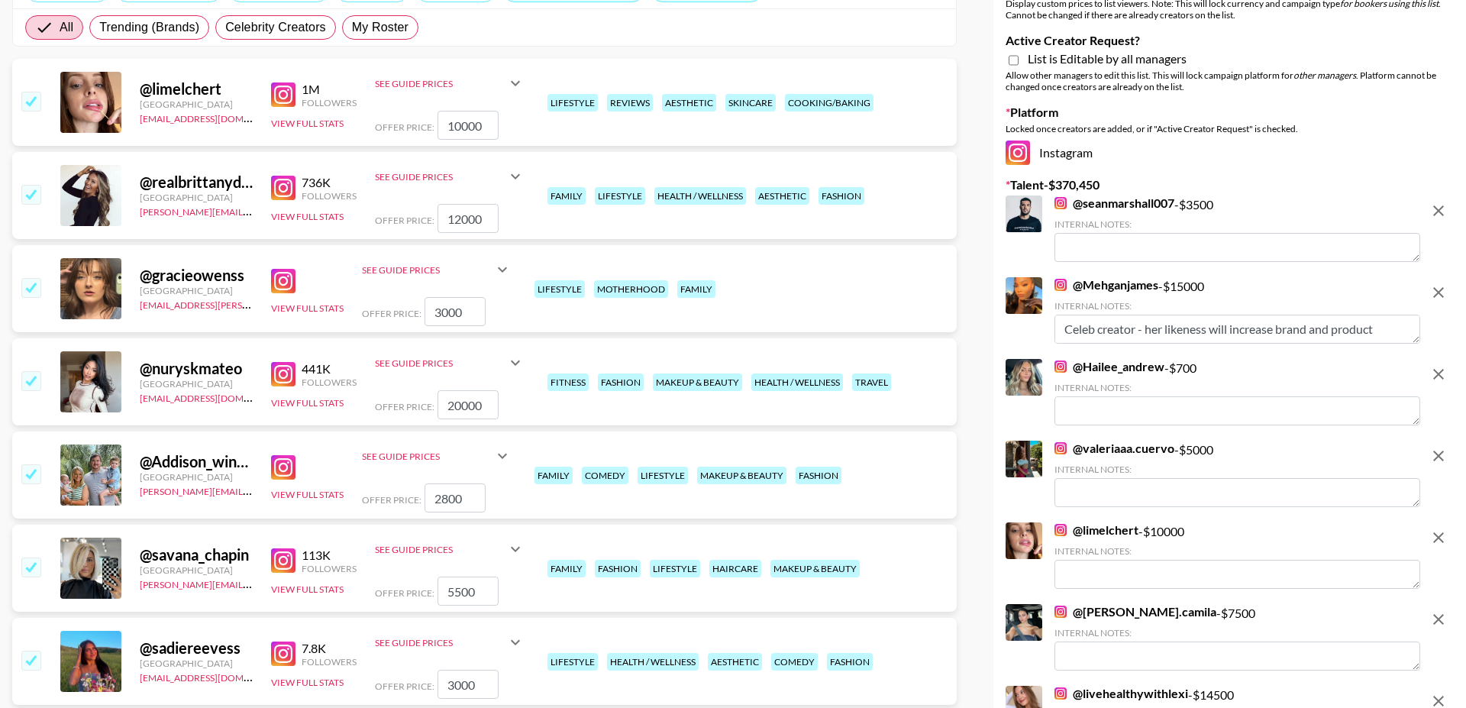
click at [40, 281] on input "checkbox" at bounding box center [30, 287] width 18 height 18
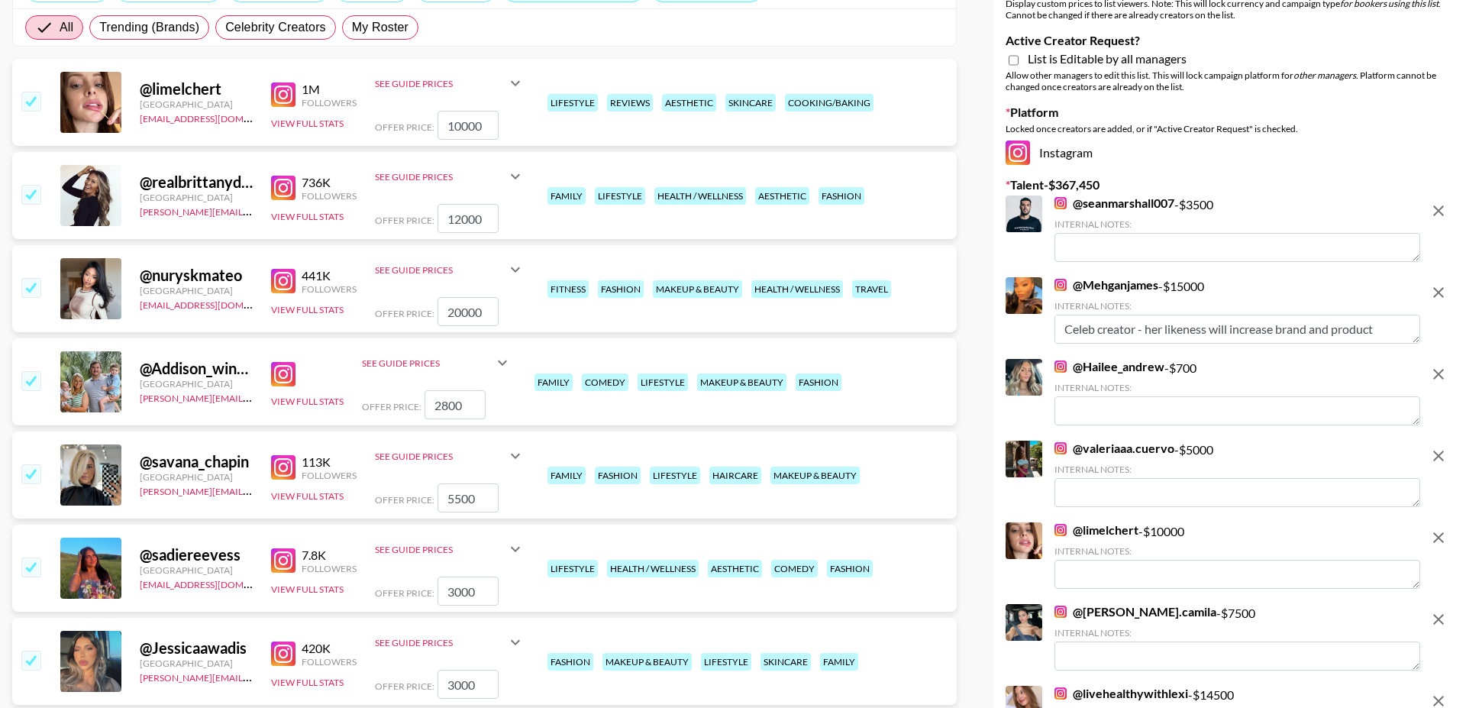
click at [273, 277] on img at bounding box center [283, 281] width 24 height 24
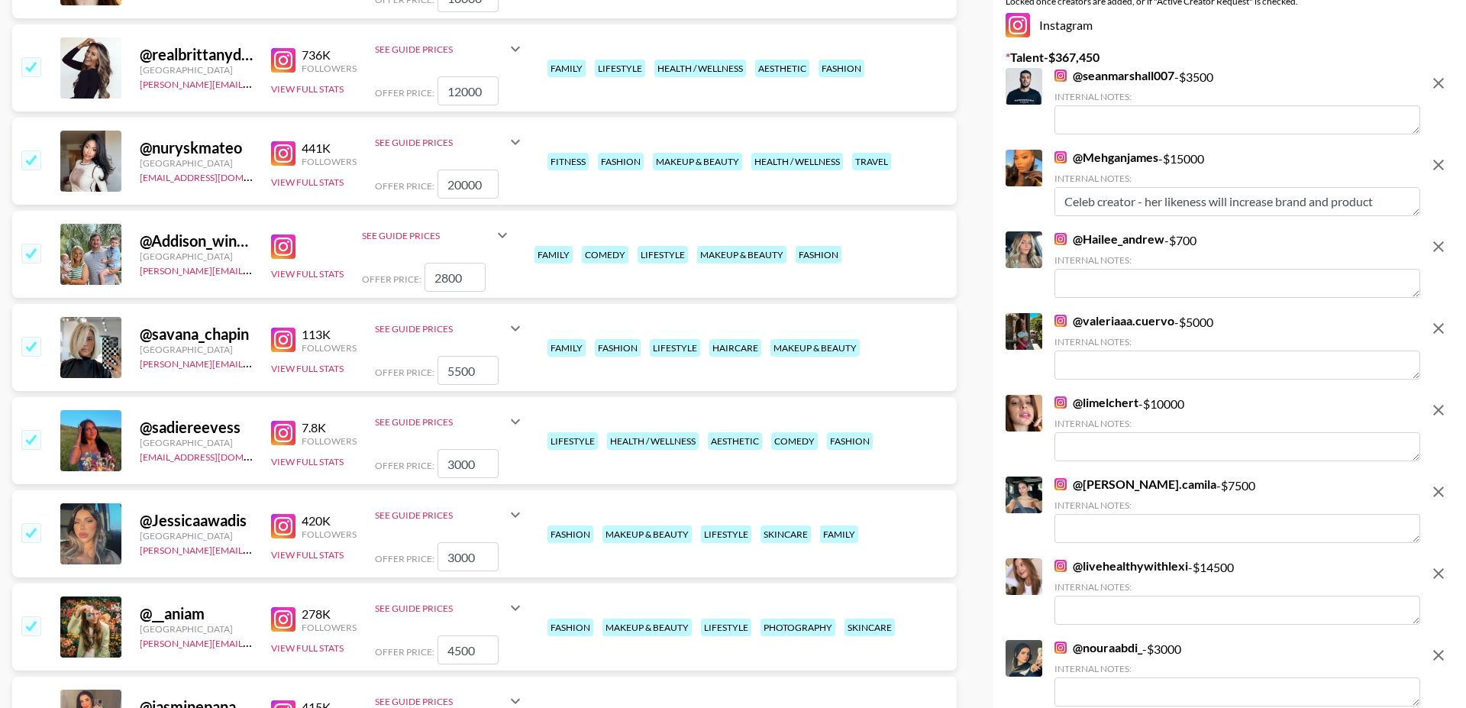
scroll to position [361, 0]
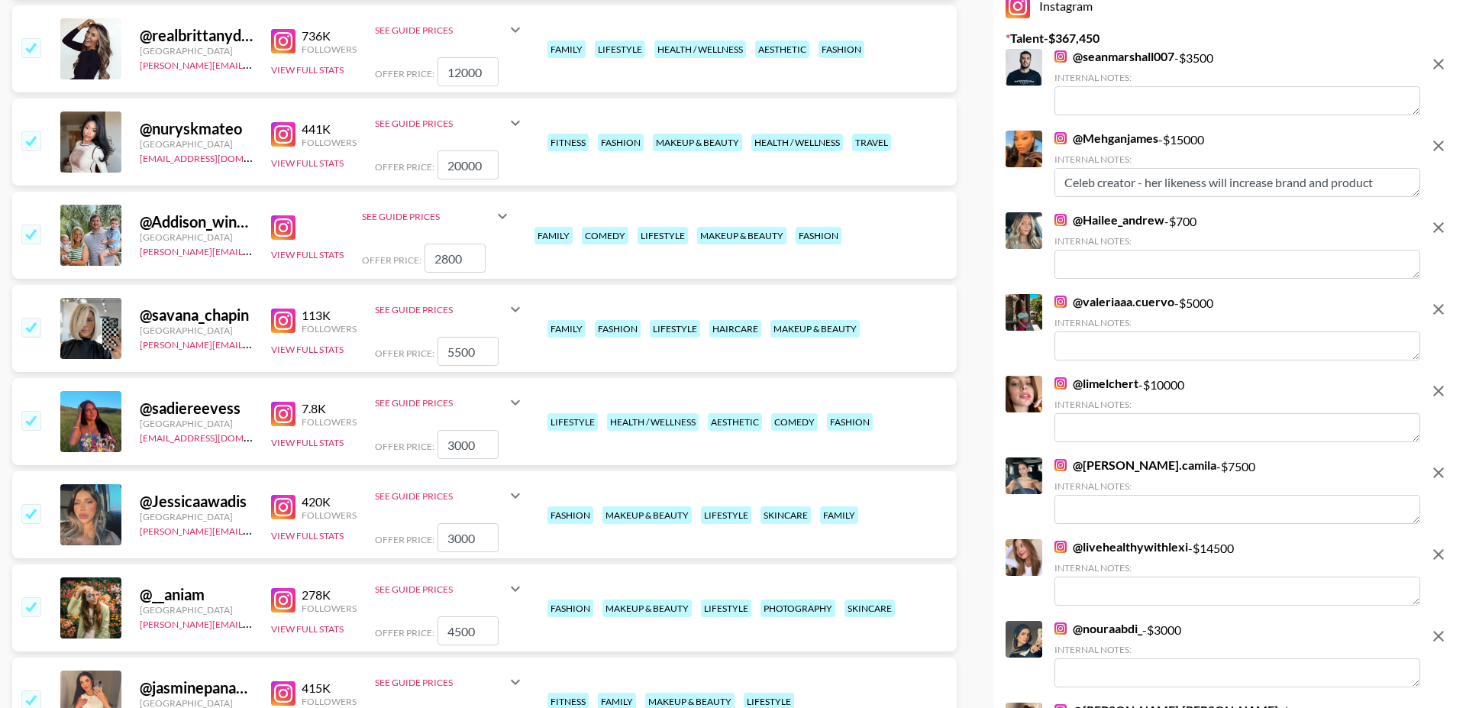
click at [281, 230] on img at bounding box center [283, 227] width 24 height 24
click at [31, 231] on input "checkbox" at bounding box center [30, 234] width 18 height 18
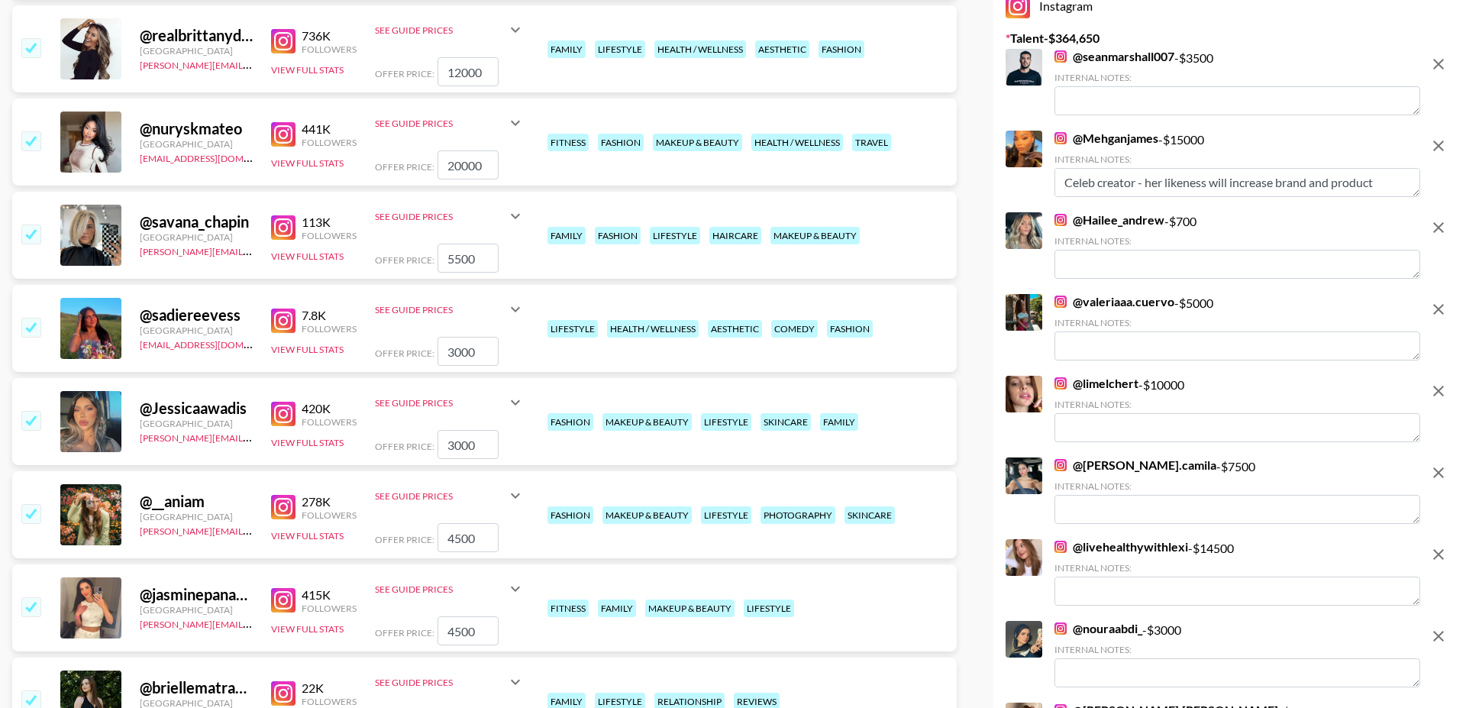
click at [288, 228] on img at bounding box center [283, 227] width 24 height 24
click at [31, 236] on input "checkbox" at bounding box center [30, 234] width 18 height 18
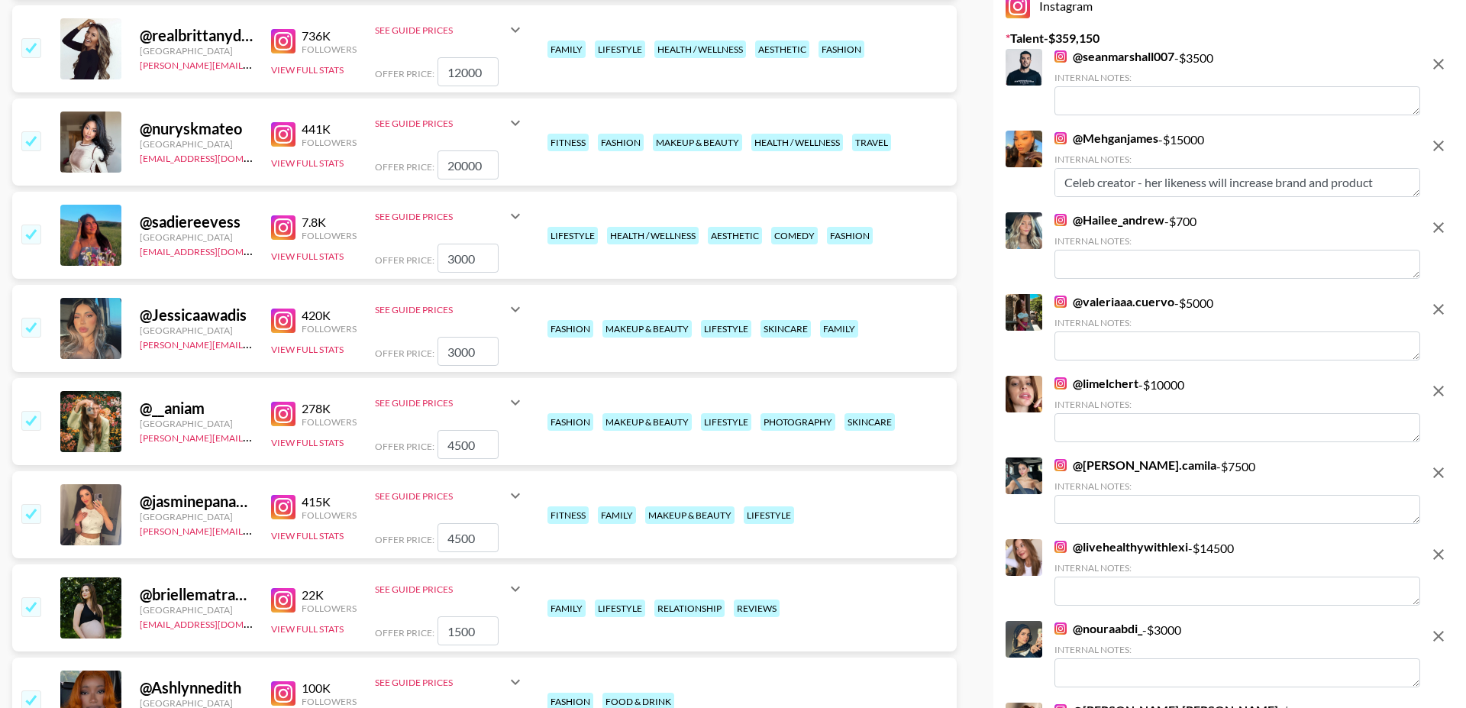
click at [35, 234] on input "checkbox" at bounding box center [30, 234] width 18 height 18
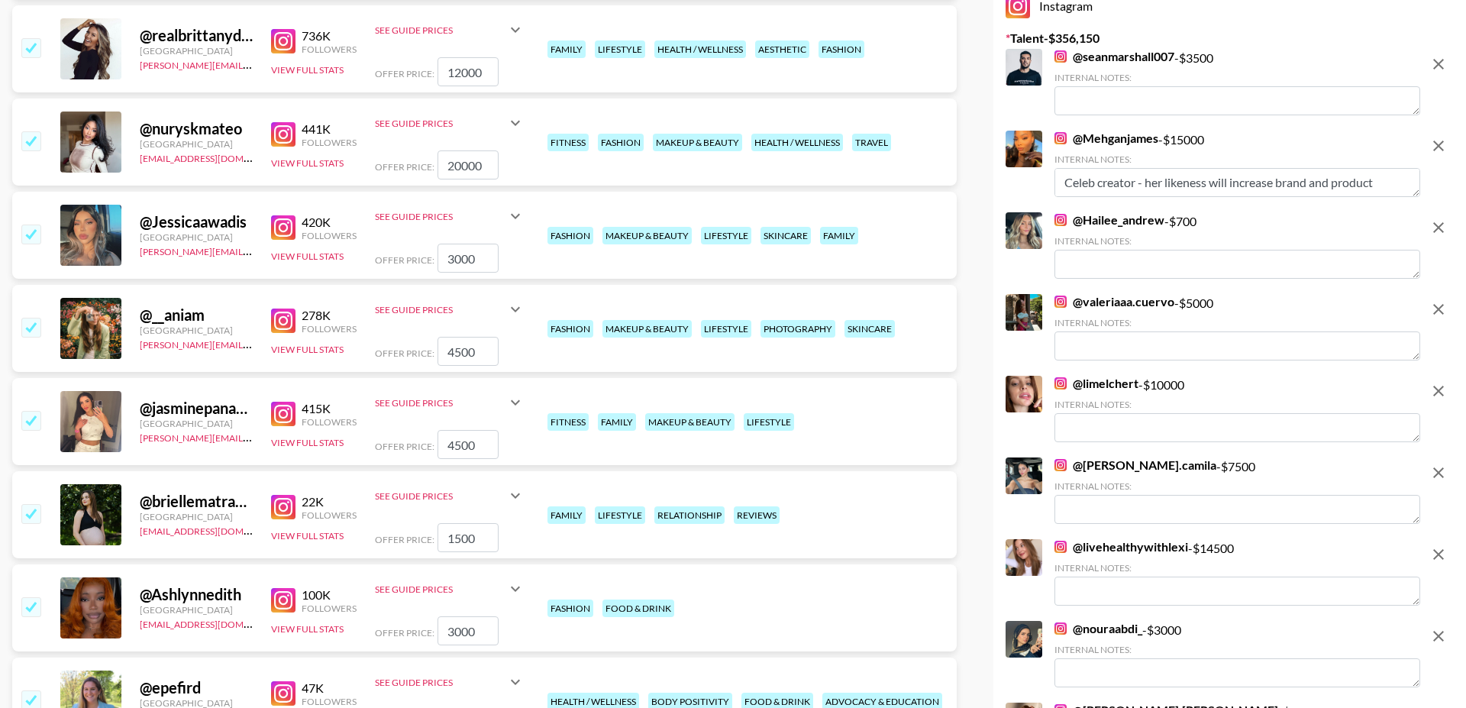
click at [288, 230] on img at bounding box center [283, 227] width 24 height 24
click at [31, 231] on input "checkbox" at bounding box center [30, 234] width 18 height 18
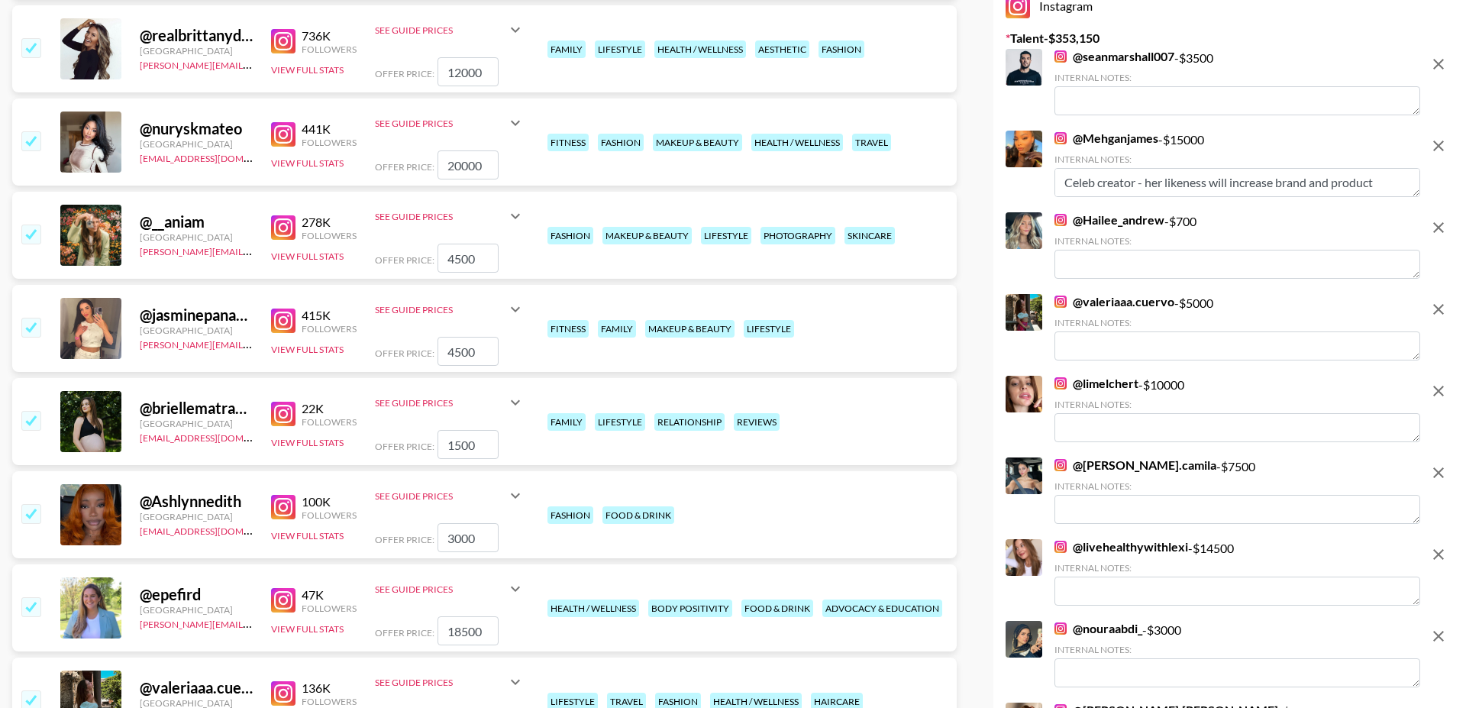
click at [279, 225] on img at bounding box center [283, 227] width 24 height 24
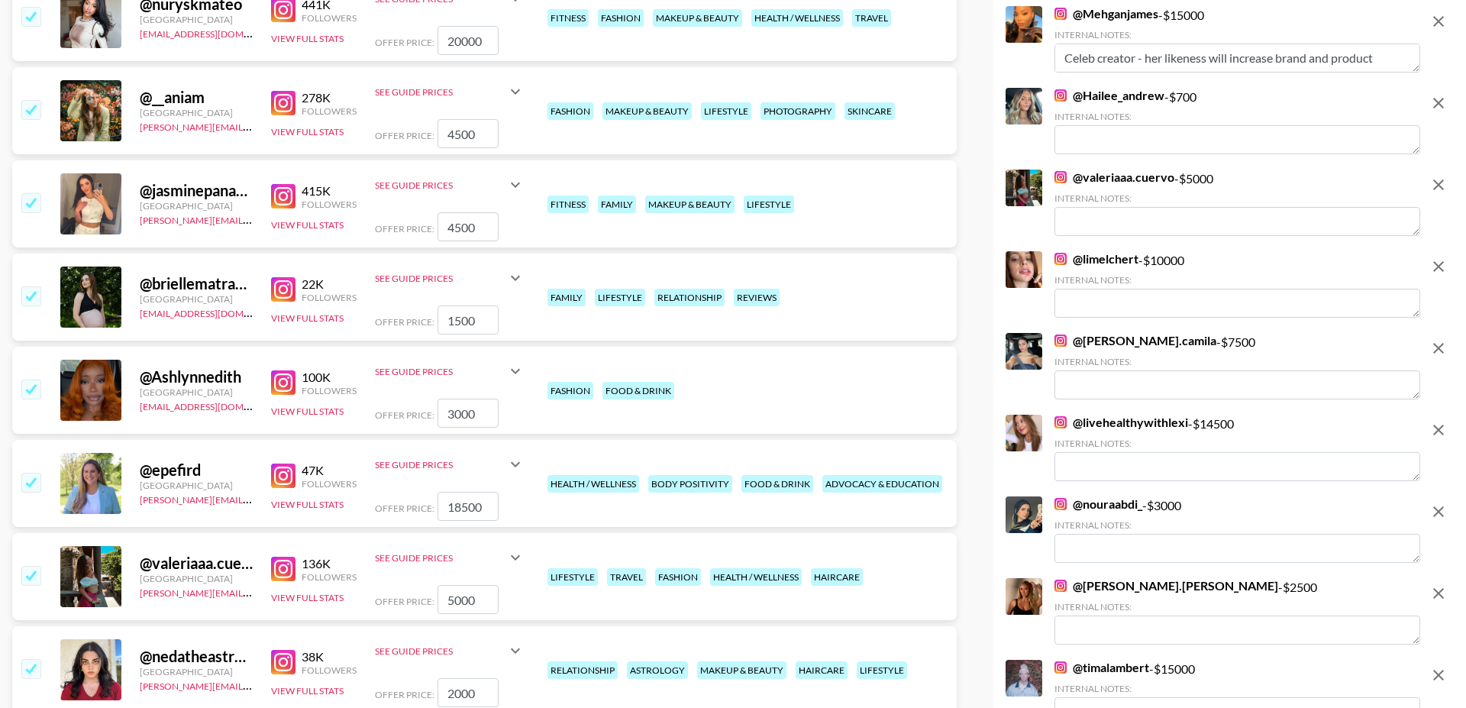
scroll to position [504, 0]
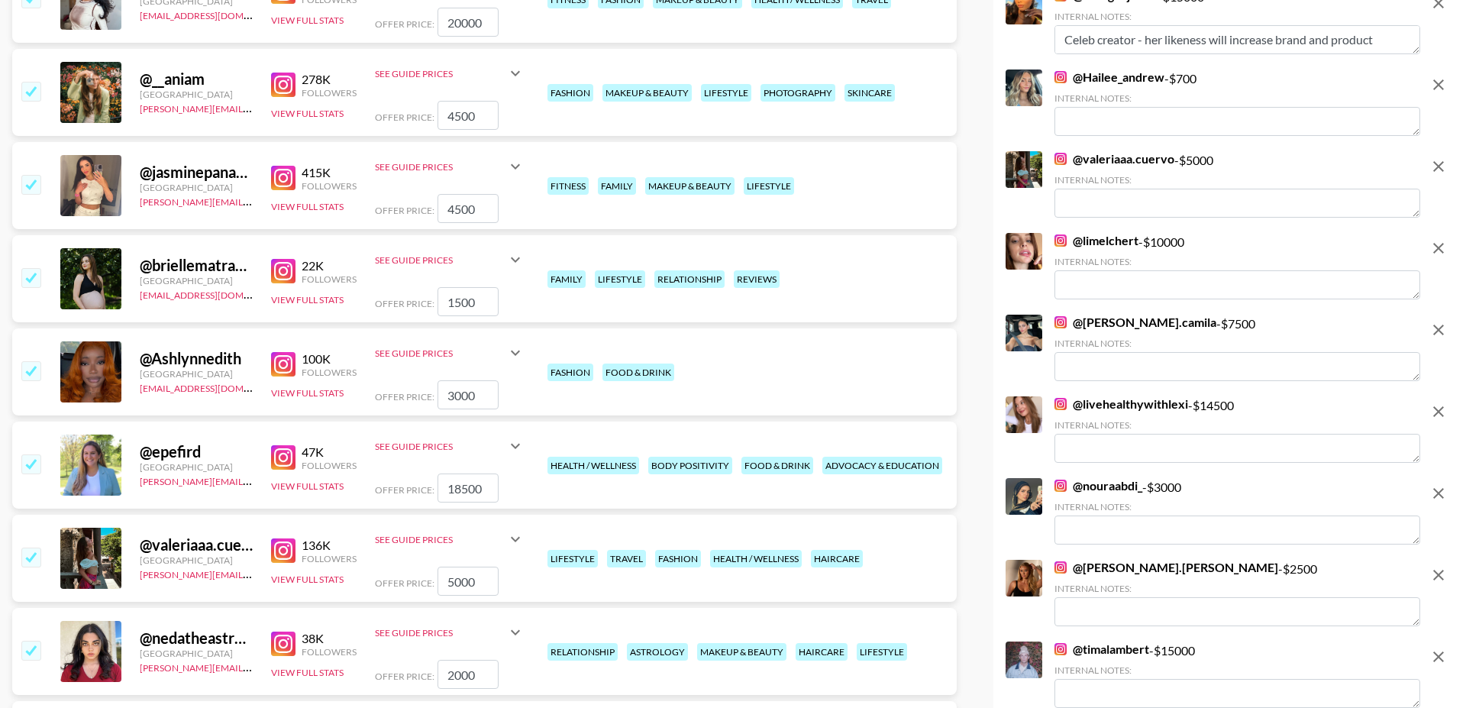
click at [287, 181] on img at bounding box center [283, 178] width 24 height 24
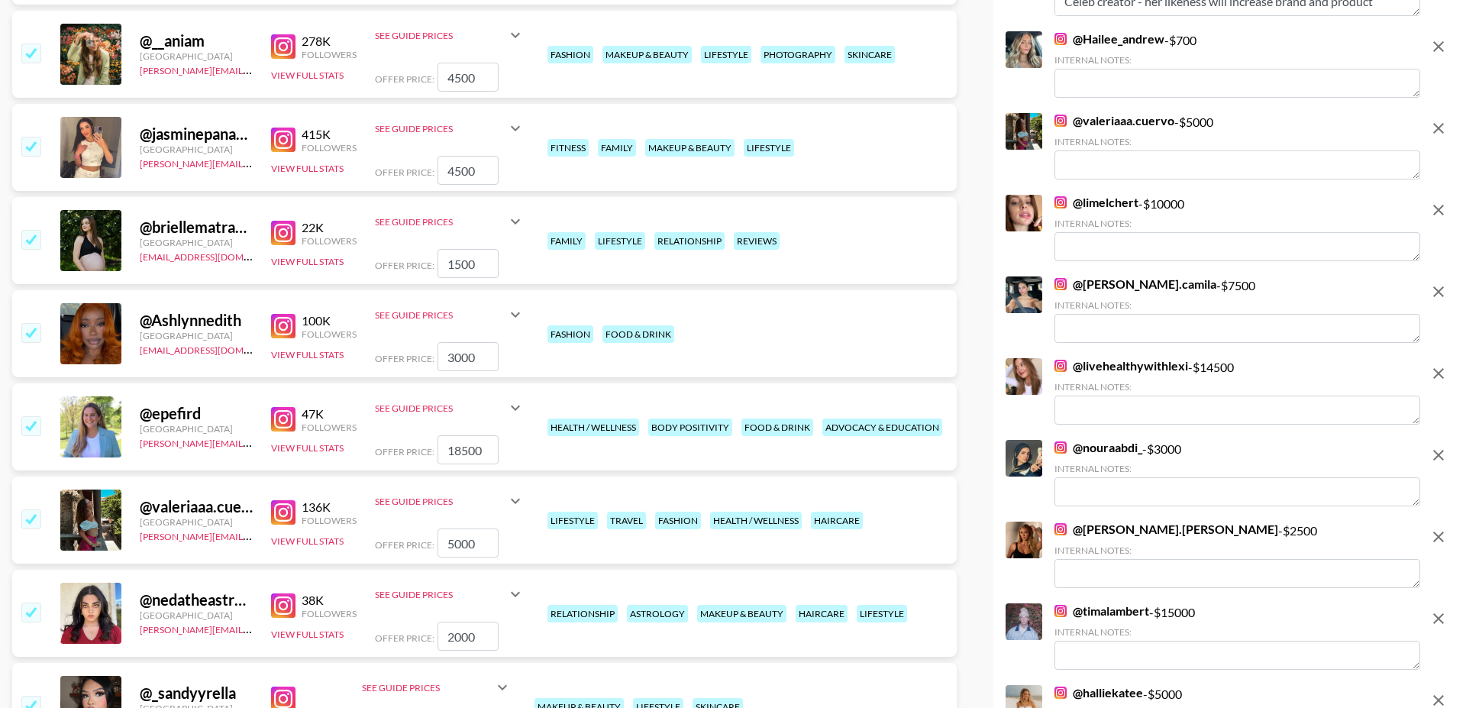
scroll to position [554, 0]
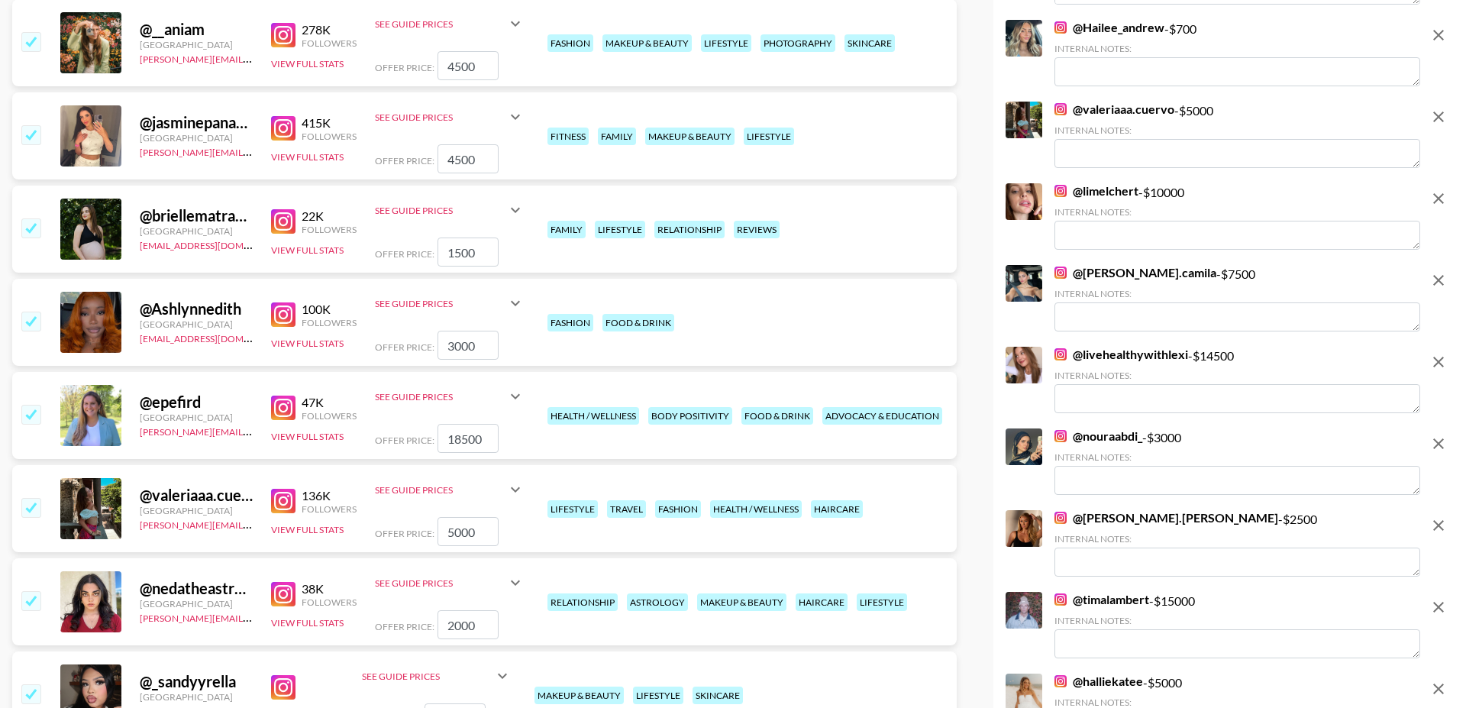
click at [34, 230] on input "checkbox" at bounding box center [30, 227] width 18 height 18
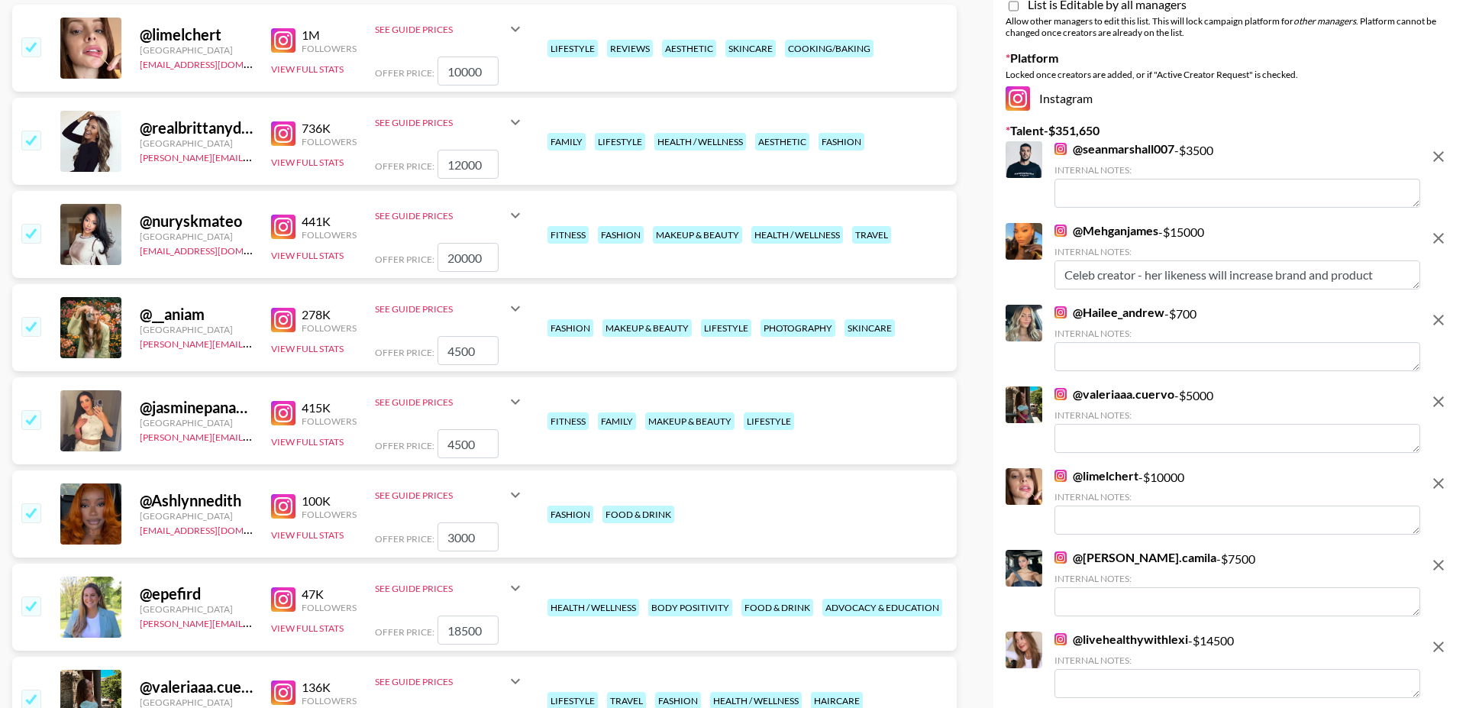
scroll to position [0, 0]
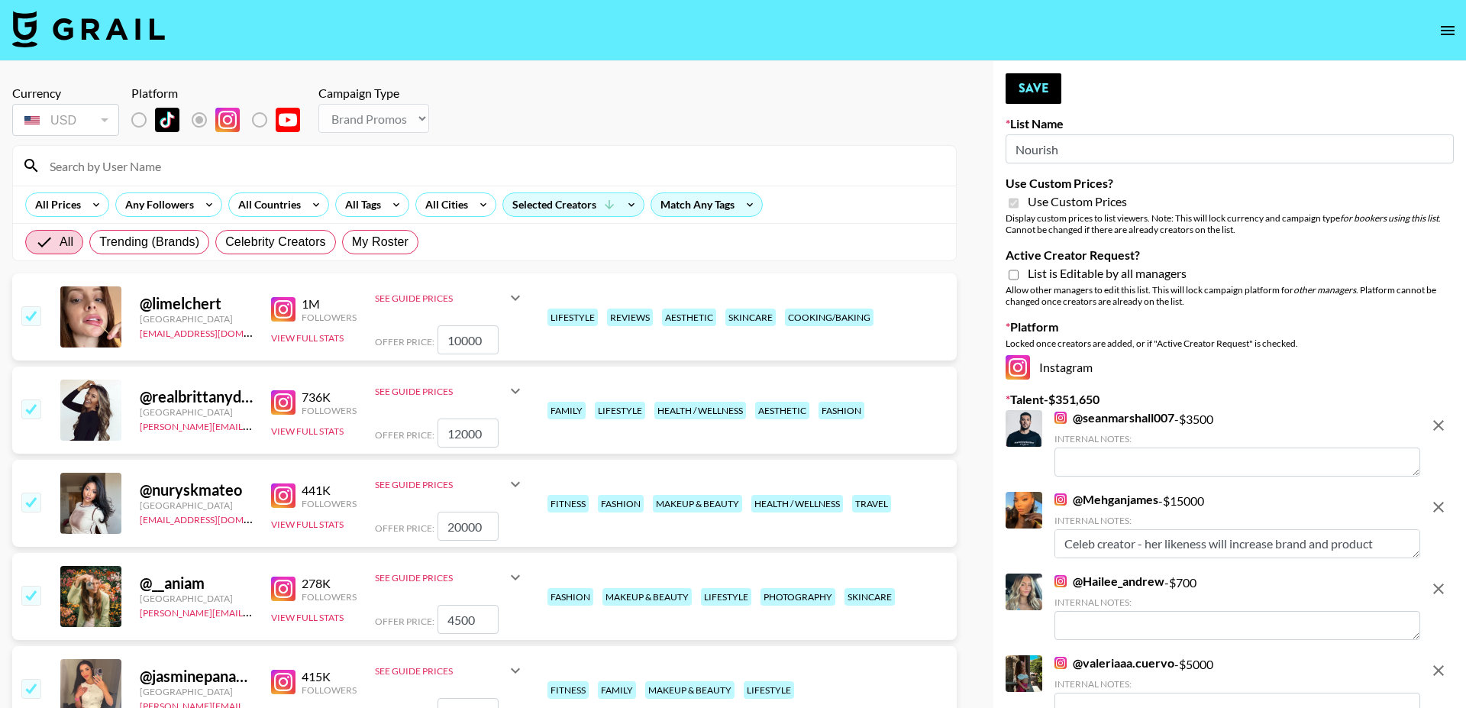
click at [102, 170] on input at bounding box center [493, 165] width 906 height 24
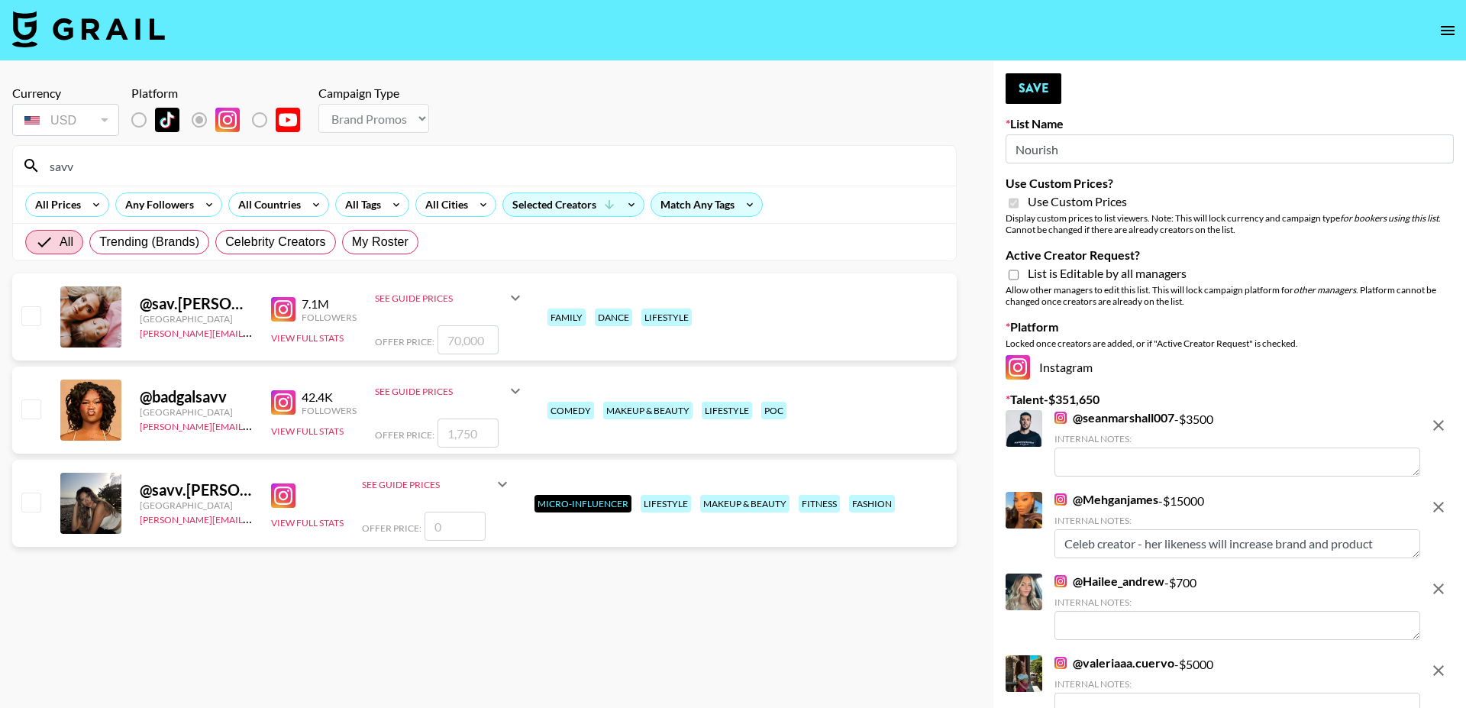
type input "savv"
click at [450, 337] on input "number" at bounding box center [468, 339] width 61 height 29
type input "8"
checkbox input "true"
type input "8"
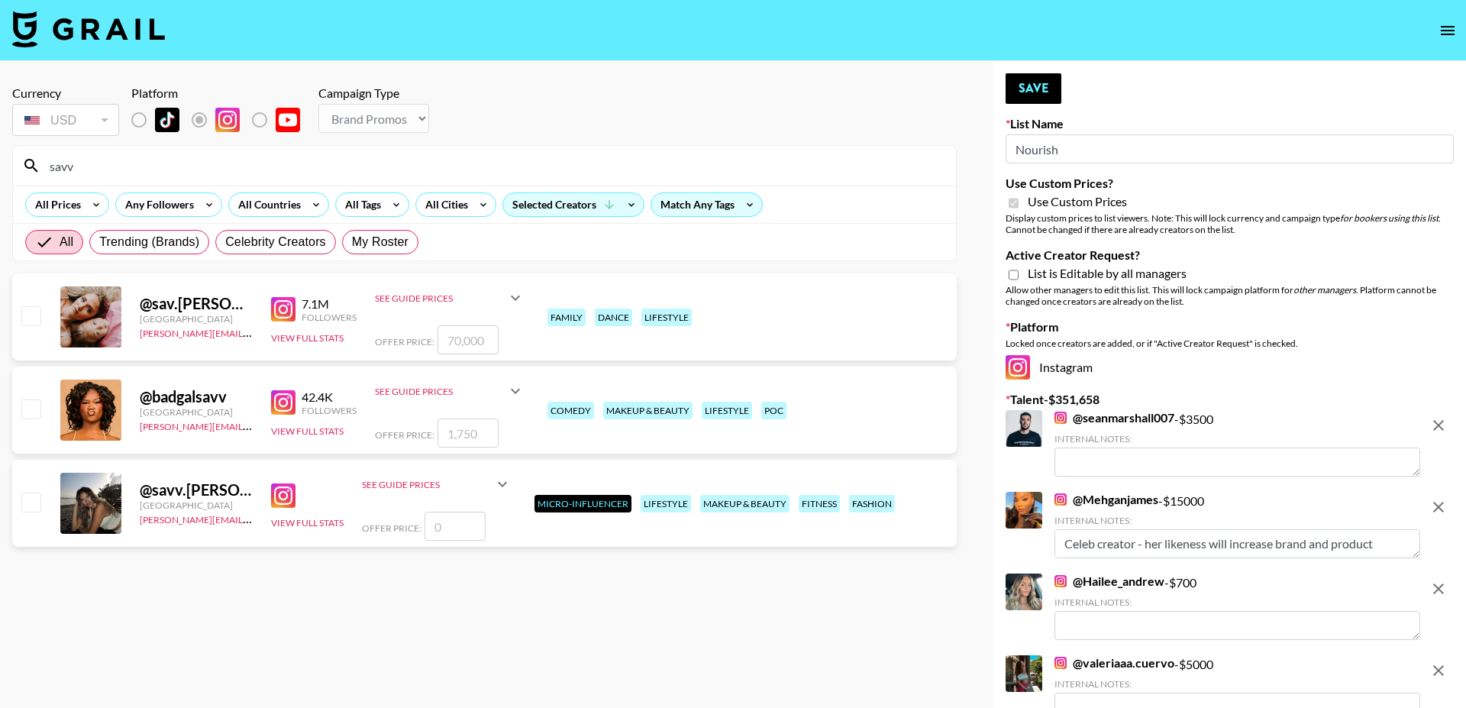
checkbox input "false"
type input "8"
checkbox input "true"
type input "85000"
click at [173, 177] on div "savv" at bounding box center [484, 166] width 943 height 40
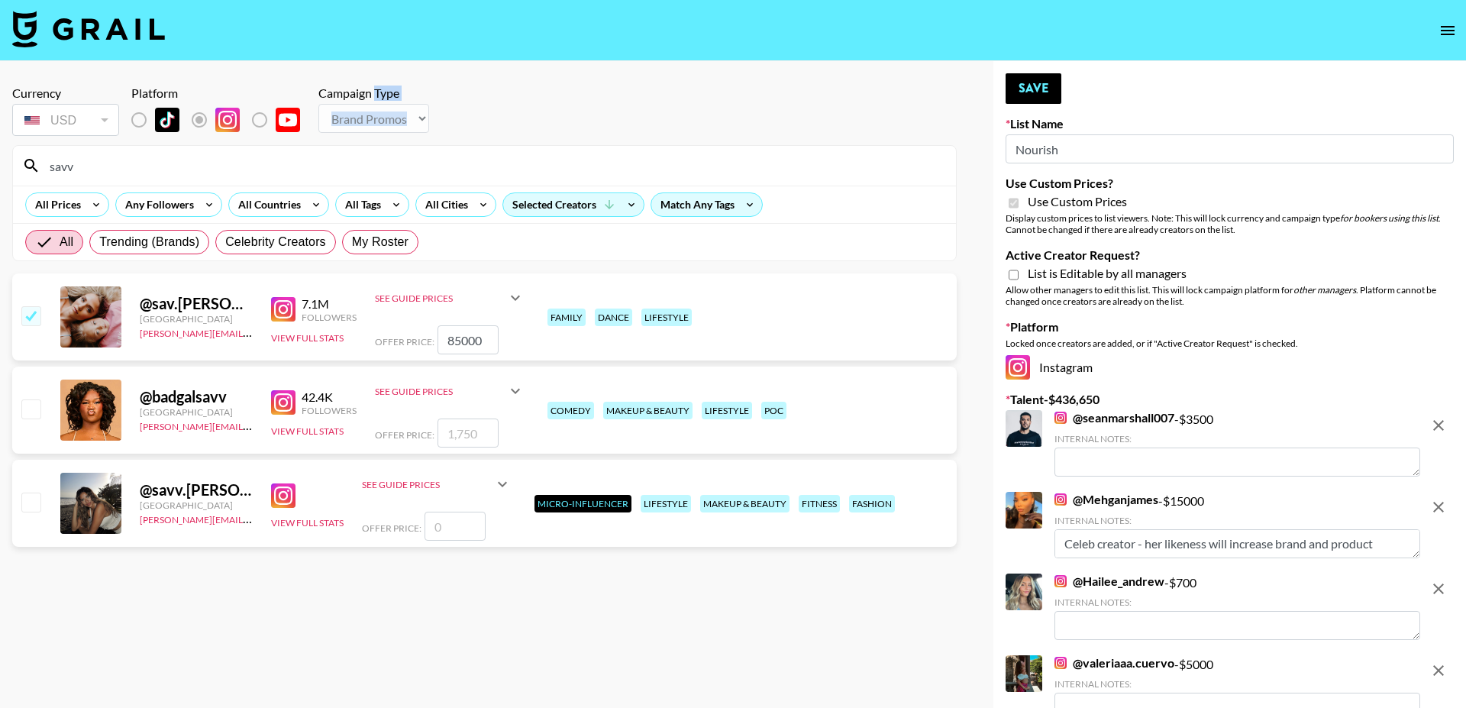
click at [173, 177] on div "savv" at bounding box center [484, 166] width 943 height 40
click at [170, 160] on input "savv" at bounding box center [493, 165] width 906 height 24
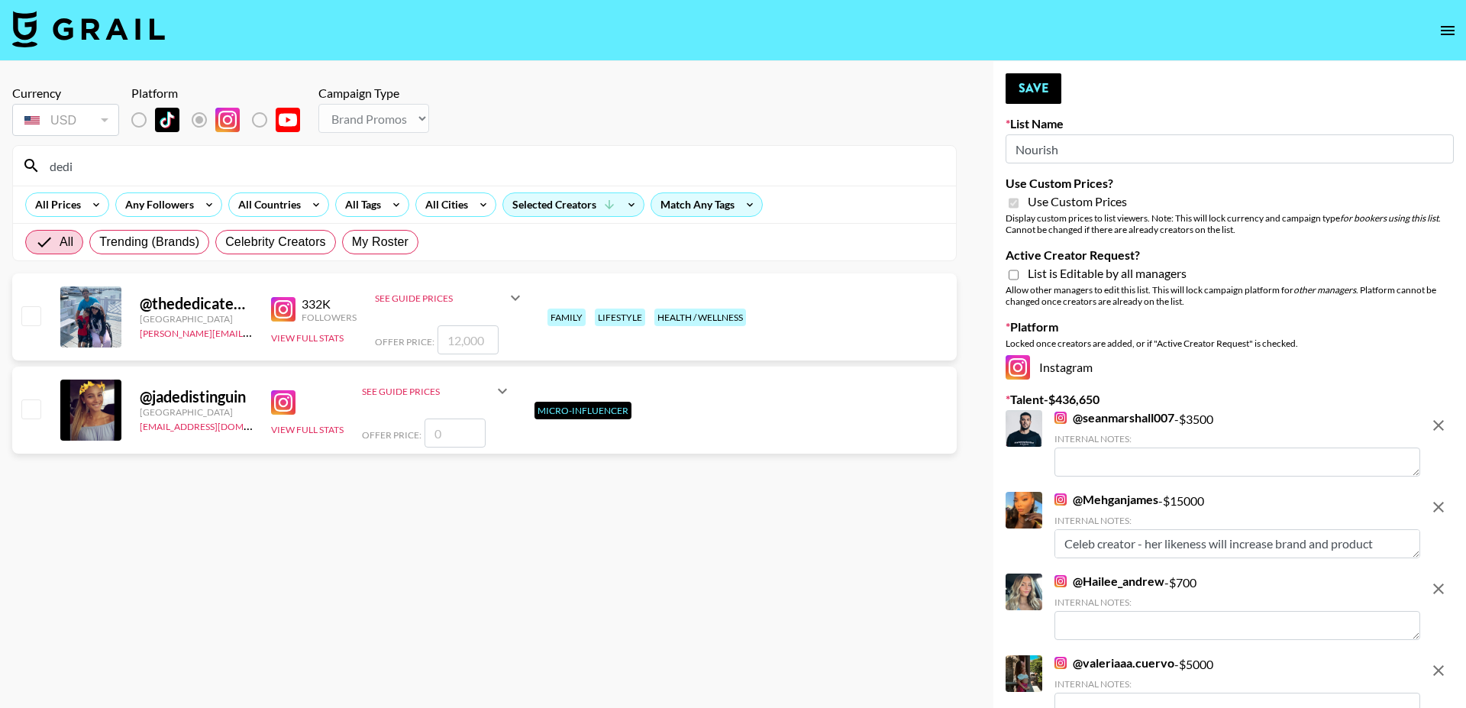
type input "dedi"
click at [520, 297] on icon at bounding box center [515, 298] width 18 height 18
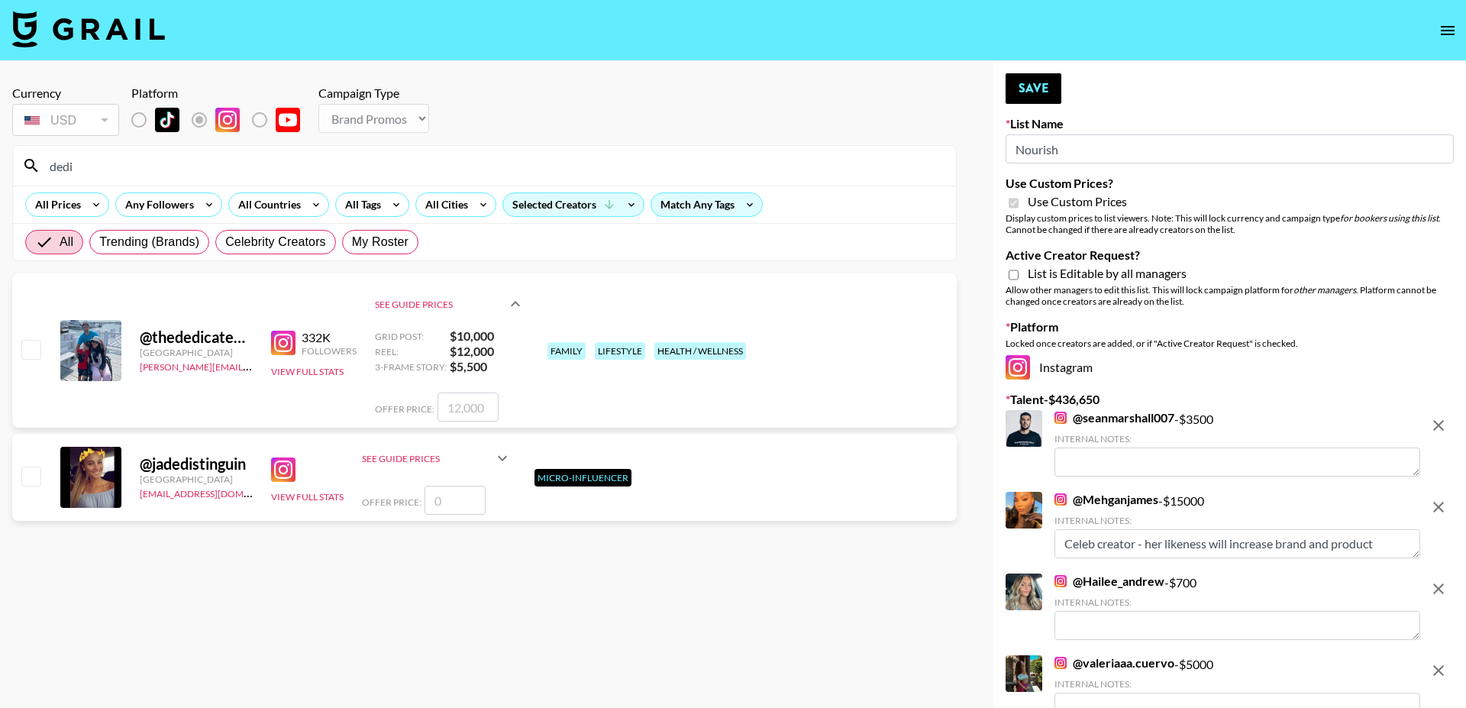
click at [520, 297] on icon at bounding box center [515, 304] width 18 height 18
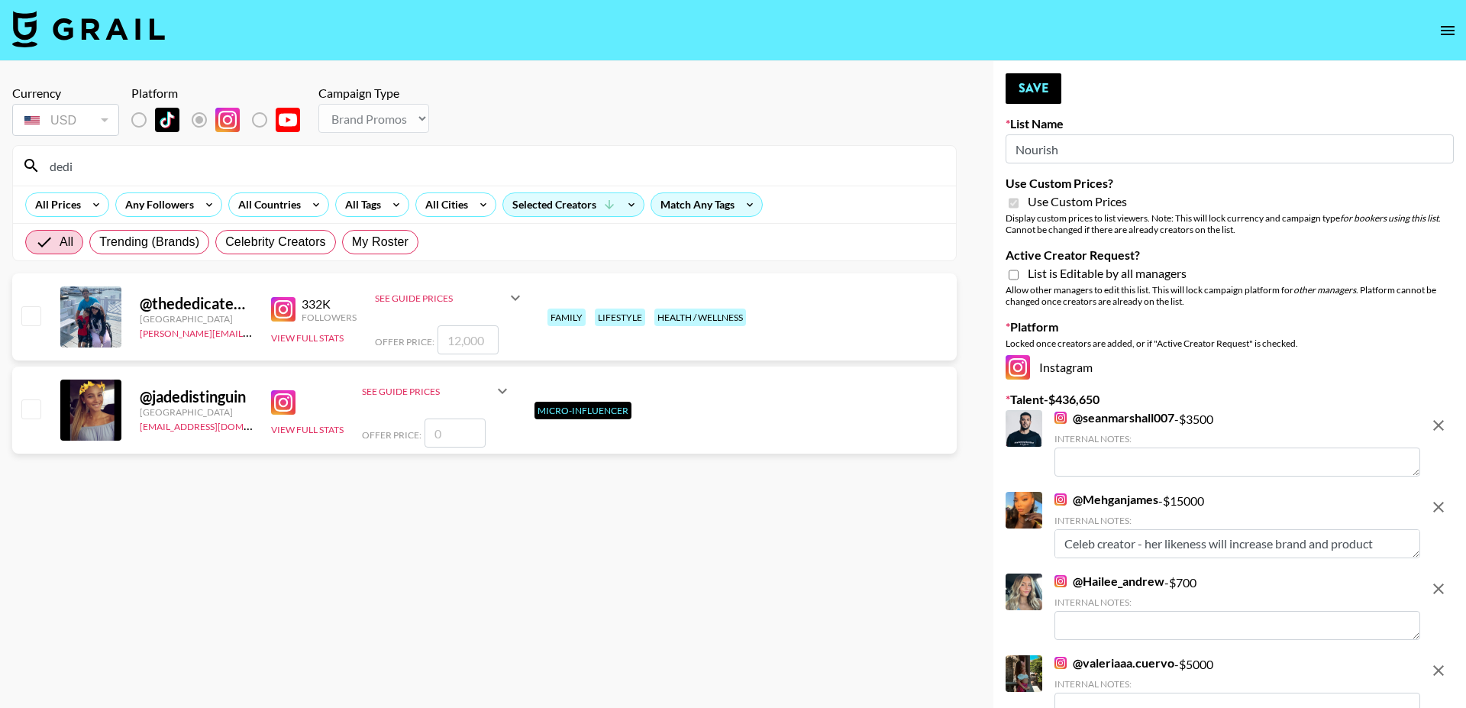
click at [475, 334] on input "number" at bounding box center [468, 339] width 61 height 29
type input "1"
checkbox input "true"
checkbox input "false"
type input "2"
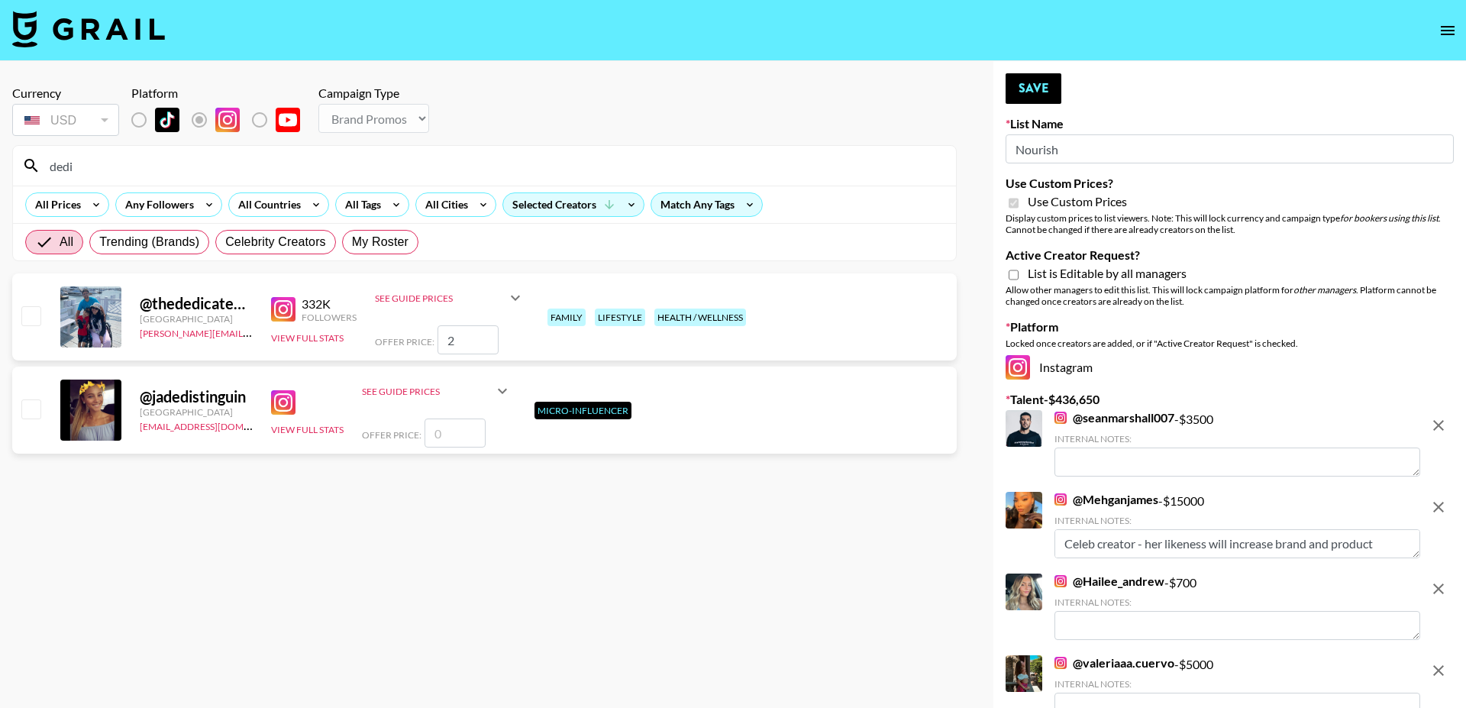
checkbox input "true"
type input "20000"
click at [208, 169] on input "dedi" at bounding box center [493, 165] width 906 height 24
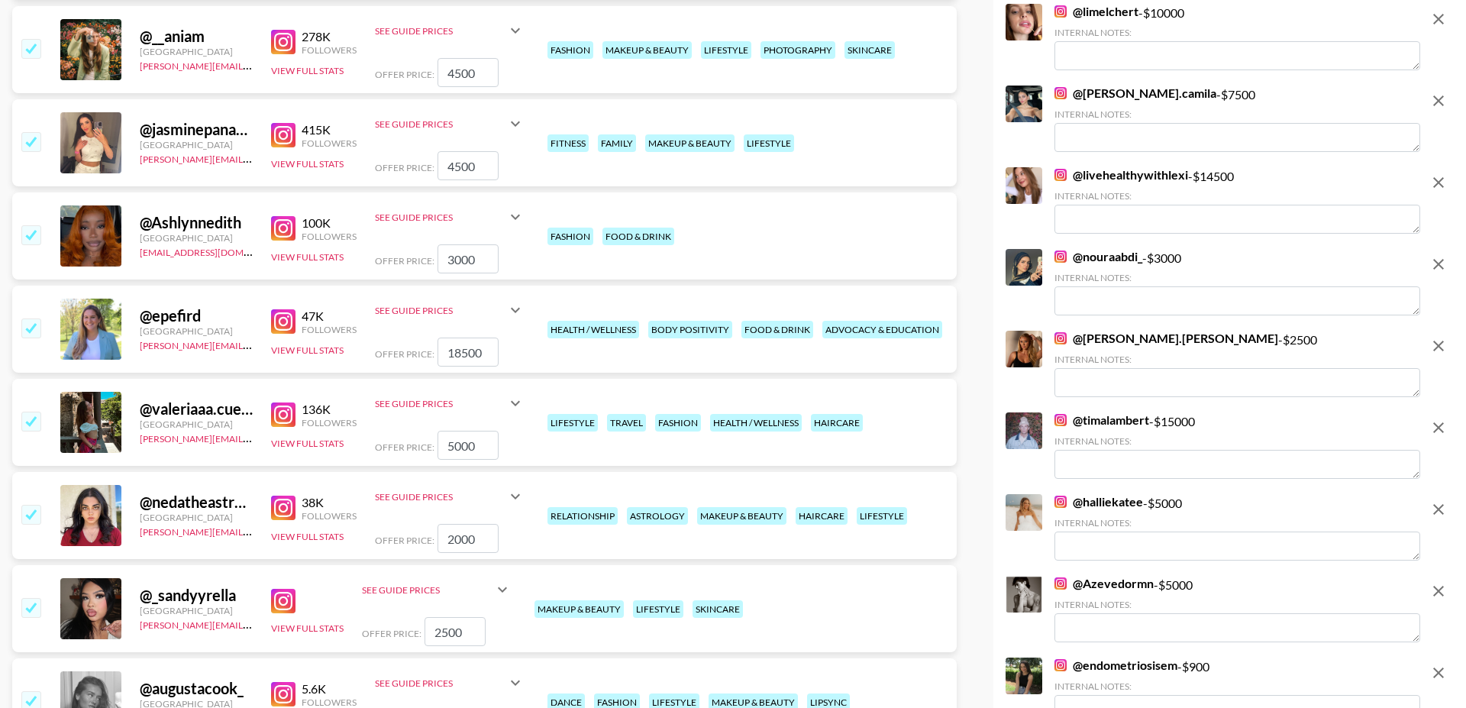
scroll to position [686, 0]
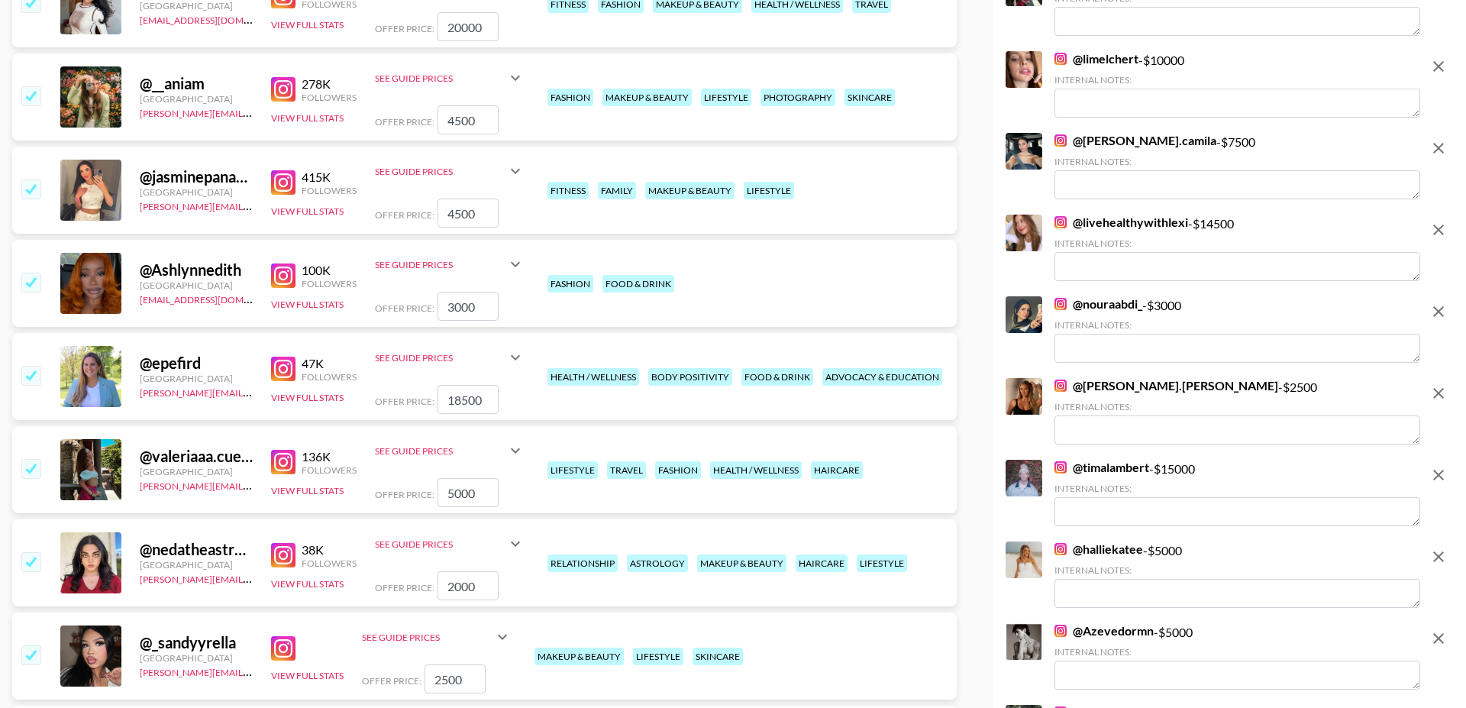
click at [292, 273] on img at bounding box center [283, 275] width 24 height 24
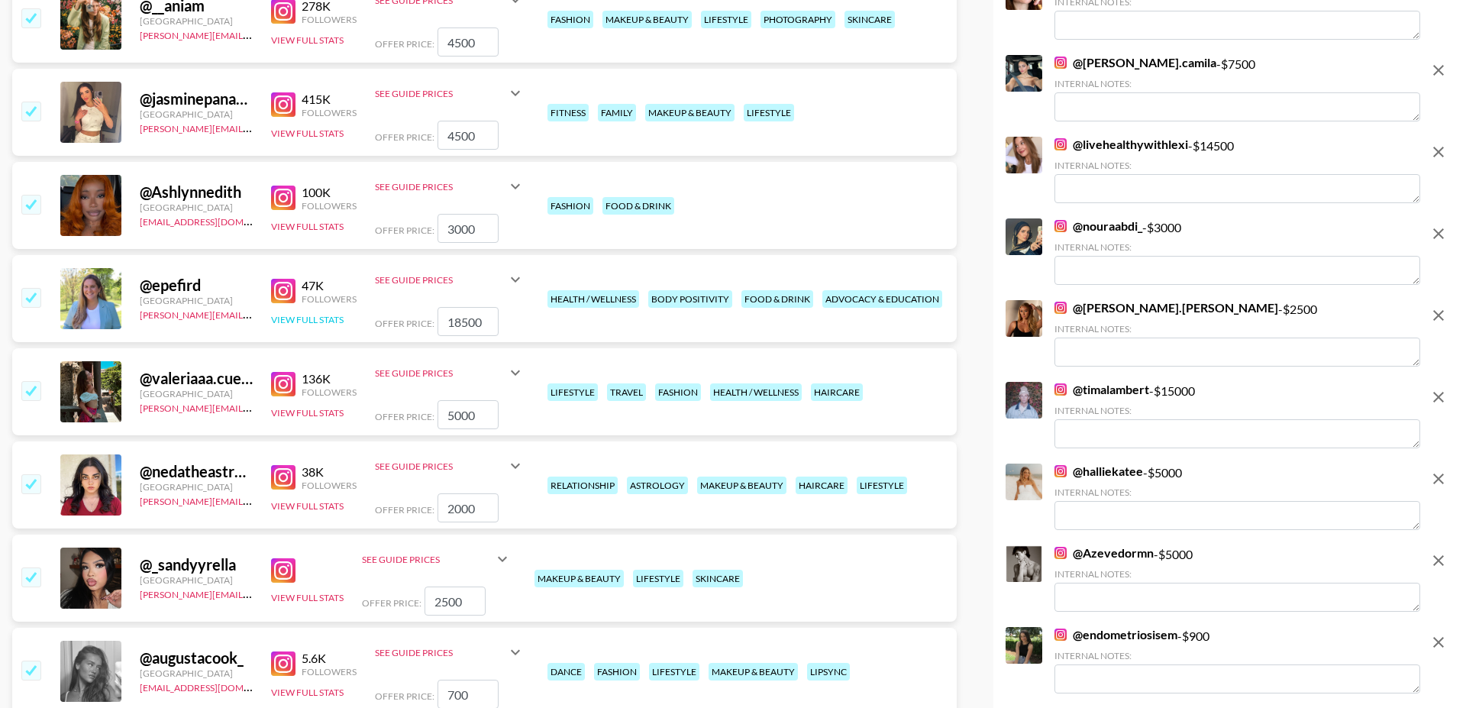
scroll to position [773, 0]
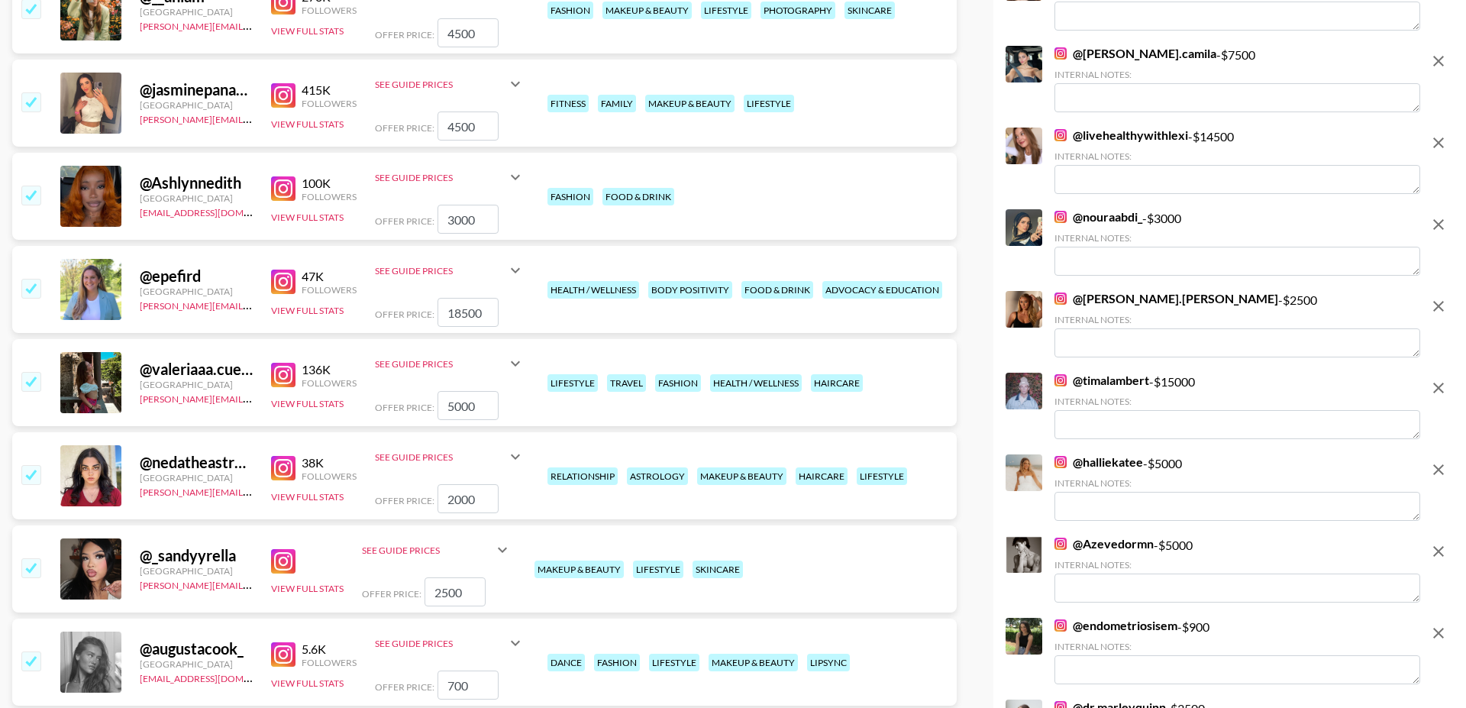
click at [283, 287] on img at bounding box center [283, 282] width 24 height 24
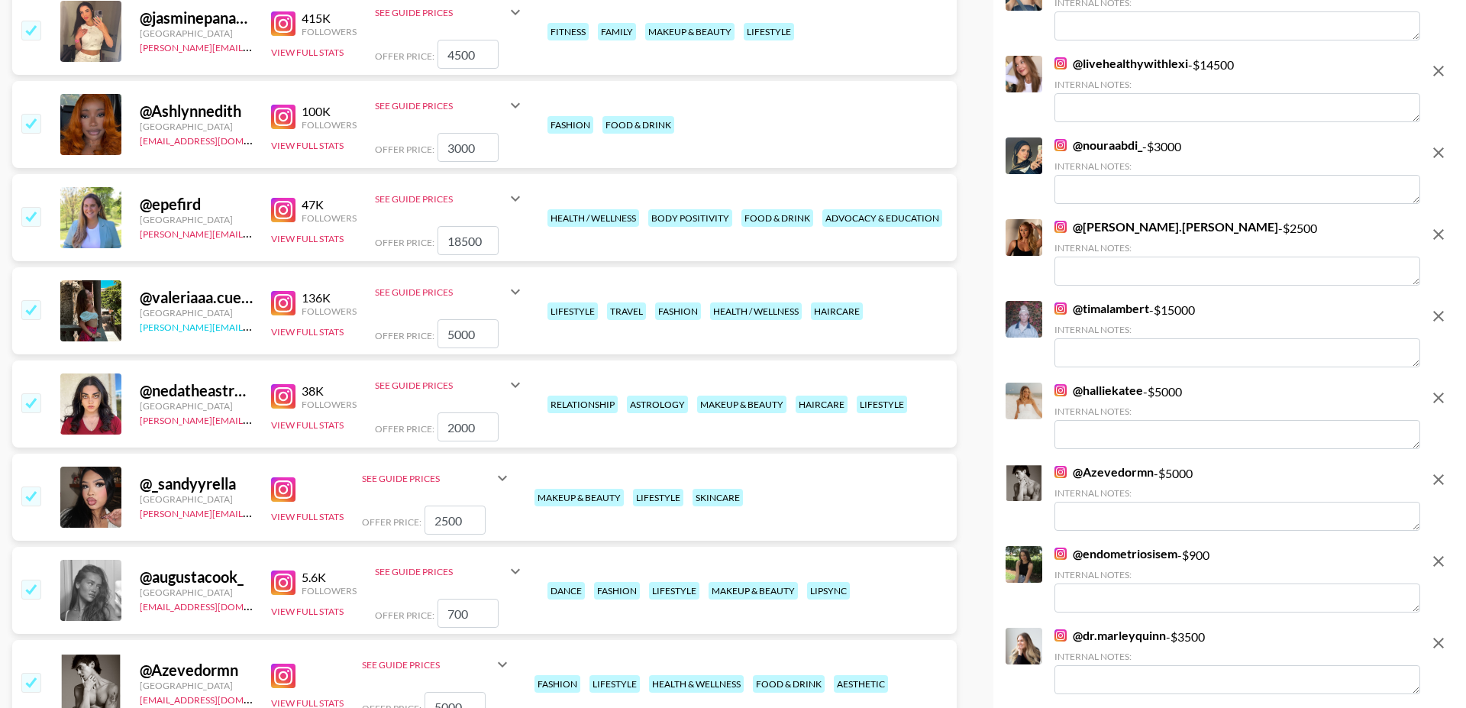
scroll to position [871, 0]
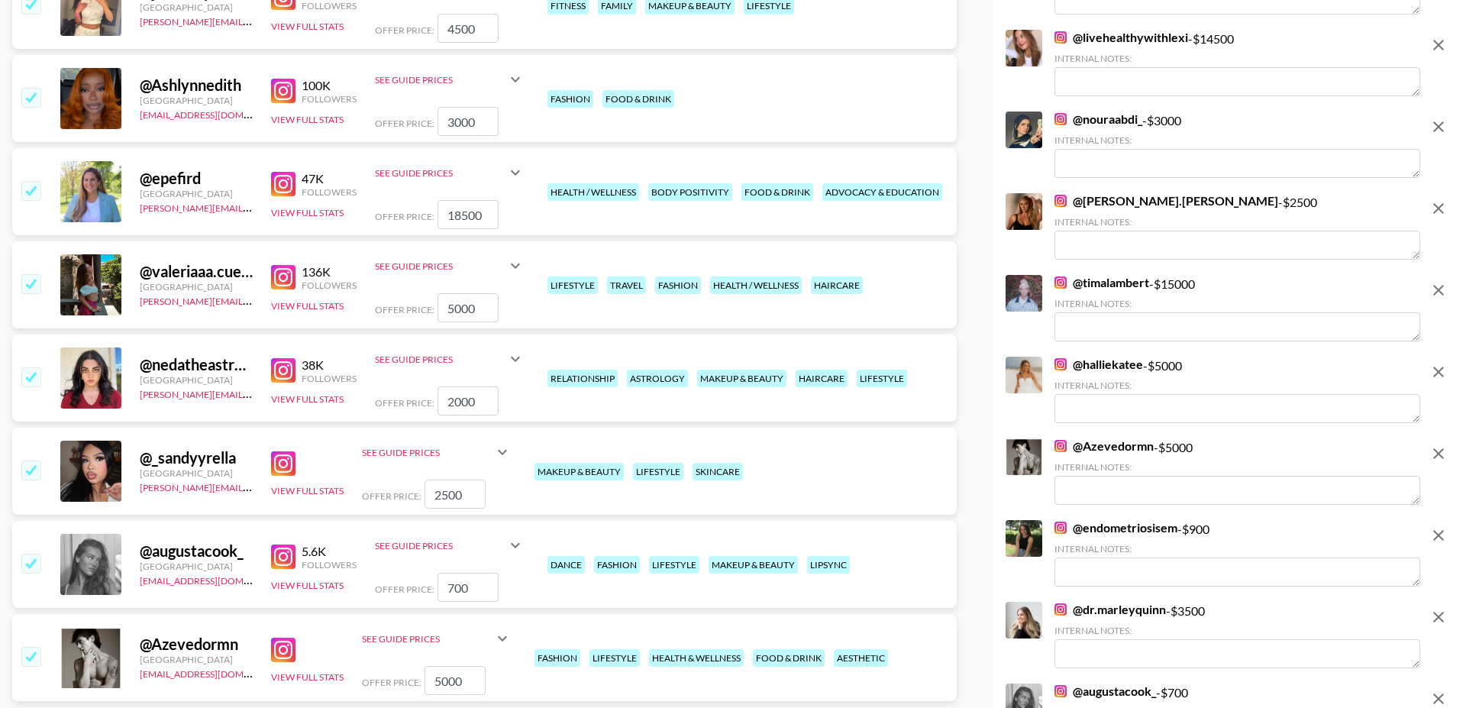
click at [35, 286] on input "checkbox" at bounding box center [30, 283] width 18 height 18
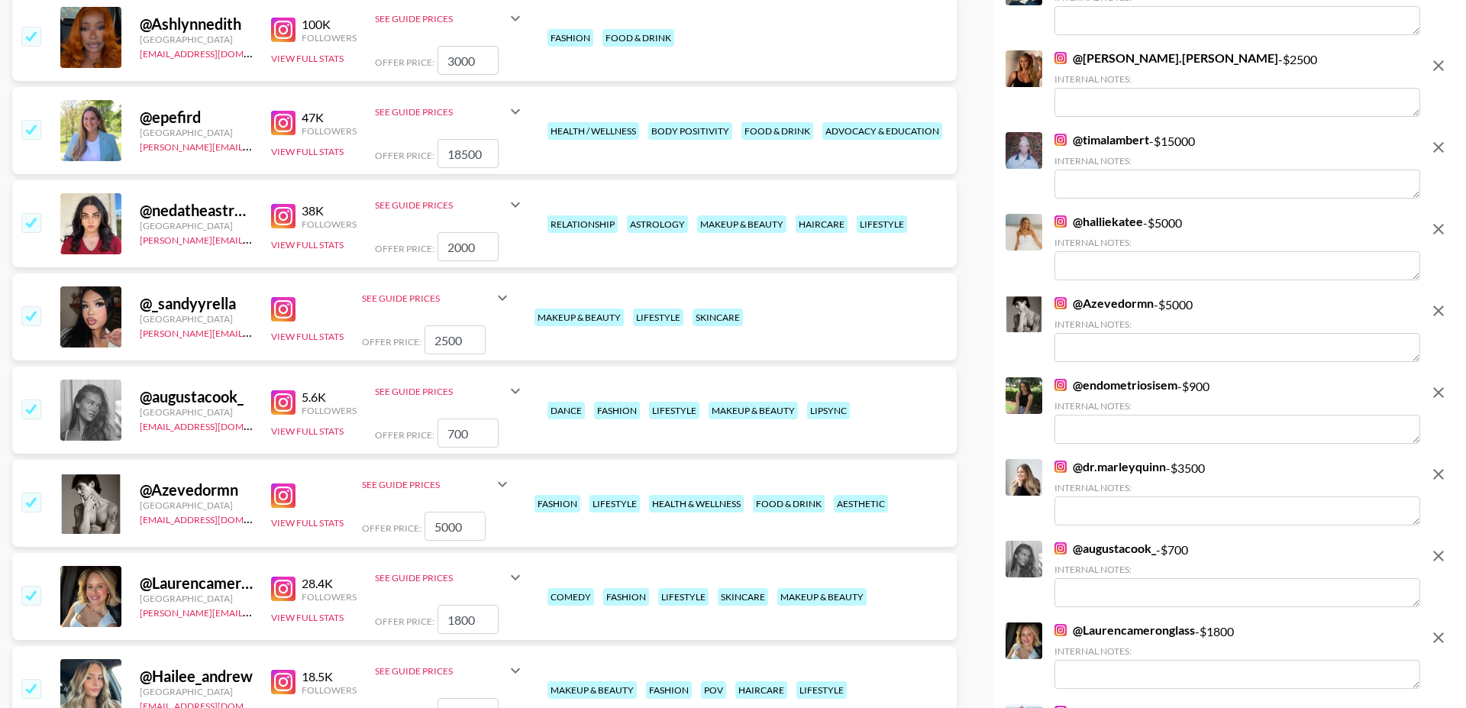
scroll to position [933, 0]
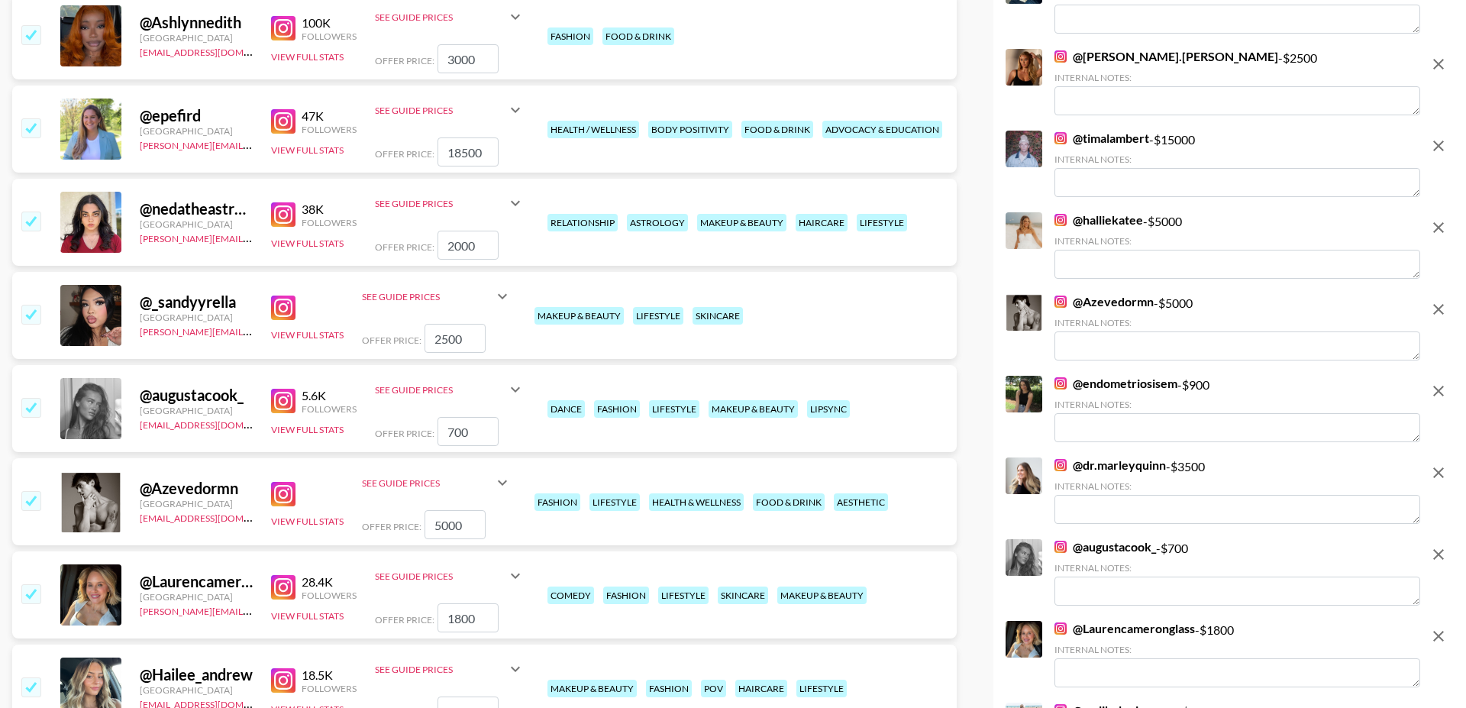
click at [283, 208] on img at bounding box center [283, 214] width 24 height 24
click at [32, 220] on input "checkbox" at bounding box center [30, 221] width 18 height 18
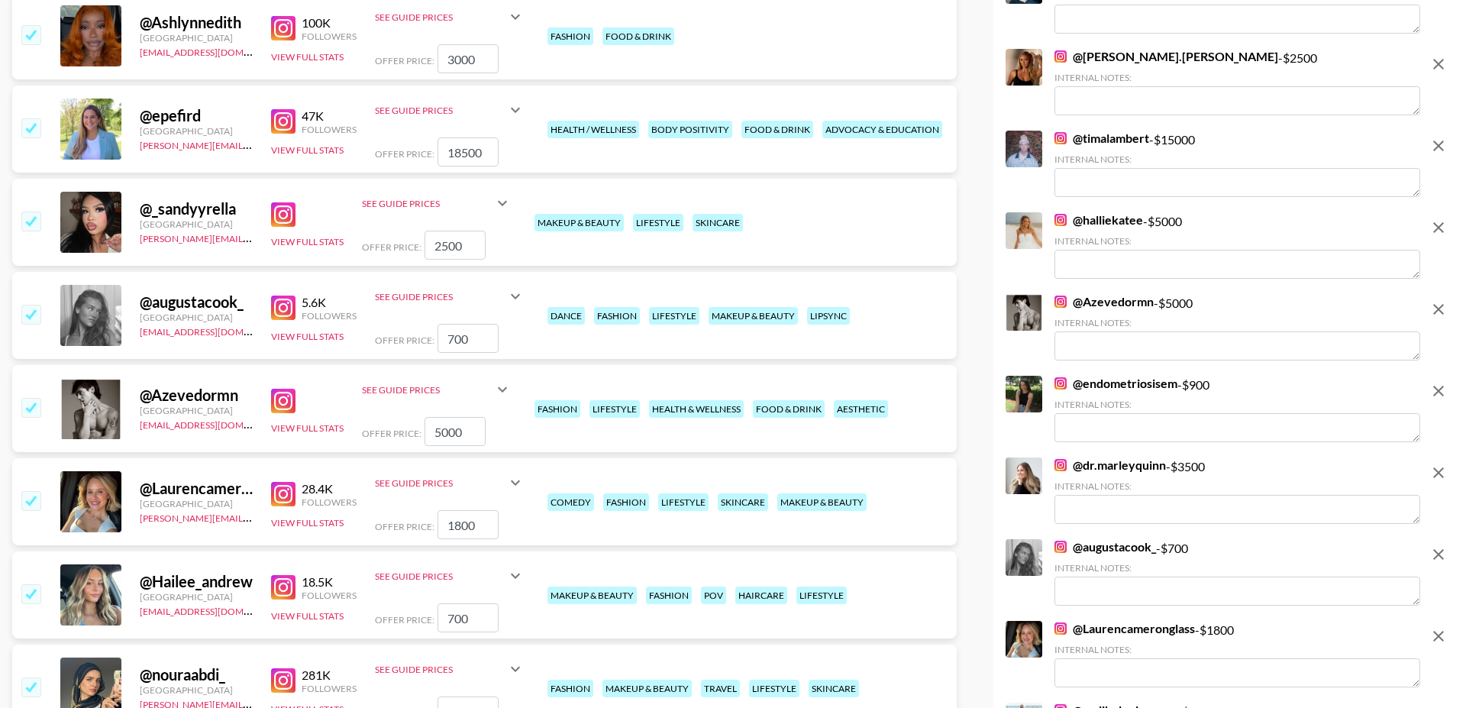
click at [32, 220] on input "checkbox" at bounding box center [30, 221] width 18 height 18
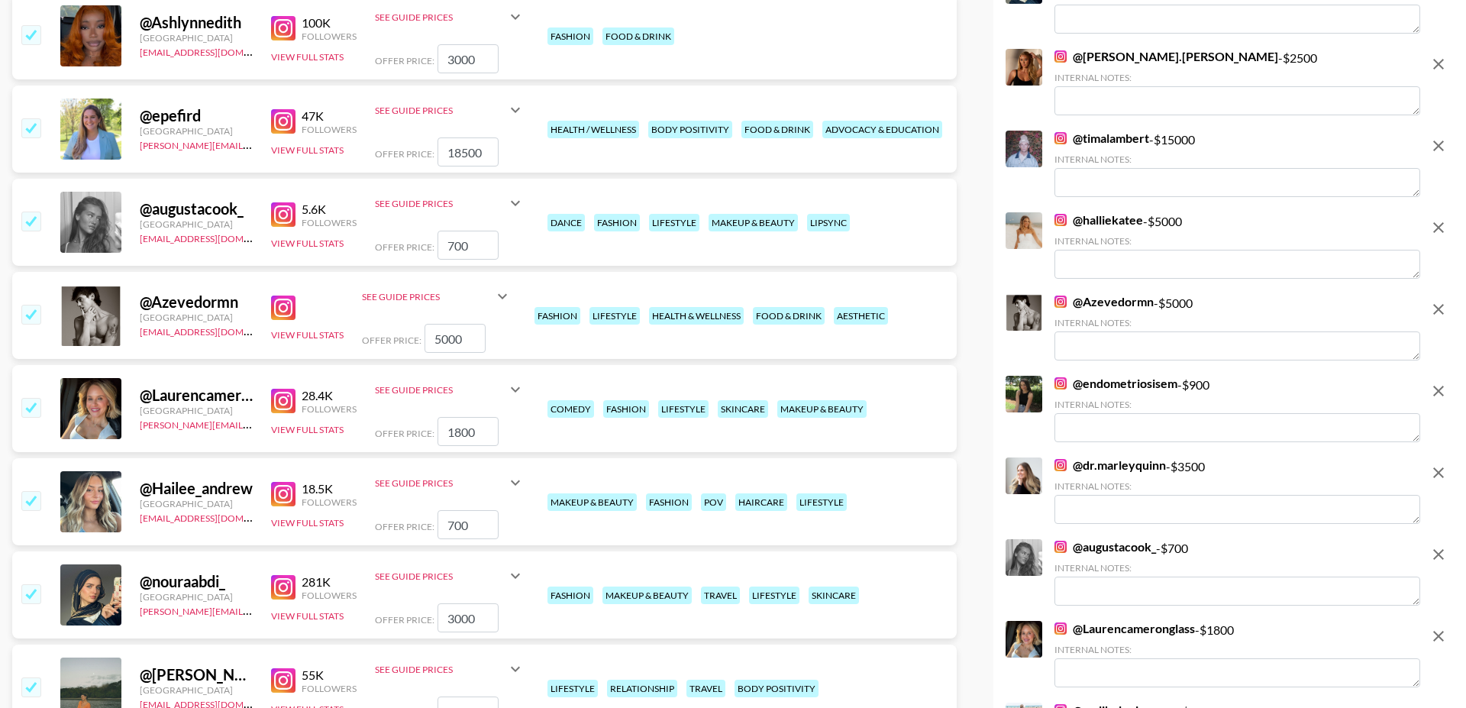
click at [291, 212] on img at bounding box center [283, 214] width 24 height 24
click at [26, 221] on input "checkbox" at bounding box center [30, 221] width 18 height 18
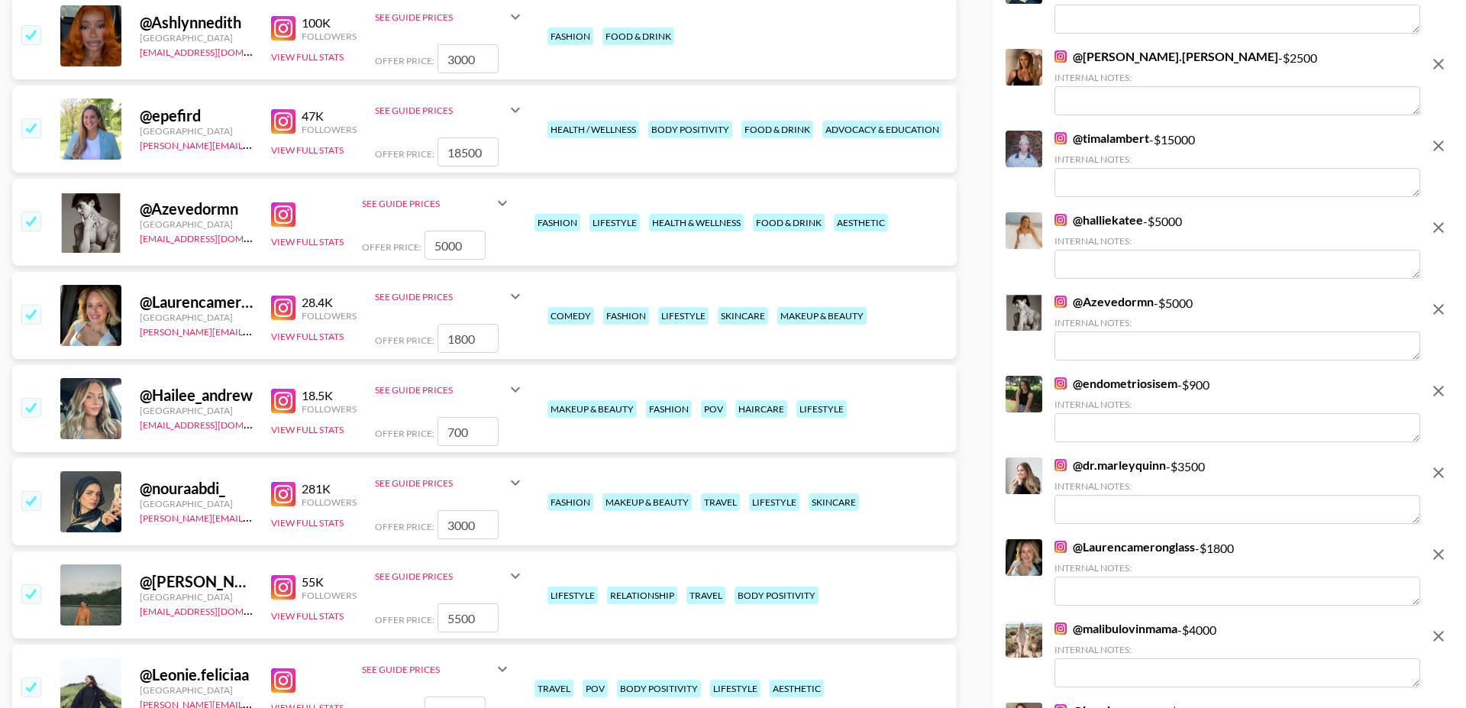
click at [289, 215] on img at bounding box center [283, 214] width 24 height 24
click at [31, 223] on input "checkbox" at bounding box center [30, 221] width 18 height 18
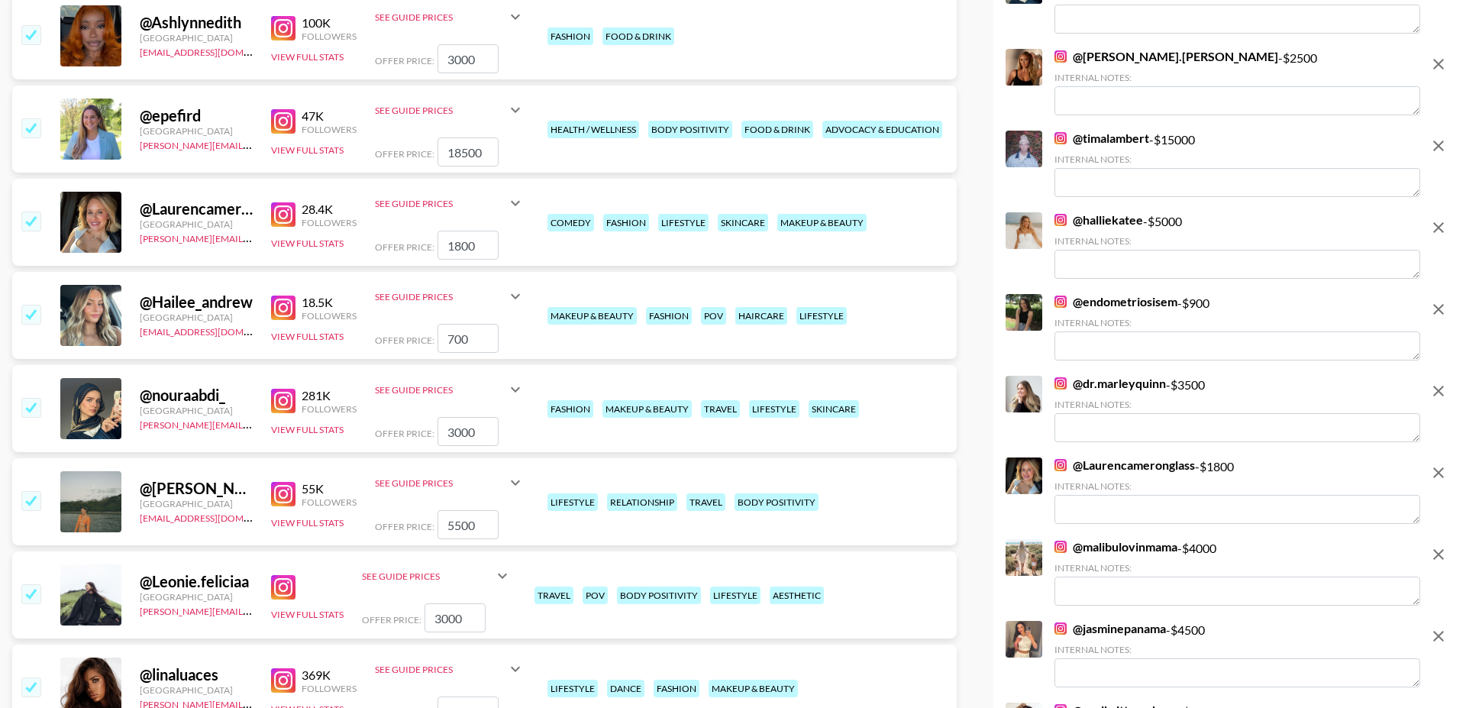
click at [34, 218] on input "checkbox" at bounding box center [30, 221] width 18 height 18
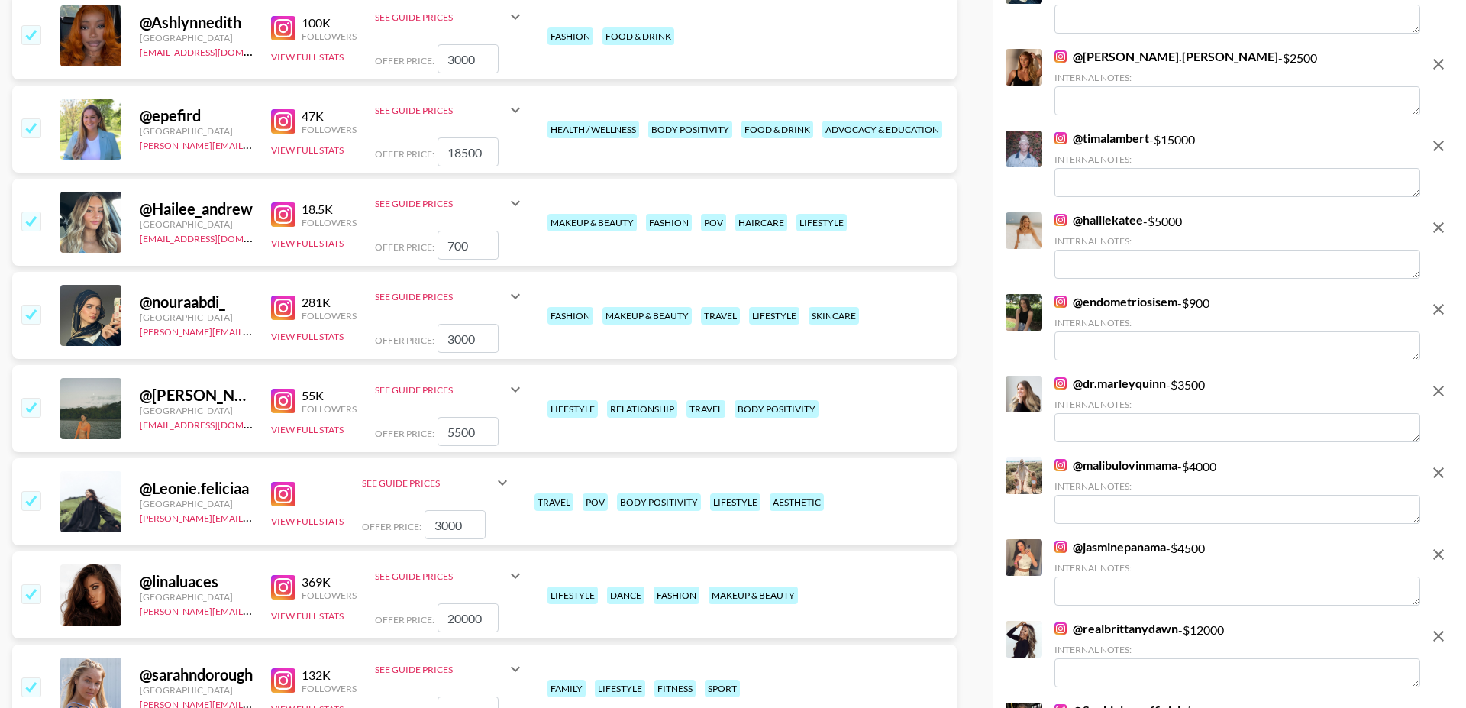
click at [27, 212] on input "checkbox" at bounding box center [30, 221] width 18 height 18
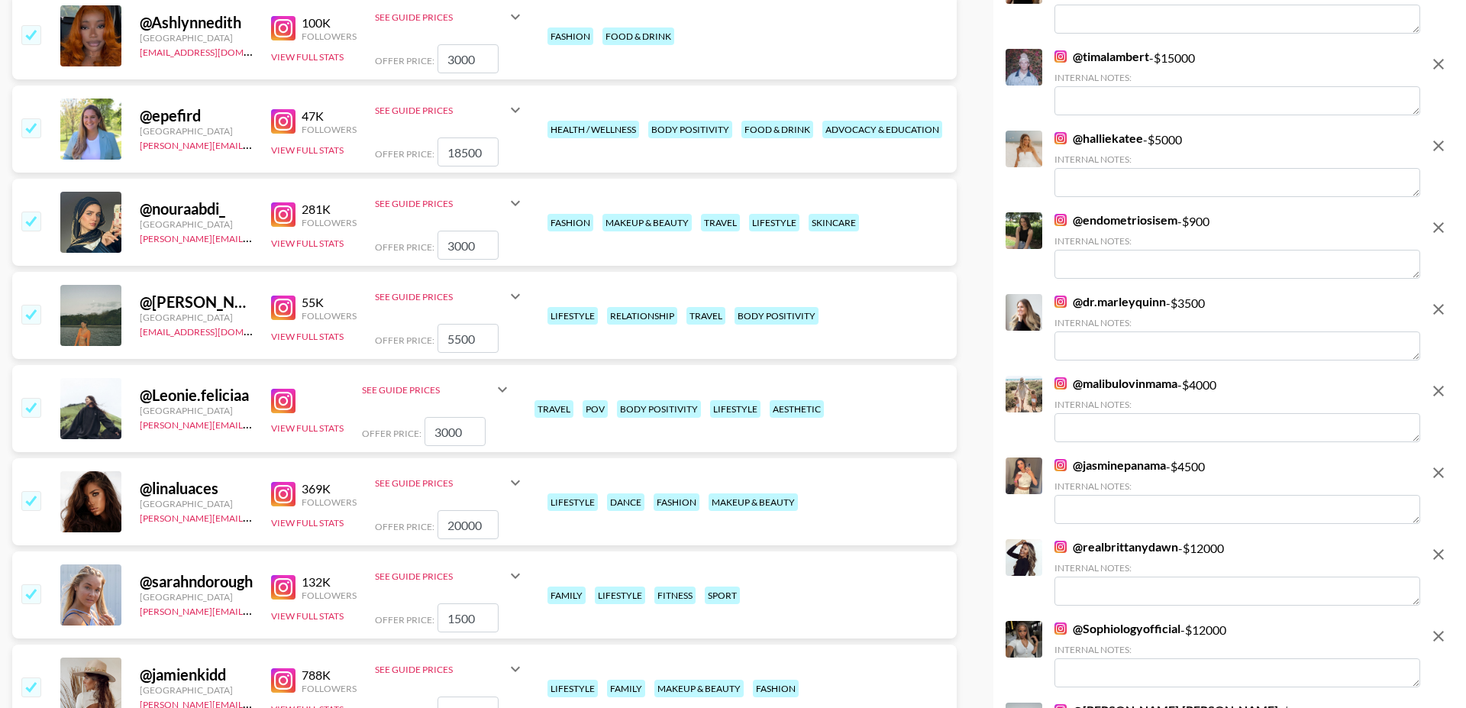
click at [290, 207] on img at bounding box center [283, 214] width 24 height 24
click at [31, 219] on input "checkbox" at bounding box center [30, 221] width 18 height 18
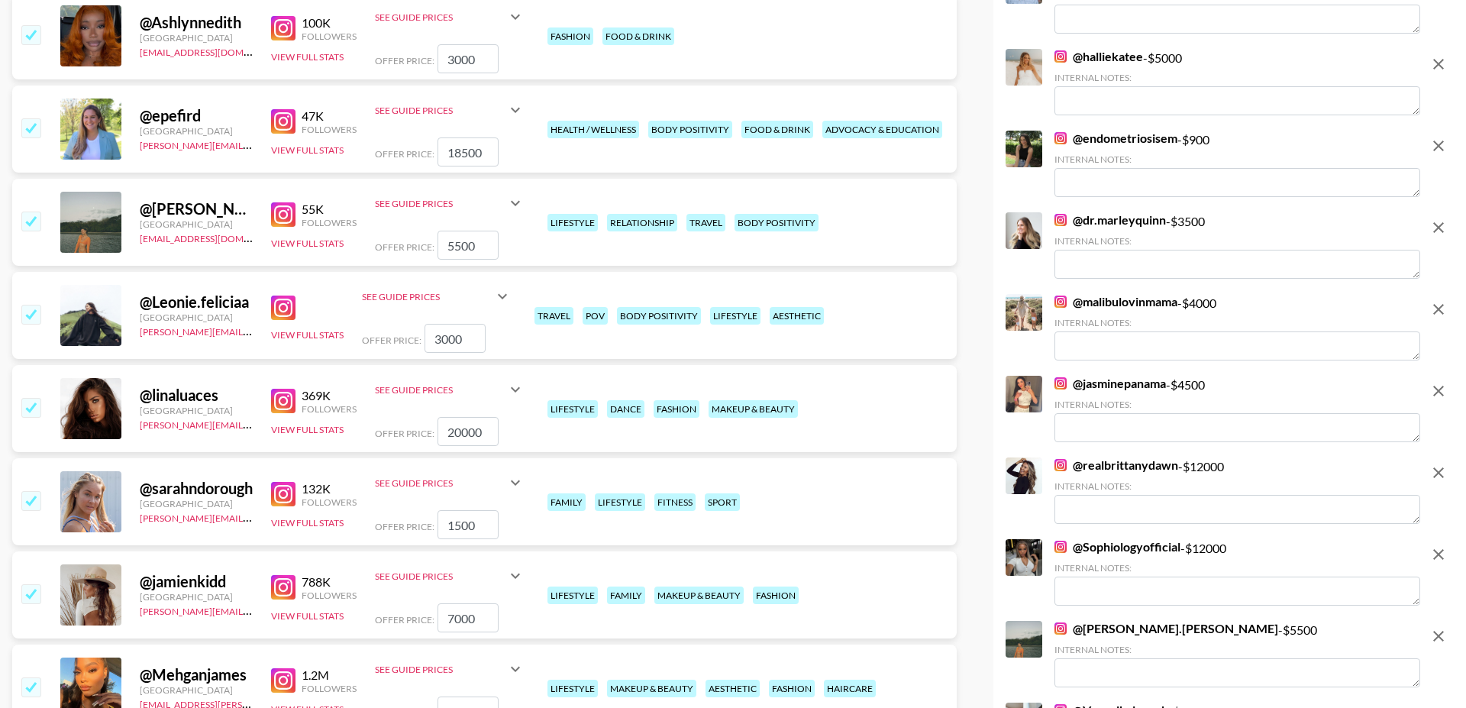
click at [33, 220] on input "checkbox" at bounding box center [30, 221] width 18 height 18
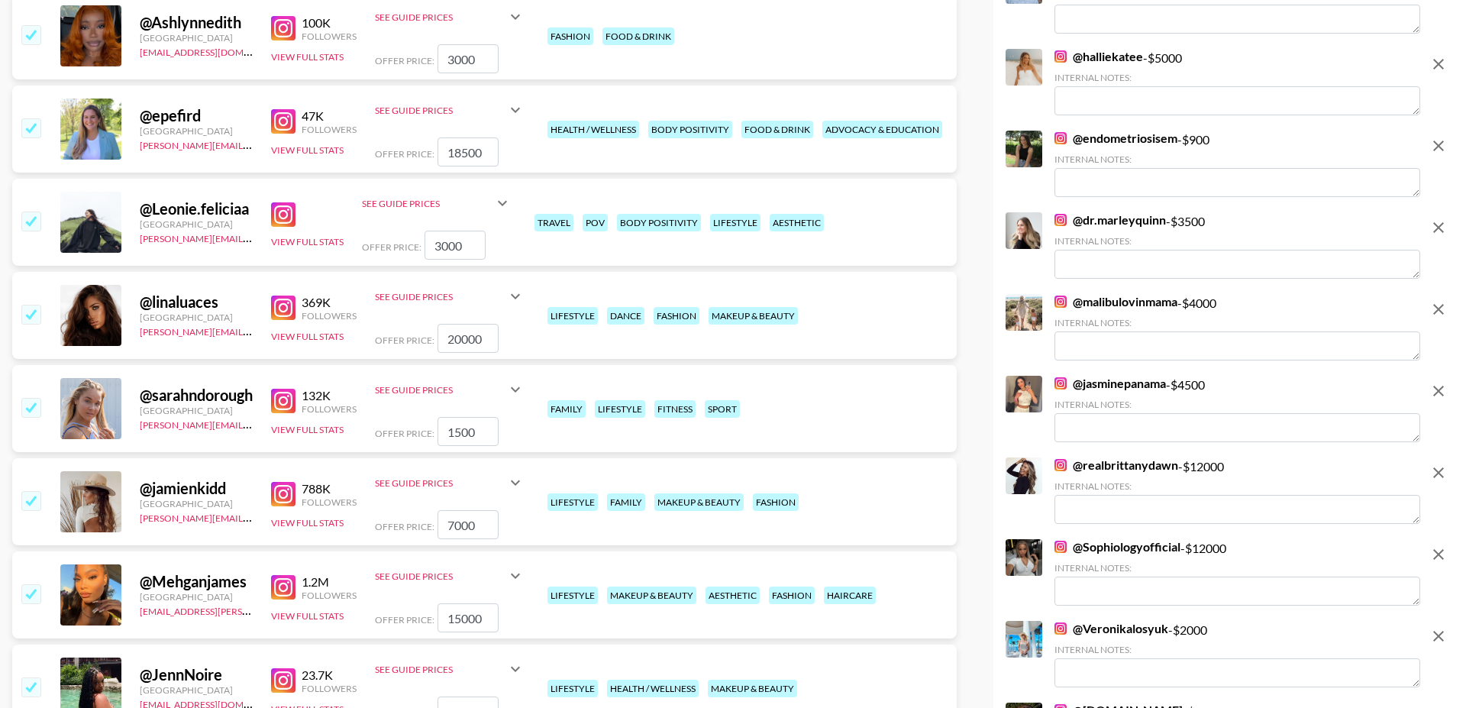
click at [33, 220] on input "checkbox" at bounding box center [30, 221] width 18 height 18
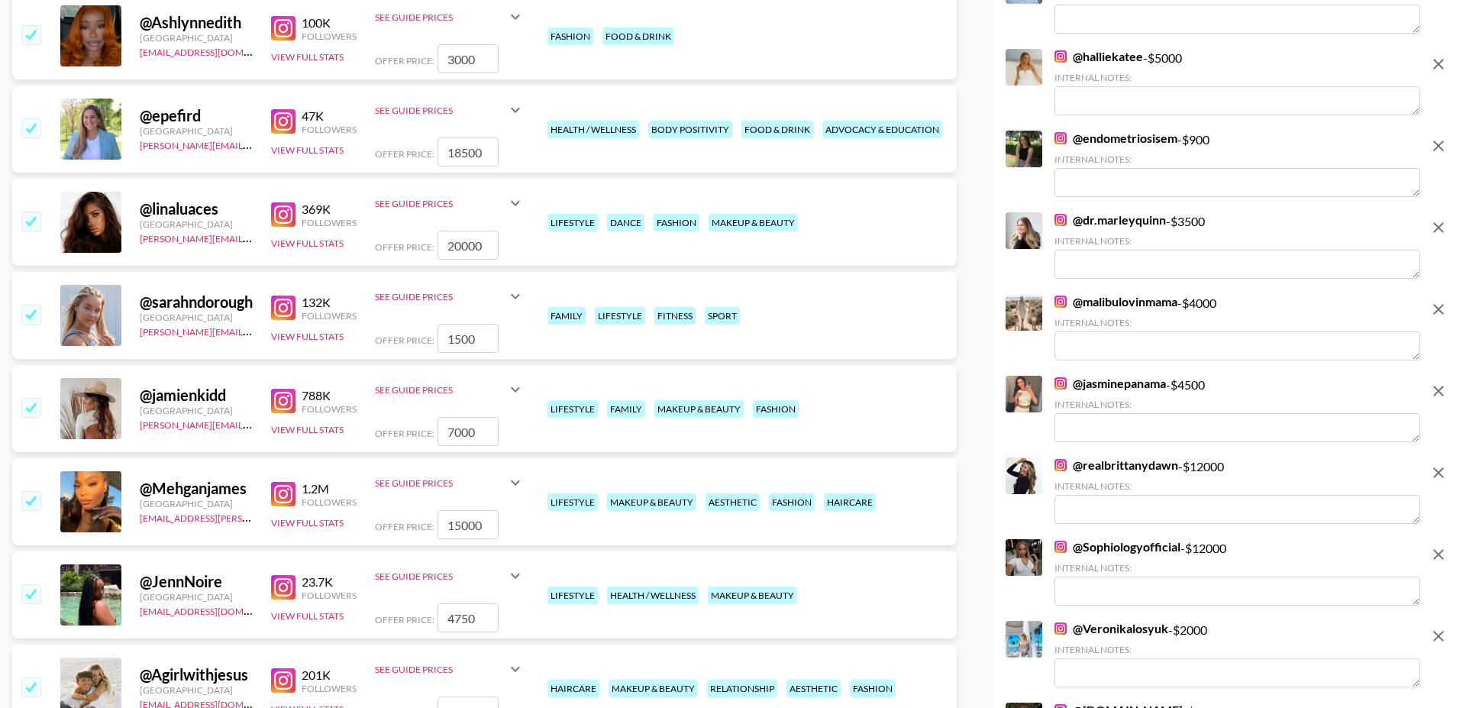
click at [276, 209] on img at bounding box center [283, 214] width 24 height 24
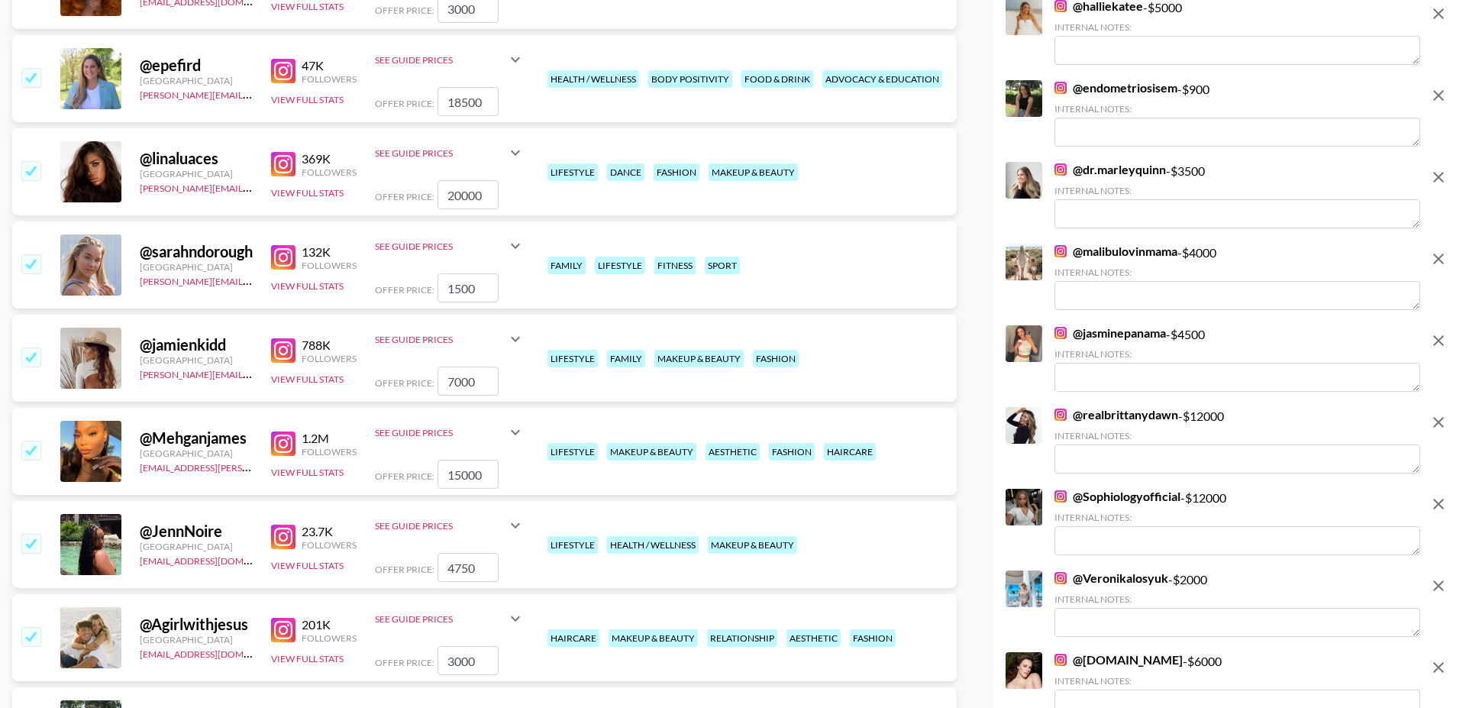
scroll to position [1016, 0]
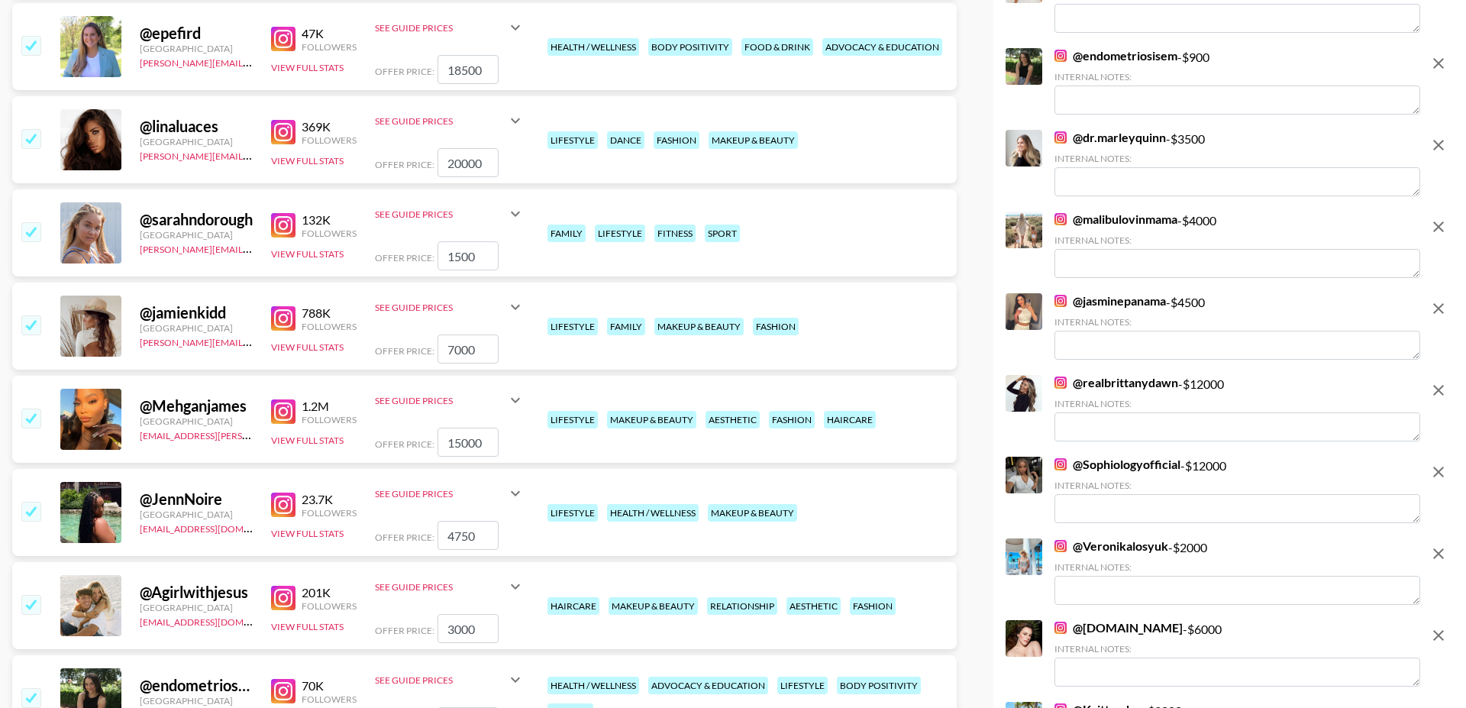
click at [283, 225] on img at bounding box center [283, 225] width 24 height 24
click at [295, 249] on button "View Full Stats" at bounding box center [307, 253] width 73 height 11
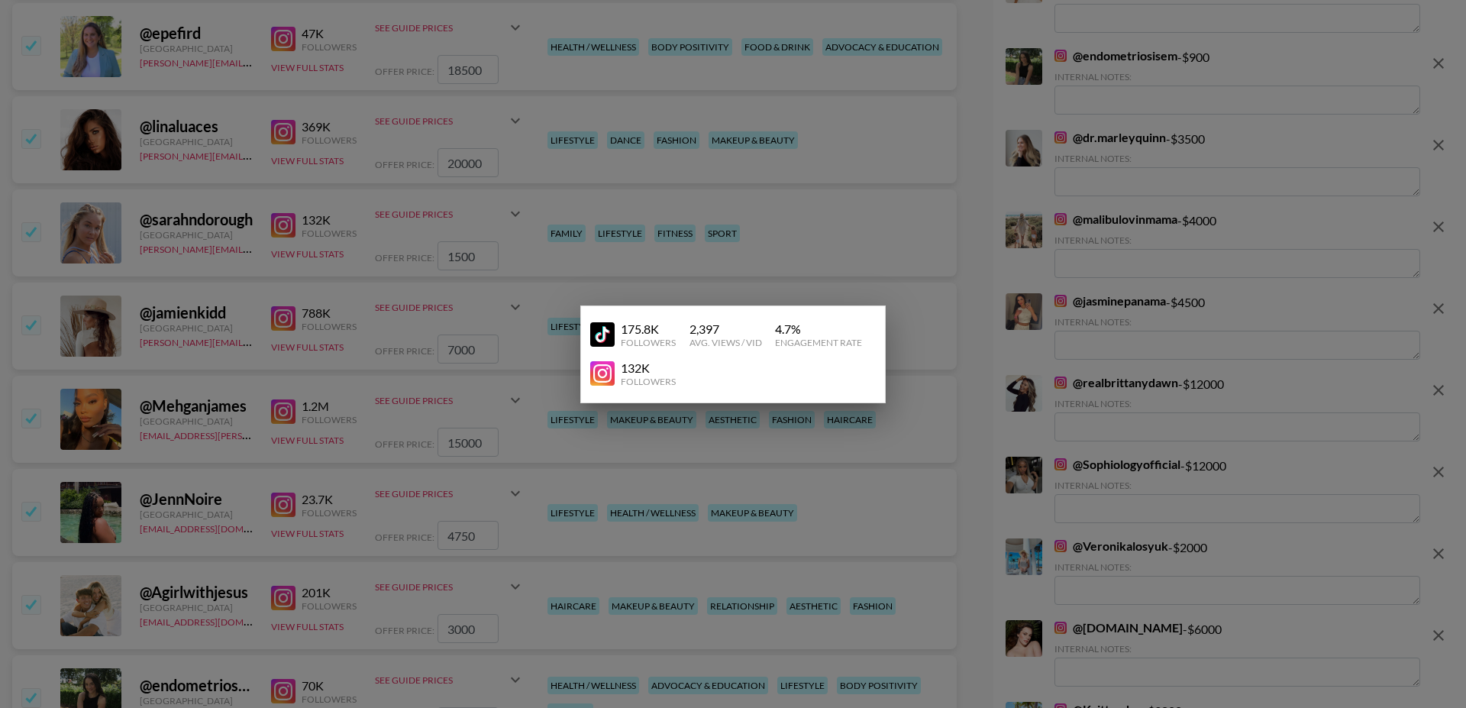
click at [234, 244] on div at bounding box center [733, 354] width 1466 height 708
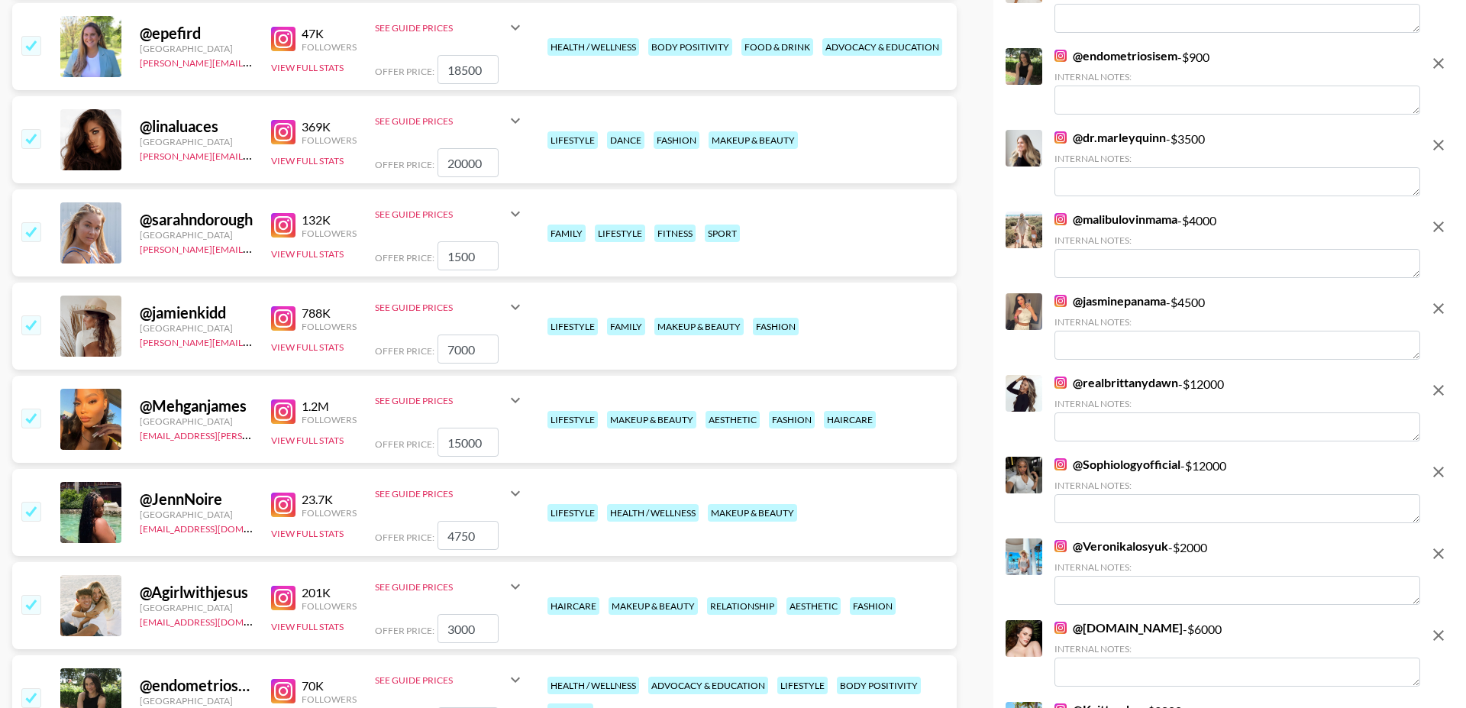
click at [31, 231] on input "checkbox" at bounding box center [30, 231] width 18 height 18
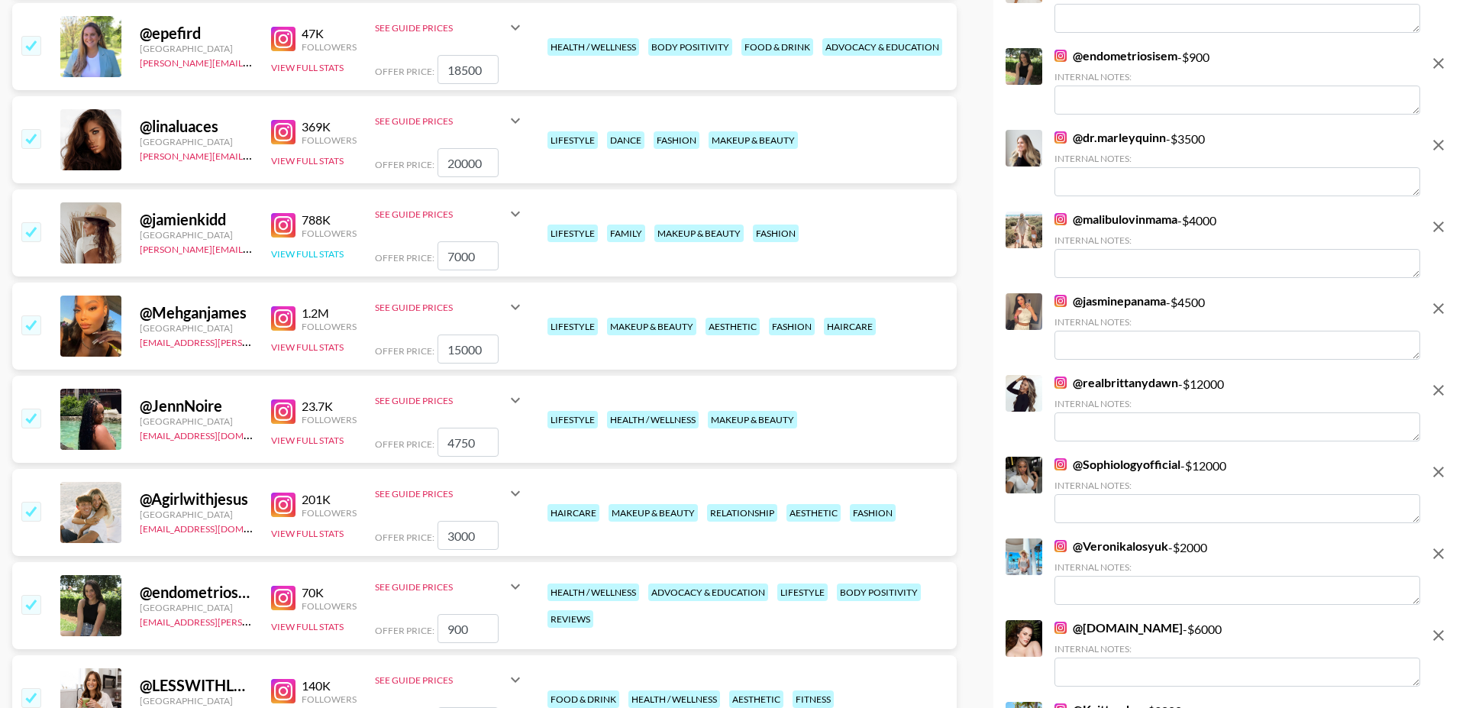
click at [302, 254] on button "View Full Stats" at bounding box center [307, 253] width 73 height 11
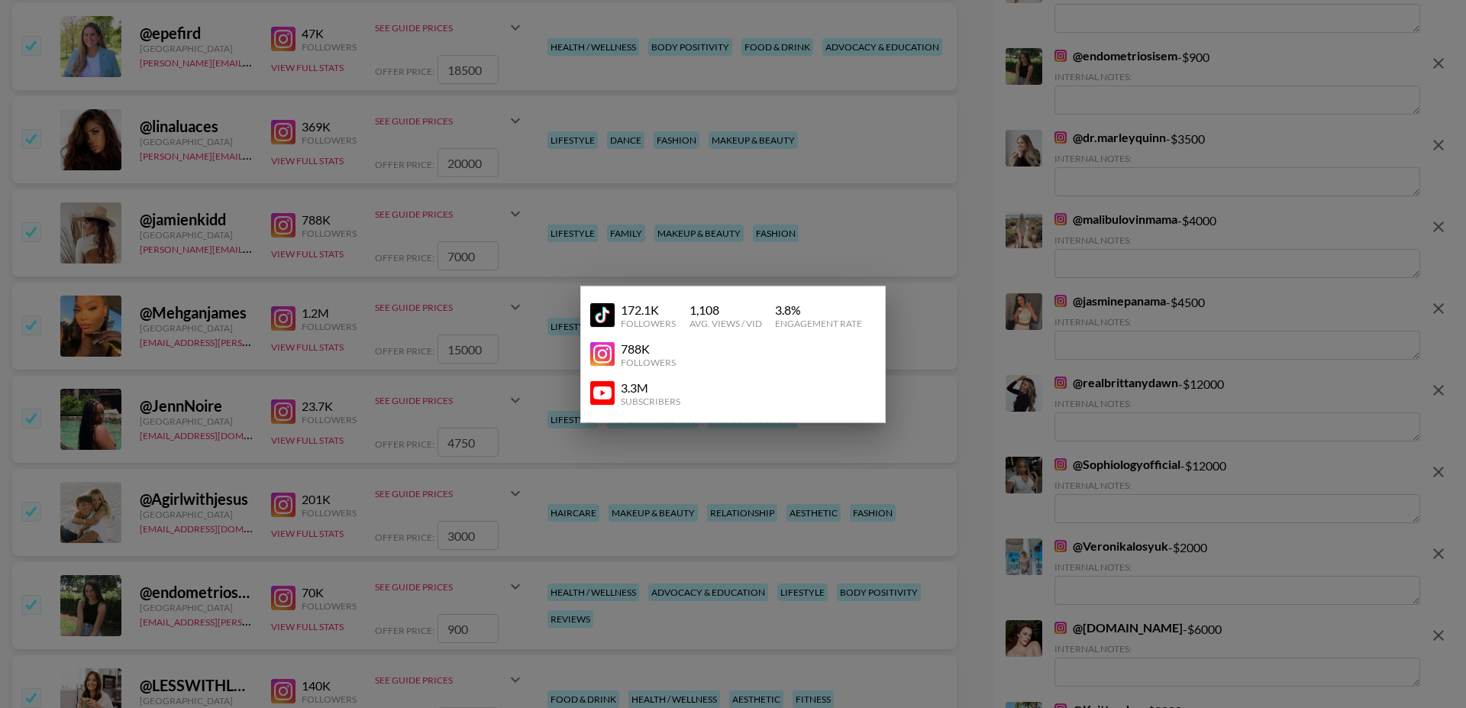
click at [218, 249] on div at bounding box center [733, 354] width 1466 height 708
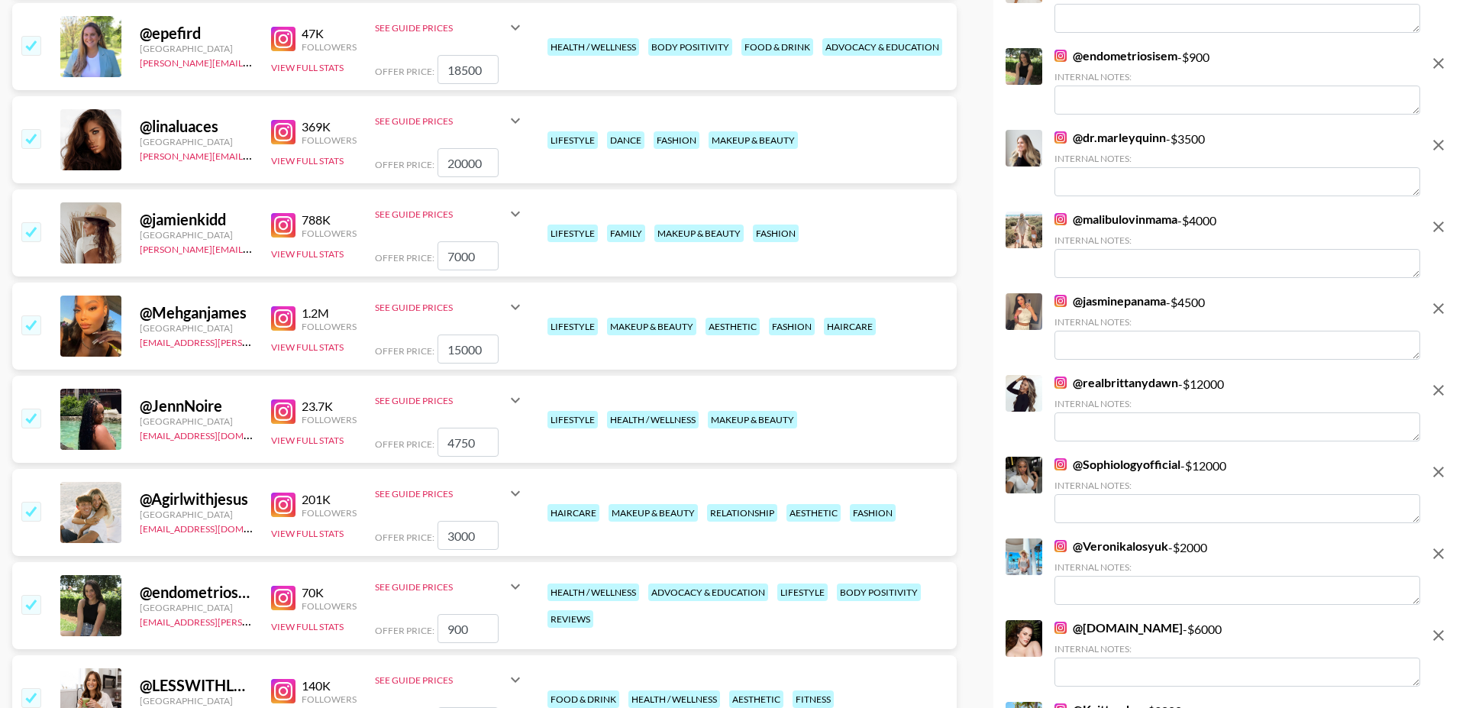
click at [281, 223] on img at bounding box center [283, 225] width 24 height 24
click at [31, 234] on input "checkbox" at bounding box center [30, 231] width 18 height 18
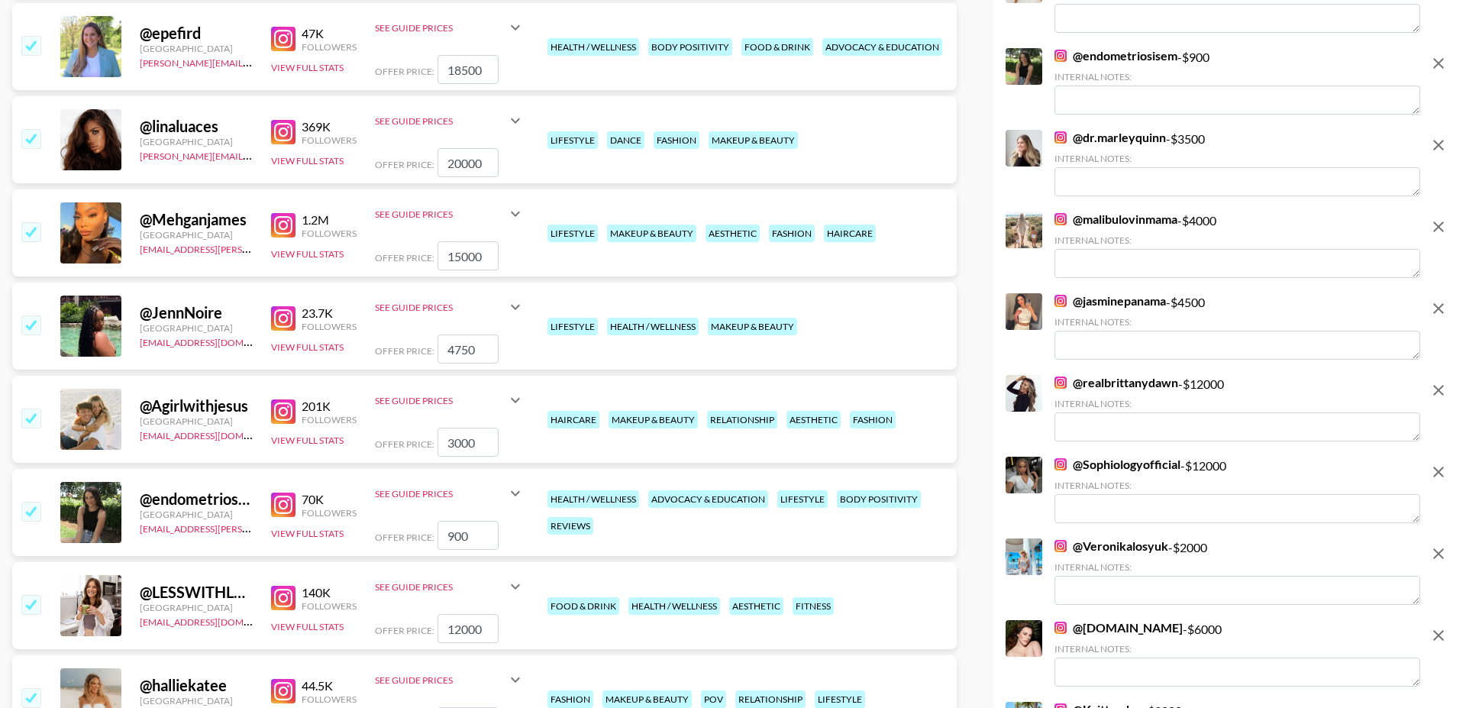
click at [283, 225] on img at bounding box center [283, 225] width 24 height 24
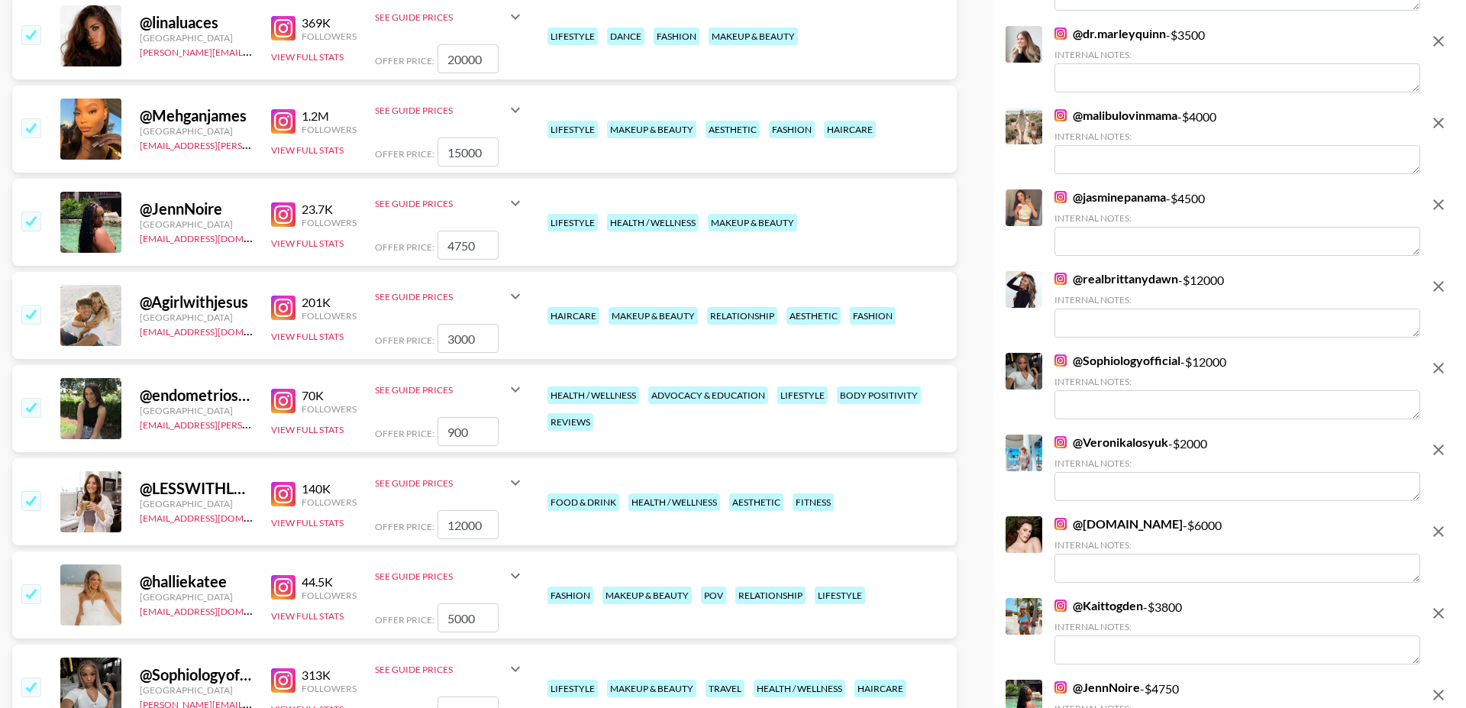
scroll to position [1149, 0]
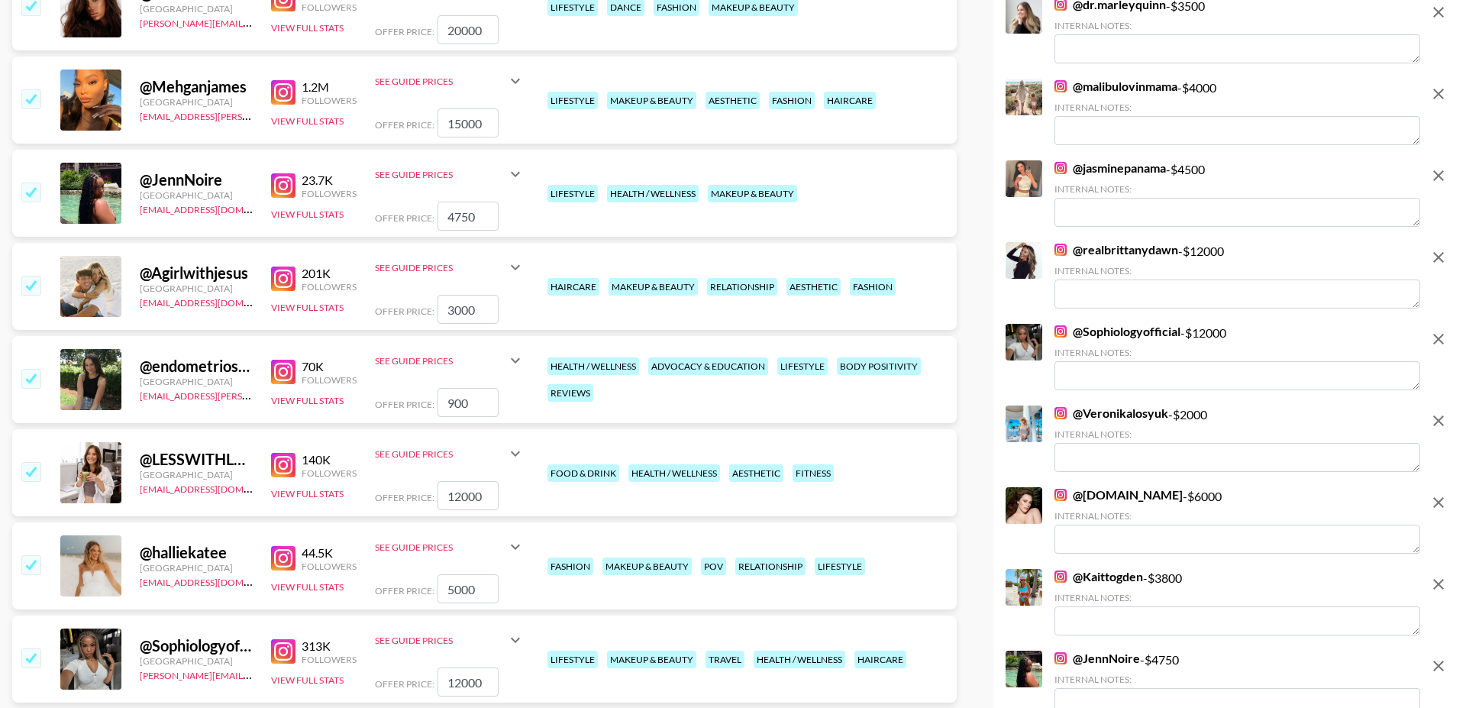
click at [271, 182] on img at bounding box center [283, 185] width 24 height 24
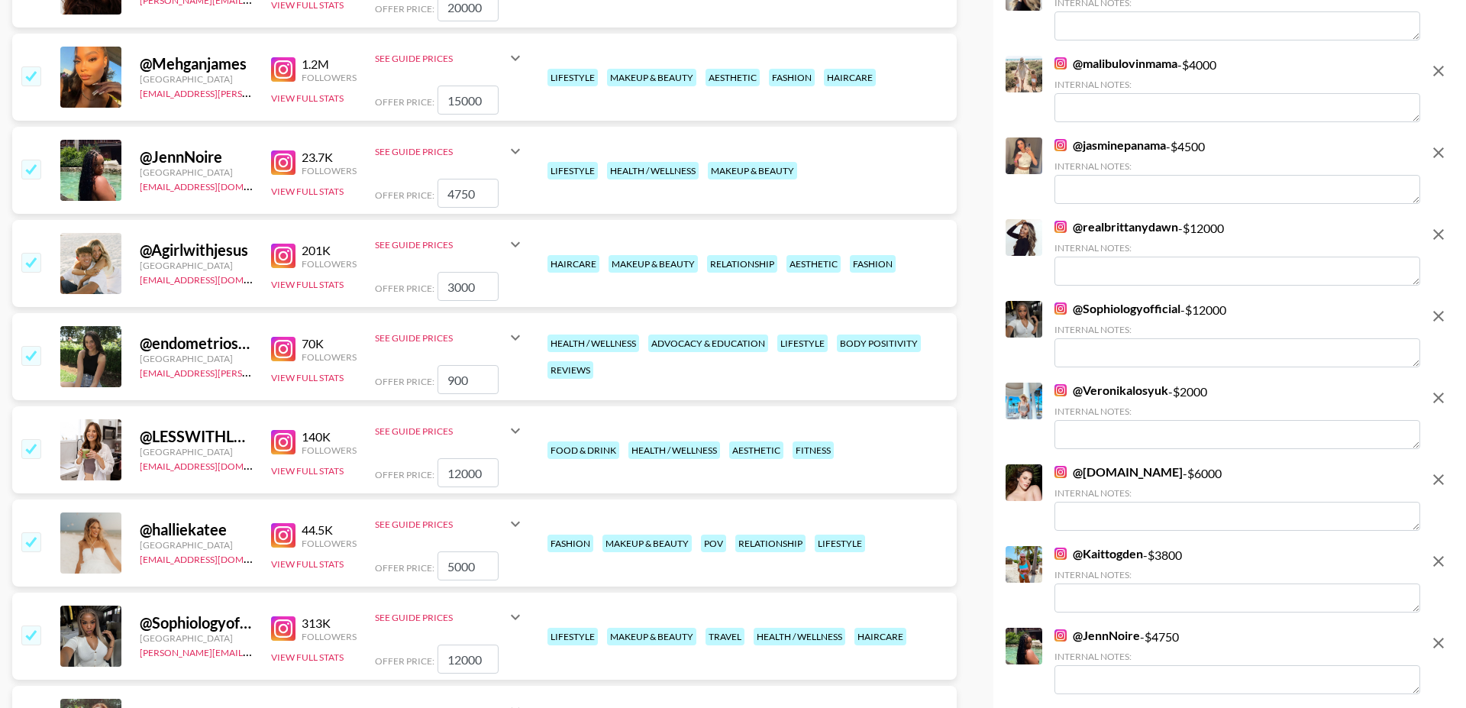
click at [30, 254] on input "checkbox" at bounding box center [30, 262] width 18 height 18
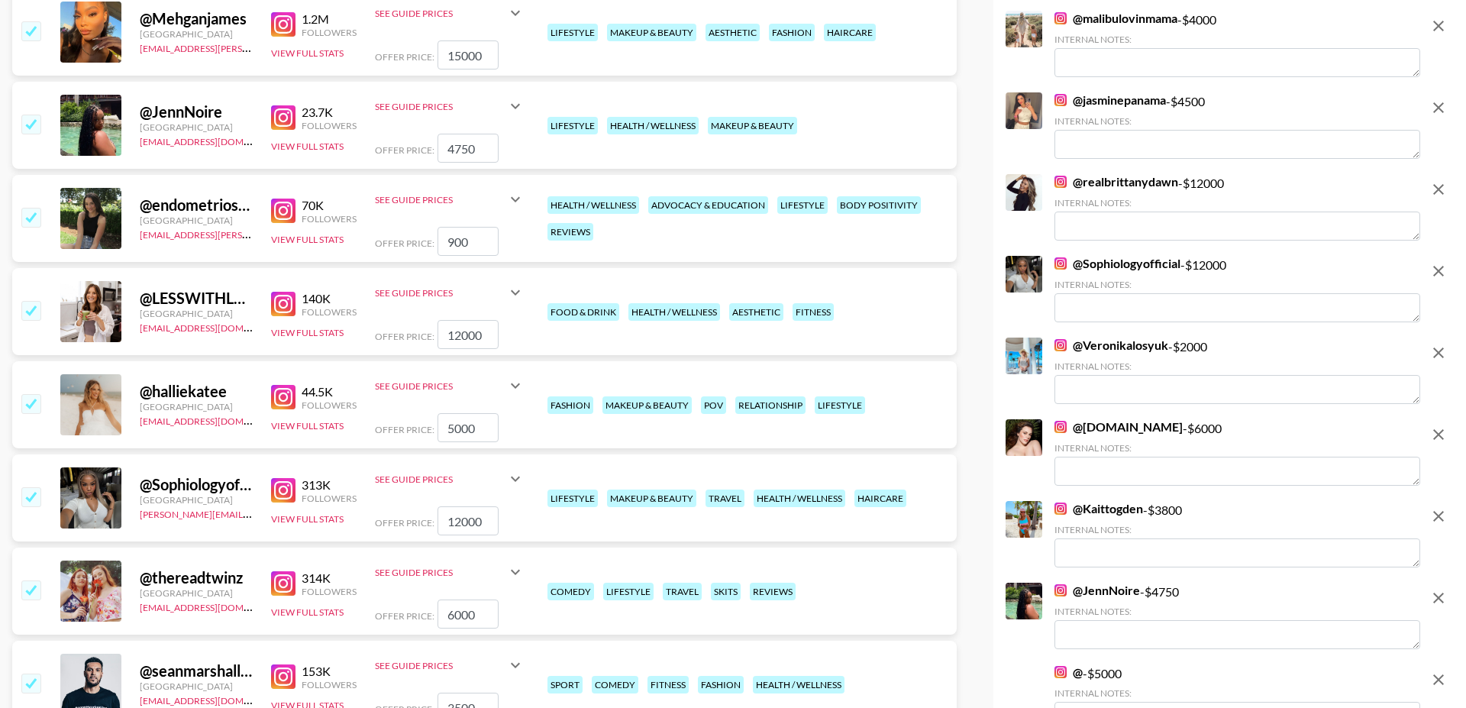
scroll to position [1265, 0]
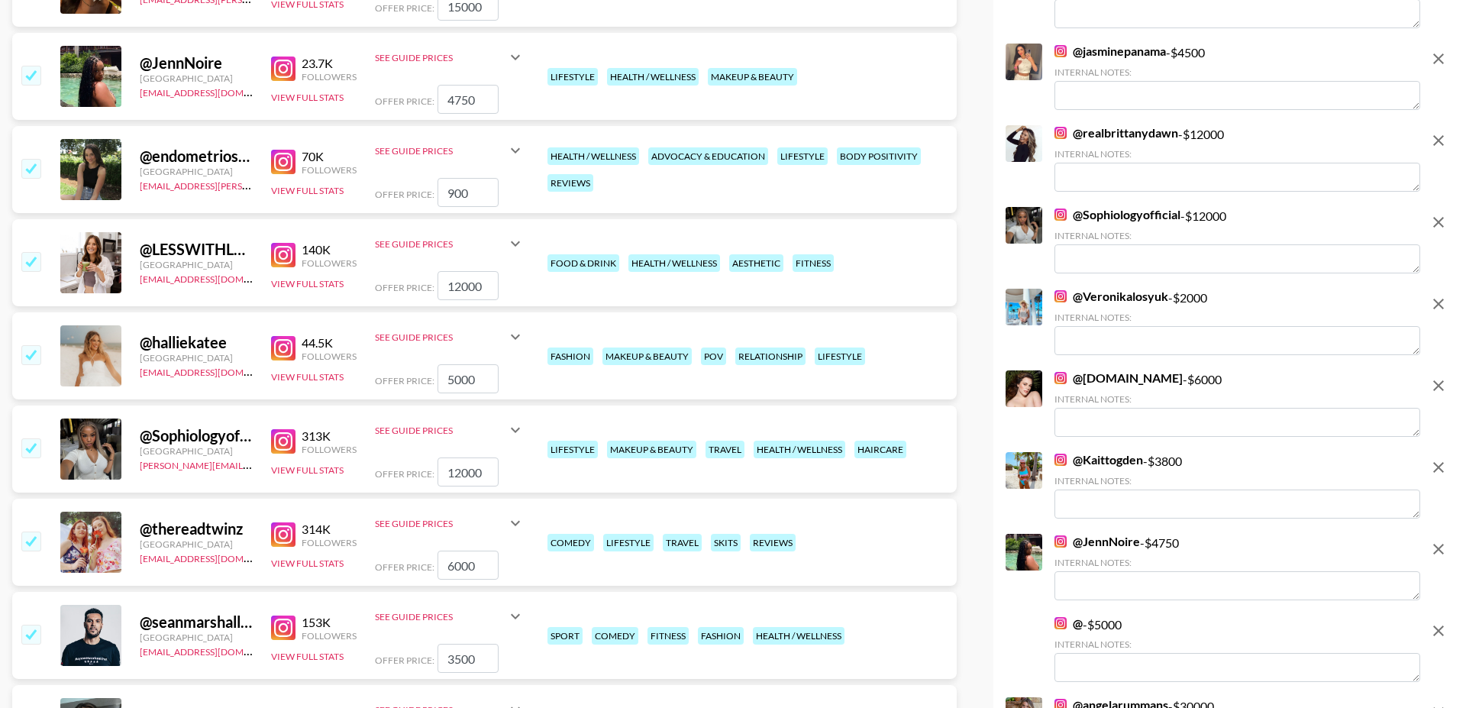
click at [280, 255] on img at bounding box center [283, 255] width 24 height 24
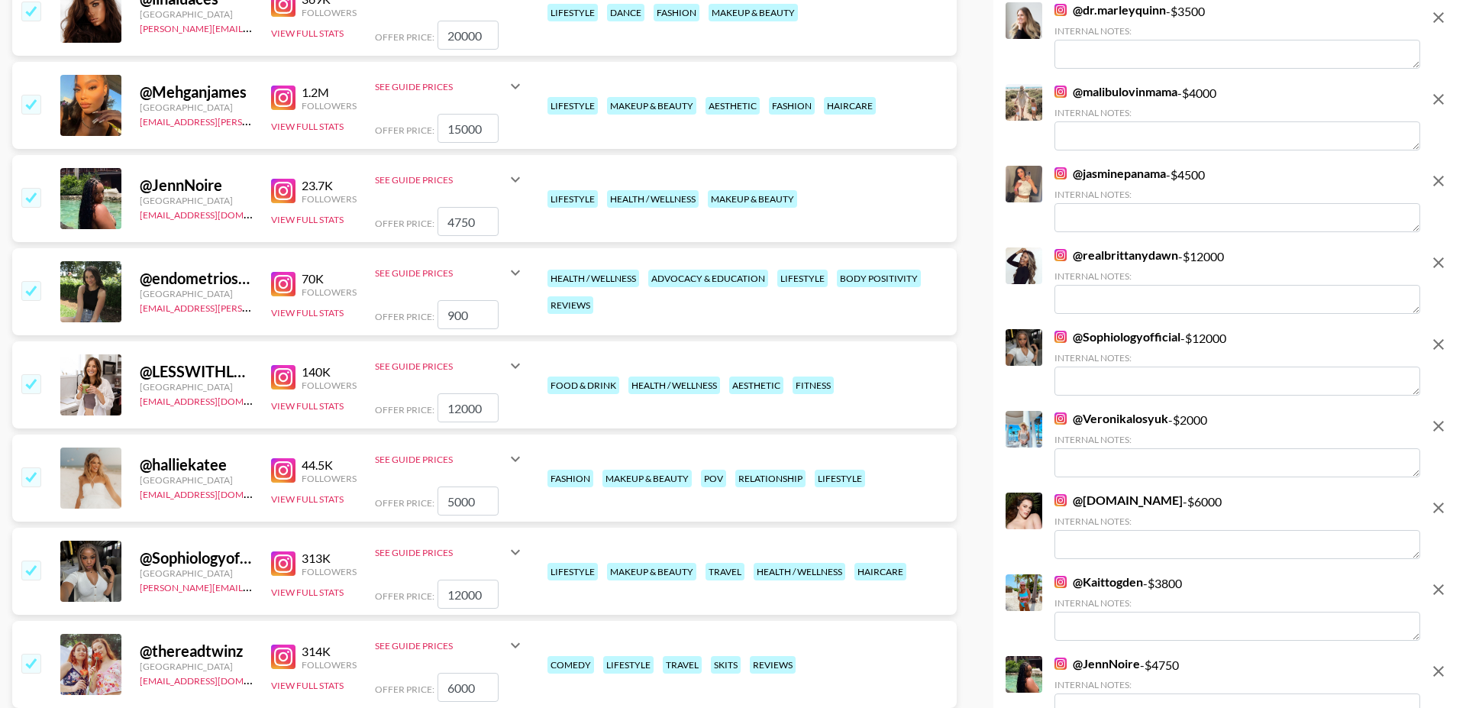
scroll to position [1140, 0]
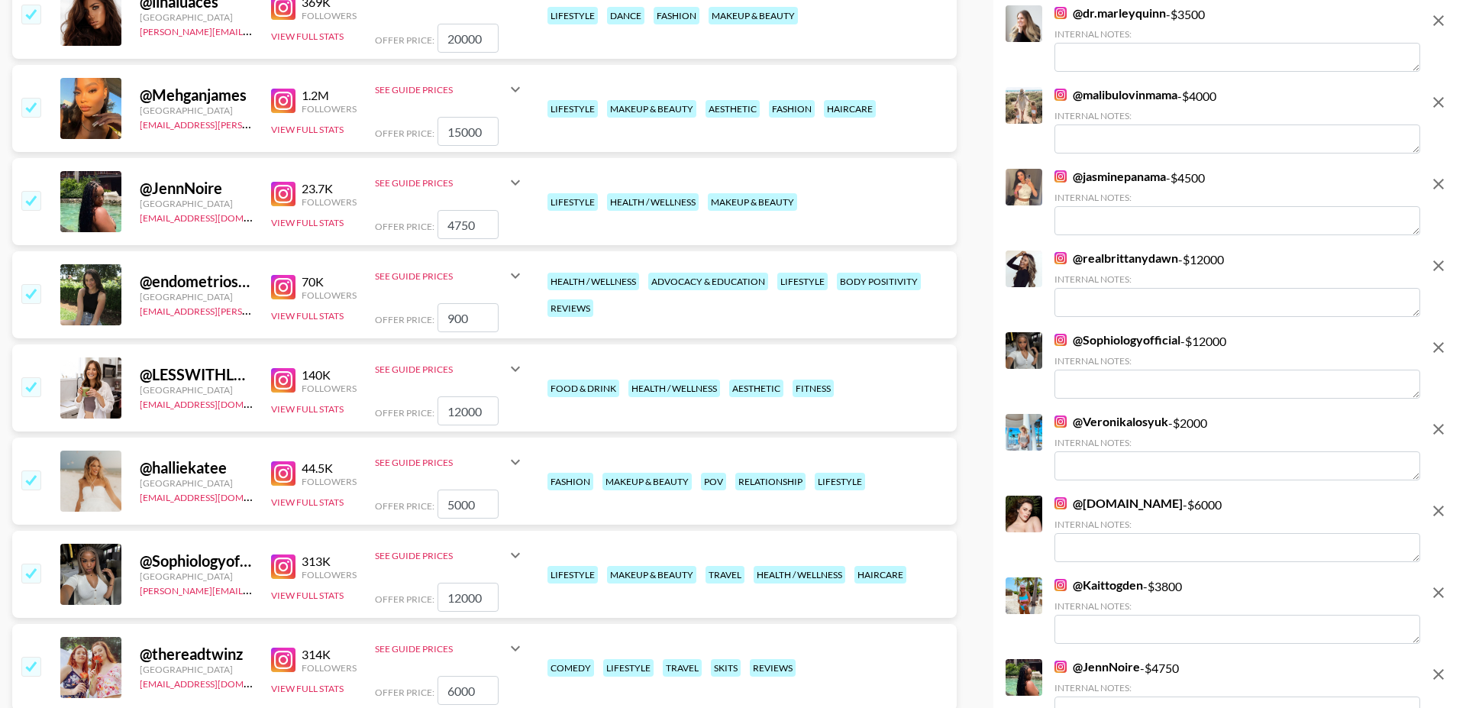
click at [31, 199] on input "checkbox" at bounding box center [30, 200] width 18 height 18
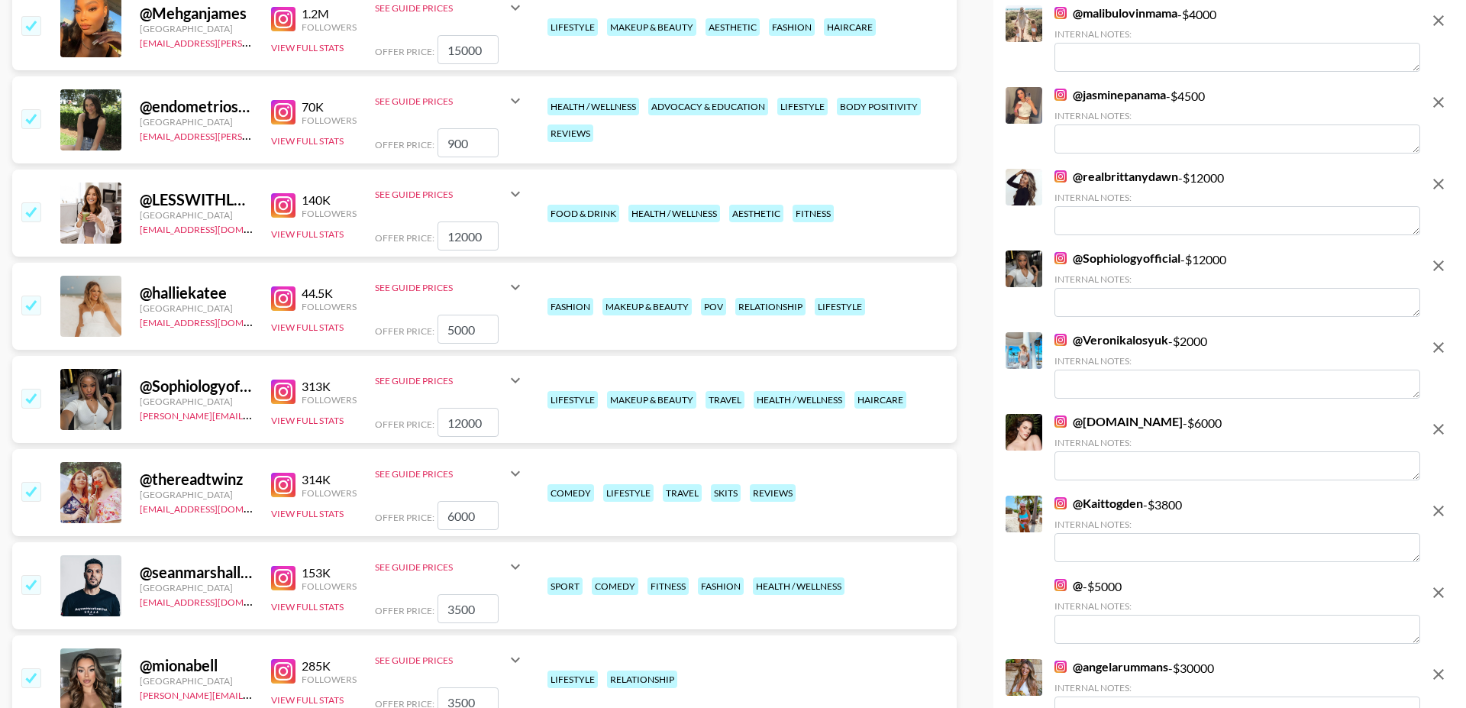
scroll to position [1269, 0]
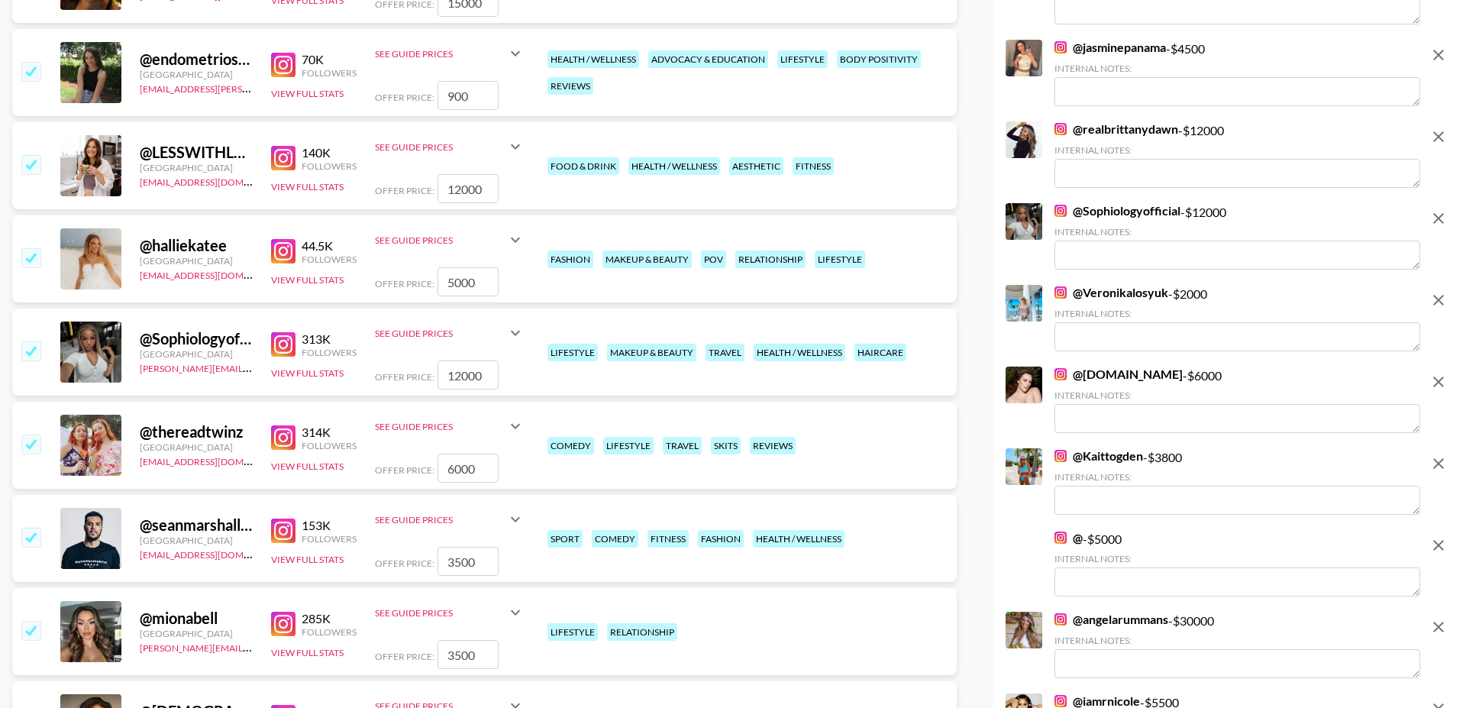
click at [38, 257] on input "checkbox" at bounding box center [30, 257] width 18 height 18
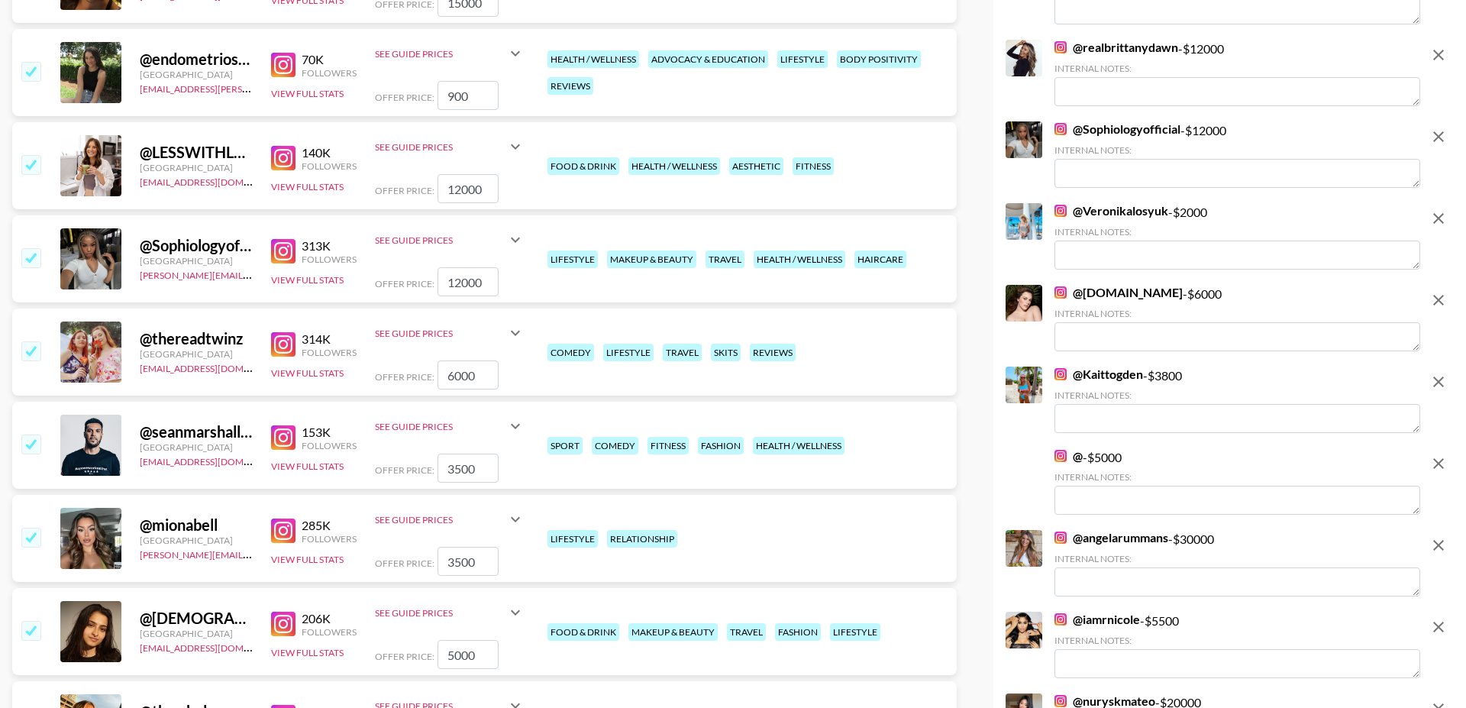
click at [277, 250] on img at bounding box center [283, 251] width 24 height 24
click at [31, 257] on input "checkbox" at bounding box center [30, 257] width 18 height 18
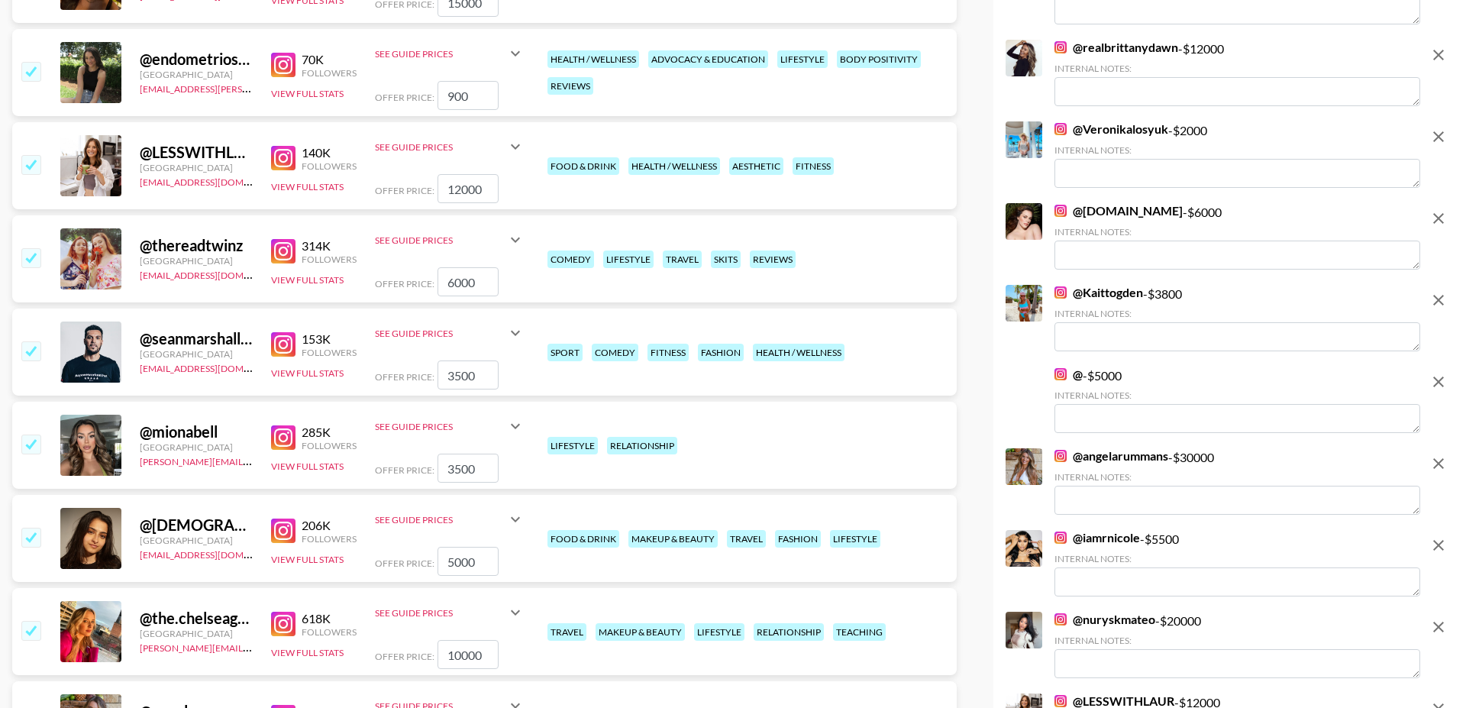
click at [31, 257] on input "checkbox" at bounding box center [30, 257] width 18 height 18
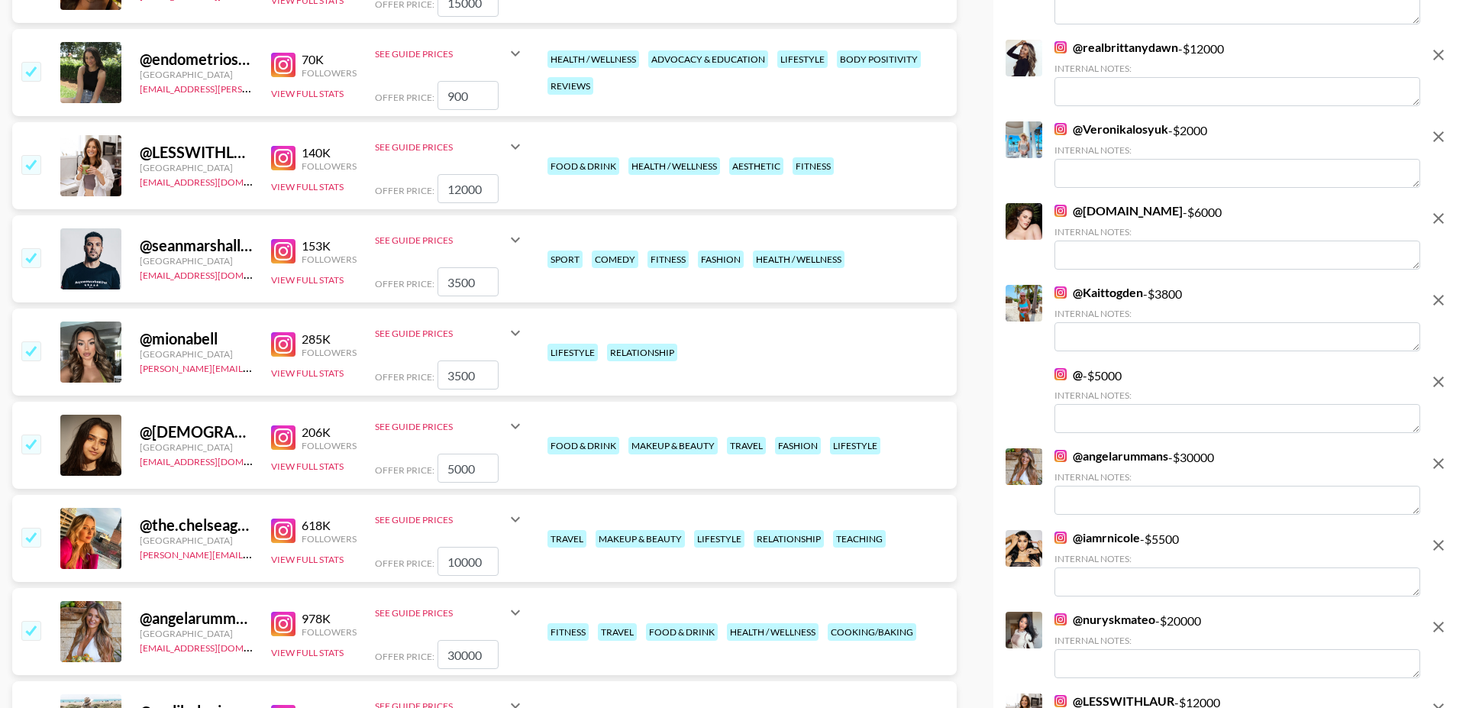
click at [31, 257] on input "checkbox" at bounding box center [30, 257] width 18 height 18
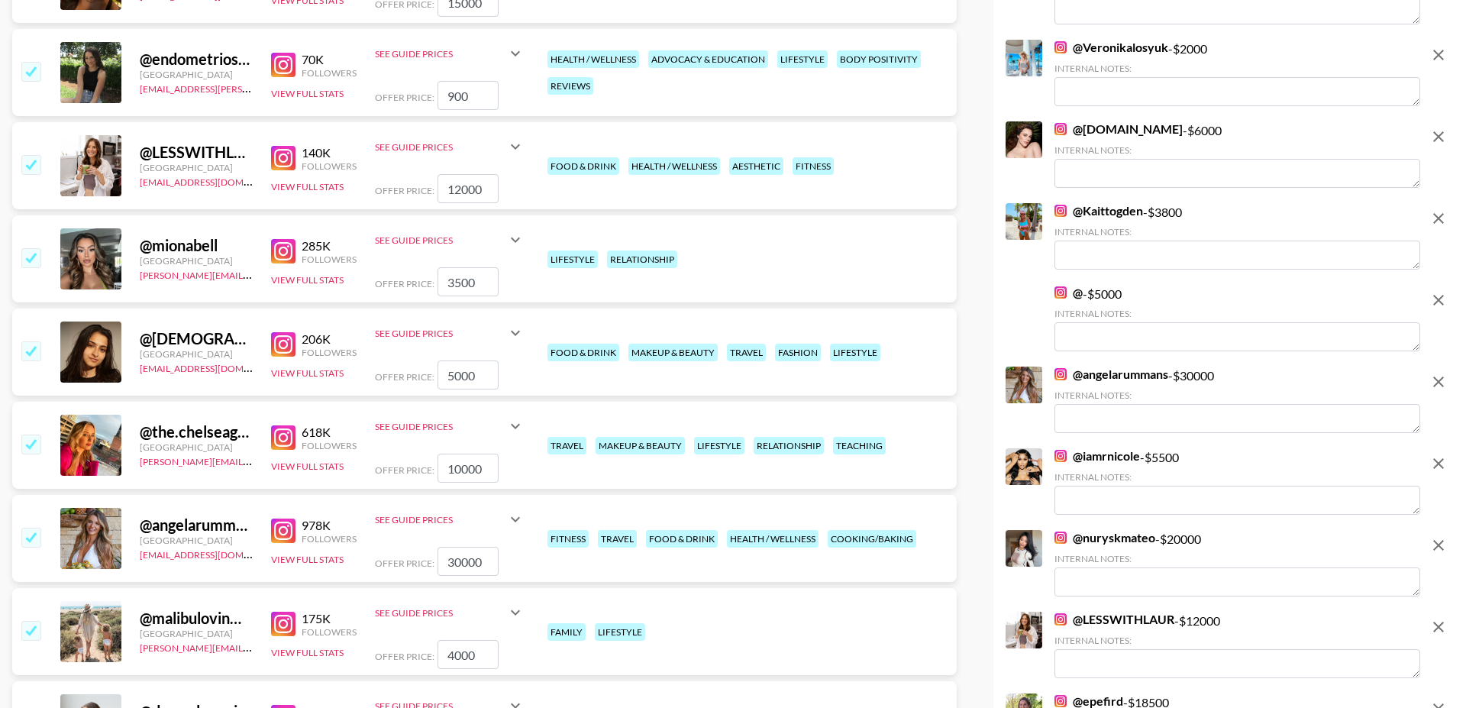
click at [276, 246] on img at bounding box center [283, 251] width 24 height 24
click at [34, 256] on input "checkbox" at bounding box center [30, 257] width 18 height 18
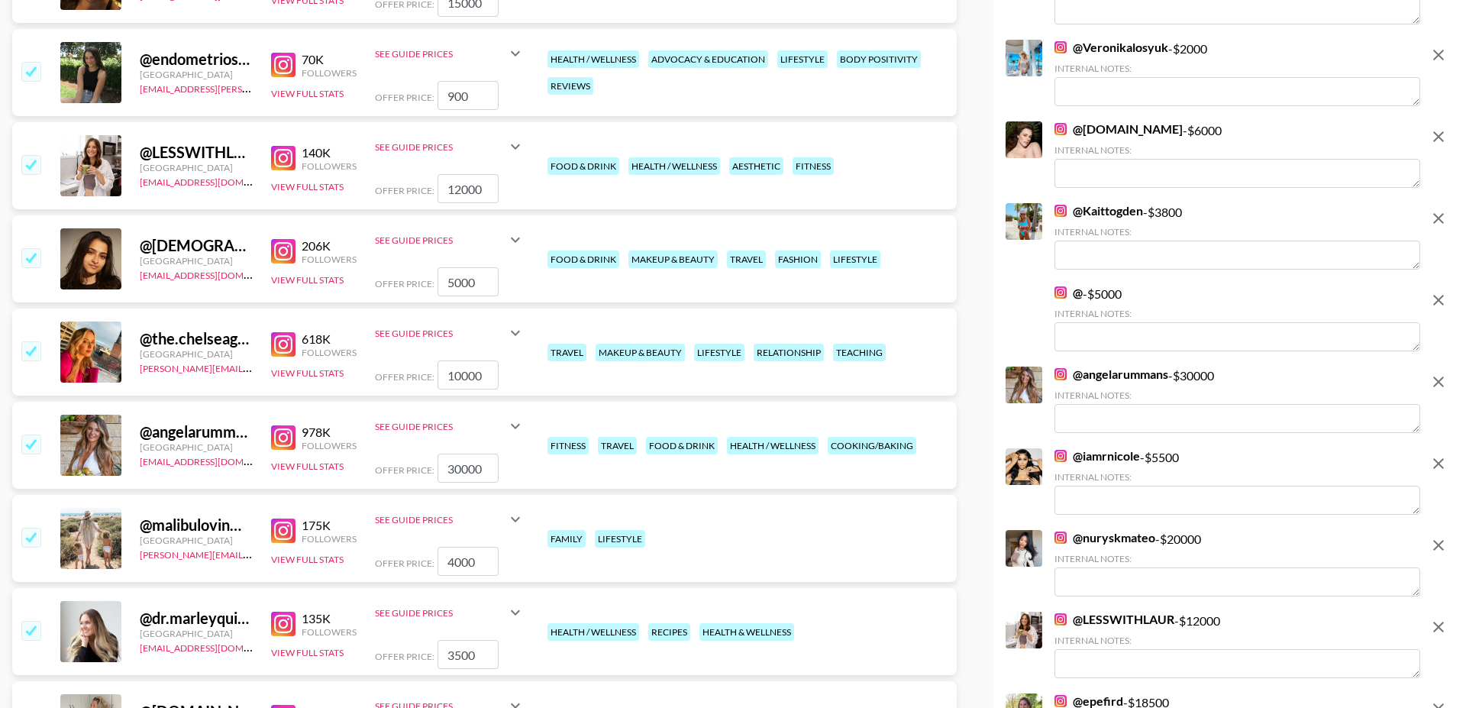
click at [286, 251] on img at bounding box center [283, 251] width 24 height 24
click at [34, 255] on input "checkbox" at bounding box center [30, 257] width 18 height 18
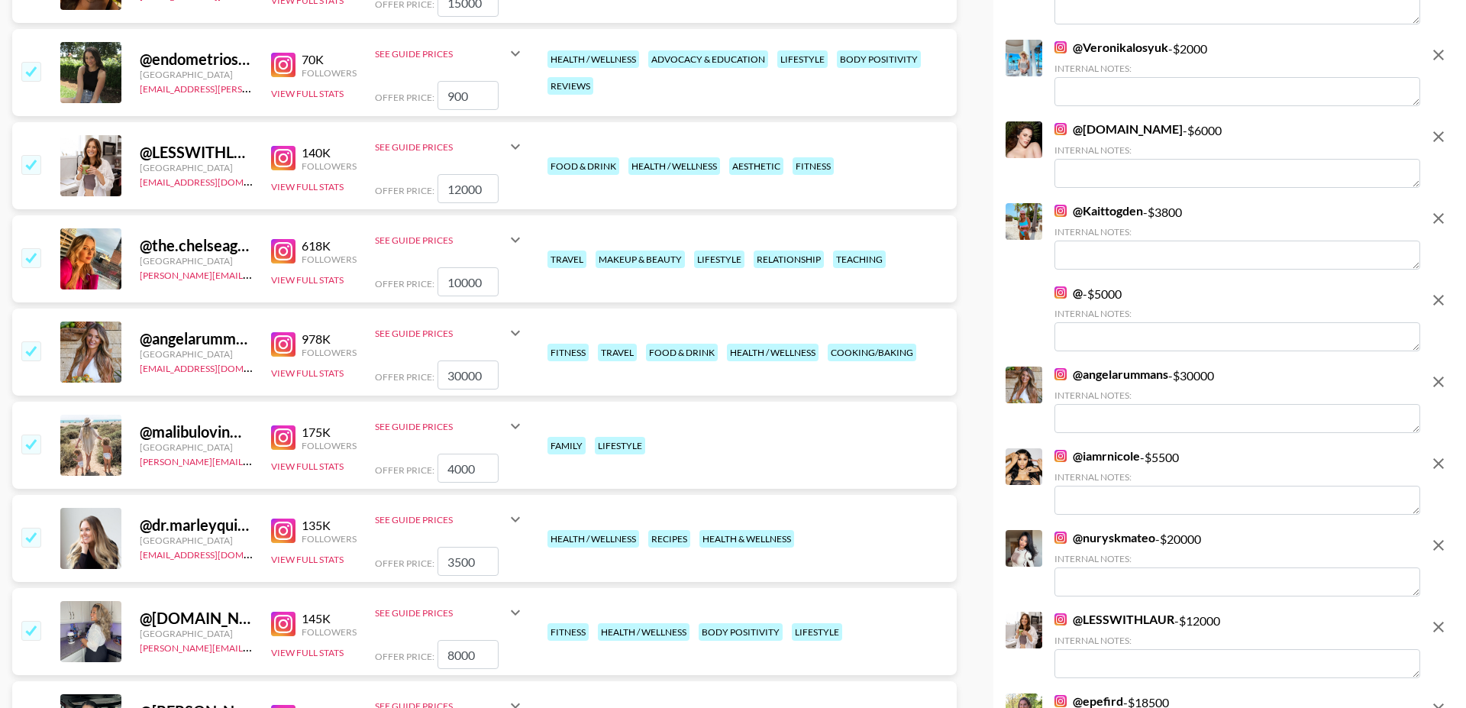
click at [29, 258] on input "checkbox" at bounding box center [30, 257] width 18 height 18
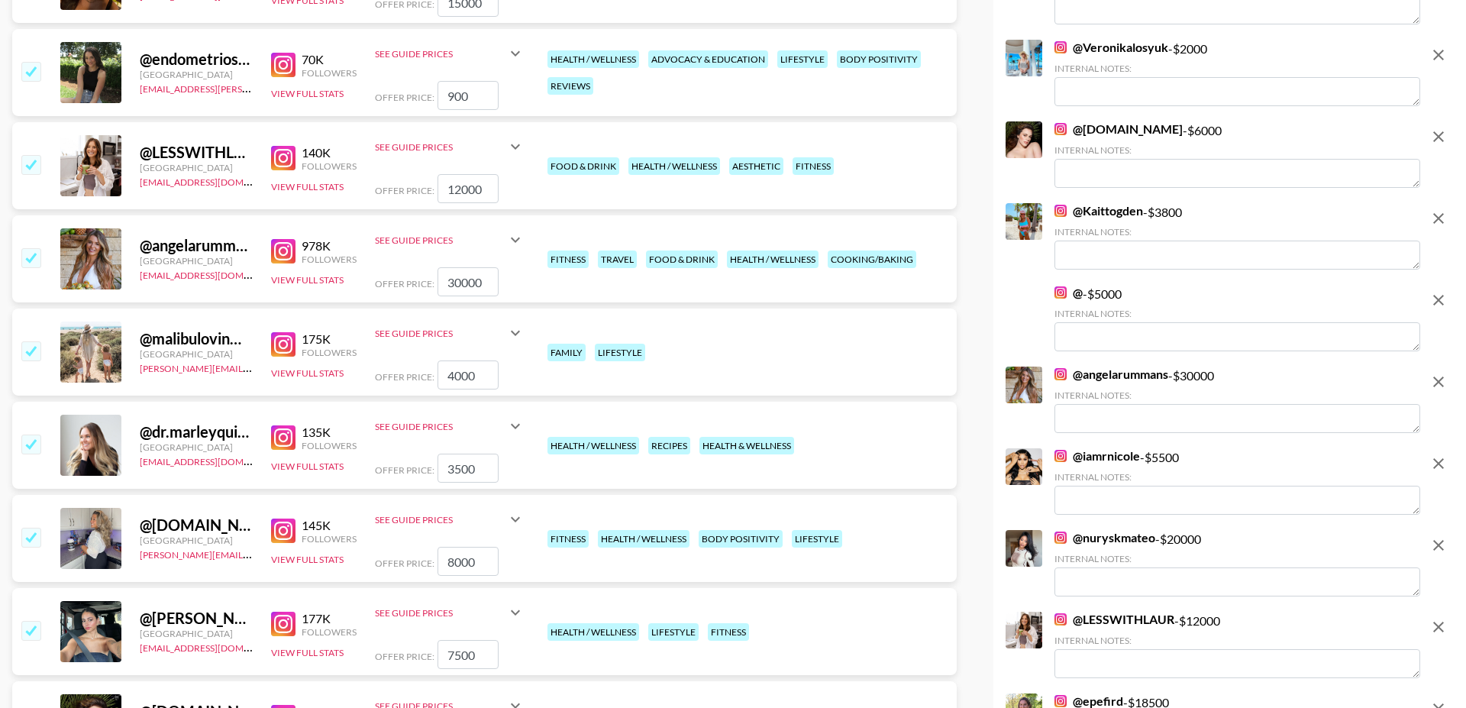
click at [282, 250] on img at bounding box center [283, 251] width 24 height 24
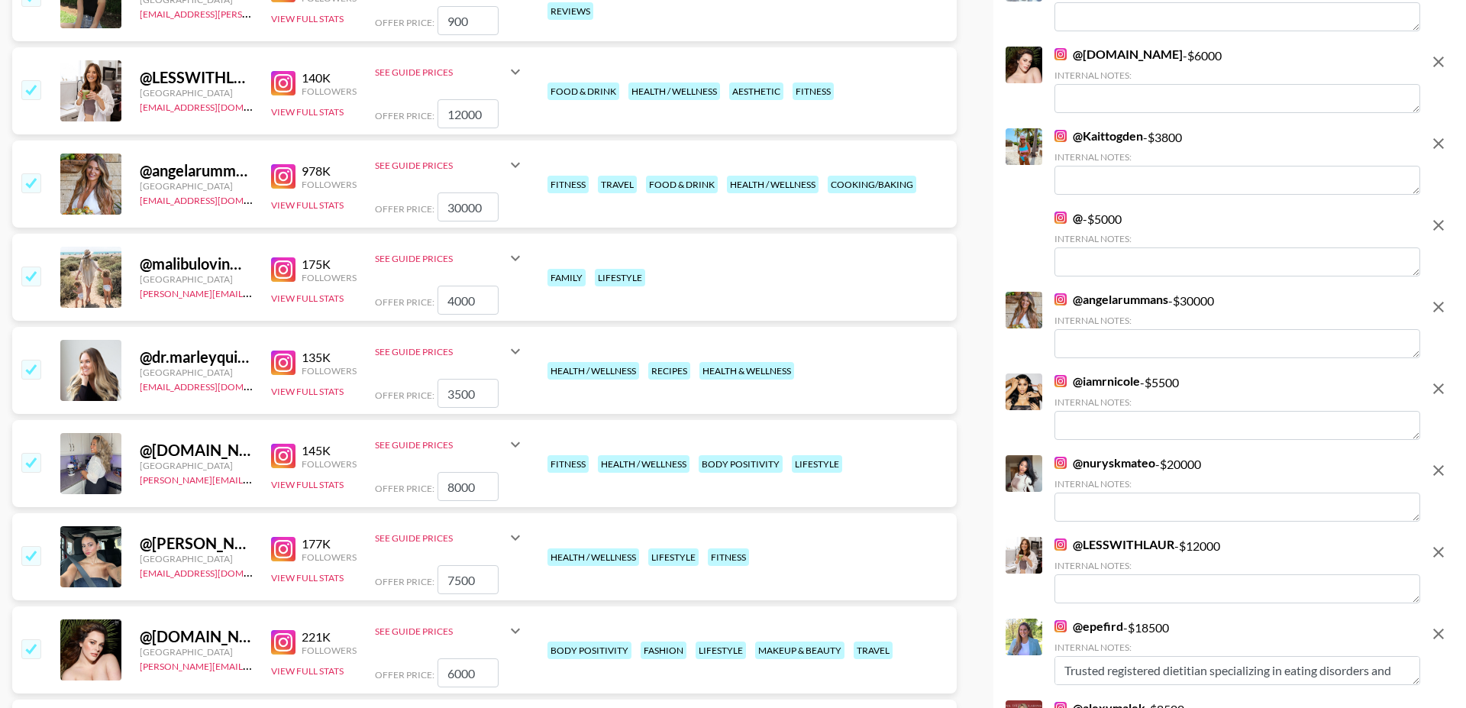
scroll to position [1388, 0]
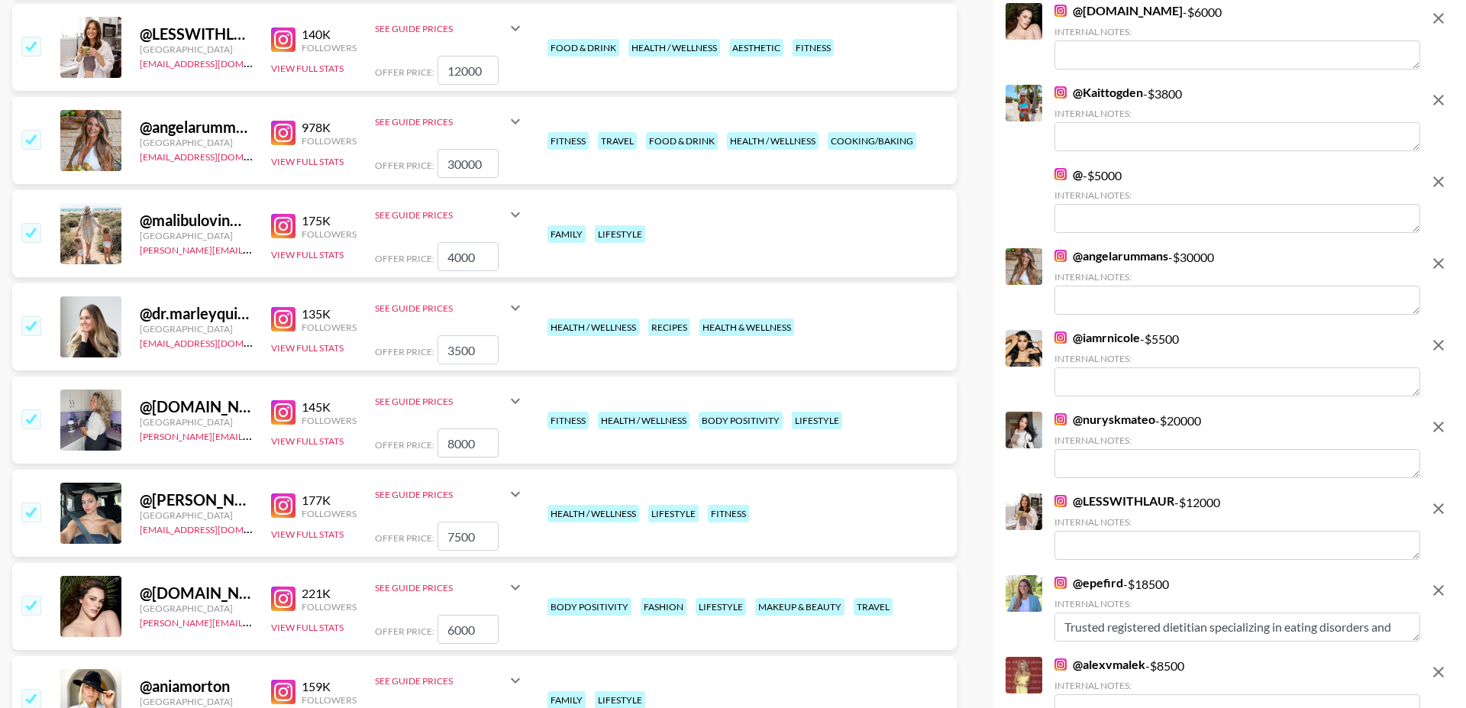
click at [34, 233] on input "checkbox" at bounding box center [30, 232] width 18 height 18
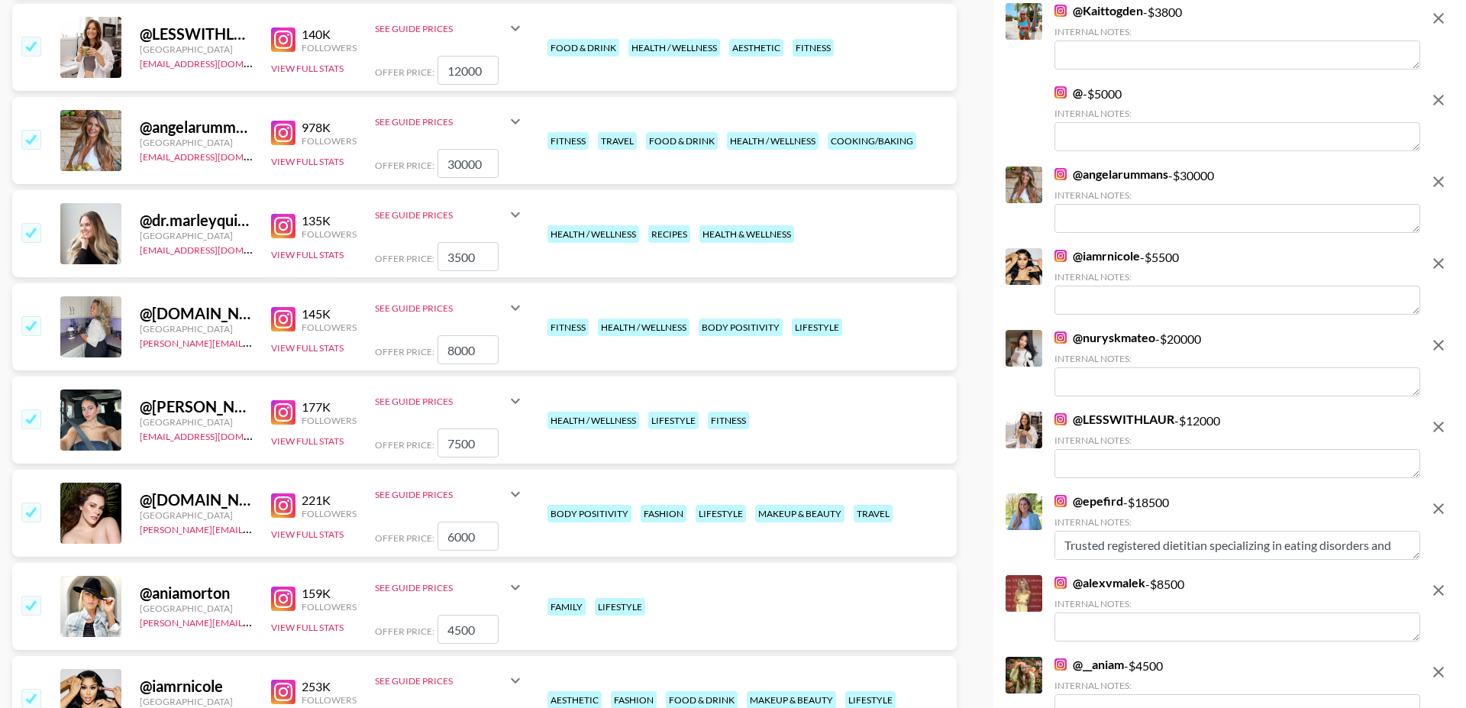
click at [289, 228] on img at bounding box center [283, 226] width 24 height 24
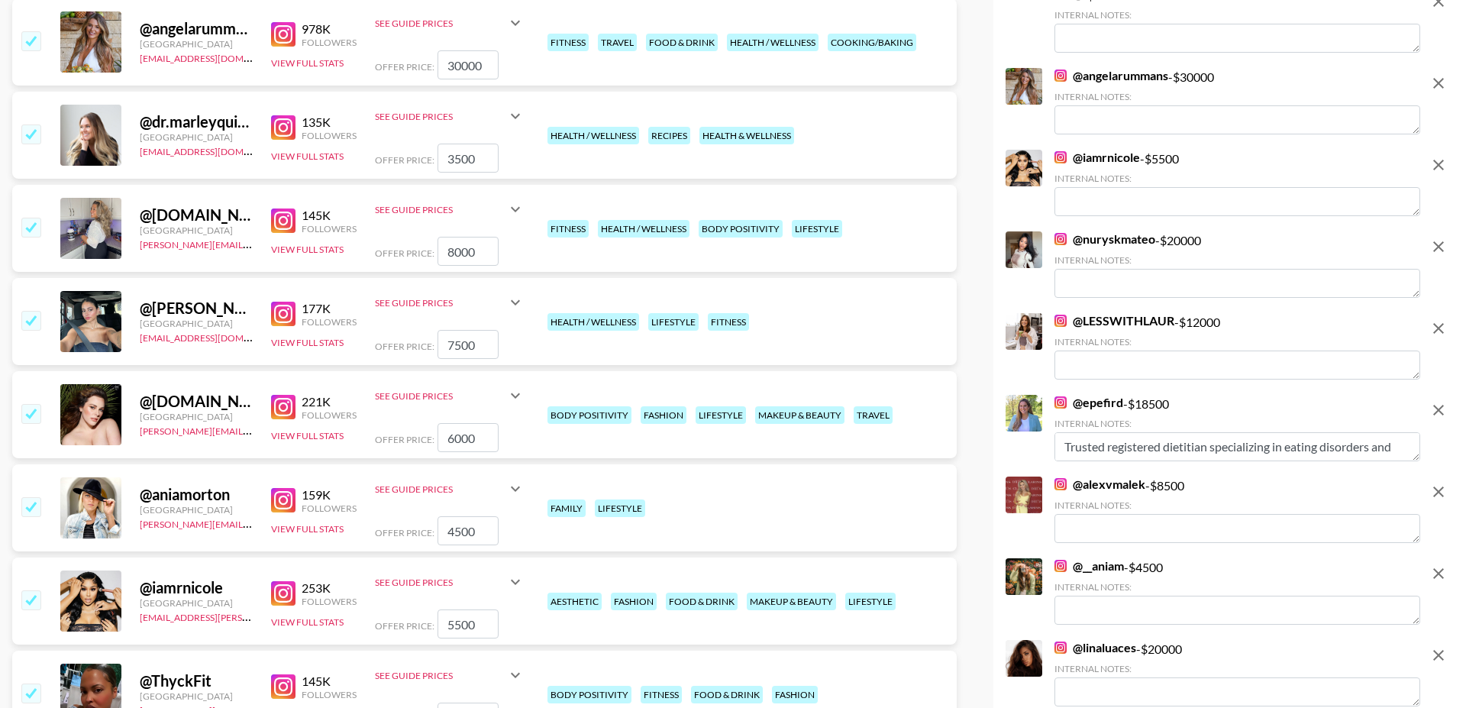
scroll to position [1529, 0]
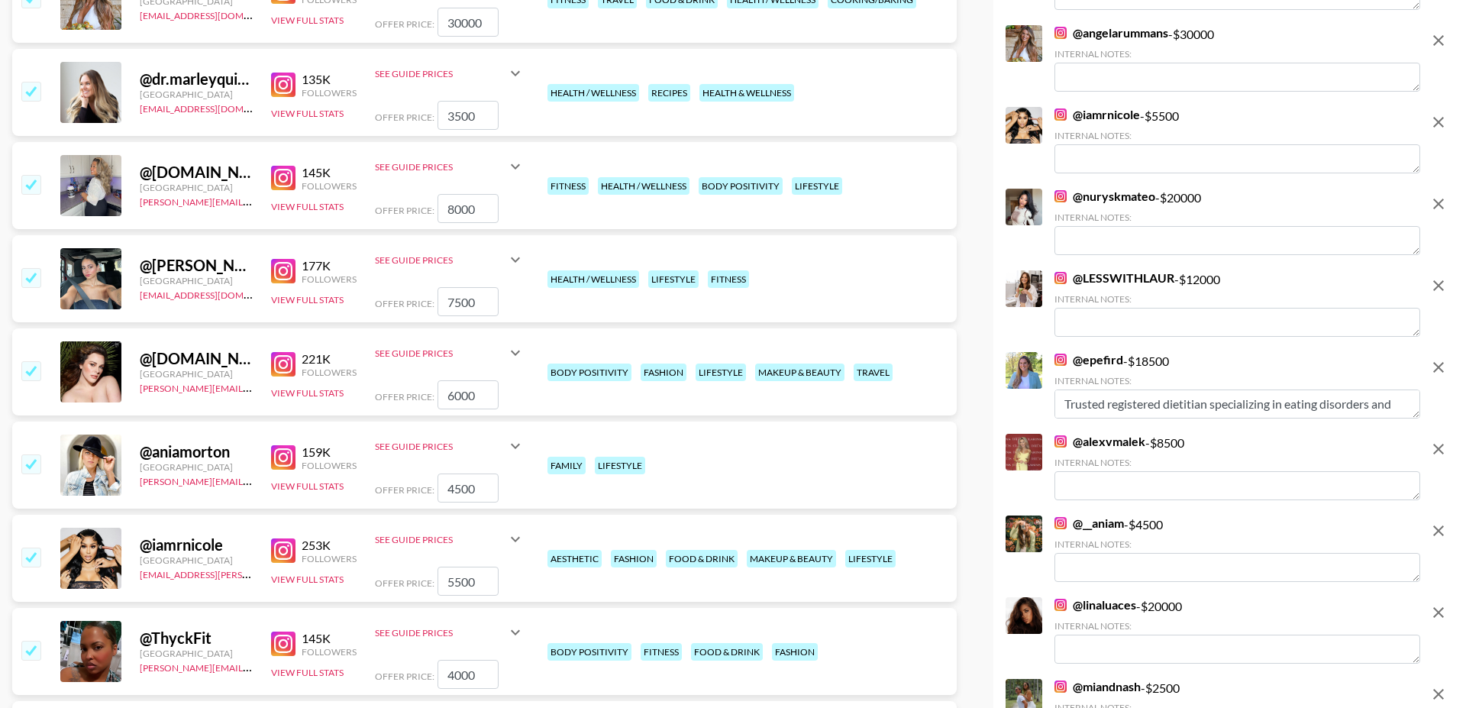
click at [286, 170] on img at bounding box center [283, 178] width 24 height 24
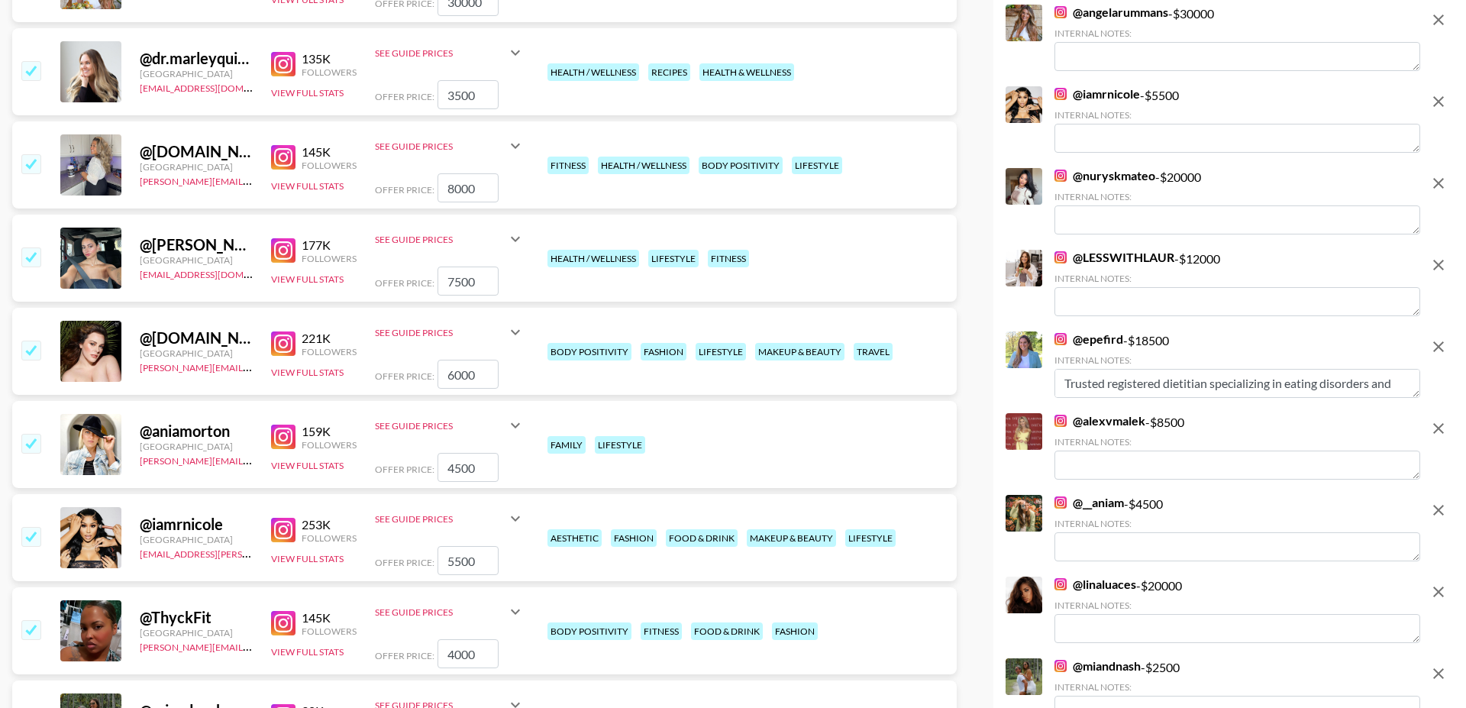
scroll to position [1519, 0]
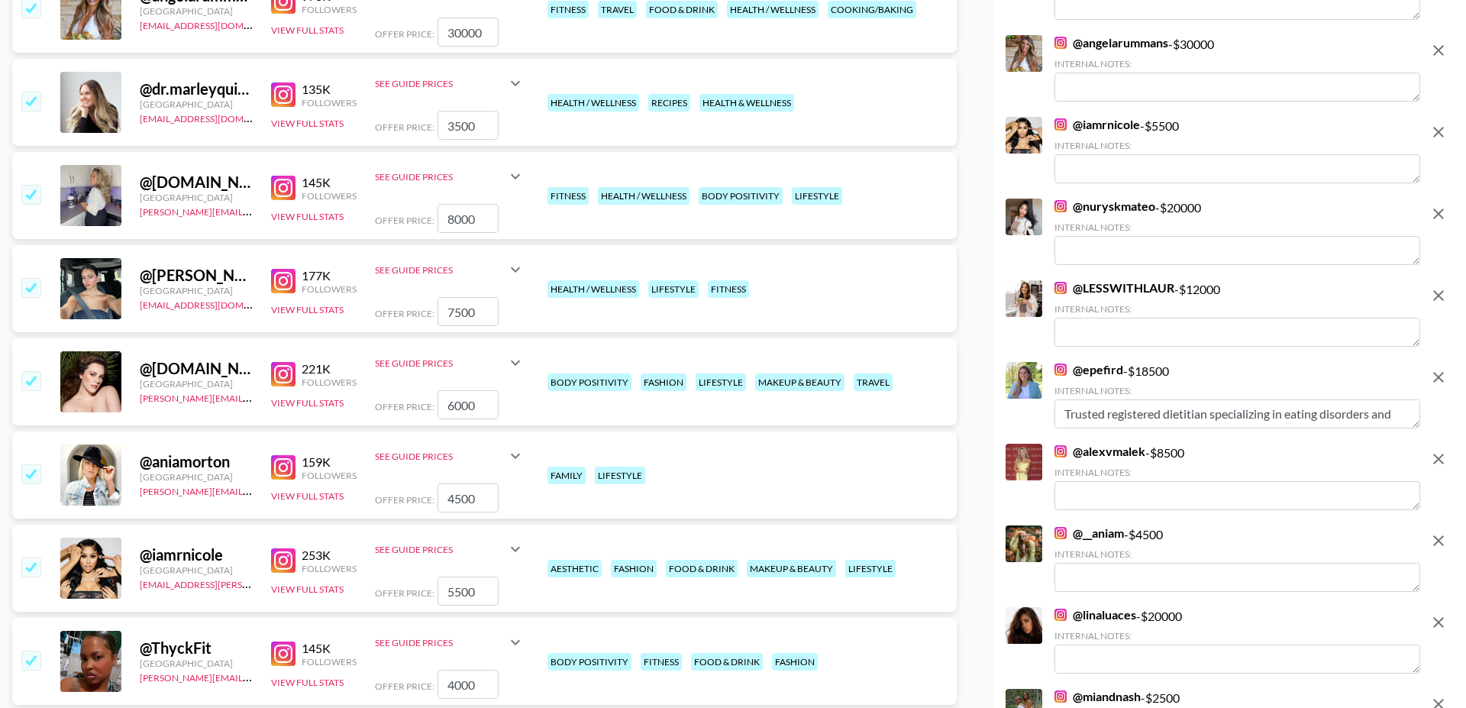
click at [25, 195] on input "checkbox" at bounding box center [30, 194] width 18 height 18
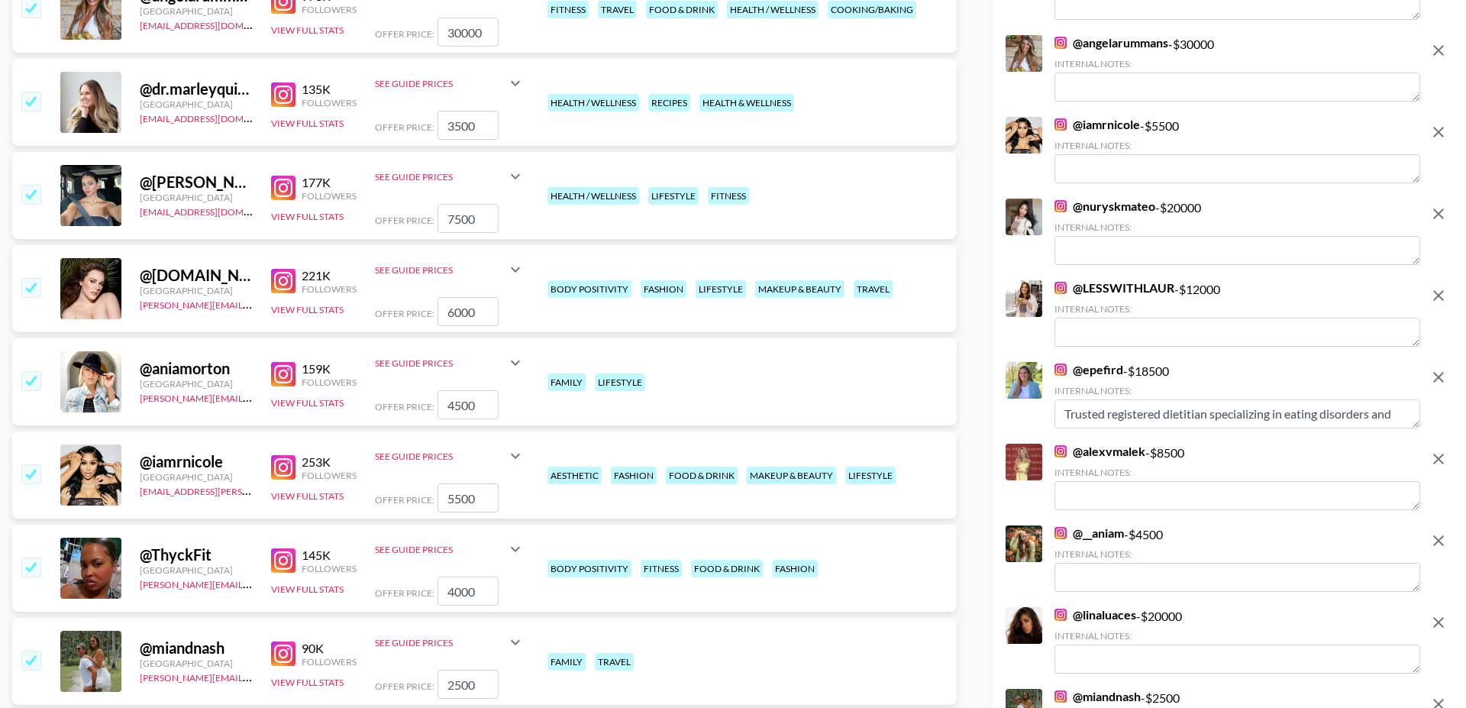
click at [275, 186] on img at bounding box center [283, 188] width 24 height 24
click at [32, 280] on input "checkbox" at bounding box center [30, 287] width 18 height 18
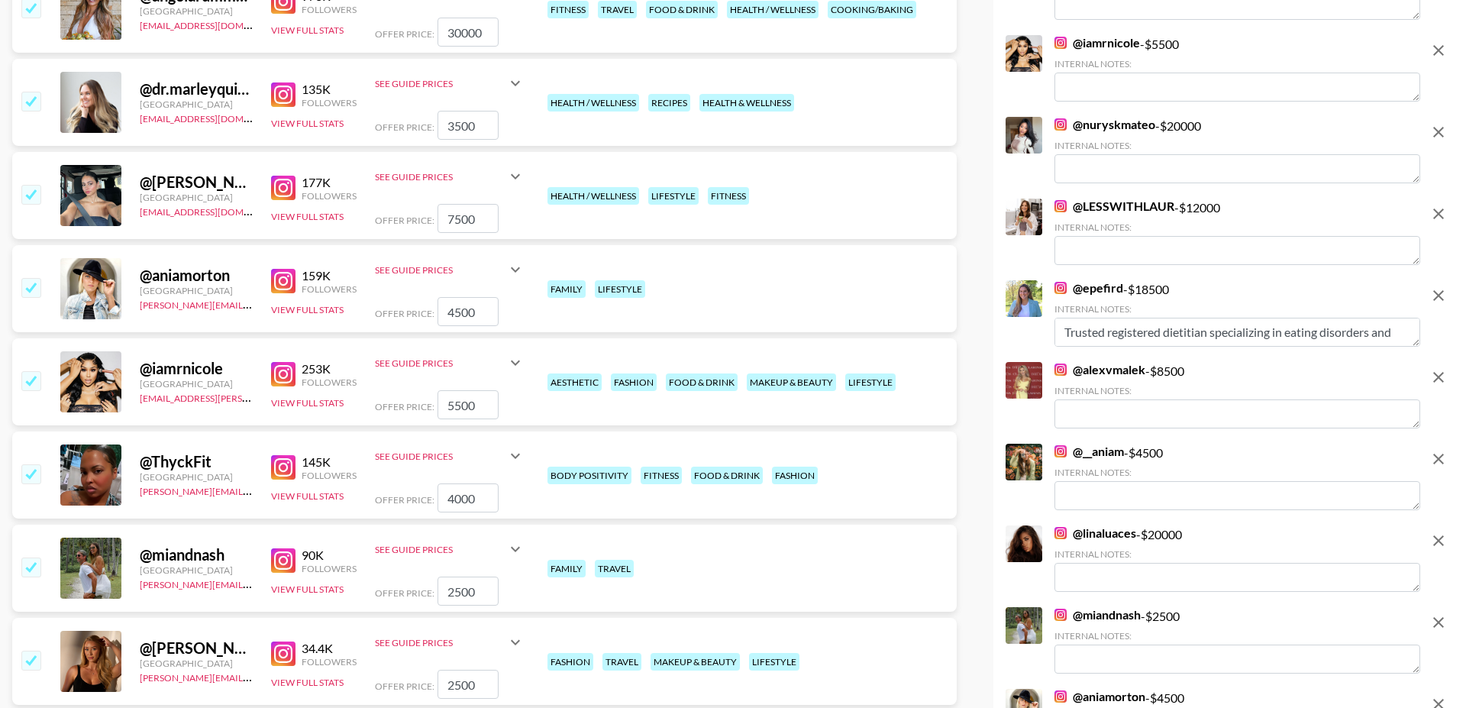
click at [31, 286] on input "checkbox" at bounding box center [30, 287] width 18 height 18
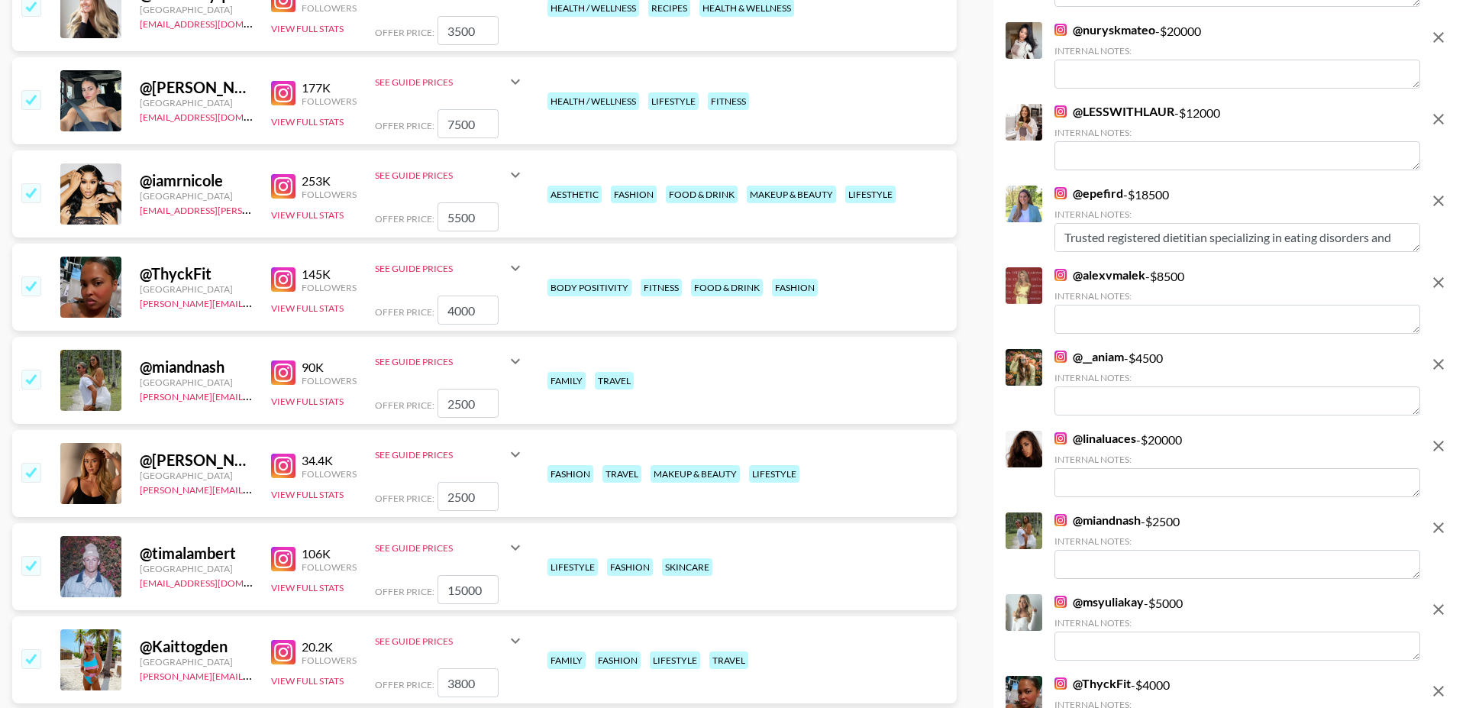
scroll to position [1659, 0]
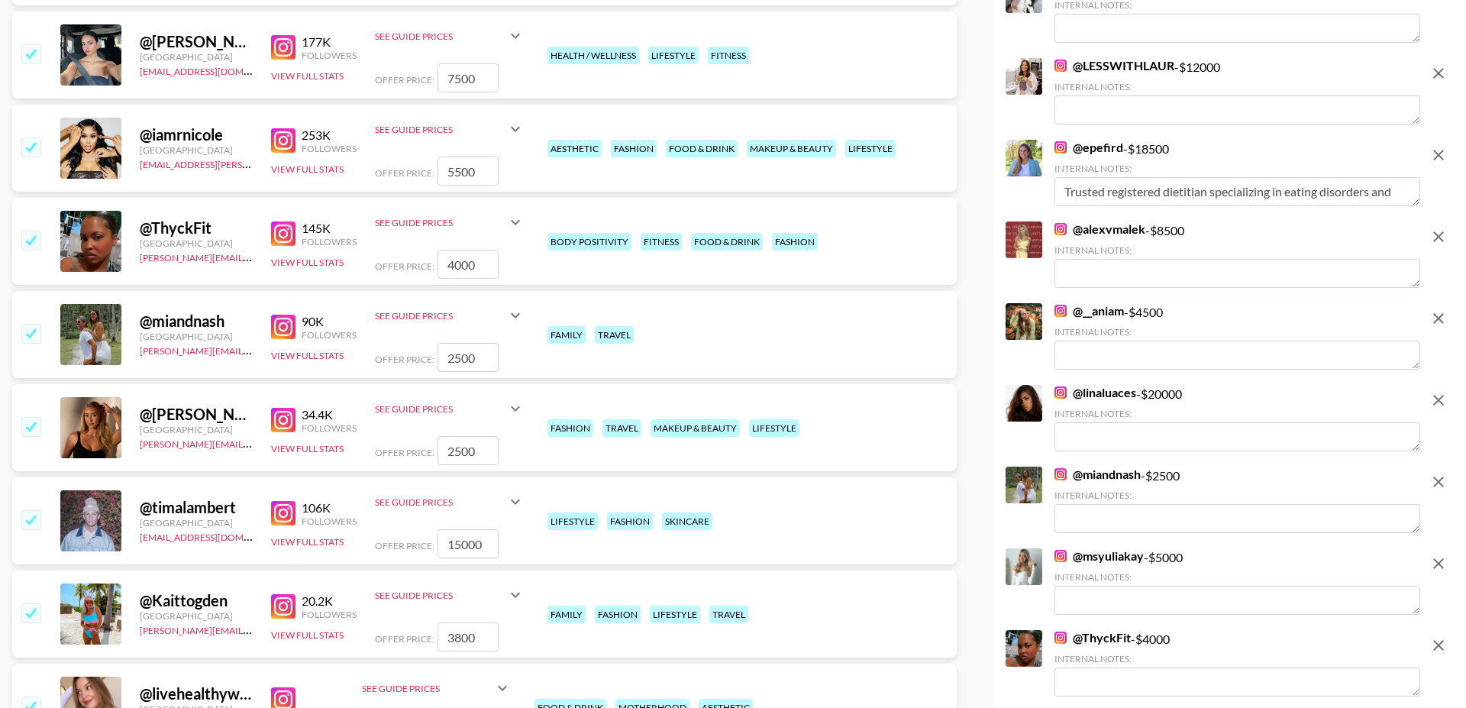
click at [21, 514] on input "checkbox" at bounding box center [30, 519] width 18 height 18
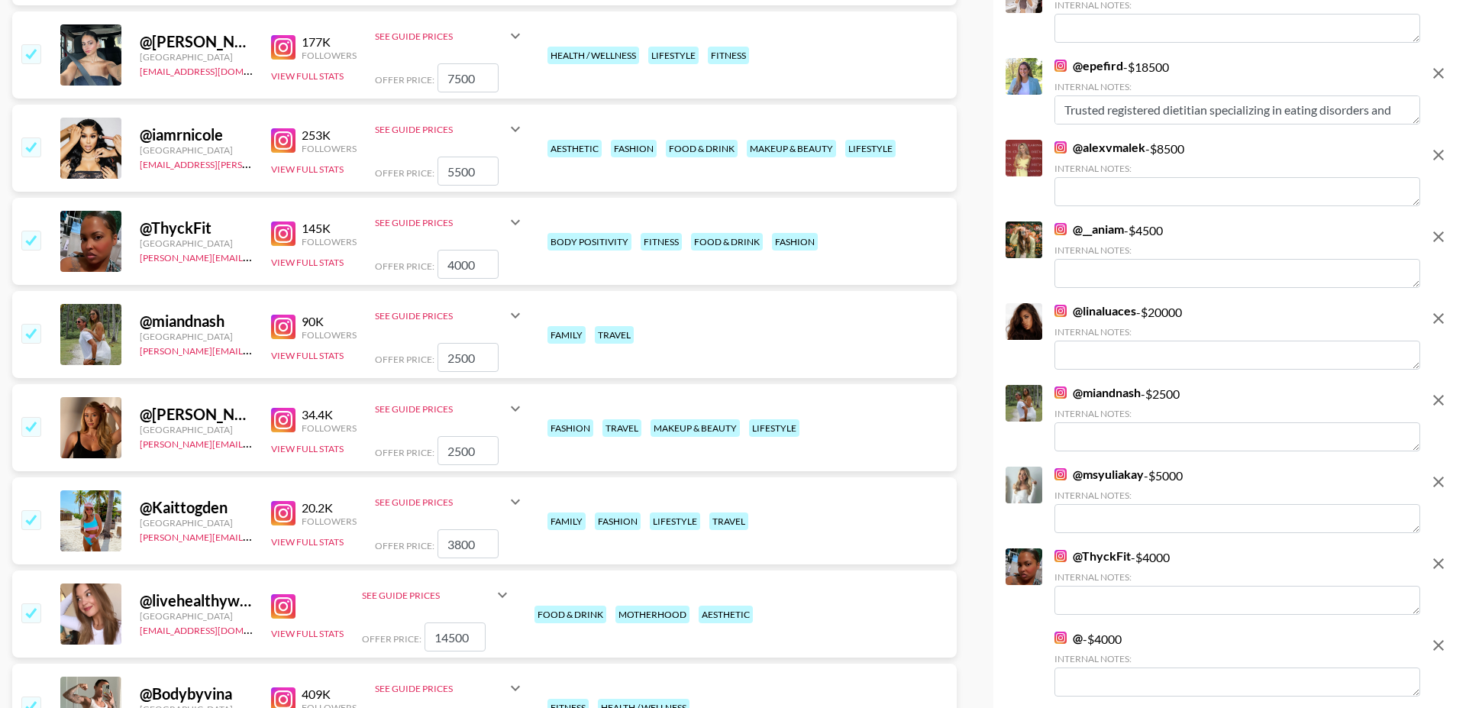
click at [31, 522] on input "checkbox" at bounding box center [30, 519] width 18 height 18
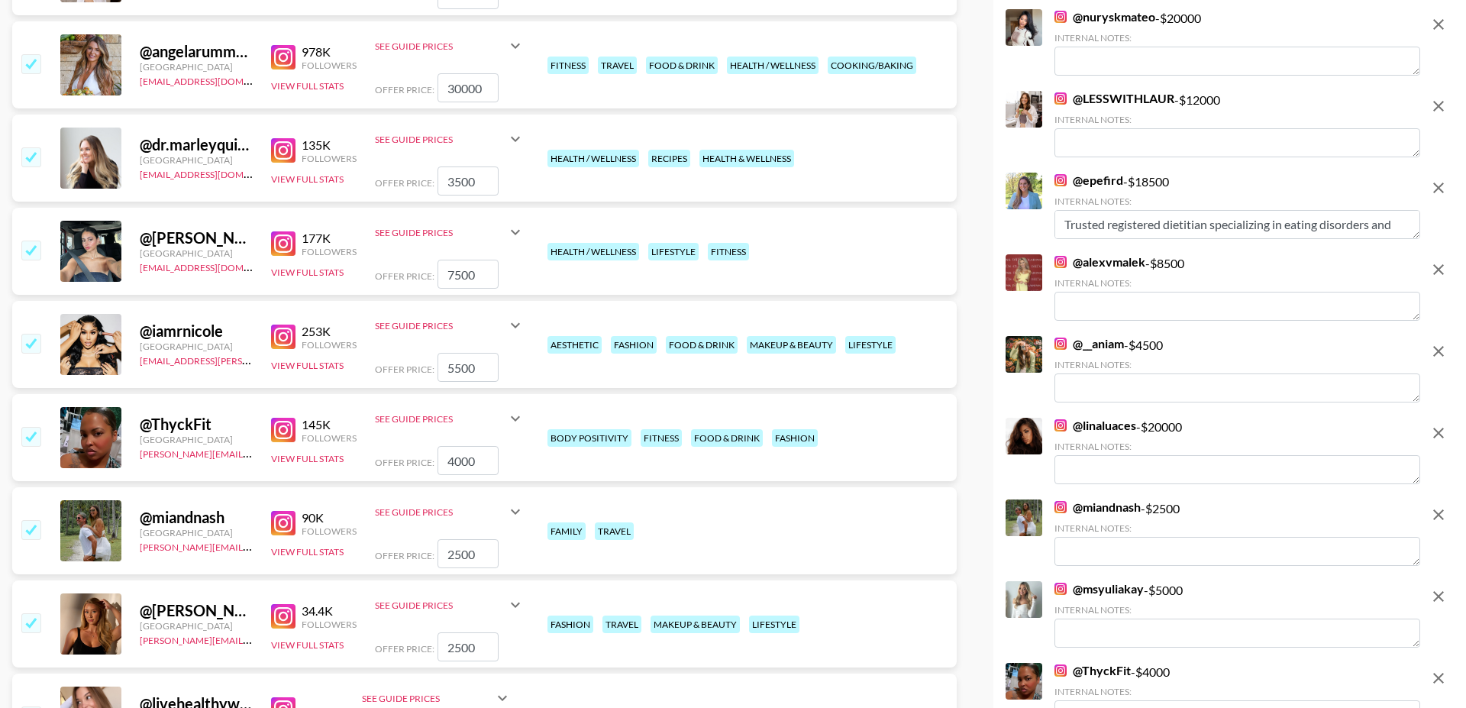
scroll to position [1472, 0]
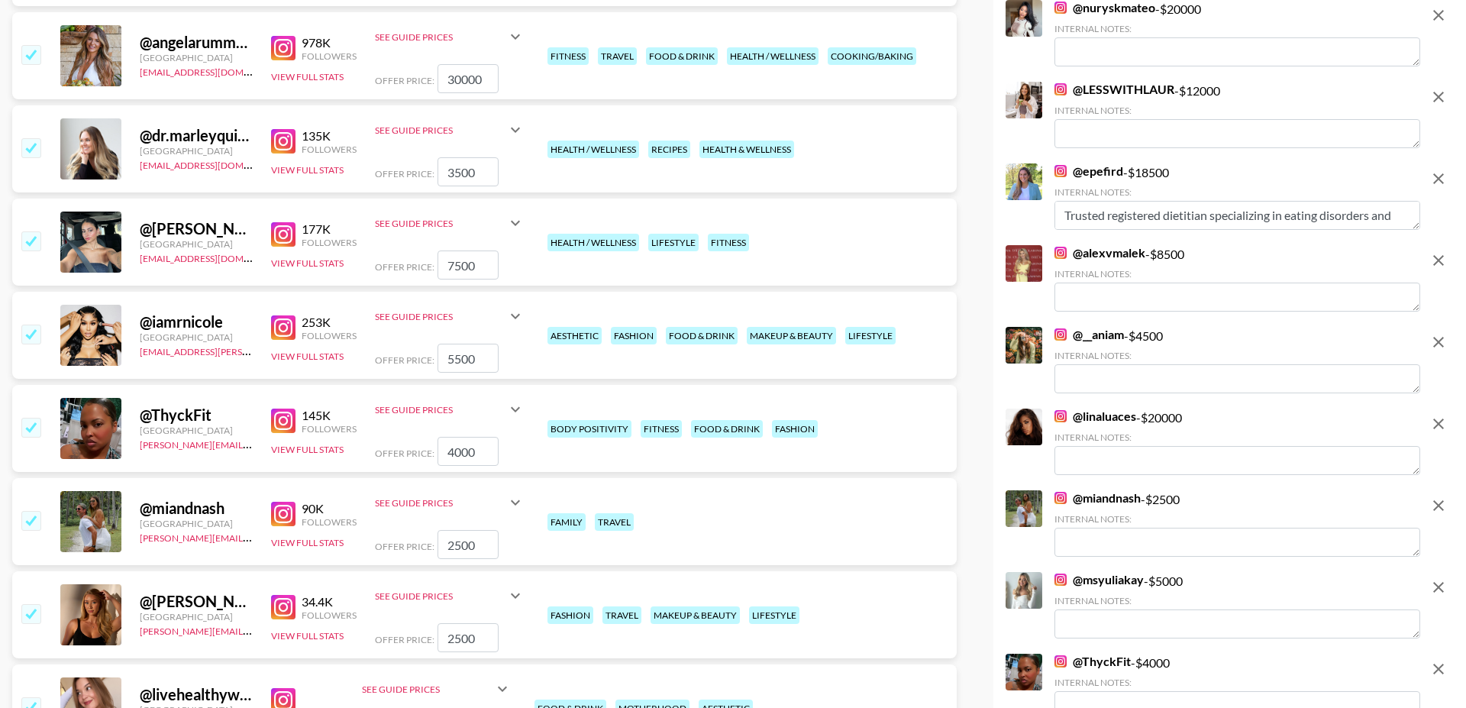
click at [282, 325] on img at bounding box center [283, 327] width 24 height 24
click at [31, 329] on input "checkbox" at bounding box center [30, 334] width 18 height 18
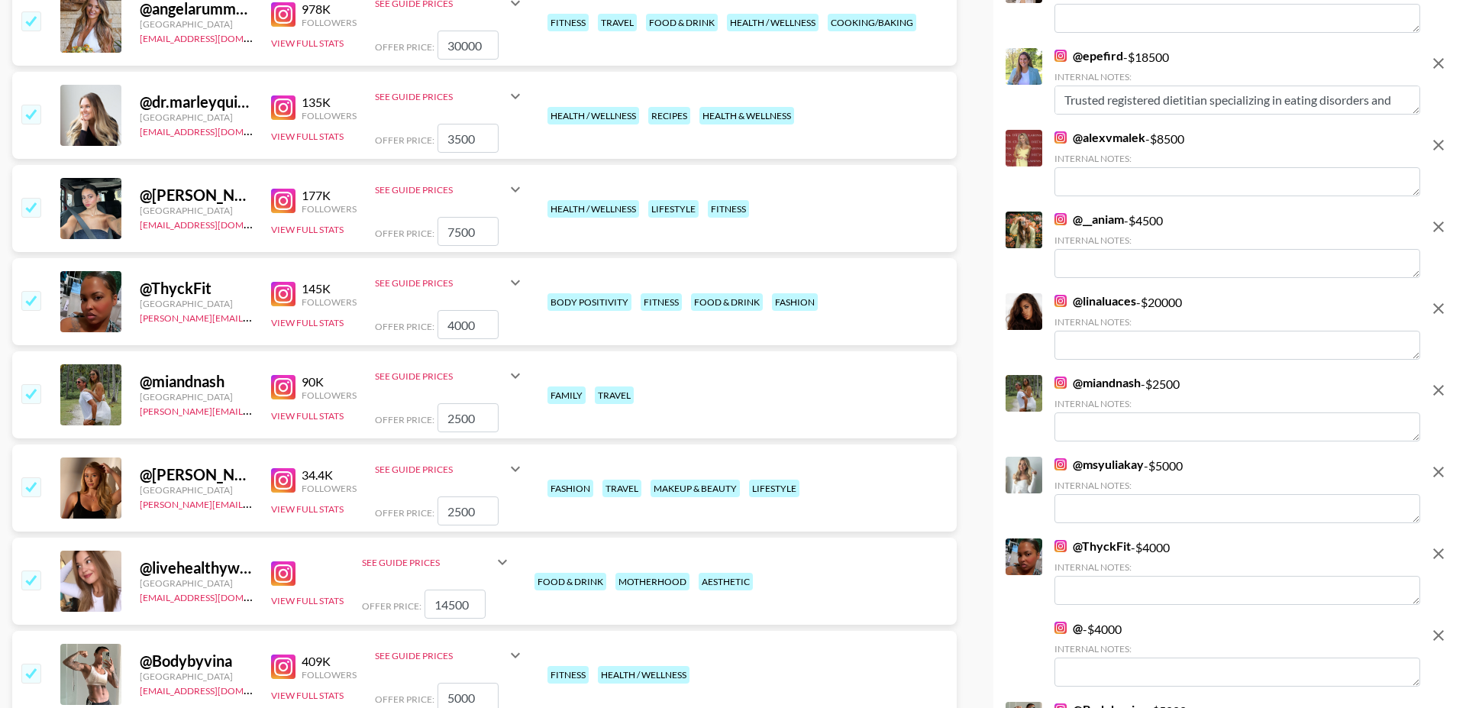
scroll to position [1511, 0]
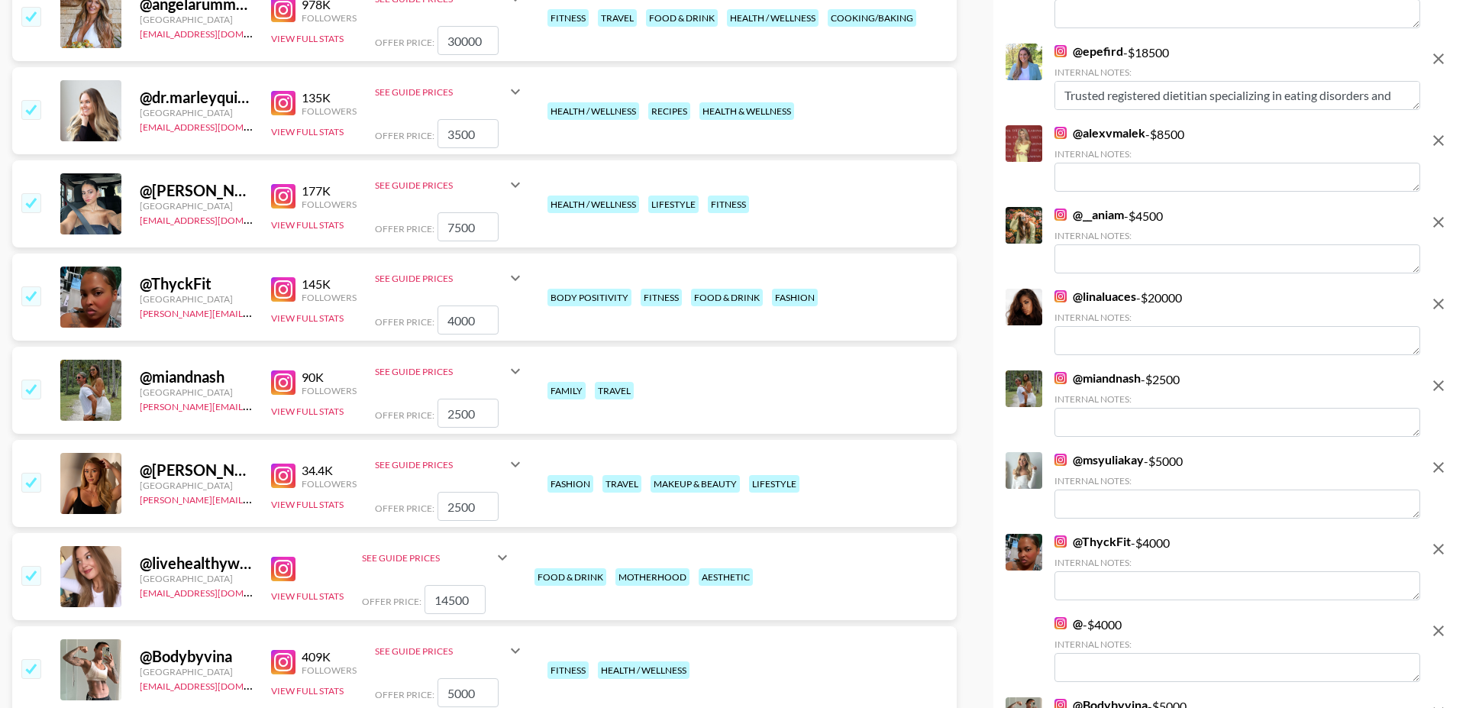
click at [283, 285] on img at bounding box center [283, 289] width 24 height 24
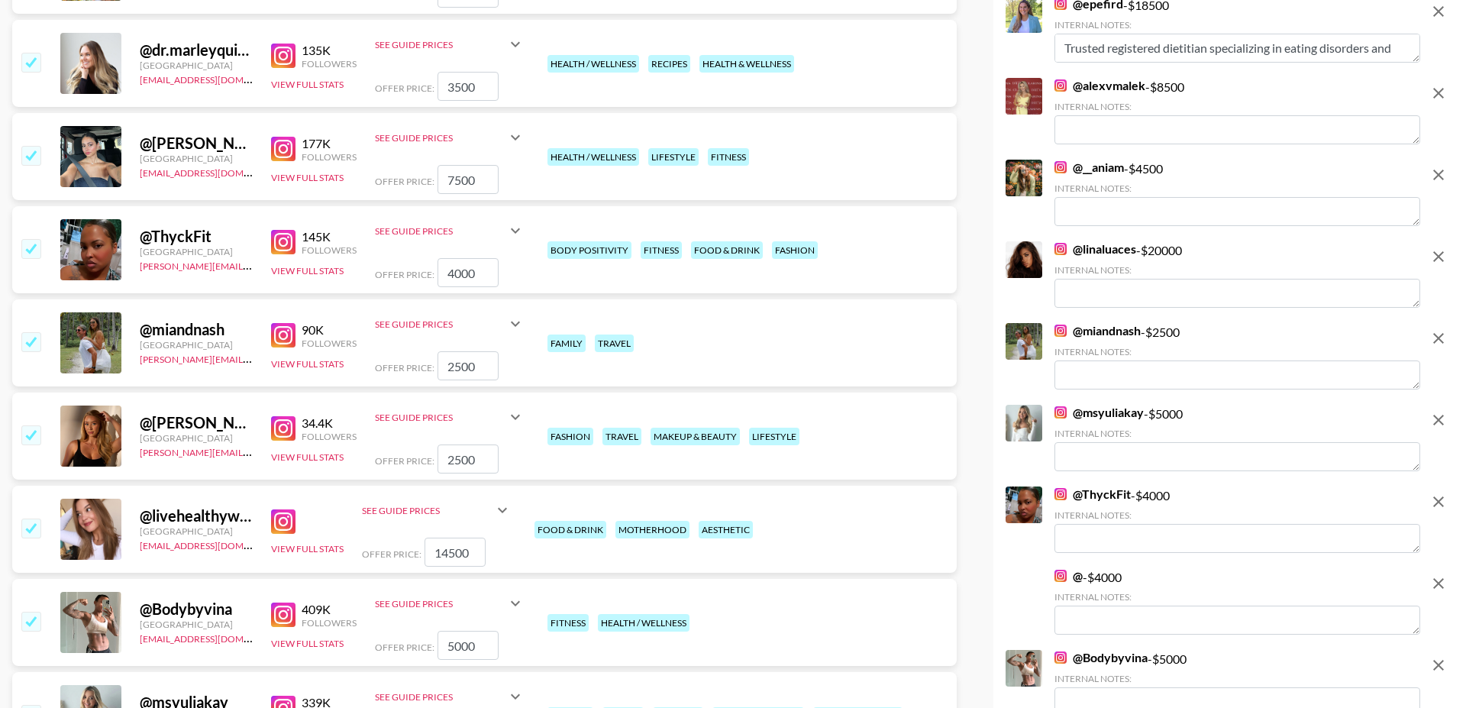
scroll to position [1566, 0]
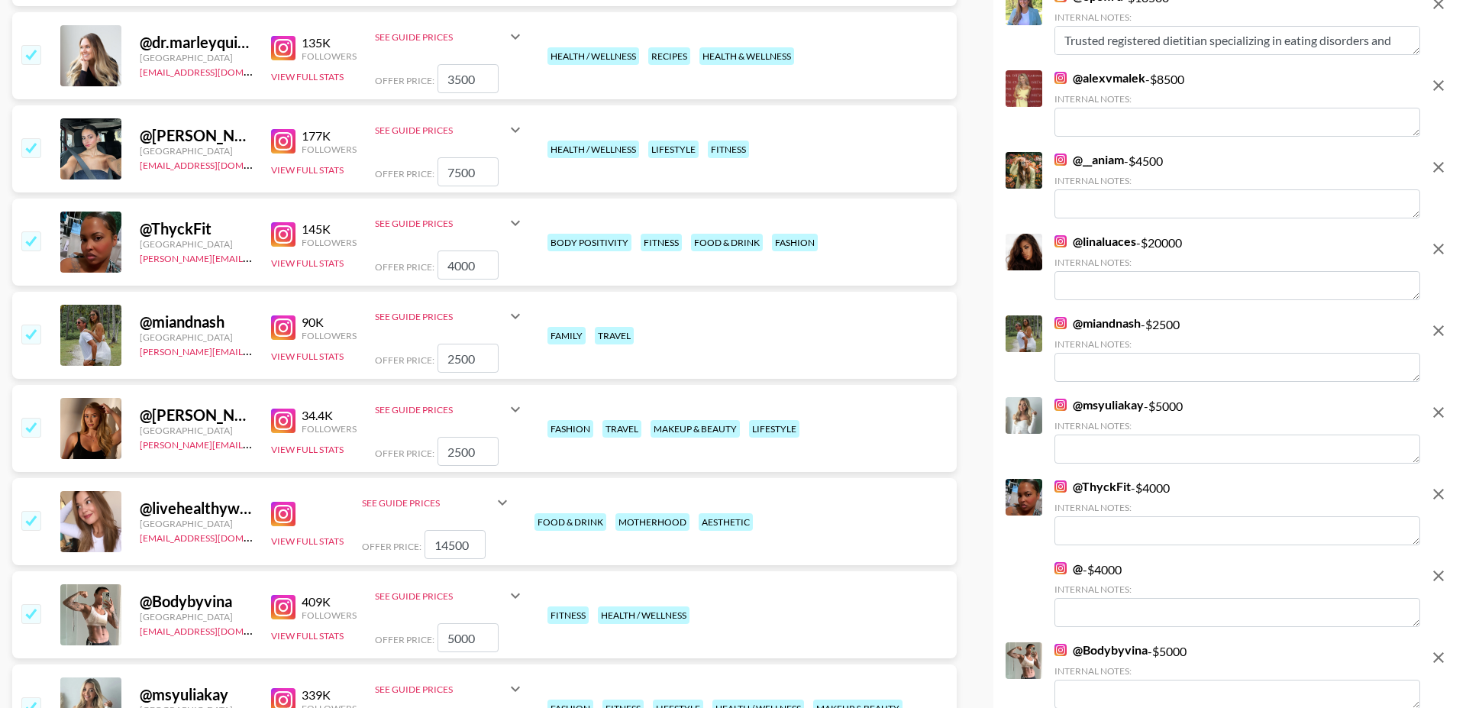
click at [31, 331] on input "checkbox" at bounding box center [30, 334] width 18 height 18
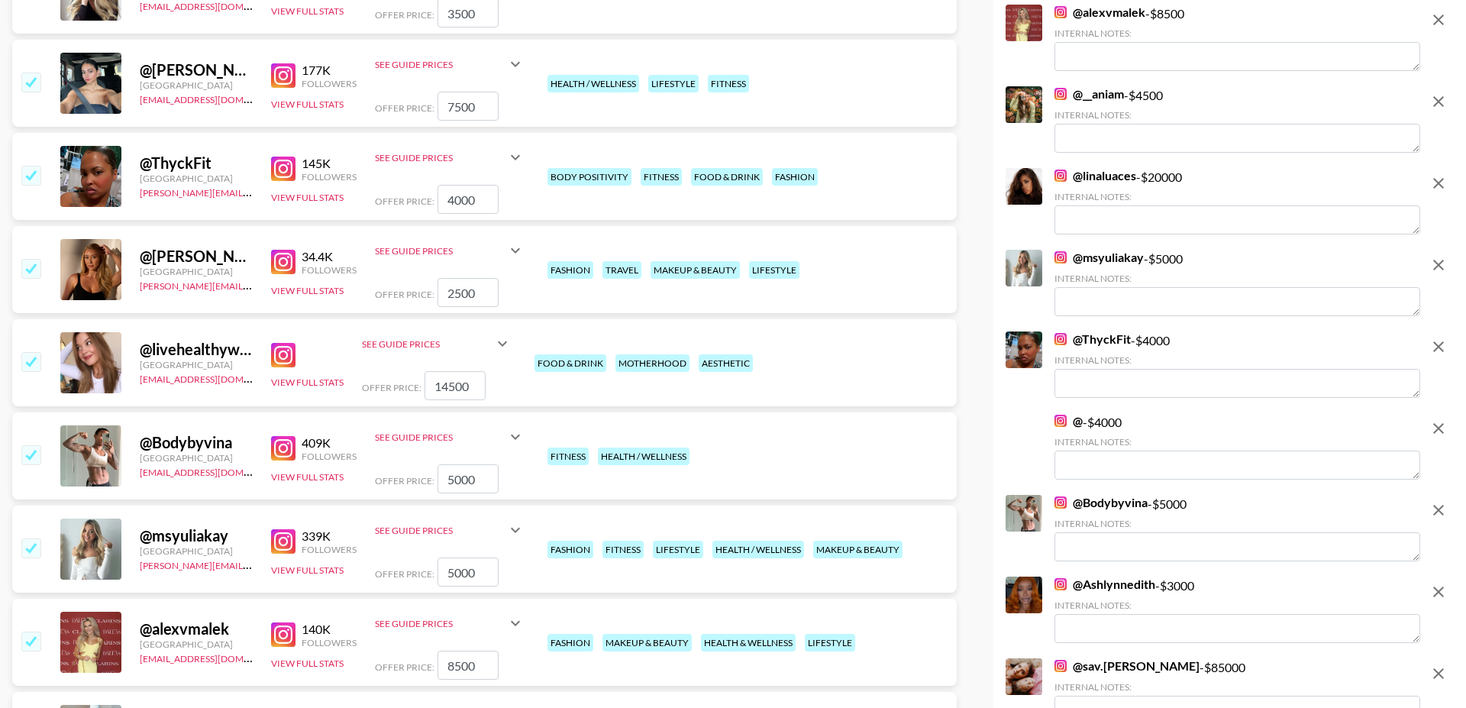
scroll to position [1653, 0]
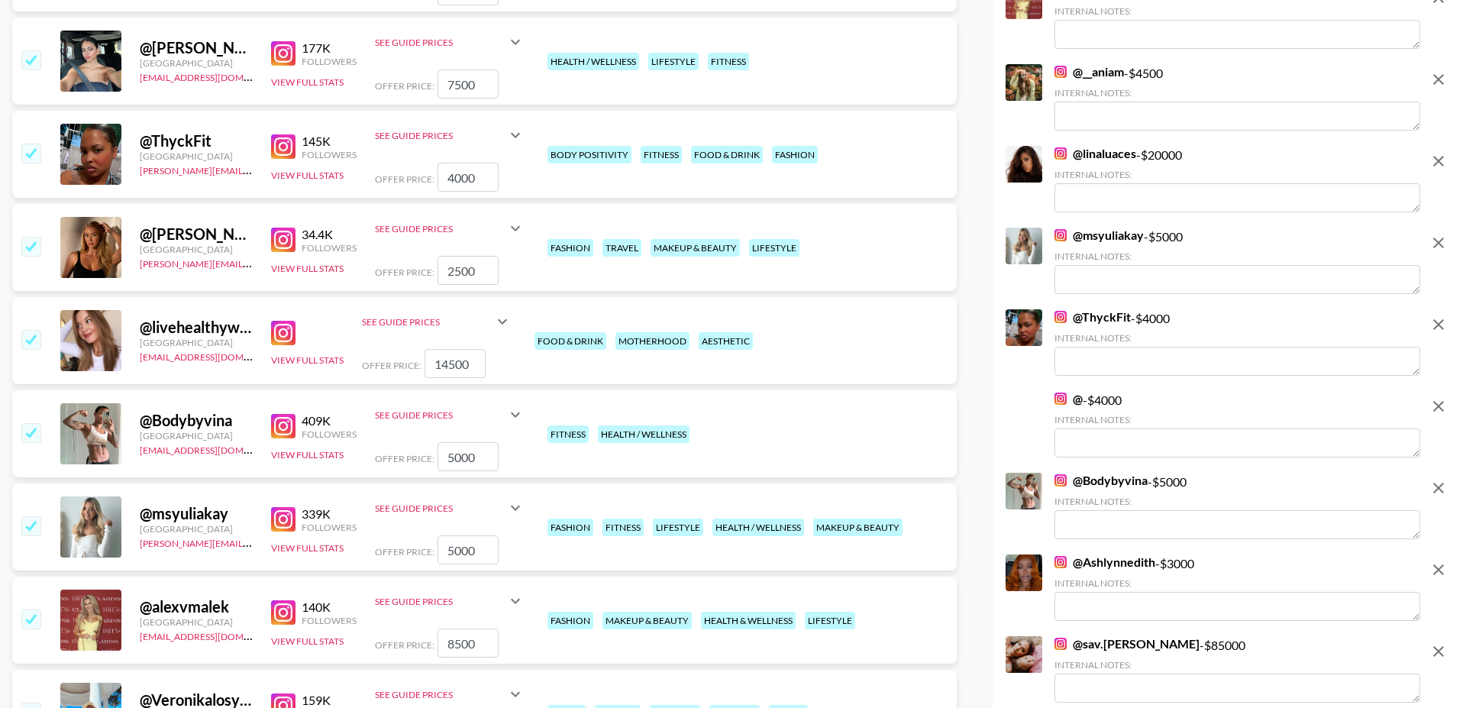
click at [34, 248] on input "checkbox" at bounding box center [30, 246] width 18 height 18
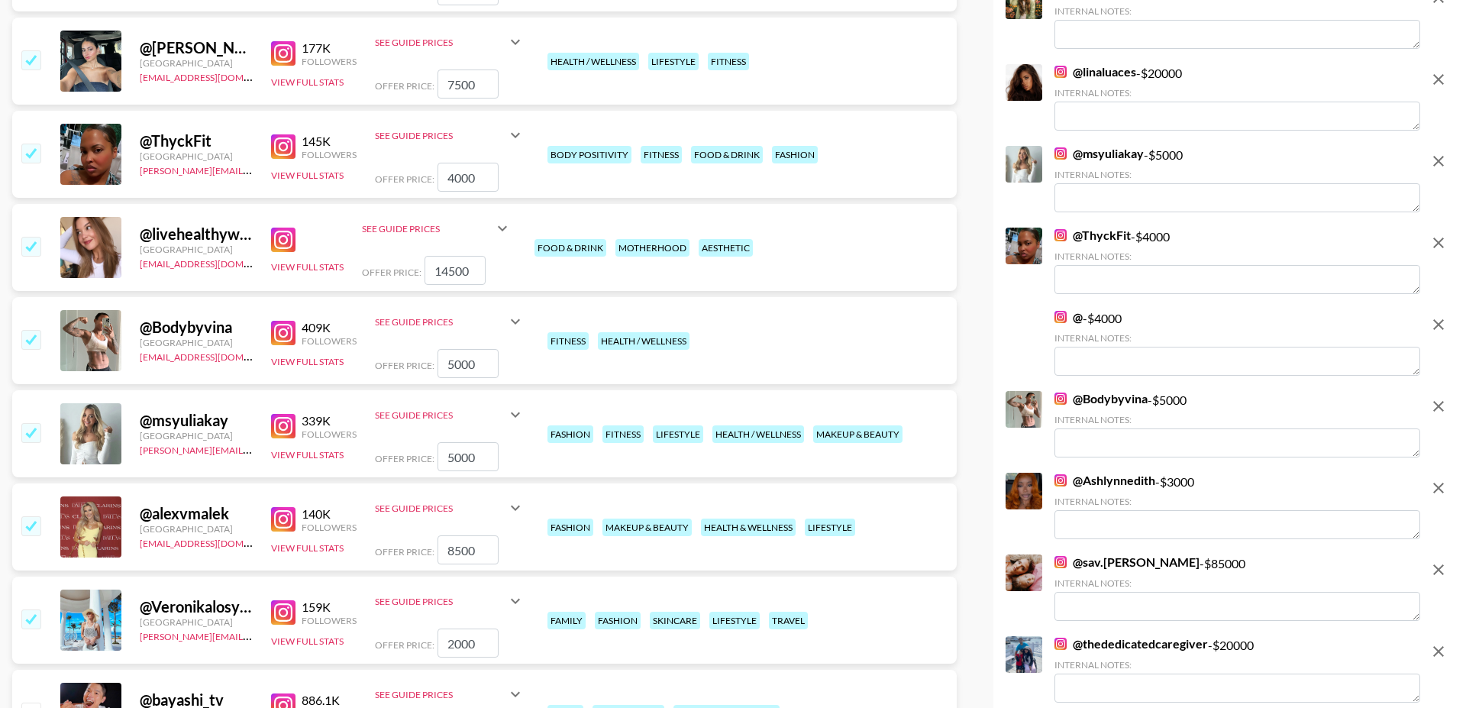
click at [279, 233] on img at bounding box center [283, 240] width 24 height 24
click at [36, 150] on input "checkbox" at bounding box center [30, 153] width 18 height 18
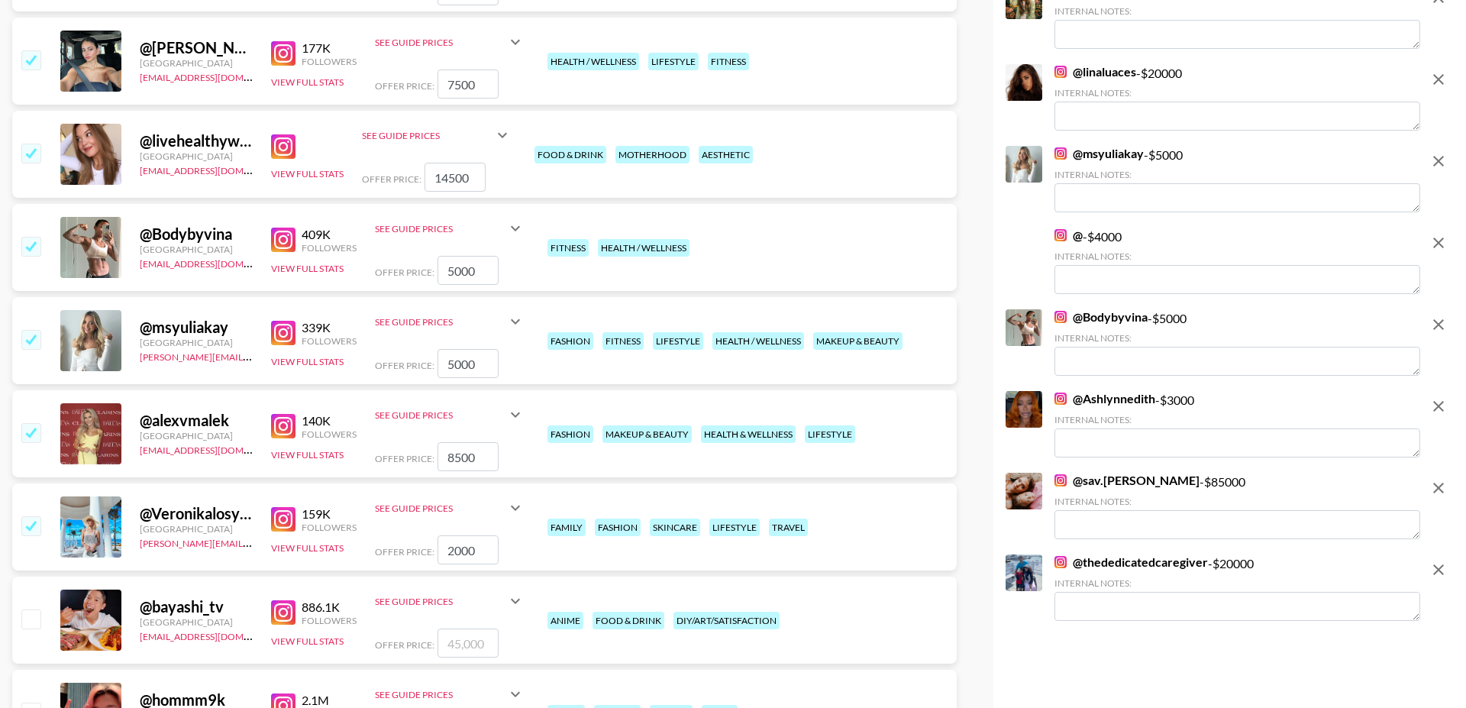
click at [284, 245] on img at bounding box center [283, 240] width 24 height 24
click at [31, 248] on input "checkbox" at bounding box center [30, 246] width 18 height 18
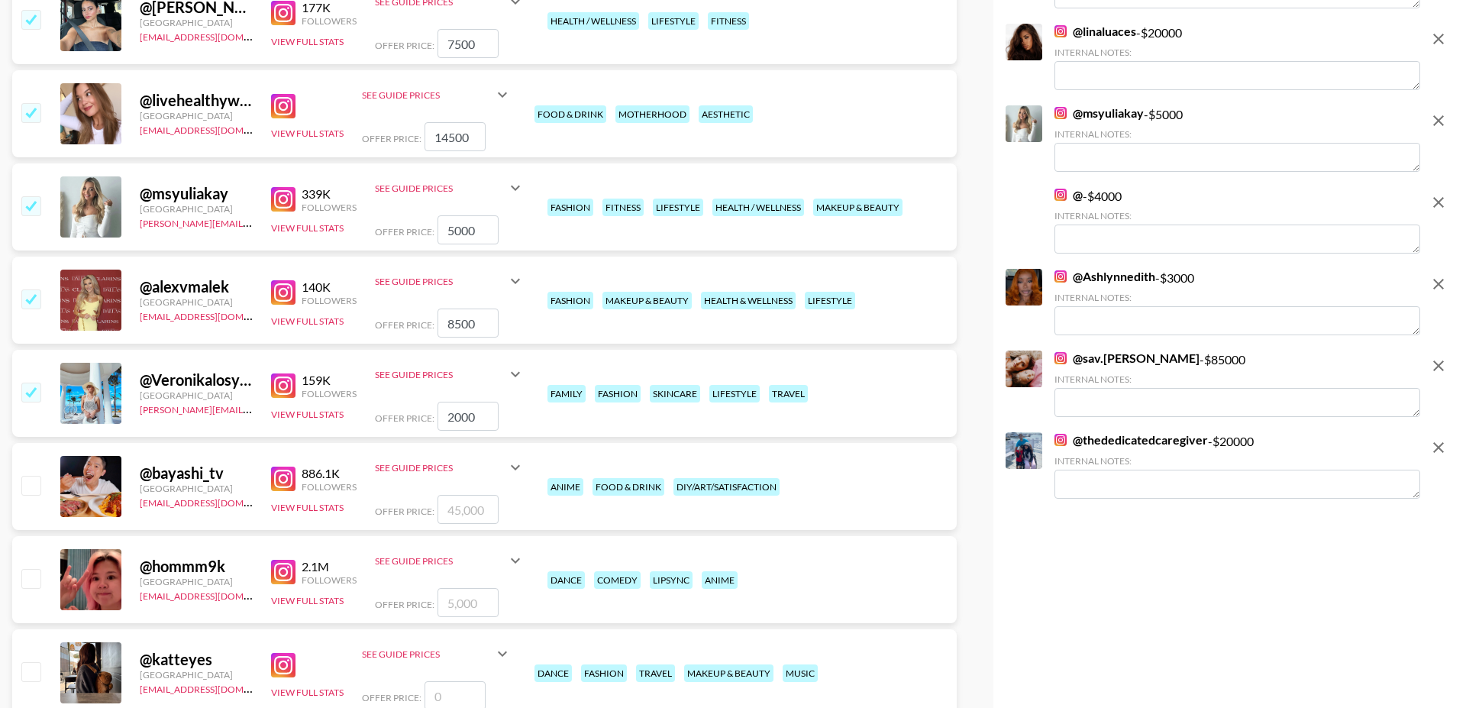
scroll to position [1699, 0]
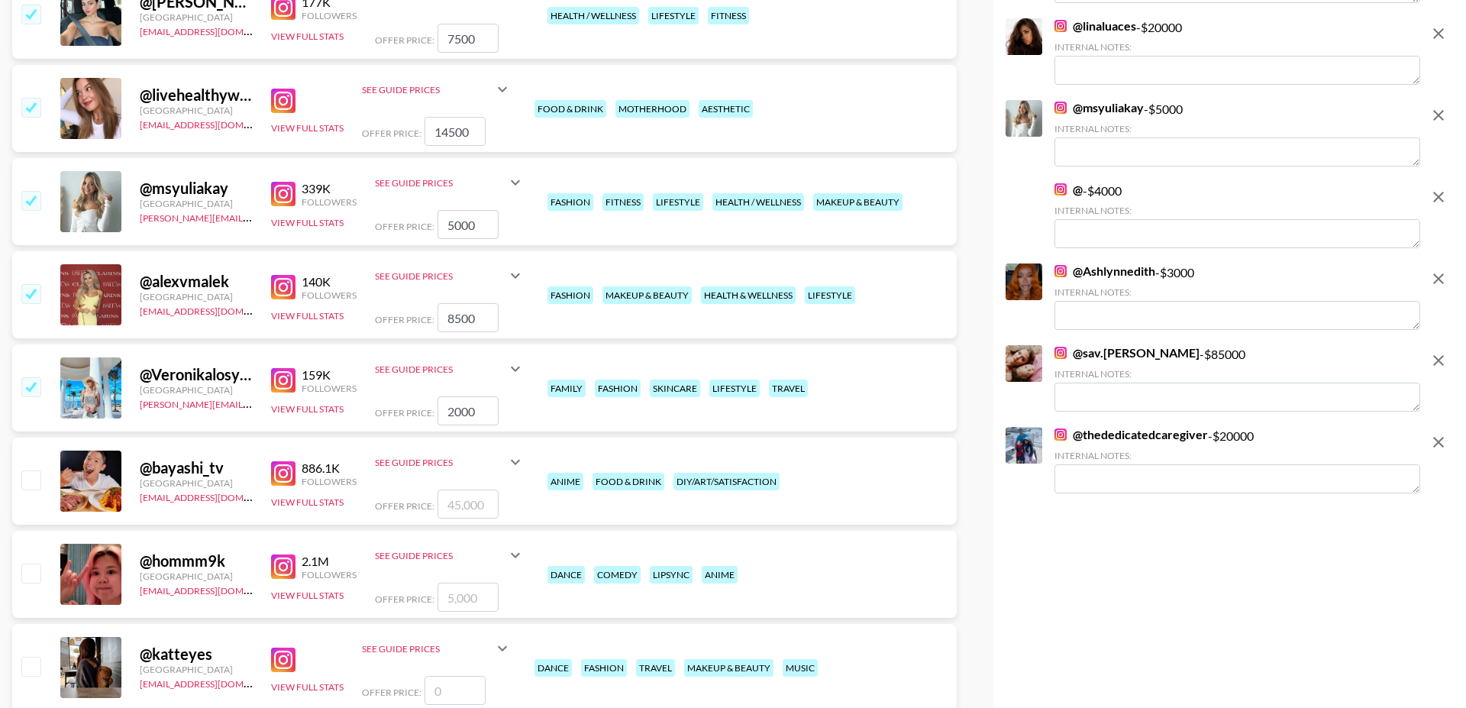
click at [32, 197] on input "checkbox" at bounding box center [30, 200] width 18 height 18
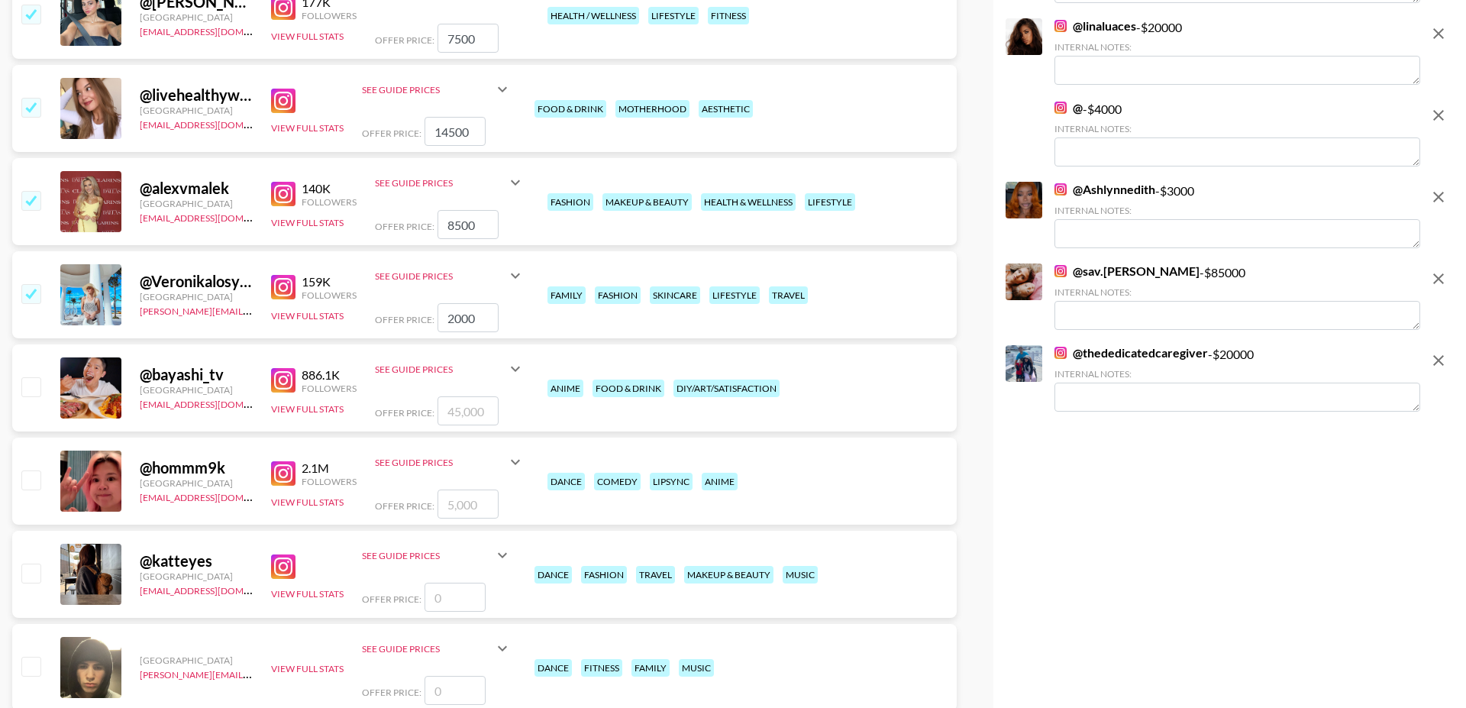
click at [30, 199] on input "checkbox" at bounding box center [30, 200] width 18 height 18
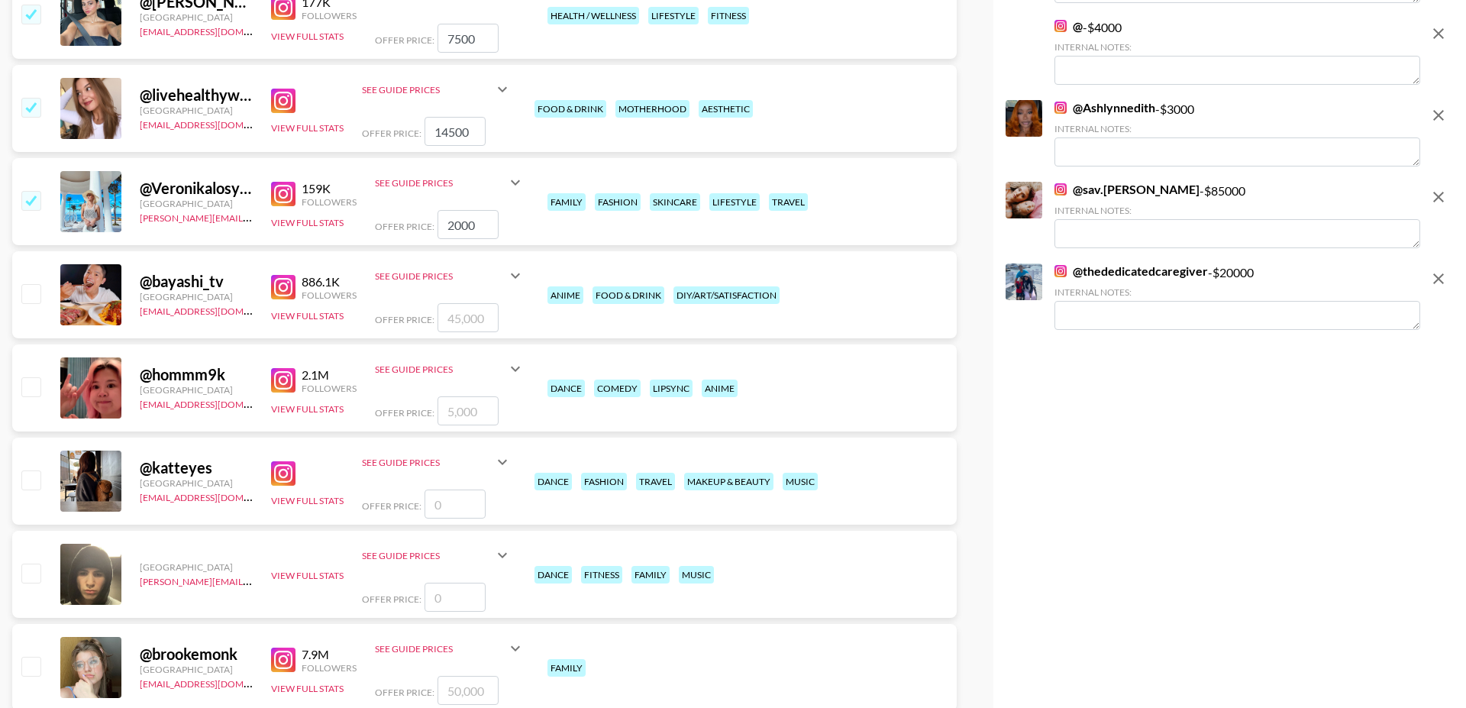
click at [31, 200] on input "checkbox" at bounding box center [30, 200] width 18 height 18
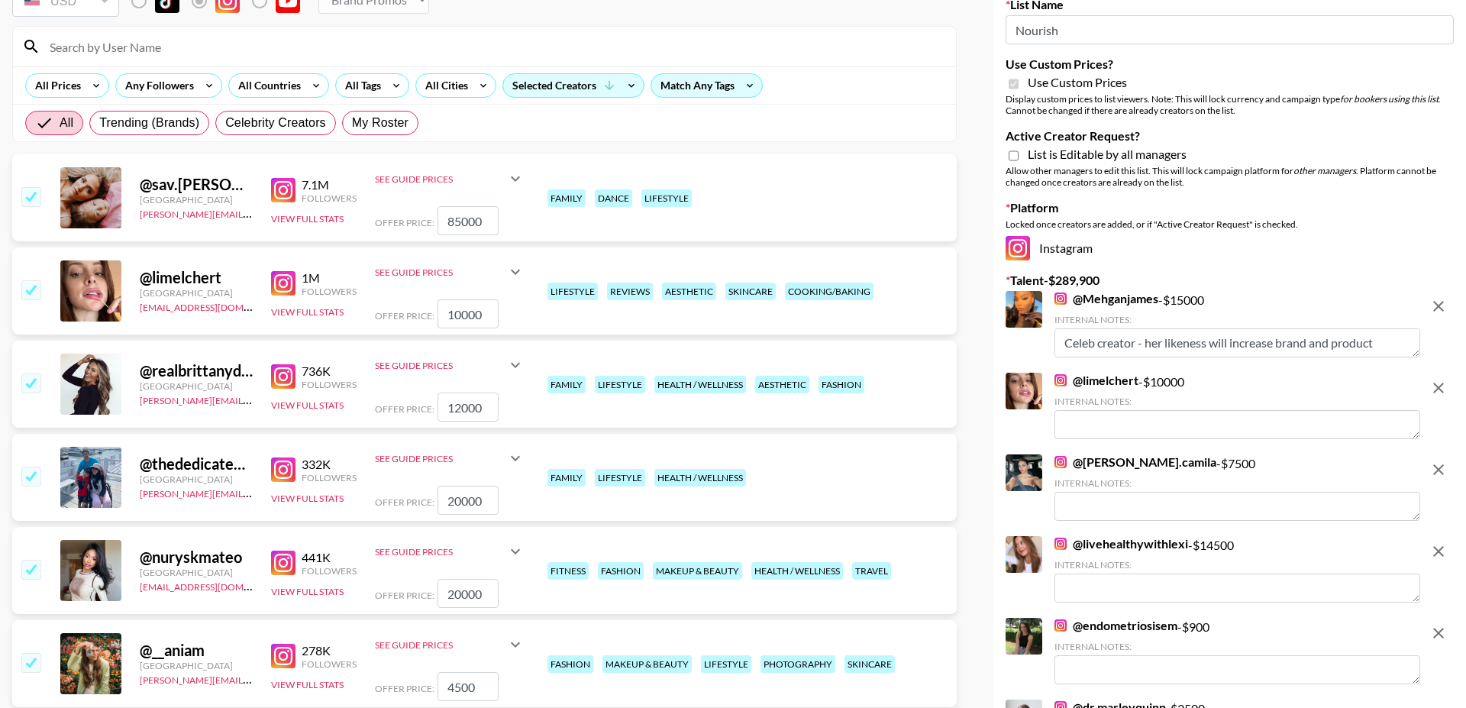
scroll to position [126, 0]
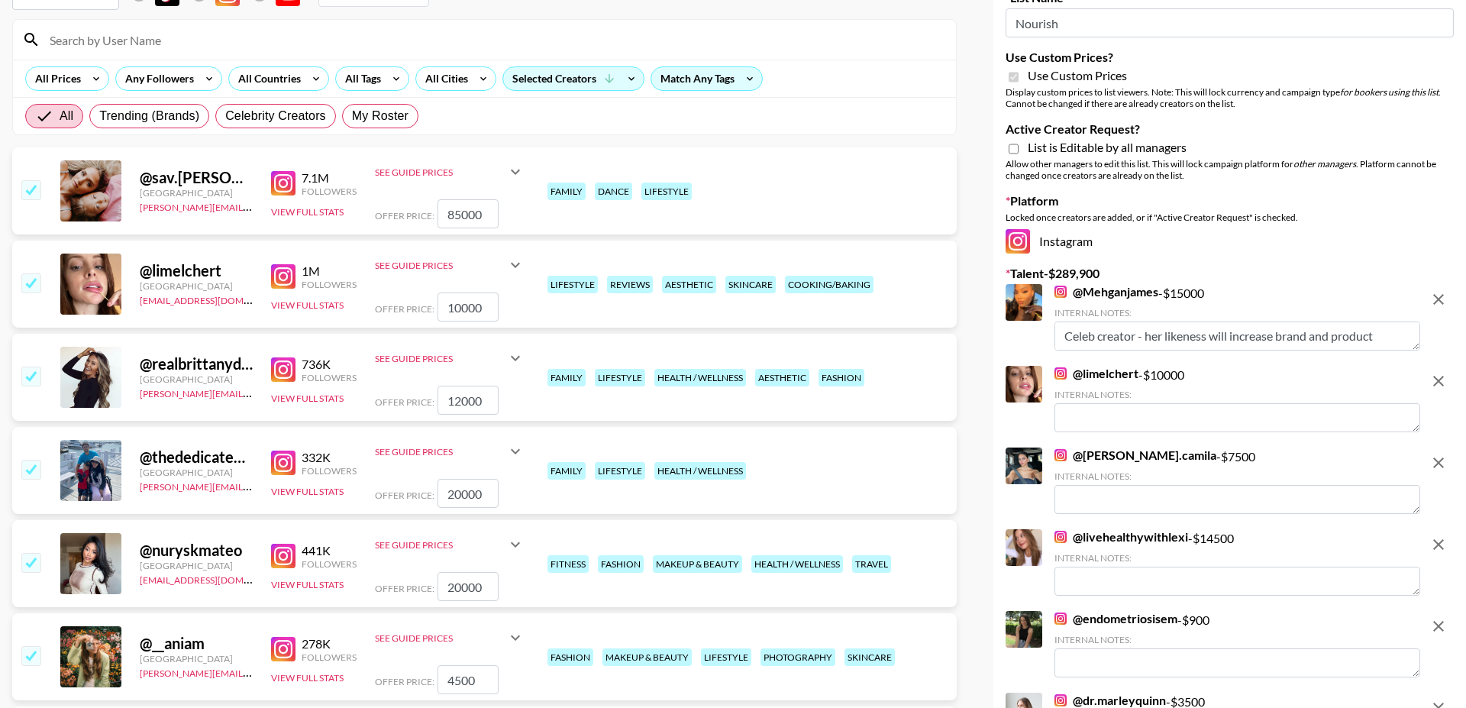
click at [283, 179] on img at bounding box center [283, 183] width 24 height 24
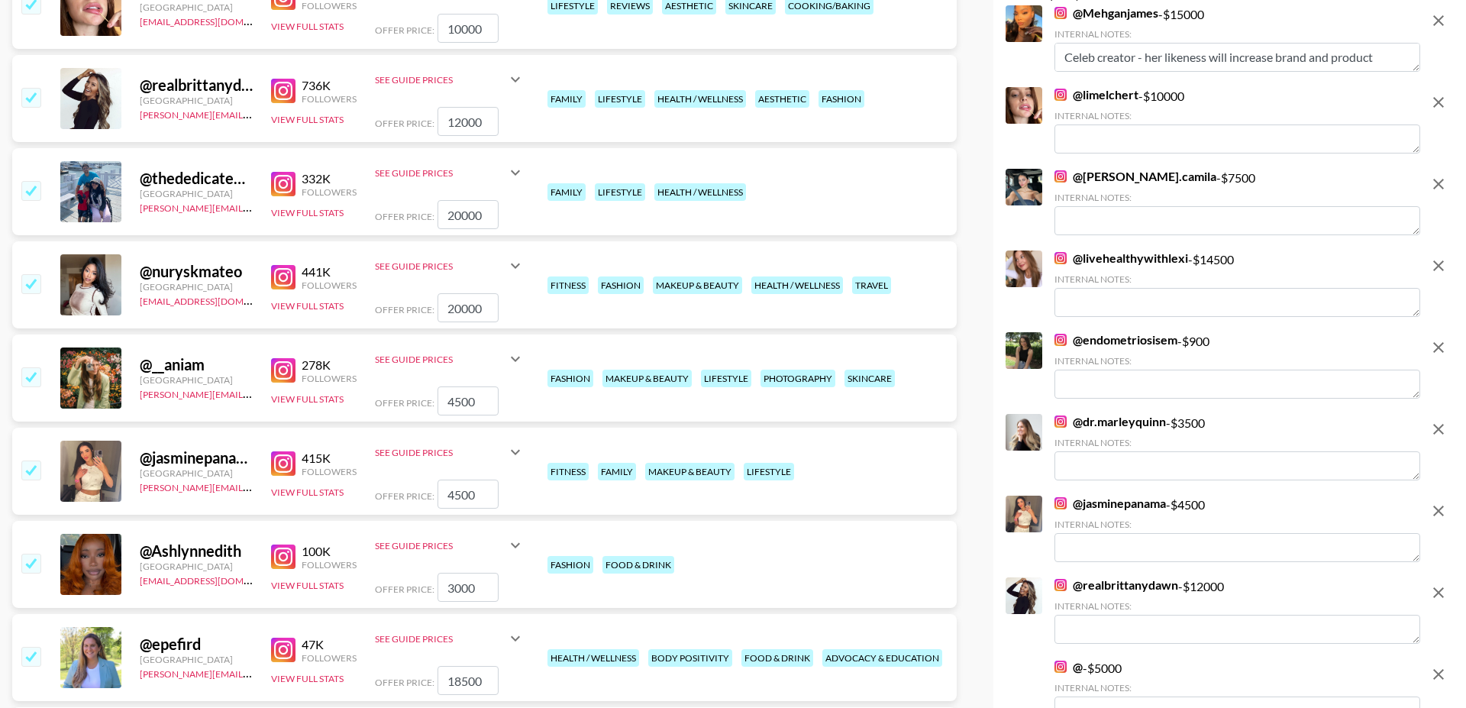
scroll to position [0, 0]
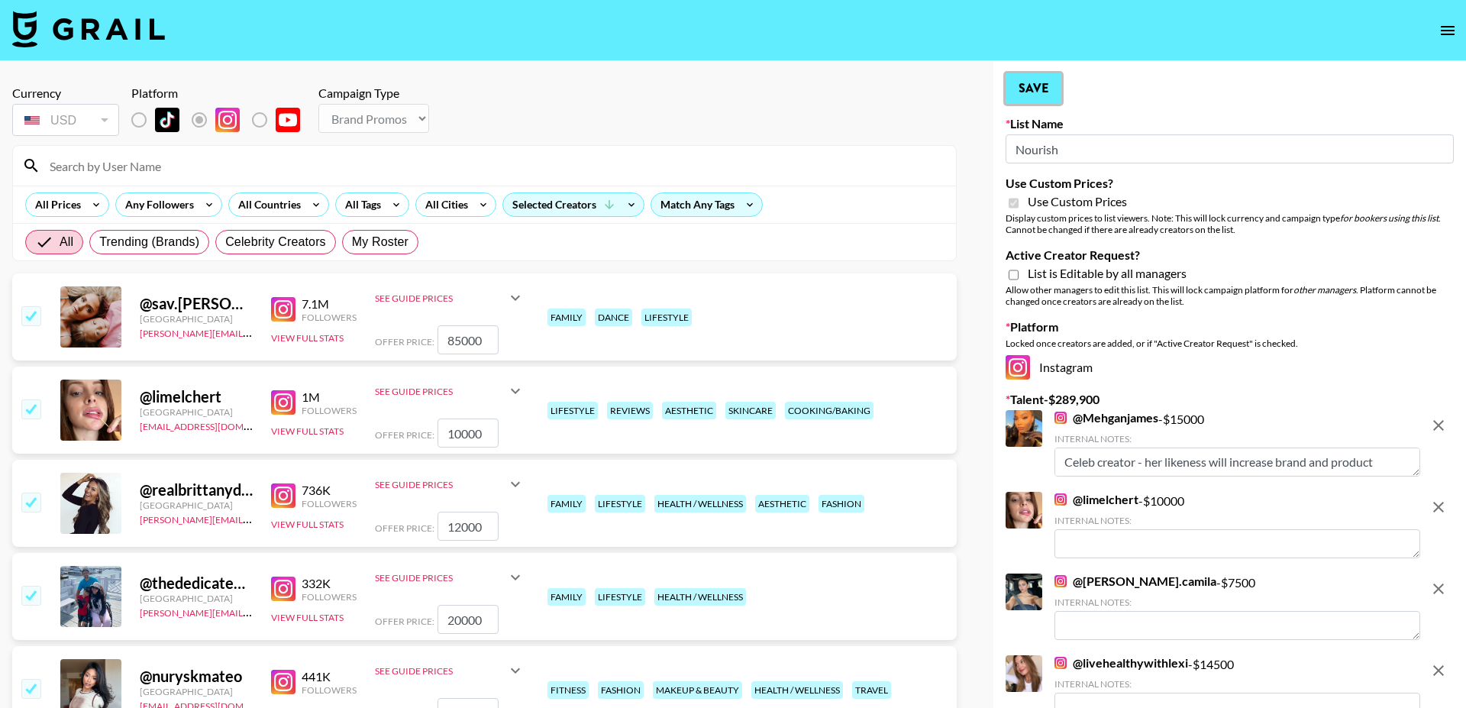
click at [1037, 99] on button "Save" at bounding box center [1034, 88] width 56 height 31
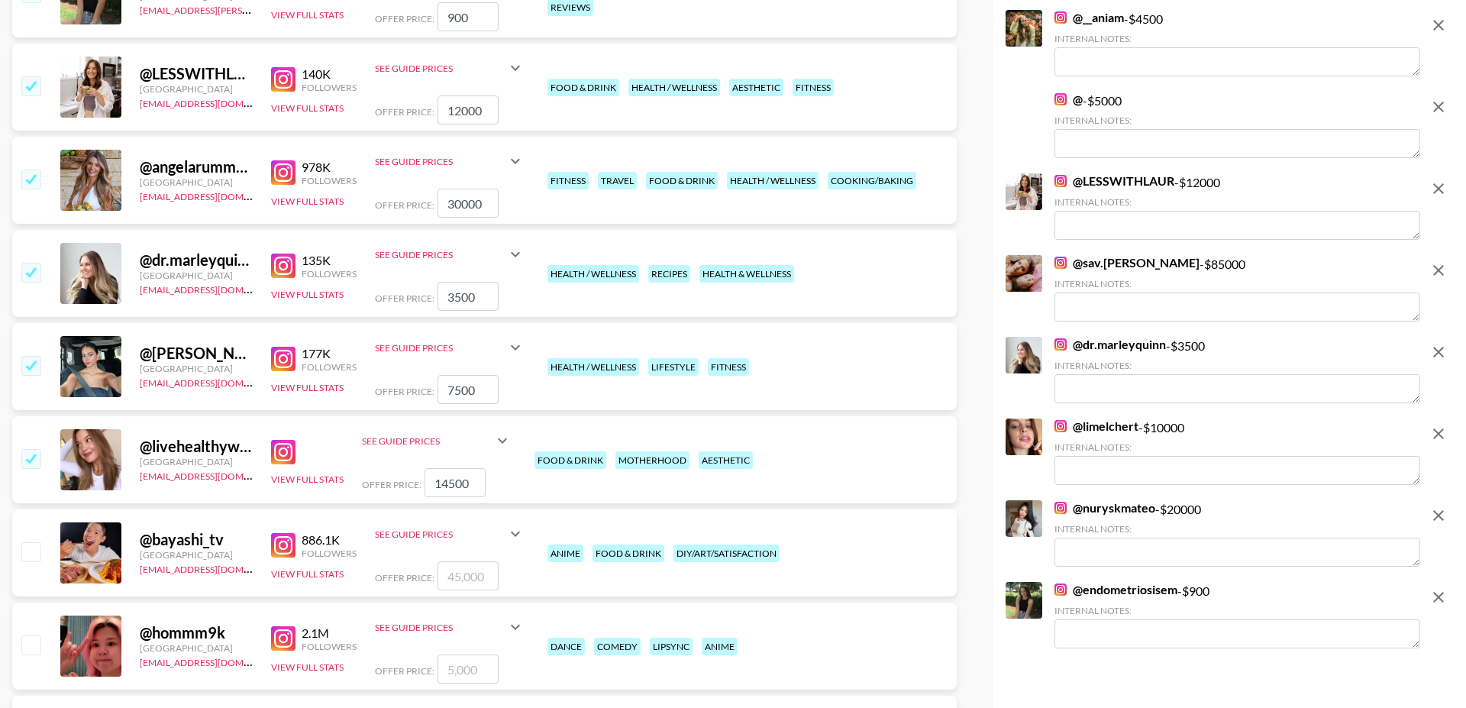
scroll to position [1318, 0]
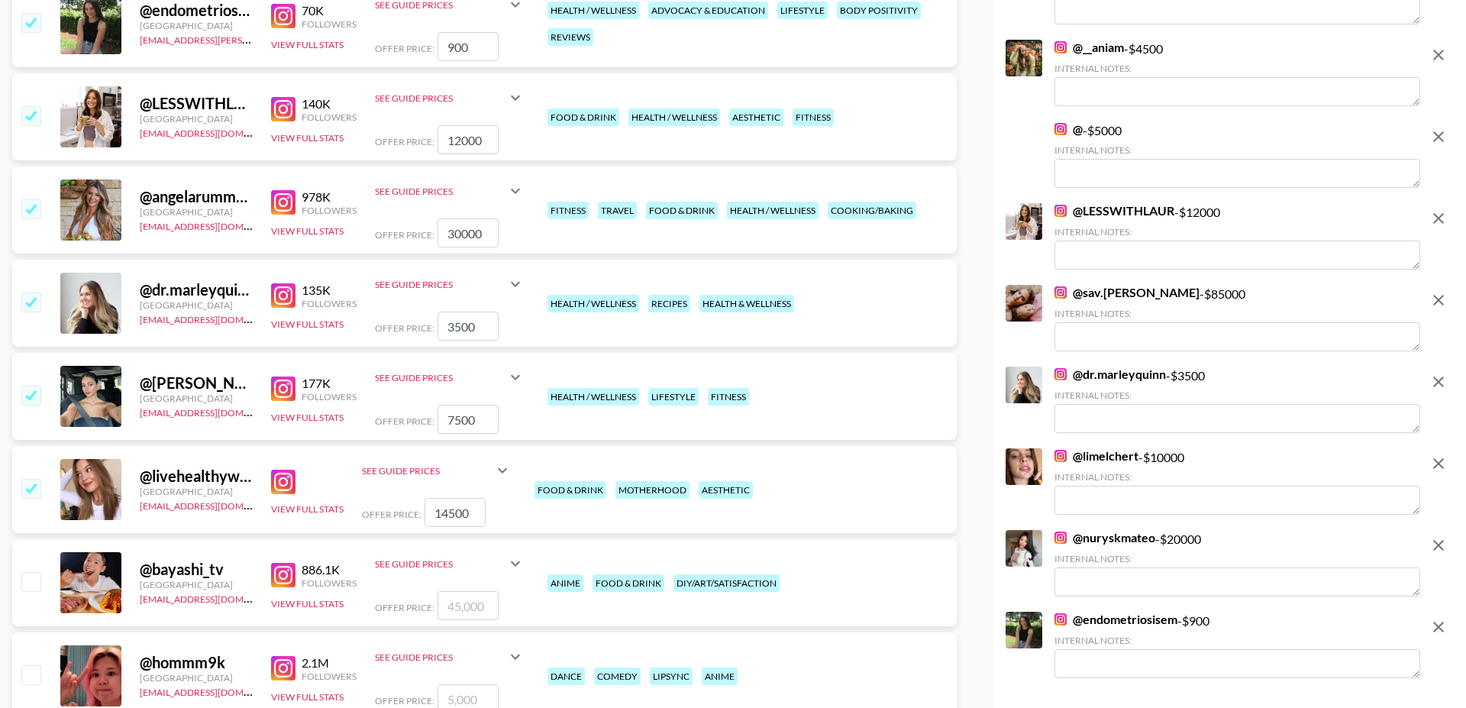
click at [1061, 130] on img at bounding box center [1061, 129] width 12 height 12
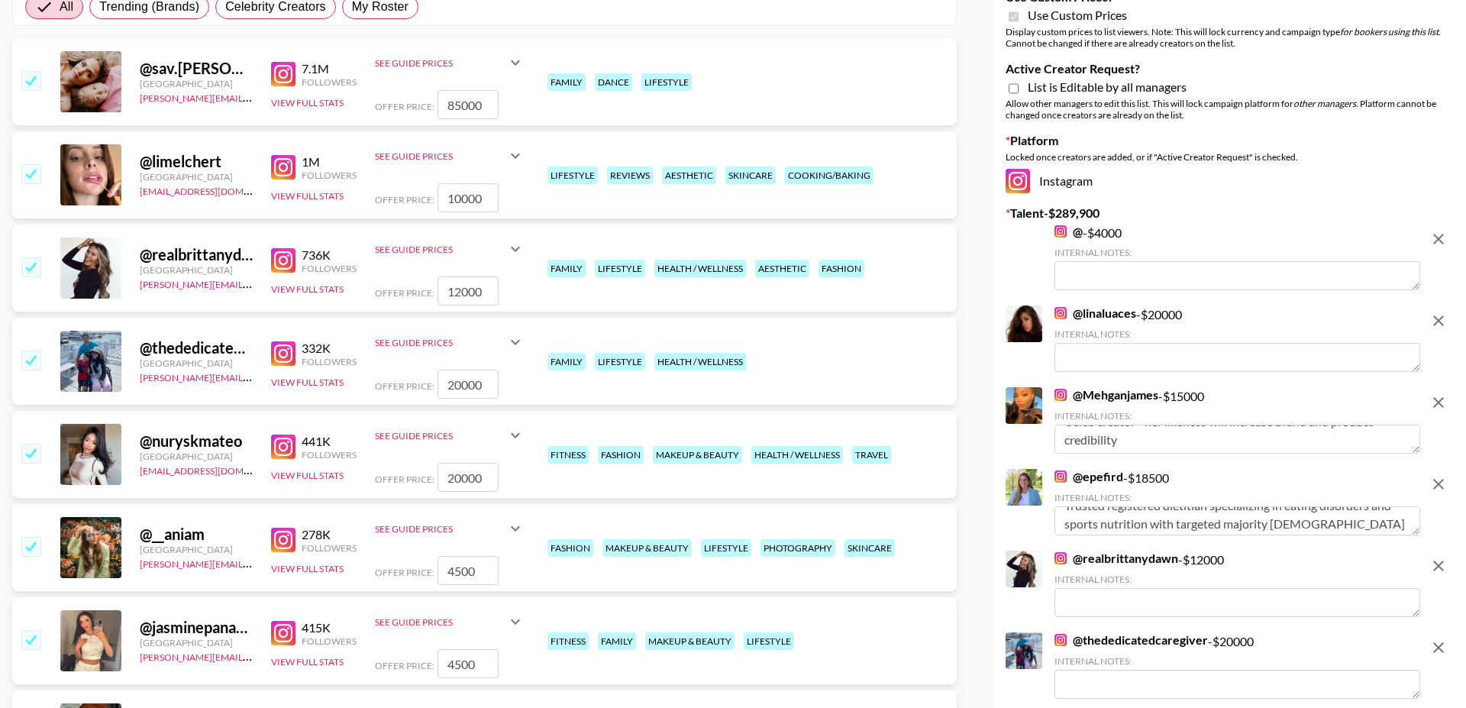
scroll to position [220, 0]
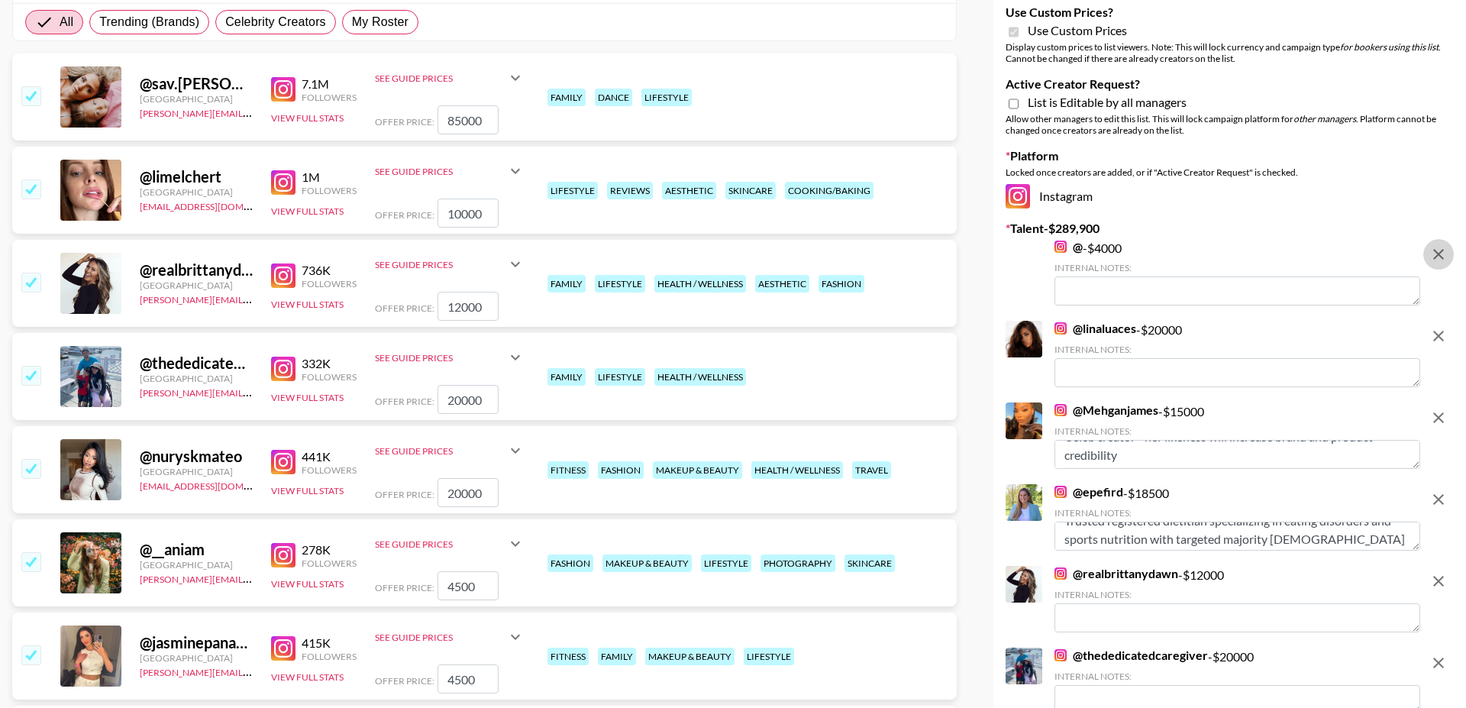
click at [1440, 249] on icon "remove" at bounding box center [1439, 254] width 18 height 18
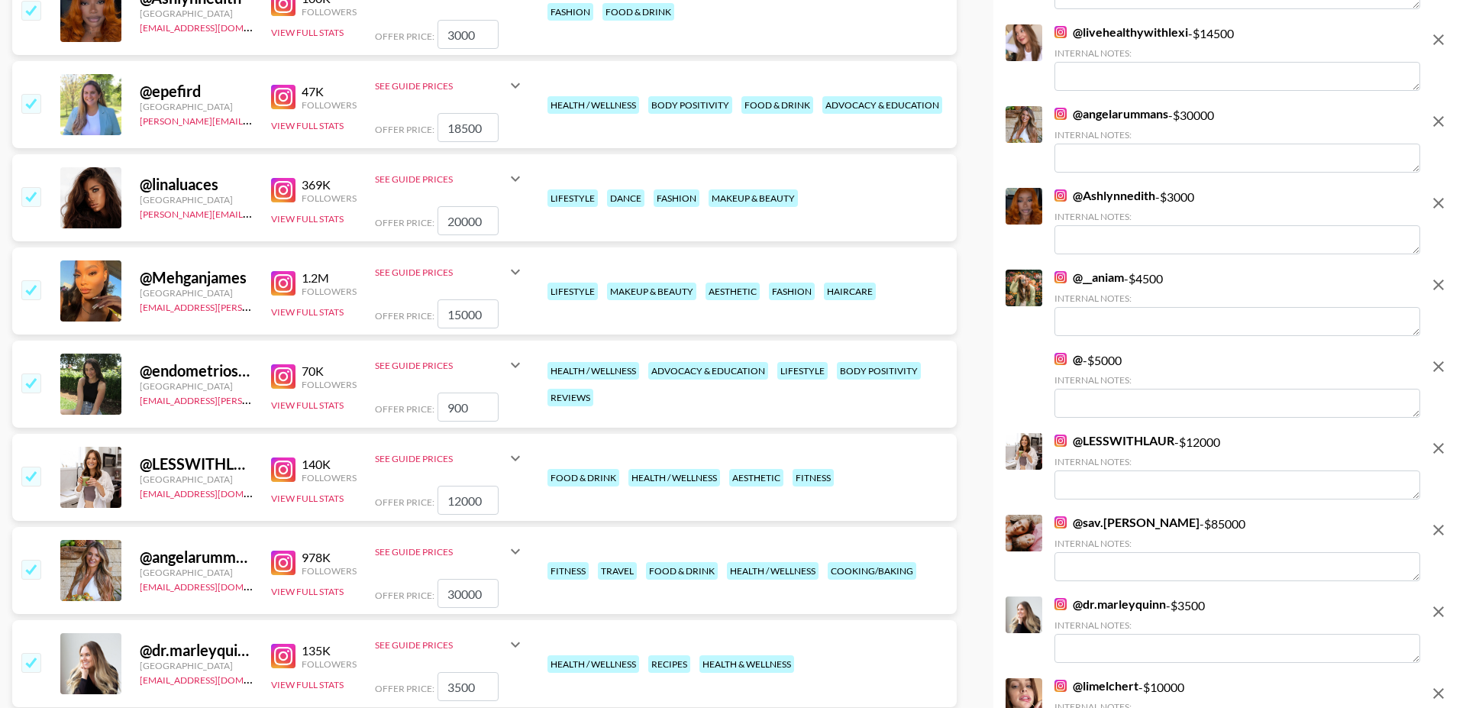
scroll to position [1053, 0]
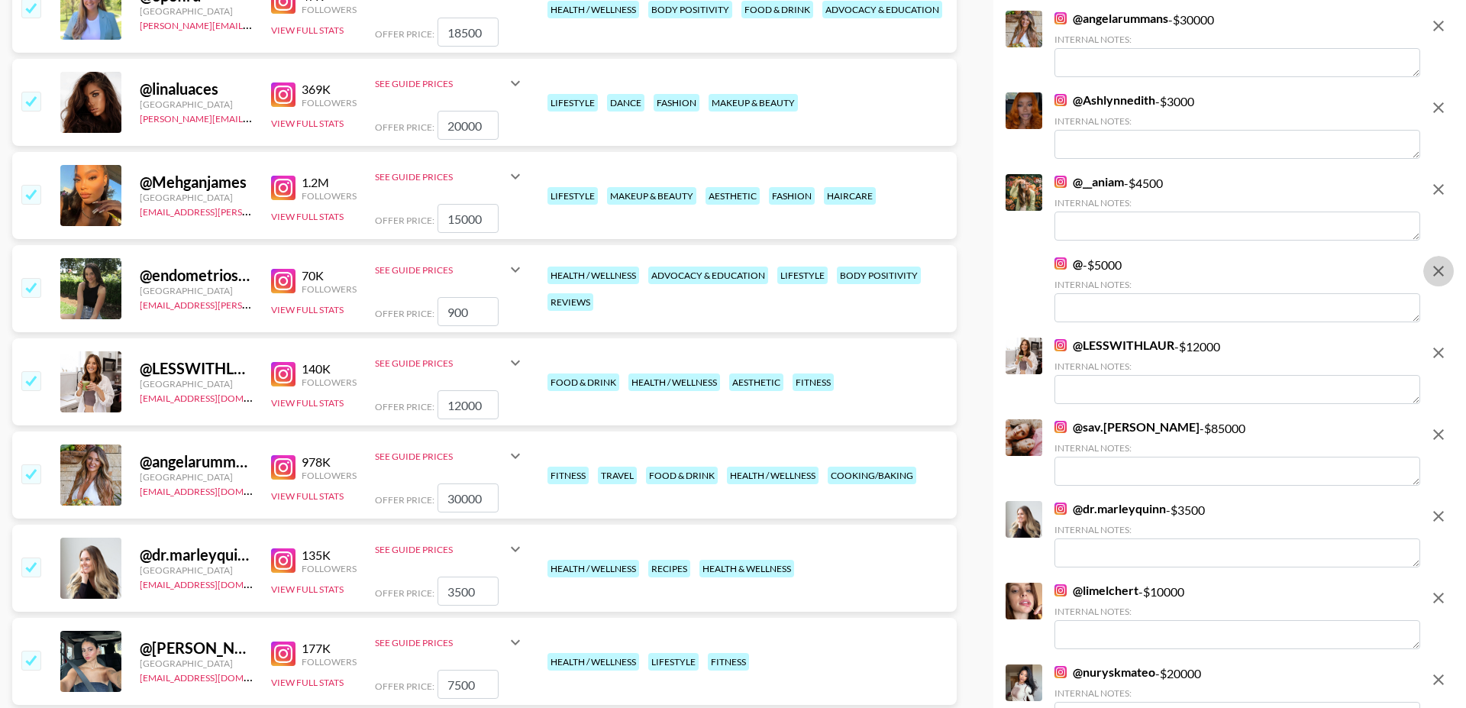
click at [1441, 273] on icon "remove" at bounding box center [1438, 271] width 11 height 11
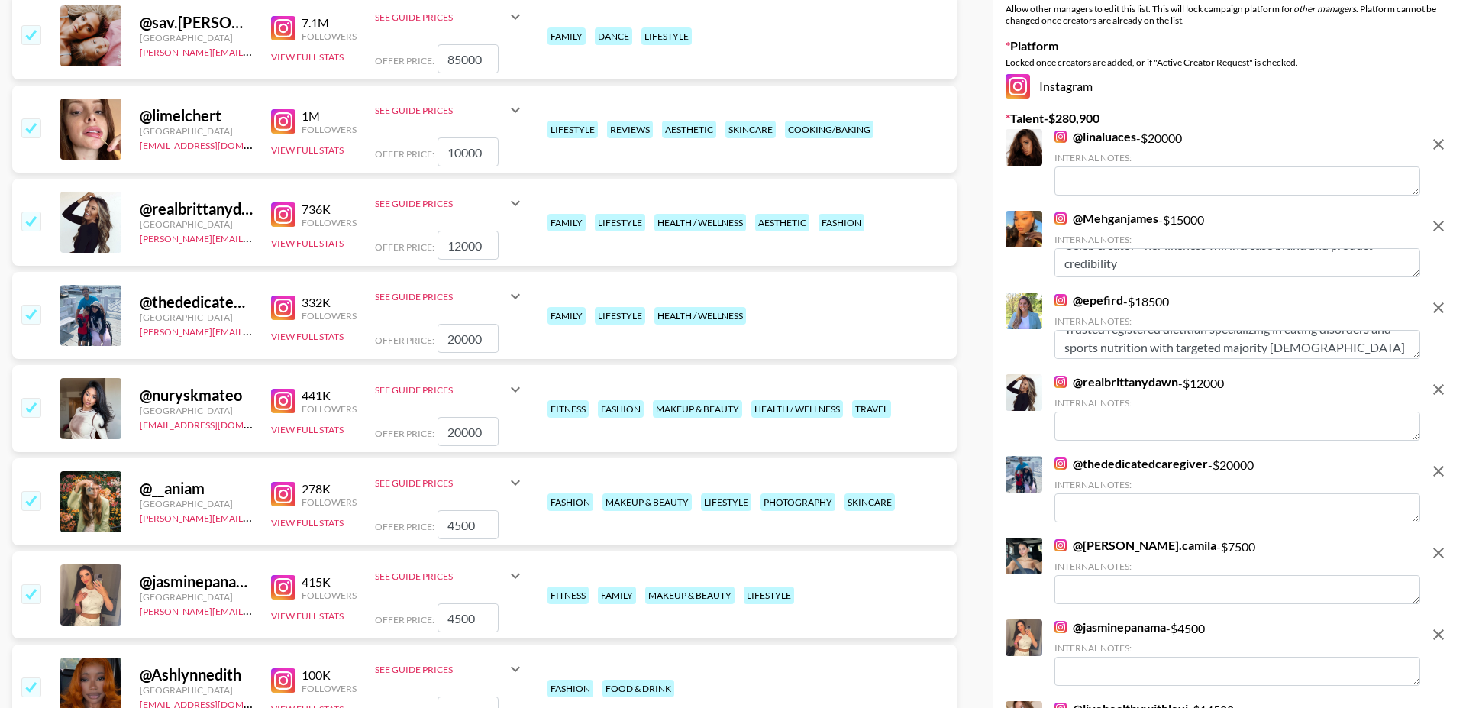
scroll to position [0, 0]
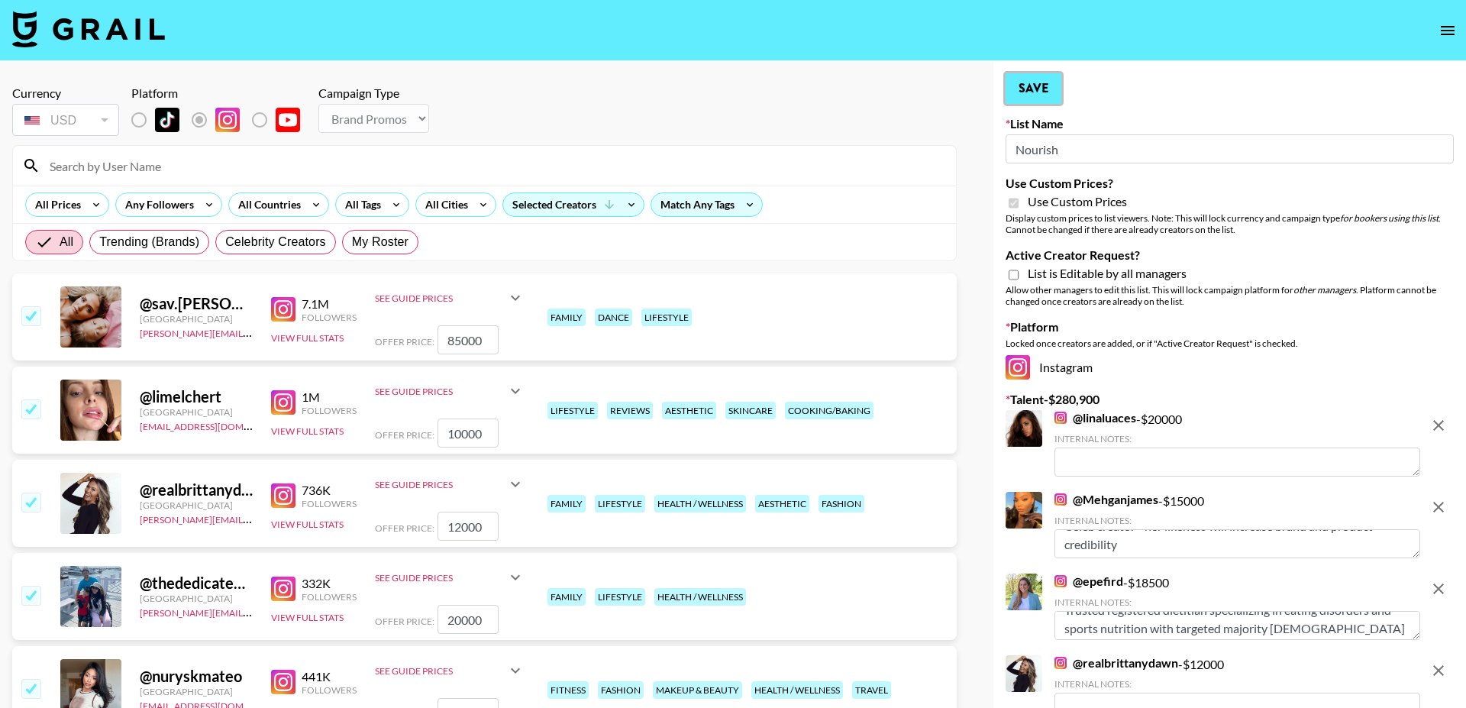
click at [1045, 84] on button "Save" at bounding box center [1034, 88] width 56 height 31
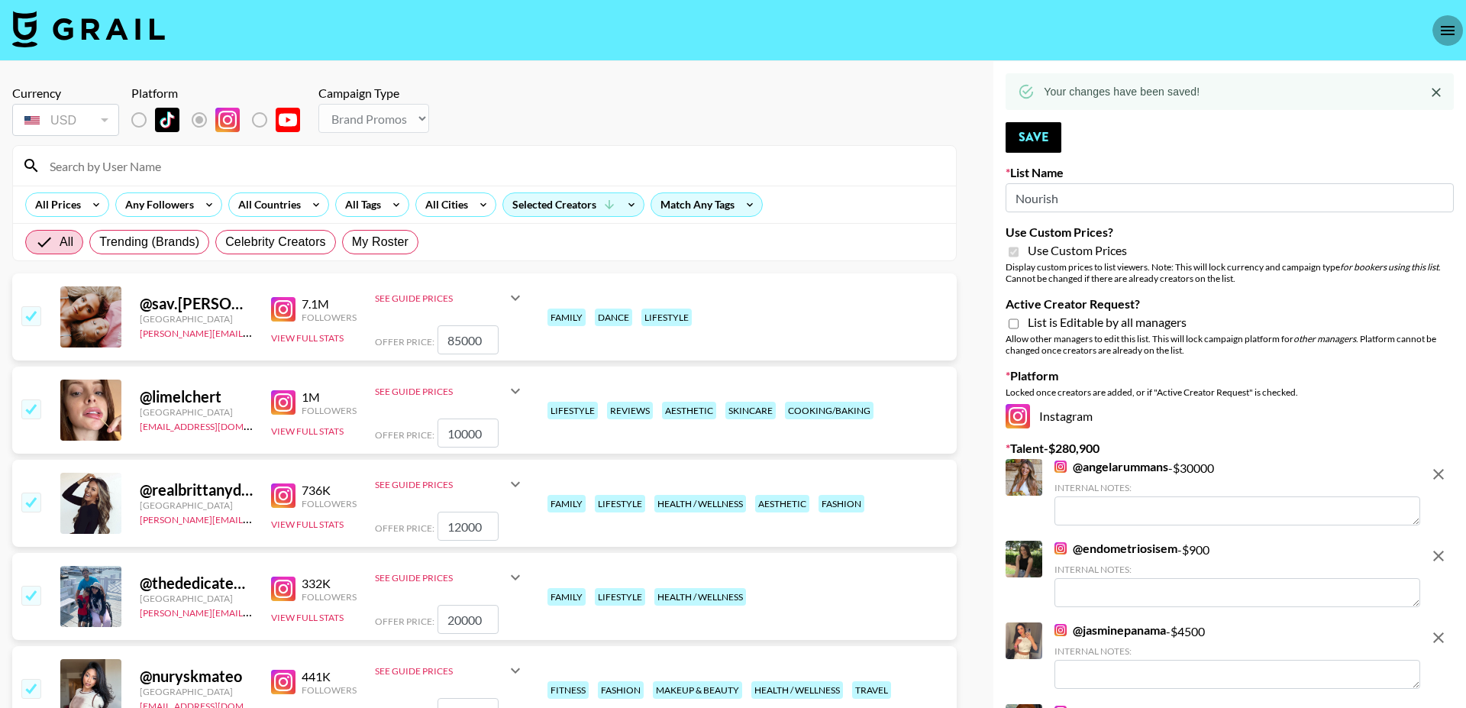
click at [1446, 37] on icon "open drawer" at bounding box center [1448, 30] width 18 height 18
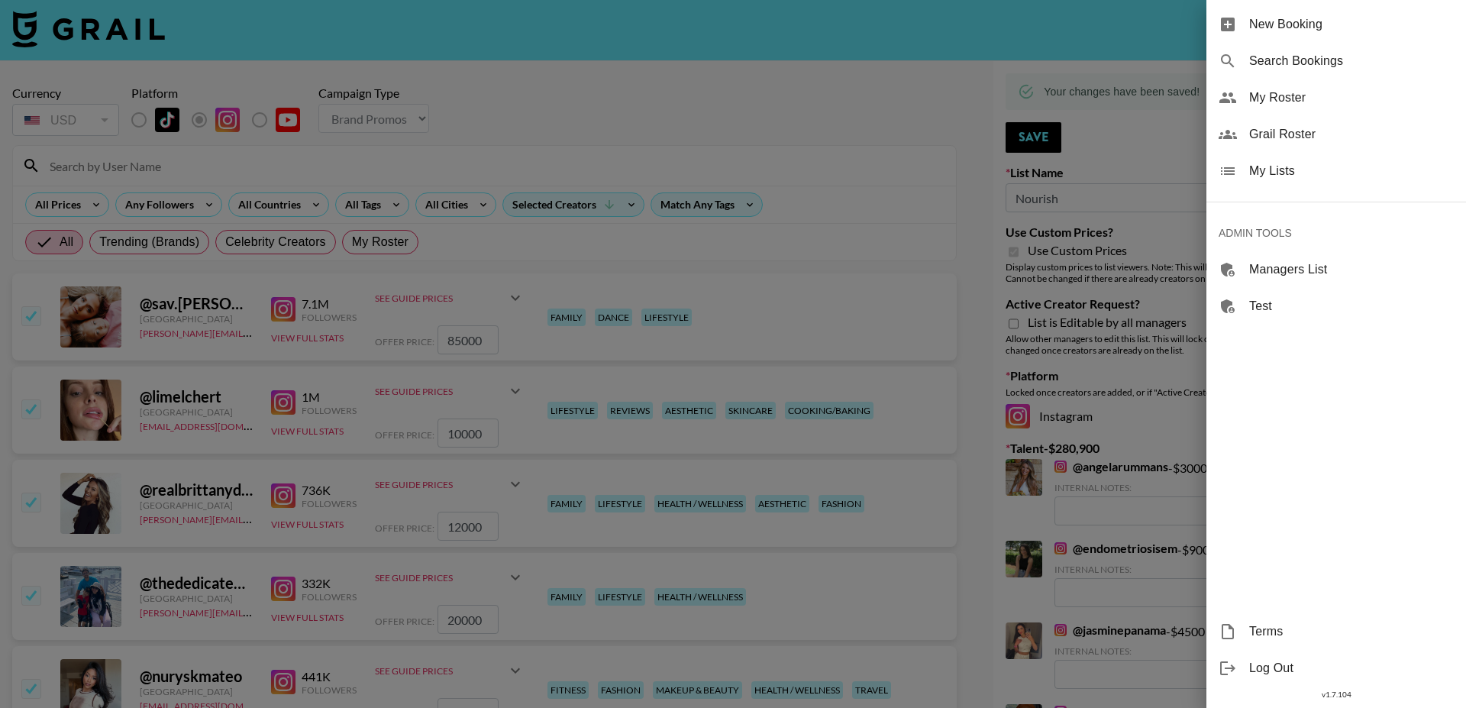
click at [1290, 171] on span "My Lists" at bounding box center [1351, 171] width 205 height 18
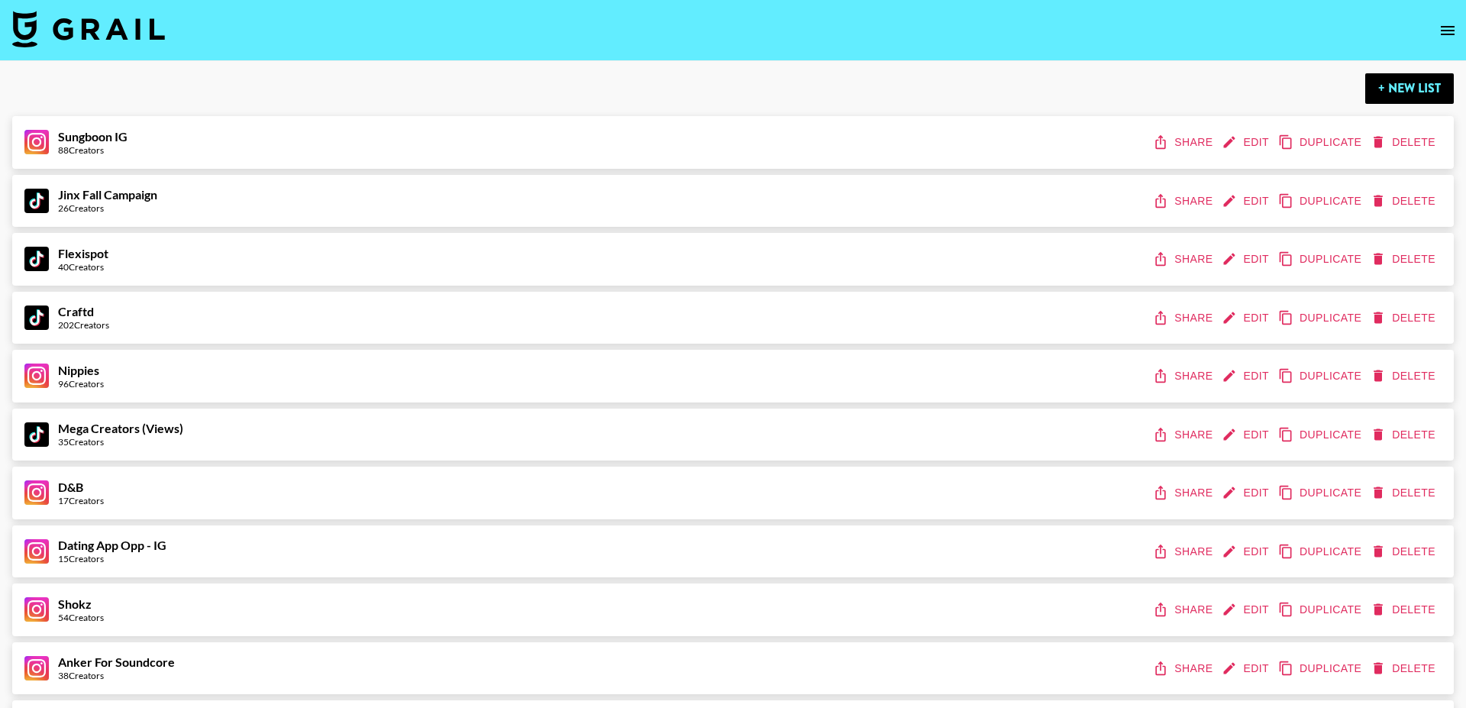
scroll to position [892, 0]
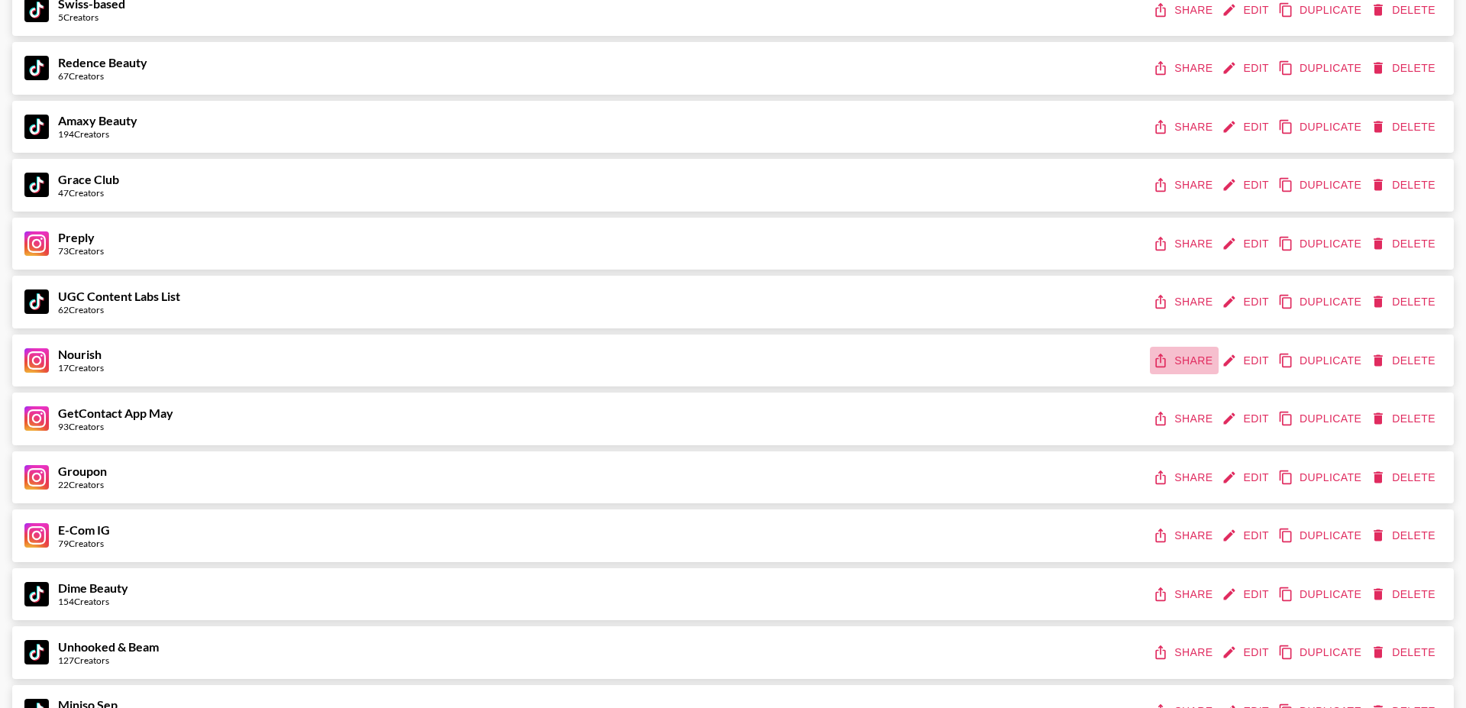
click at [1188, 364] on button "Share" at bounding box center [1184, 361] width 69 height 28
